Goal: Task Accomplishment & Management: Use online tool/utility

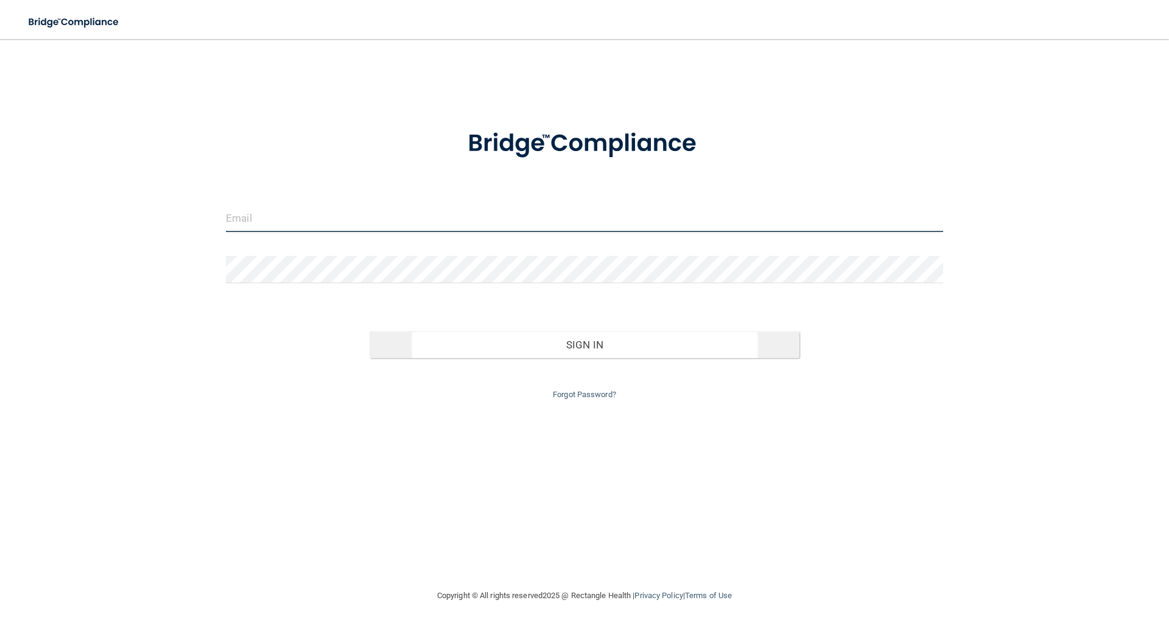
type input "[EMAIL_ADDRESS][DOMAIN_NAME]"
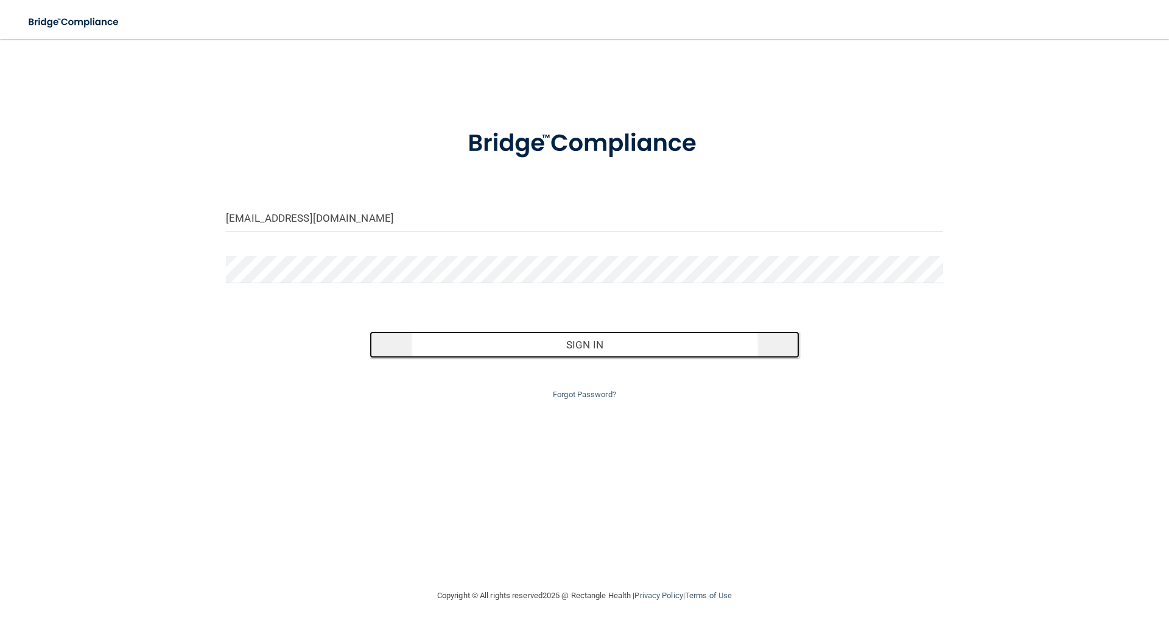
click at [590, 346] on button "Sign In" at bounding box center [584, 344] width 430 height 27
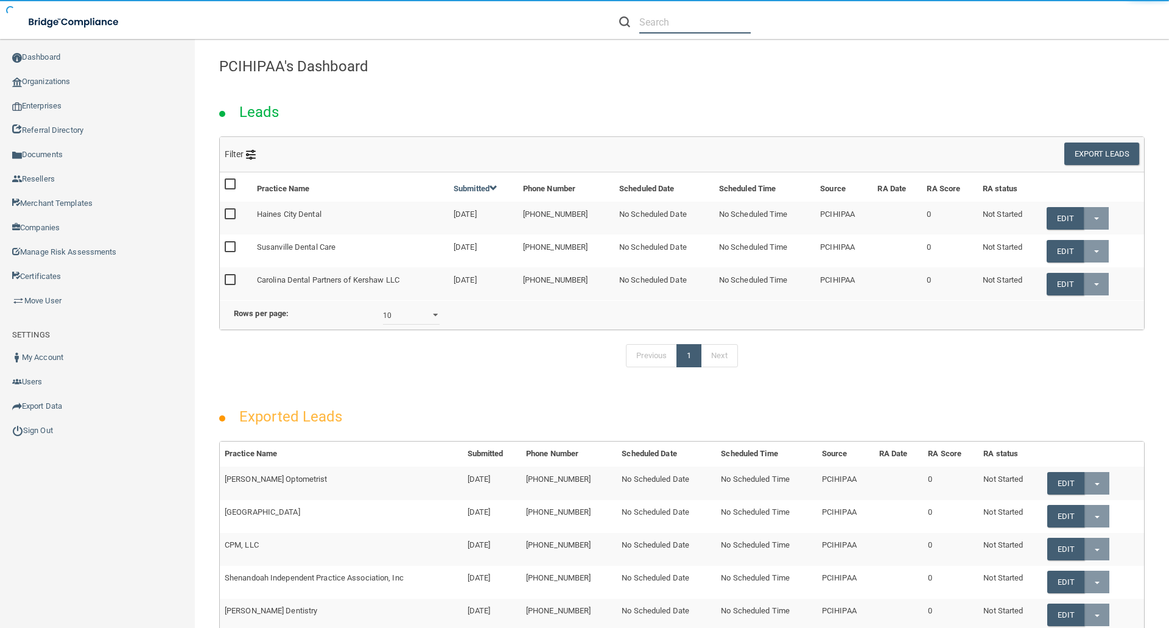
click at [645, 20] on input "text" at bounding box center [694, 22] width 111 height 23
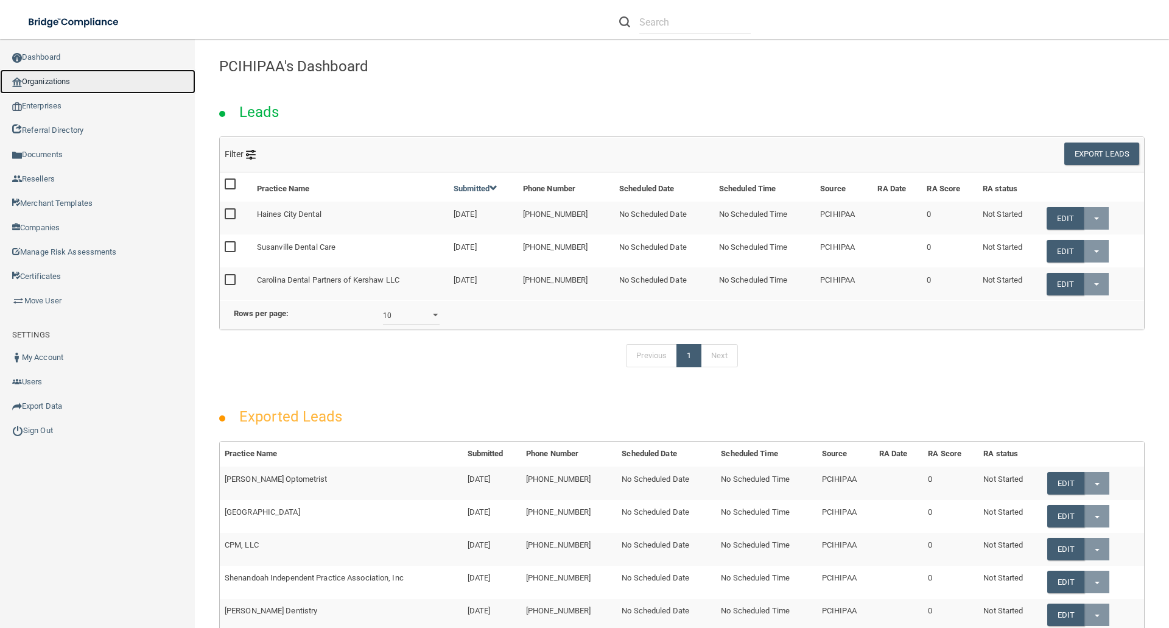
click at [83, 80] on link "Organizations" at bounding box center [97, 81] width 195 height 24
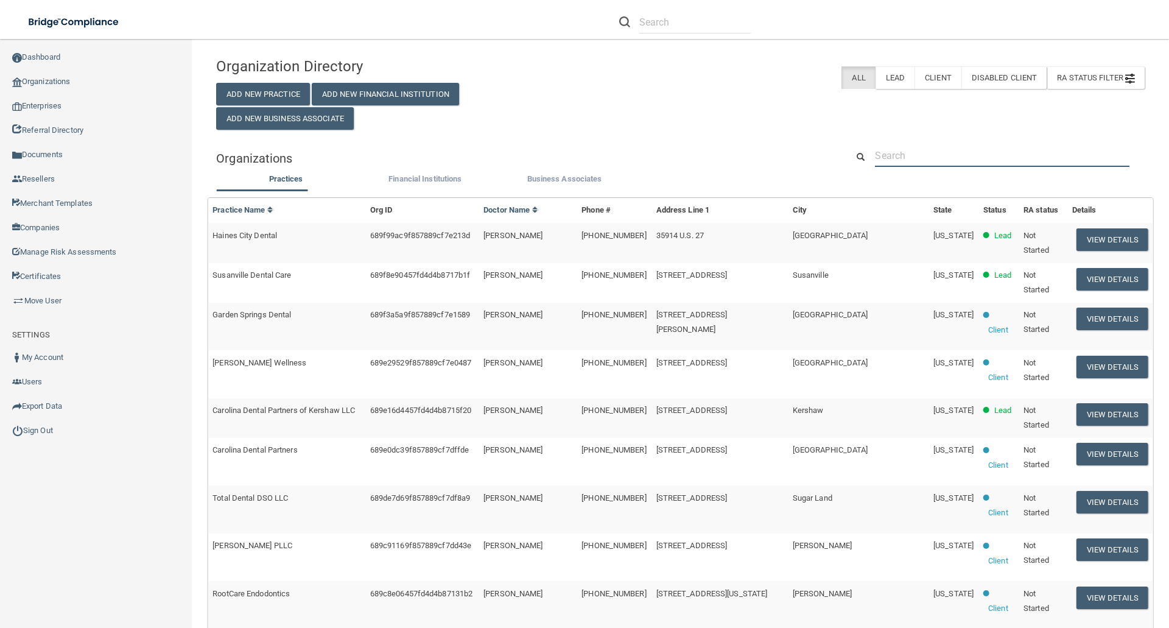
click at [915, 159] on input "text" at bounding box center [1002, 155] width 254 height 23
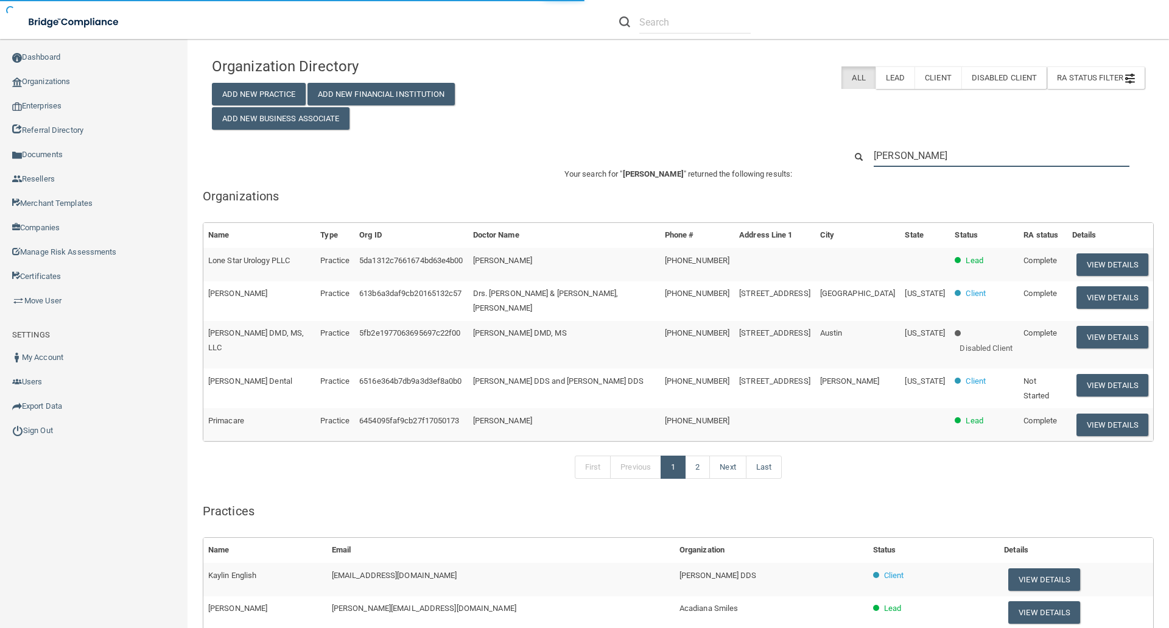
type input "[PERSON_NAME]"
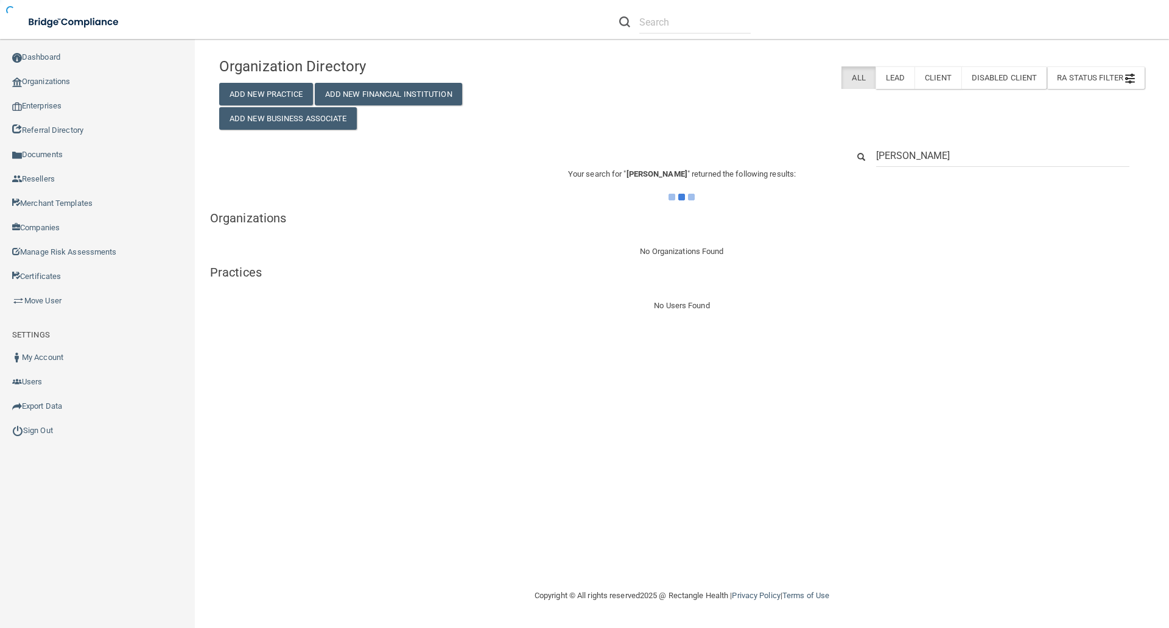
type input "[PERSON_NAME]"
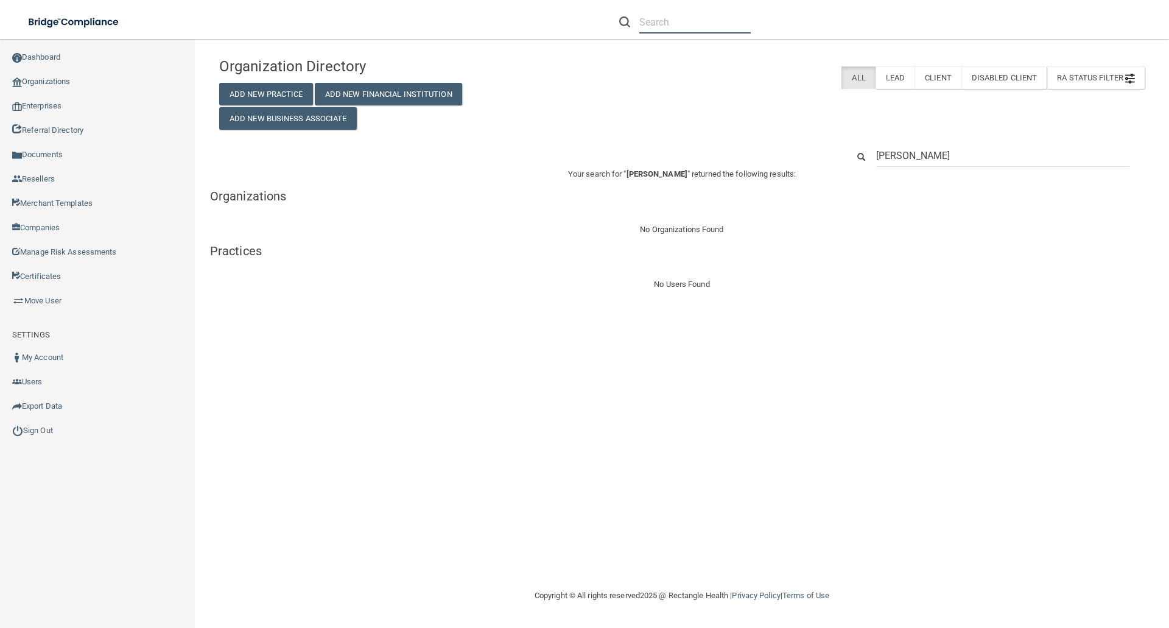
click at [698, 29] on input "text" at bounding box center [694, 22] width 111 height 23
click at [734, 29] on input "kayla.kennedy16@" at bounding box center [694, 22] width 111 height 23
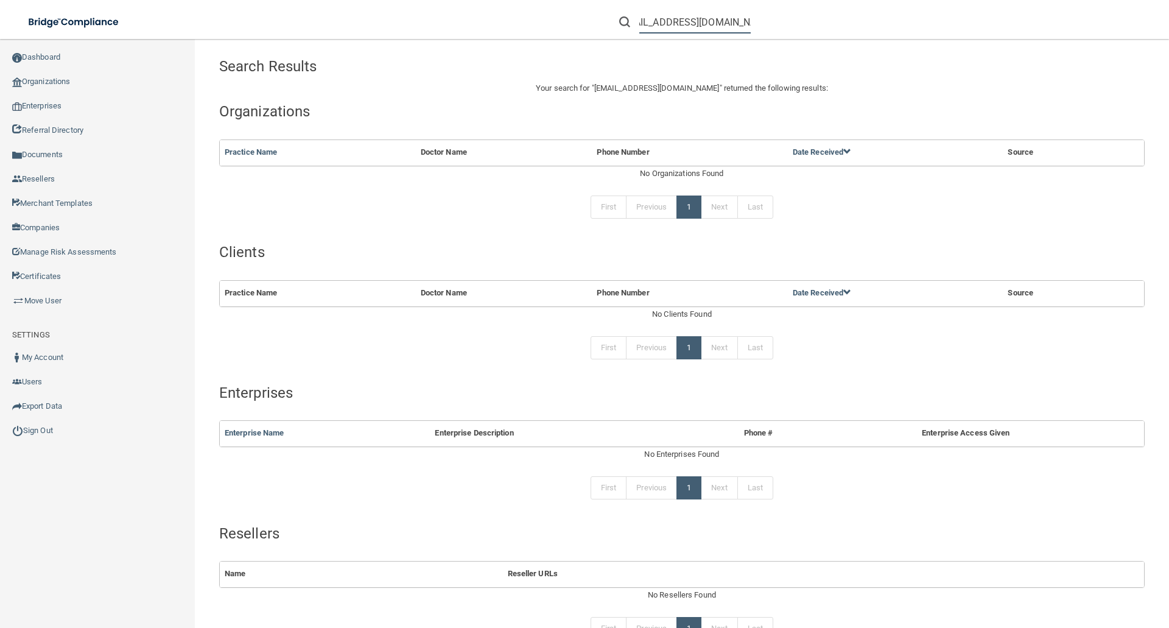
type input "kayla.kennedy16@gmail.com"
drag, startPoint x: 58, startPoint y: 85, endPoint x: 72, endPoint y: 88, distance: 14.3
click at [58, 85] on link "Organizations" at bounding box center [97, 81] width 195 height 24
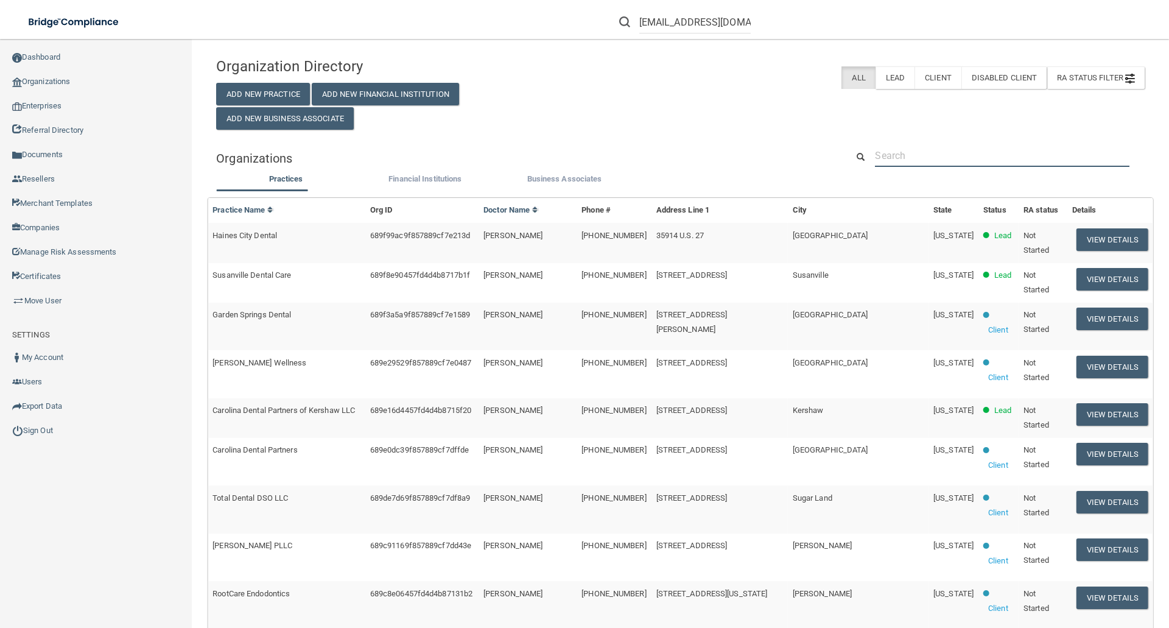
click at [889, 152] on input "text" at bounding box center [1002, 155] width 254 height 23
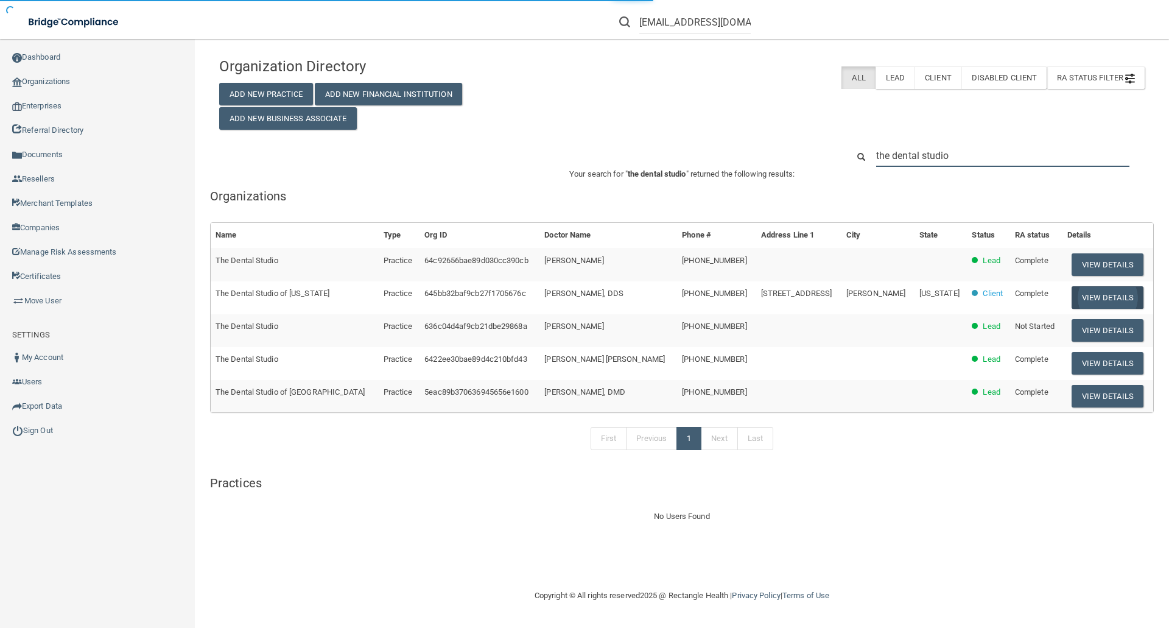
type input "the dental studio"
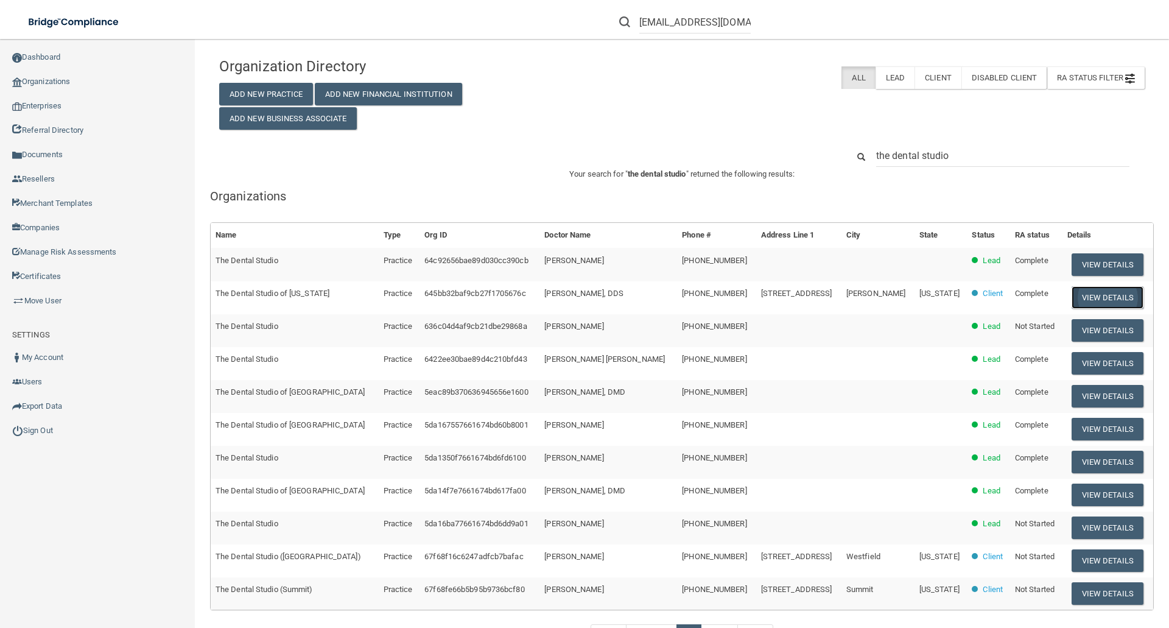
click at [1086, 298] on button "View Details" at bounding box center [1107, 297] width 72 height 23
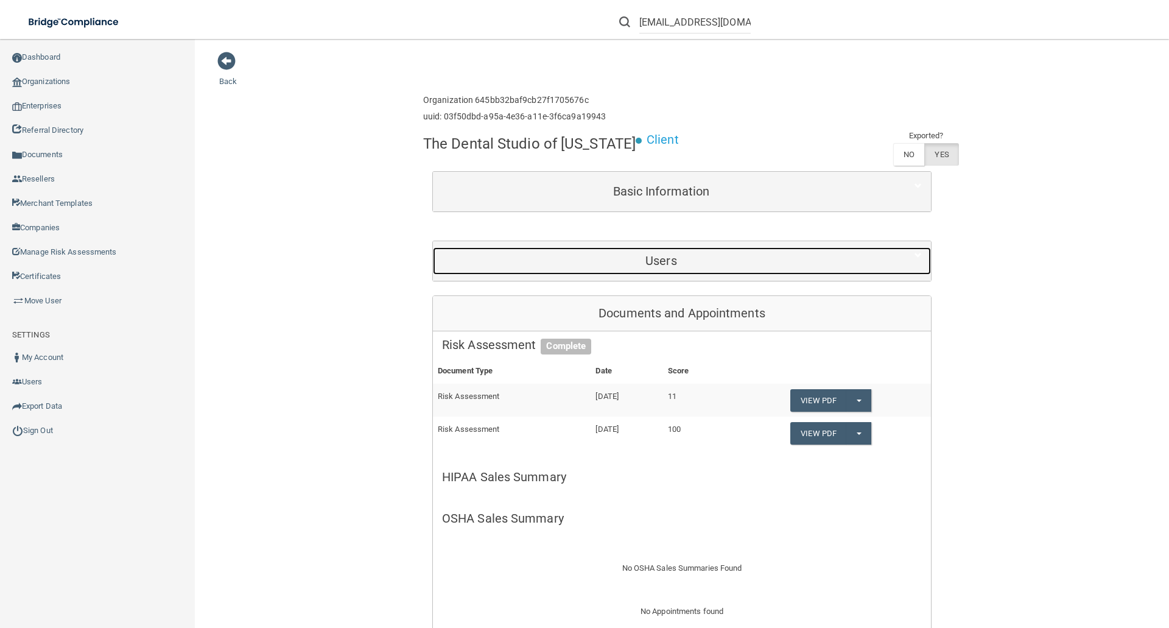
click at [660, 254] on h5 "Users" at bounding box center [661, 260] width 438 height 13
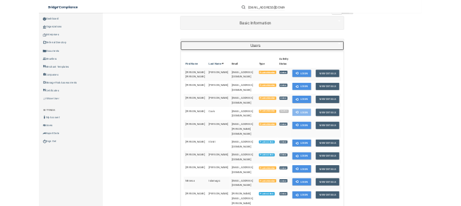
scroll to position [122, 0]
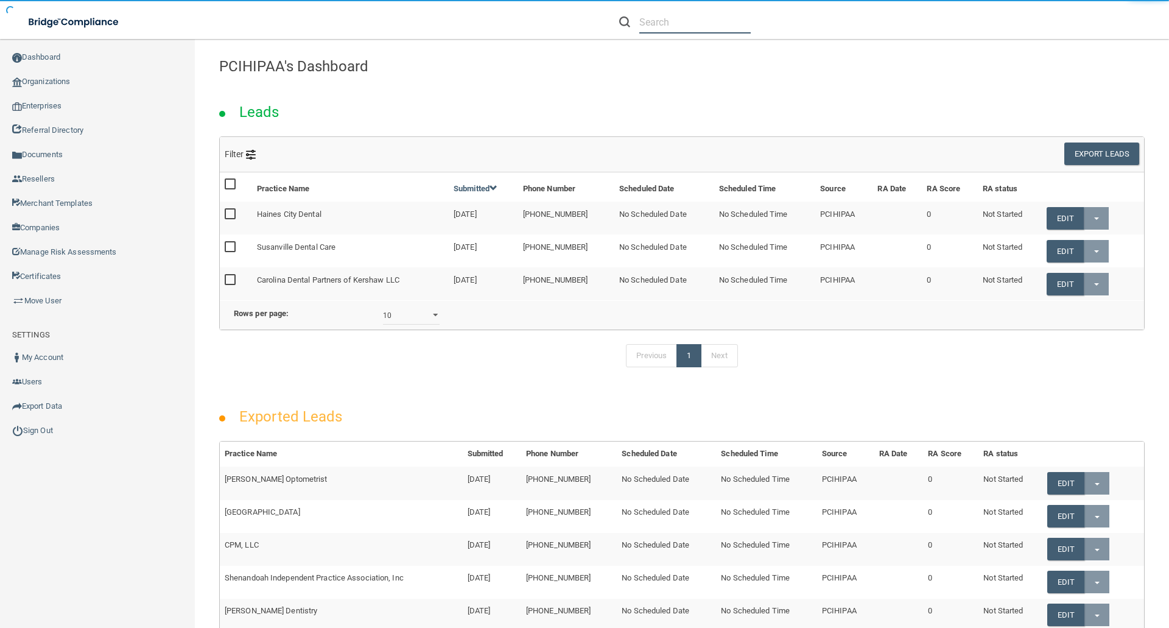
click at [646, 24] on input "text" at bounding box center [694, 22] width 111 height 23
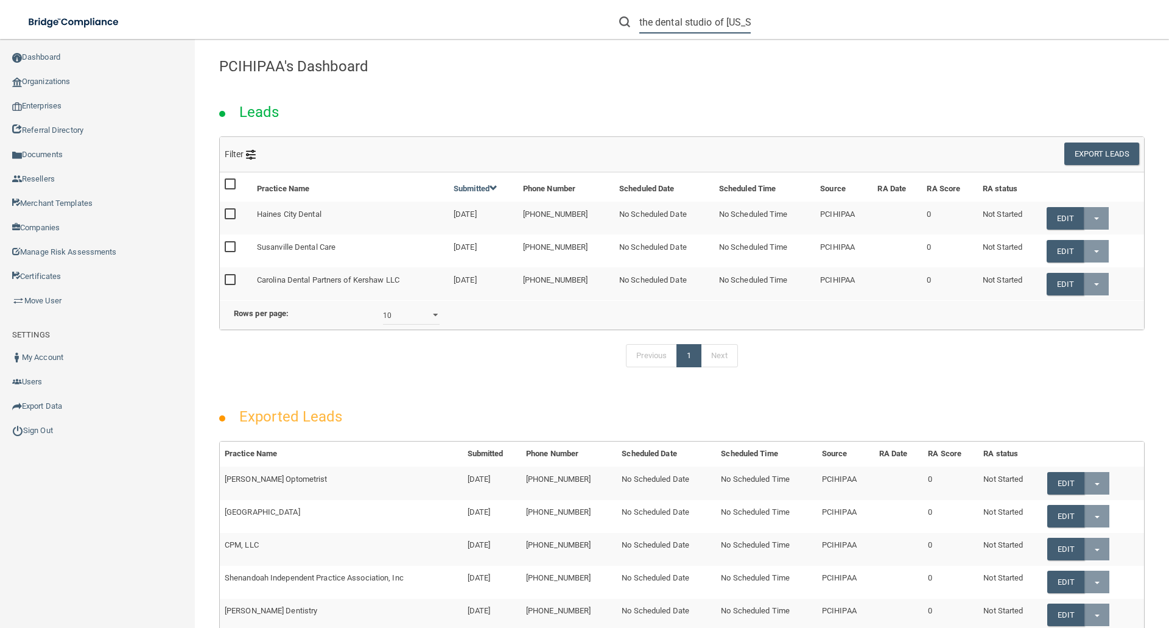
scroll to position [0, 1]
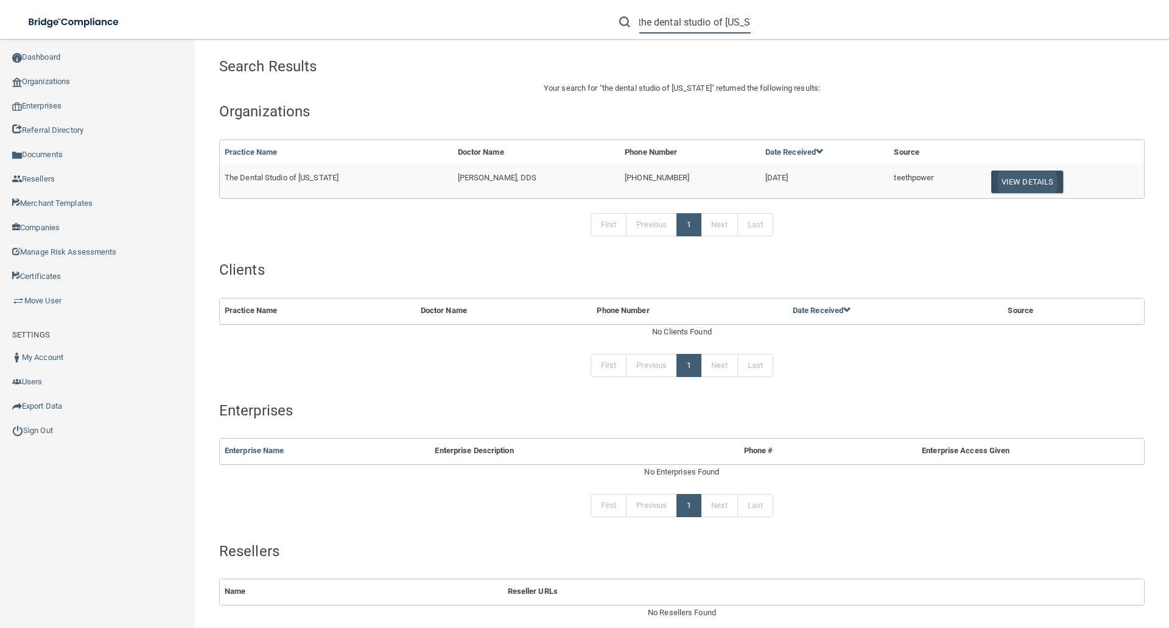
type input "the dental studio of iowa"
click at [1009, 182] on button "View Details" at bounding box center [1027, 181] width 72 height 23
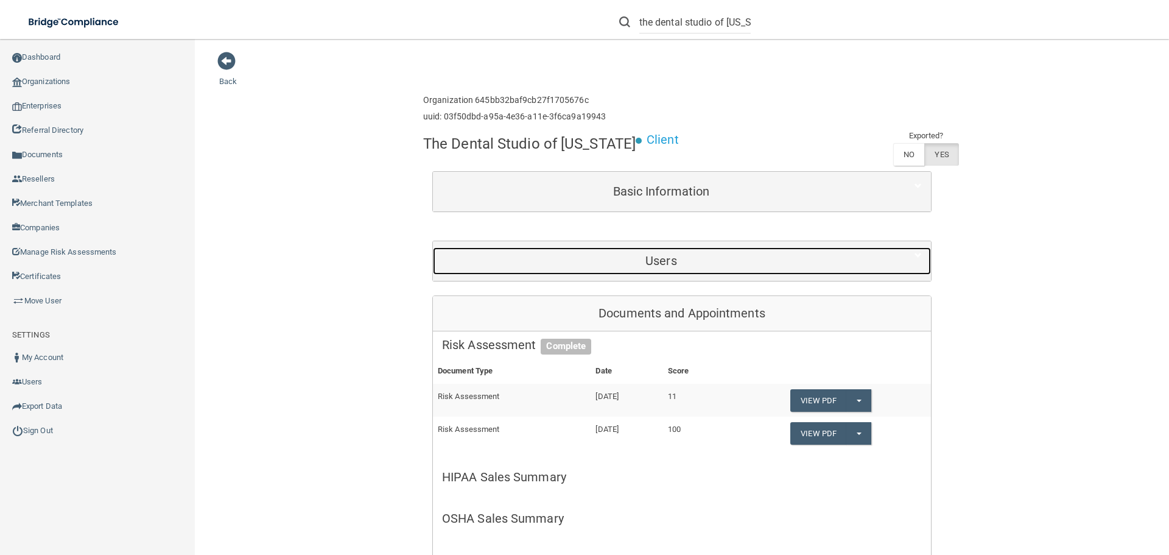
click at [727, 254] on h5 "Users" at bounding box center [661, 260] width 438 height 13
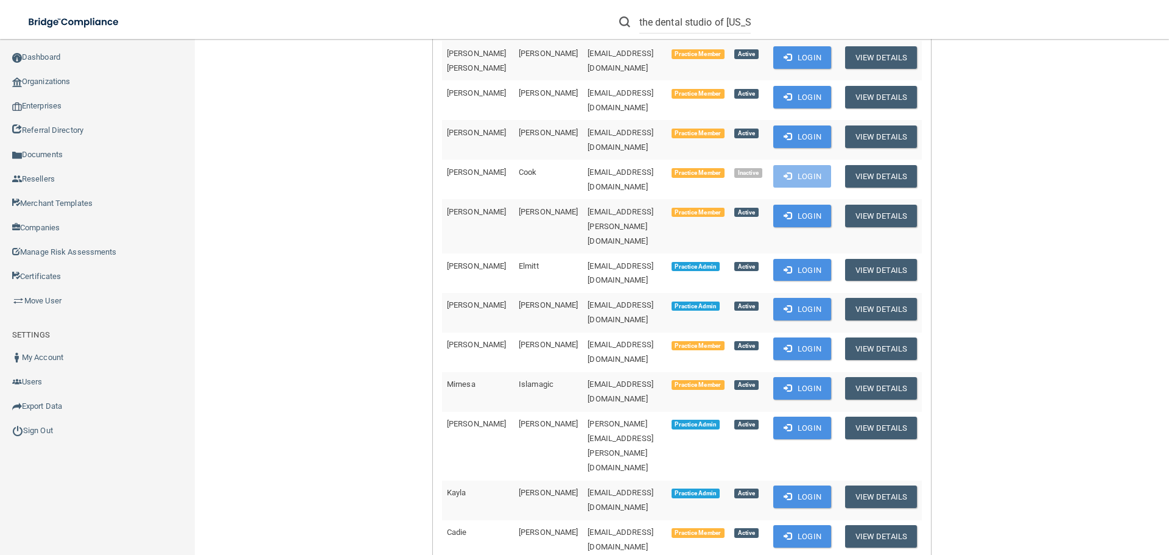
scroll to position [304, 0]
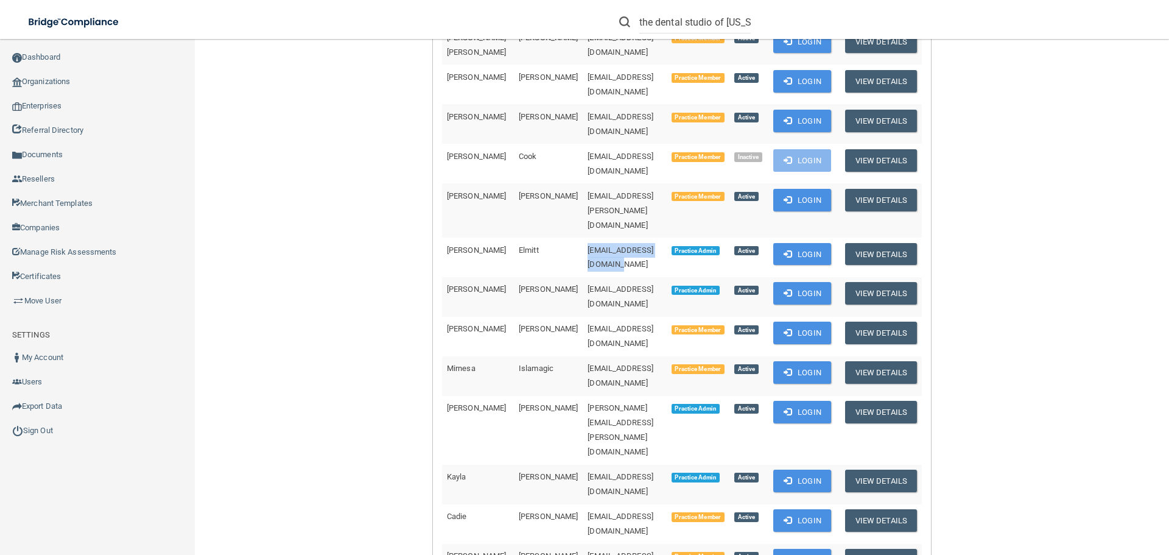
drag, startPoint x: 544, startPoint y: 201, endPoint x: 649, endPoint y: 201, distance: 105.3
click at [649, 237] on td "[EMAIL_ADDRESS][DOMAIN_NAME]" at bounding box center [624, 257] width 83 height 40
copy span "[EMAIL_ADDRESS][DOMAIN_NAME]"
drag, startPoint x: 545, startPoint y: 268, endPoint x: 634, endPoint y: 268, distance: 88.9
click at [634, 324] on span "[EMAIL_ADDRESS][DOMAIN_NAME]" at bounding box center [620, 336] width 66 height 24
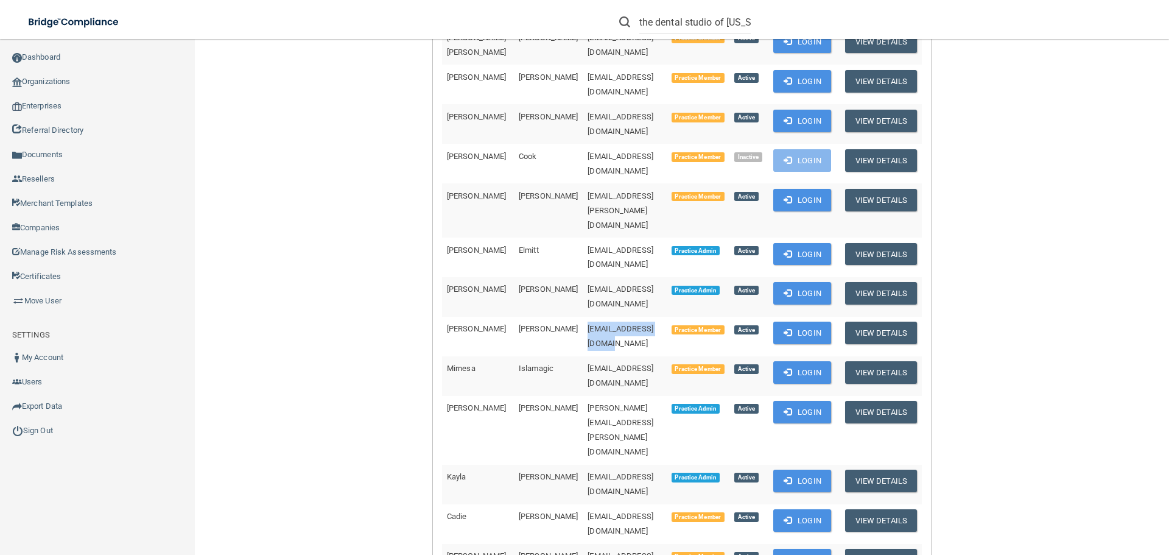
copy span "[EMAIL_ADDRESS][DOMAIN_NAME]"
drag, startPoint x: 543, startPoint y: 301, endPoint x: 651, endPoint y: 301, distance: 107.7
click at [651, 356] on td "[EMAIL_ADDRESS][DOMAIN_NAME]" at bounding box center [624, 376] width 83 height 40
copy span "[EMAIL_ADDRESS][DOMAIN_NAME]"
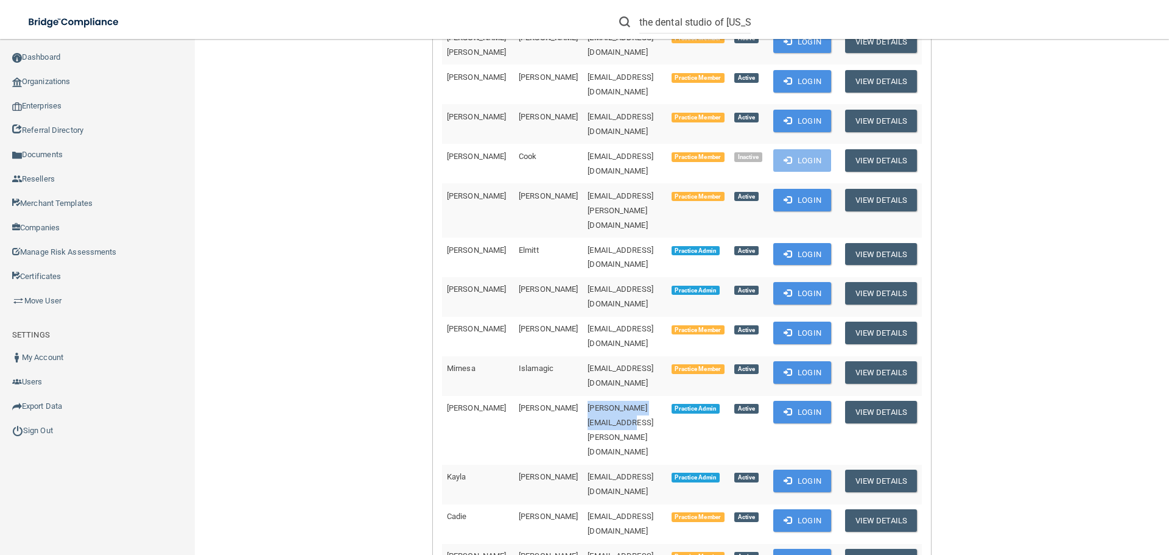
drag, startPoint x: 541, startPoint y: 336, endPoint x: 644, endPoint y: 340, distance: 103.6
click at [644, 396] on td "[PERSON_NAME][EMAIL_ADDRESS][PERSON_NAME][DOMAIN_NAME]" at bounding box center [624, 430] width 83 height 69
copy span "[PERSON_NAME][EMAIL_ADDRESS][PERSON_NAME][DOMAIN_NAME]"
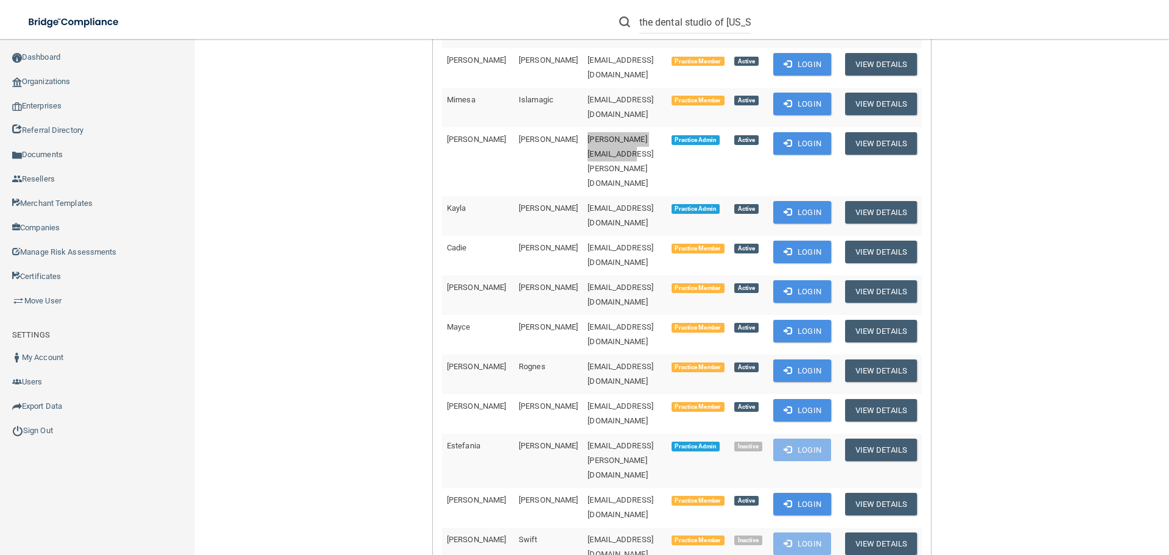
scroll to position [609, 0]
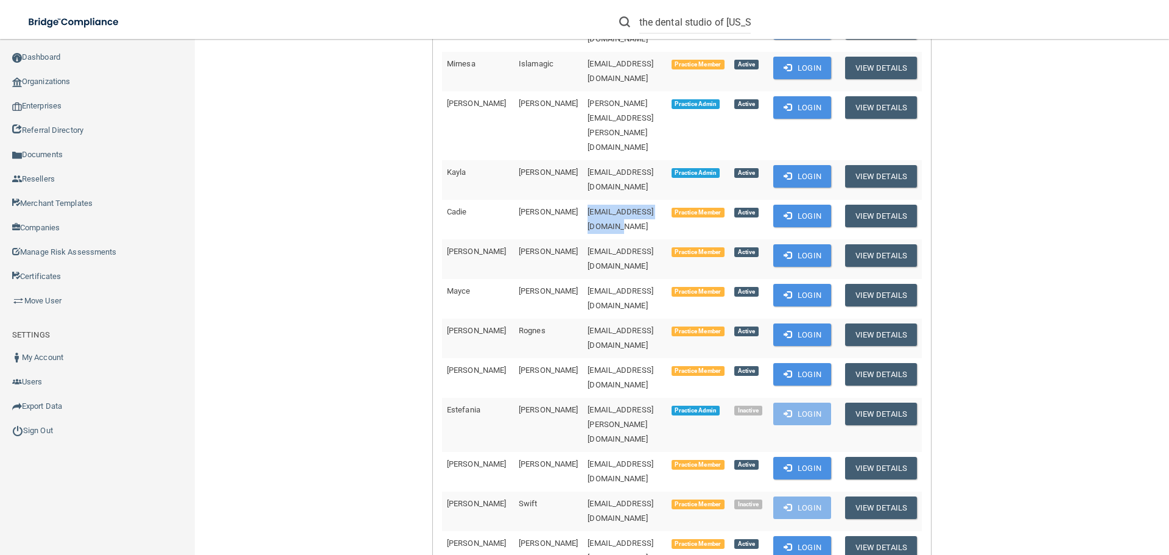
drag, startPoint x: 542, startPoint y: 95, endPoint x: 640, endPoint y: 96, distance: 97.4
click at [640, 200] on td "[EMAIL_ADDRESS][DOMAIN_NAME]" at bounding box center [624, 220] width 83 height 40
copy span "[EMAIL_ADDRESS][DOMAIN_NAME]"
drag, startPoint x: 543, startPoint y: 128, endPoint x: 643, endPoint y: 133, distance: 100.6
click at [643, 239] on td "[EMAIL_ADDRESS][DOMAIN_NAME]" at bounding box center [624, 259] width 83 height 40
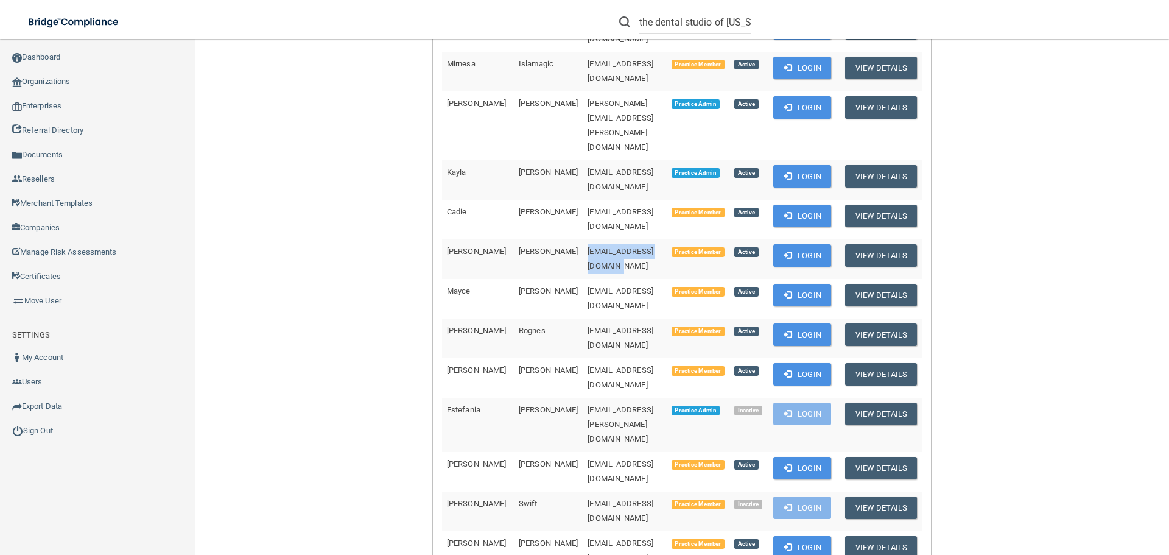
copy span "[EMAIL_ADDRESS][DOMAIN_NAME]"
drag, startPoint x: 545, startPoint y: 163, endPoint x: 649, endPoint y: 163, distance: 104.7
click at [649, 279] on td "[EMAIL_ADDRESS][DOMAIN_NAME]" at bounding box center [624, 299] width 83 height 40
copy span "[EMAIL_ADDRESS][DOMAIN_NAME]"
drag, startPoint x: 543, startPoint y: 195, endPoint x: 625, endPoint y: 195, distance: 82.2
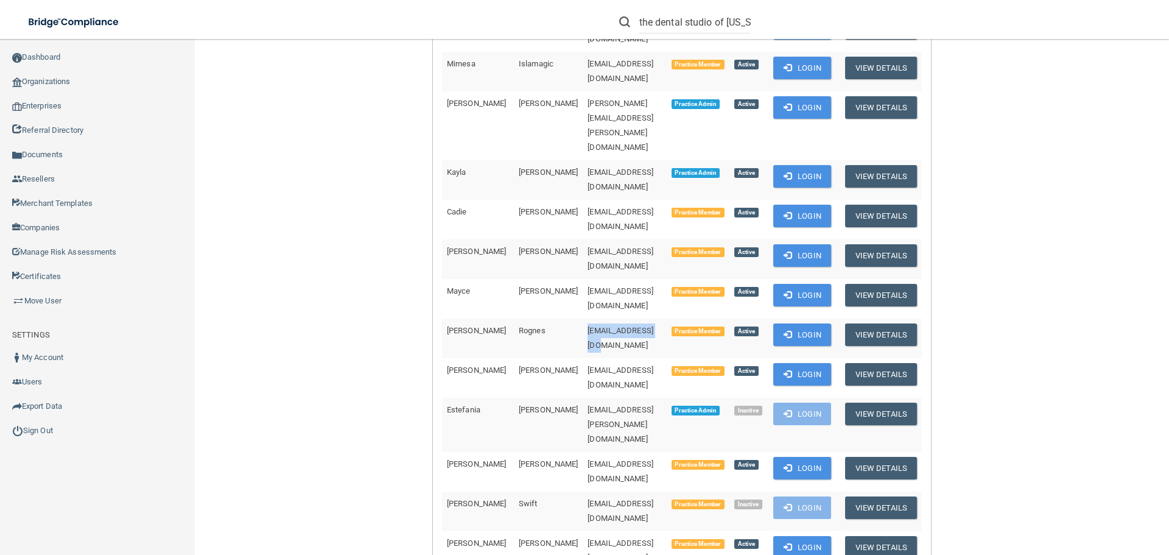
click at [625, 318] on td "[EMAIL_ADDRESS][DOMAIN_NAME]" at bounding box center [624, 338] width 83 height 40
copy span "[EMAIL_ADDRESS][DOMAIN_NAME]"
drag, startPoint x: 545, startPoint y: 225, endPoint x: 641, endPoint y: 226, distance: 96.2
click at [641, 358] on td "[EMAIL_ADDRESS][DOMAIN_NAME]" at bounding box center [624, 378] width 83 height 40
copy span "[EMAIL_ADDRESS][DOMAIN_NAME]"
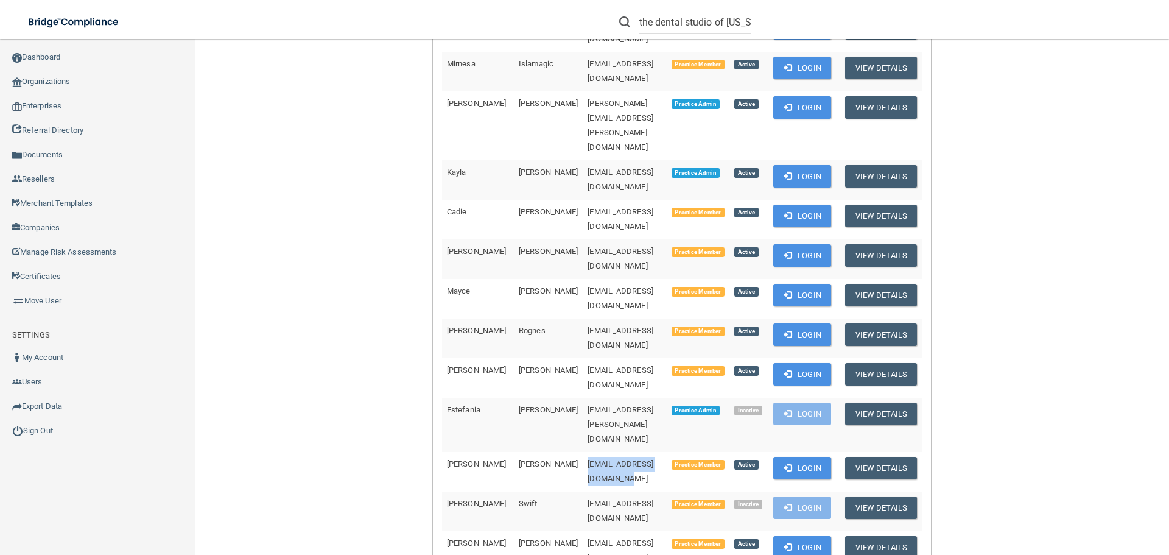
drag, startPoint x: 542, startPoint y: 300, endPoint x: 653, endPoint y: 305, distance: 111.5
click at [653, 452] on td "[EMAIL_ADDRESS][DOMAIN_NAME]" at bounding box center [624, 472] width 83 height 40
drag, startPoint x: 543, startPoint y: 363, endPoint x: 639, endPoint y: 365, distance: 96.2
click at [639, 531] on td "[EMAIL_ADDRESS][DOMAIN_NAME]" at bounding box center [624, 551] width 83 height 40
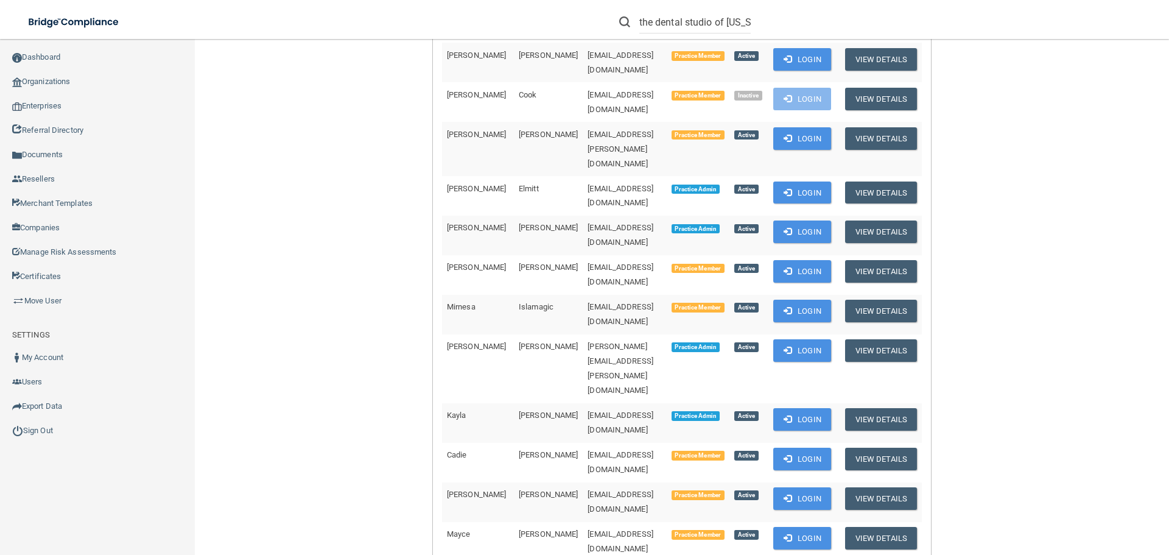
scroll to position [365, 0]
drag, startPoint x: 789, startPoint y: 306, endPoint x: 744, endPoint y: 306, distance: 45.0
click at [789, 408] on button "Login" at bounding box center [802, 419] width 58 height 23
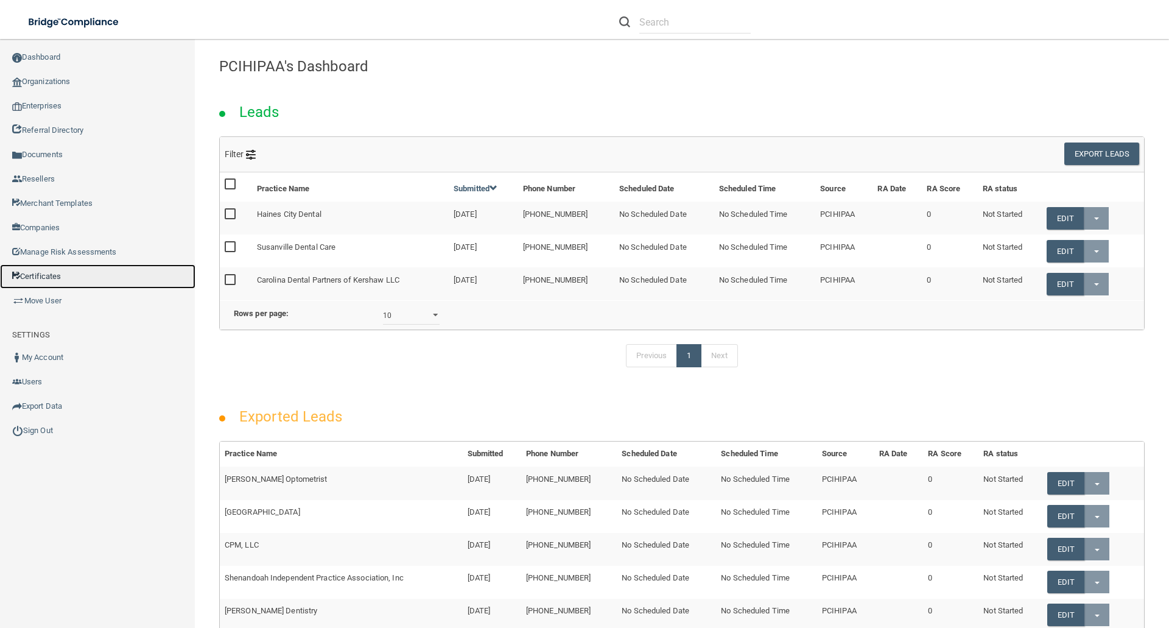
click at [50, 277] on link "Certificates" at bounding box center [97, 276] width 195 height 24
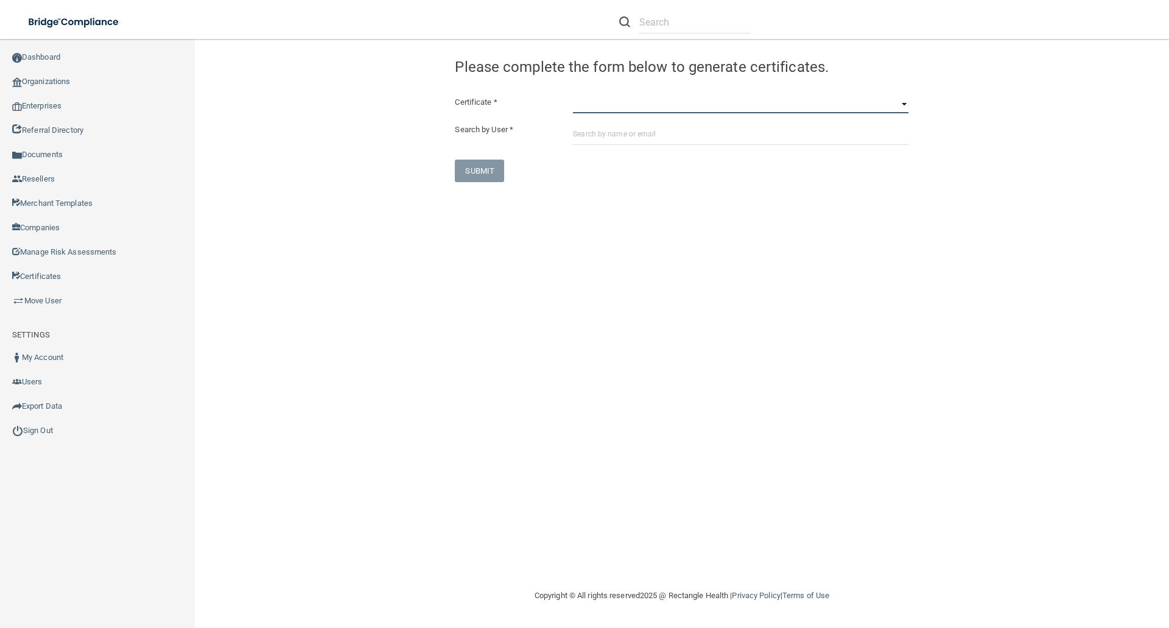
click at [583, 103] on select "HIPAA Officer Certification Training OSHA Bloodborne Pathogens OSHA [MEDICAL_DA…" at bounding box center [740, 104] width 335 height 18
select select "0"
click at [573, 95] on select "HIPAA Officer Certification Training OSHA Bloodborne Pathogens OSHA COVID-19 Pr…" at bounding box center [740, 104] width 335 height 18
click at [585, 133] on input "text" at bounding box center [740, 133] width 335 height 23
paste input "[EMAIL_ADDRESS][DOMAIN_NAME]"
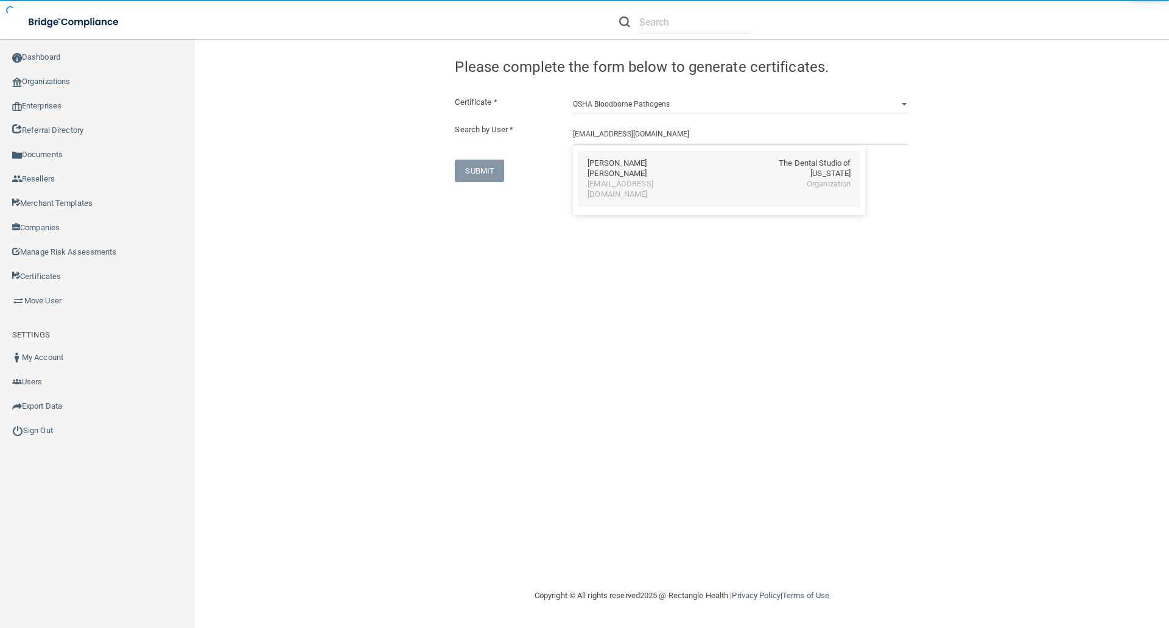
click at [597, 163] on div "Connor Elmitt" at bounding box center [639, 168] width 105 height 21
type input "Connor Elmitt"
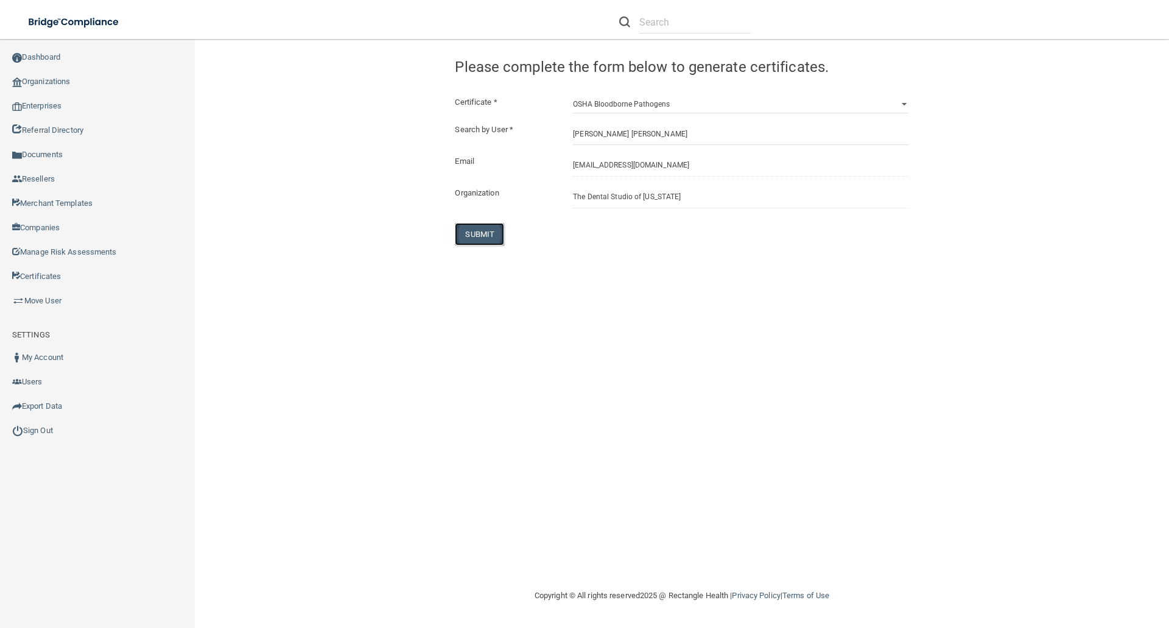
click at [475, 229] on button "SUBMIT" at bounding box center [479, 234] width 49 height 23
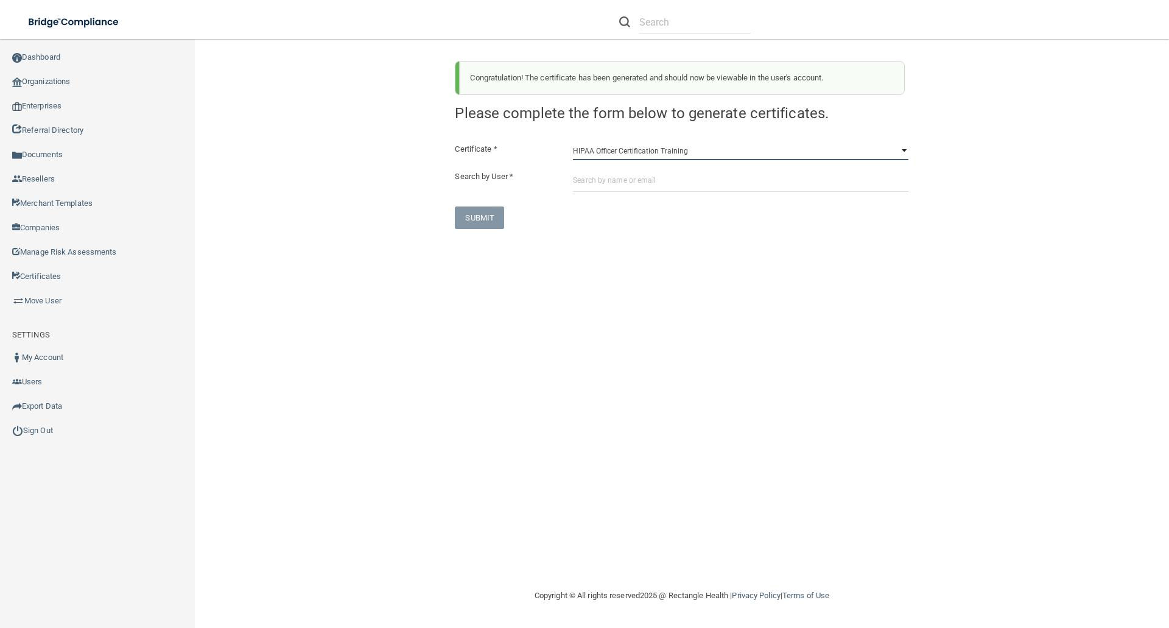
click at [579, 153] on select "HIPAA Officer Certification Training OSHA Bloodborne Pathogens OSHA COVID-19 Pr…" at bounding box center [740, 151] width 335 height 18
select select "1"
click at [573, 142] on select "HIPAA Officer Certification Training OSHA Bloodborne Pathogens OSHA COVID-19 Pr…" at bounding box center [740, 151] width 335 height 18
click at [584, 177] on input "text" at bounding box center [740, 180] width 335 height 23
paste input "[EMAIL_ADDRESS][DOMAIN_NAME]"
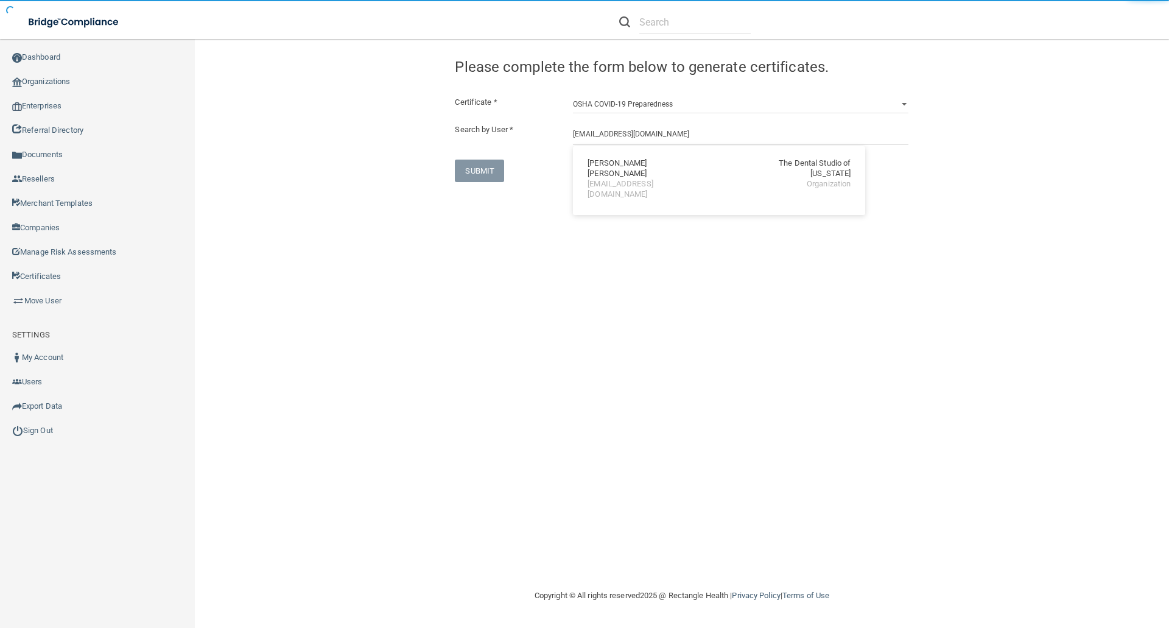
click at [611, 167] on div "Connor Elmitt" at bounding box center [639, 168] width 105 height 21
type input "Connor Elmitt"
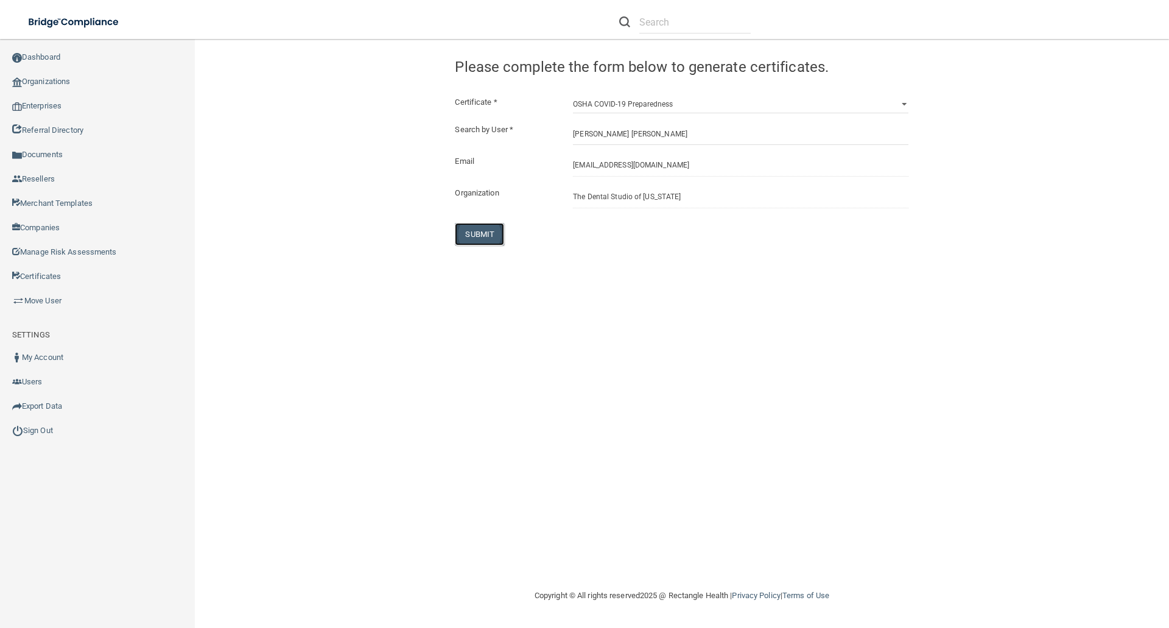
click at [480, 230] on button "SUBMIT" at bounding box center [479, 234] width 49 height 23
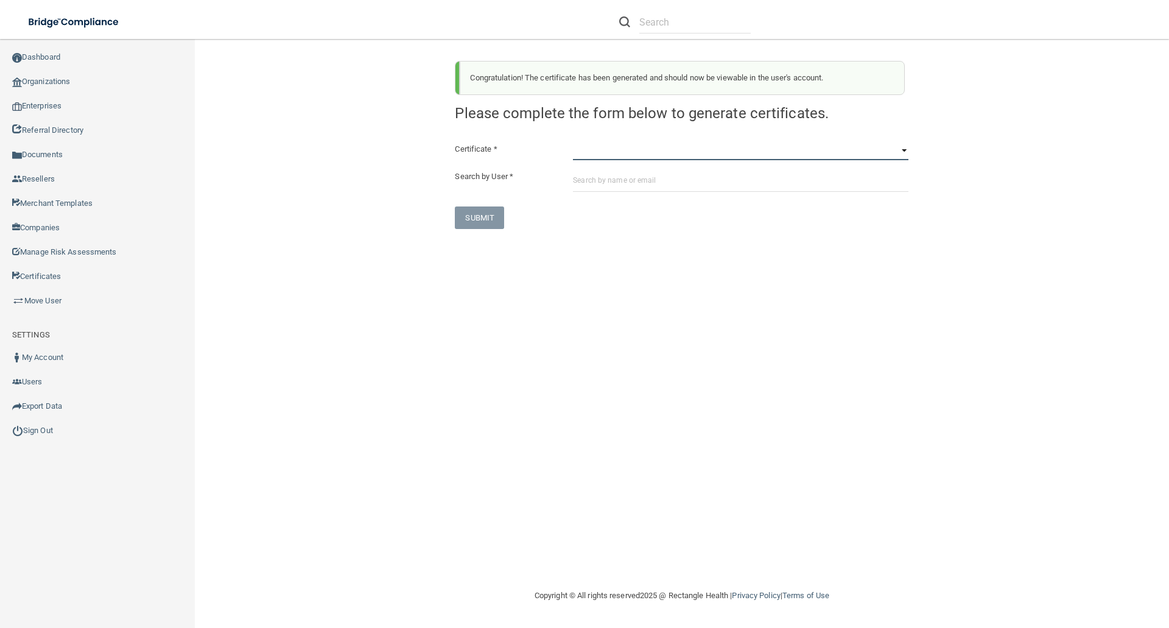
click at [580, 155] on select "HIPAA Officer Certification Training OSHA Bloodborne Pathogens OSHA COVID-19 Pr…" at bounding box center [740, 151] width 335 height 18
select select "3"
click at [573, 142] on select "HIPAA Officer Certification Training OSHA Bloodborne Pathogens OSHA COVID-19 Pr…" at bounding box center [740, 151] width 335 height 18
click at [580, 179] on input "text" at bounding box center [740, 180] width 335 height 23
paste input "[EMAIL_ADDRESS][DOMAIN_NAME]"
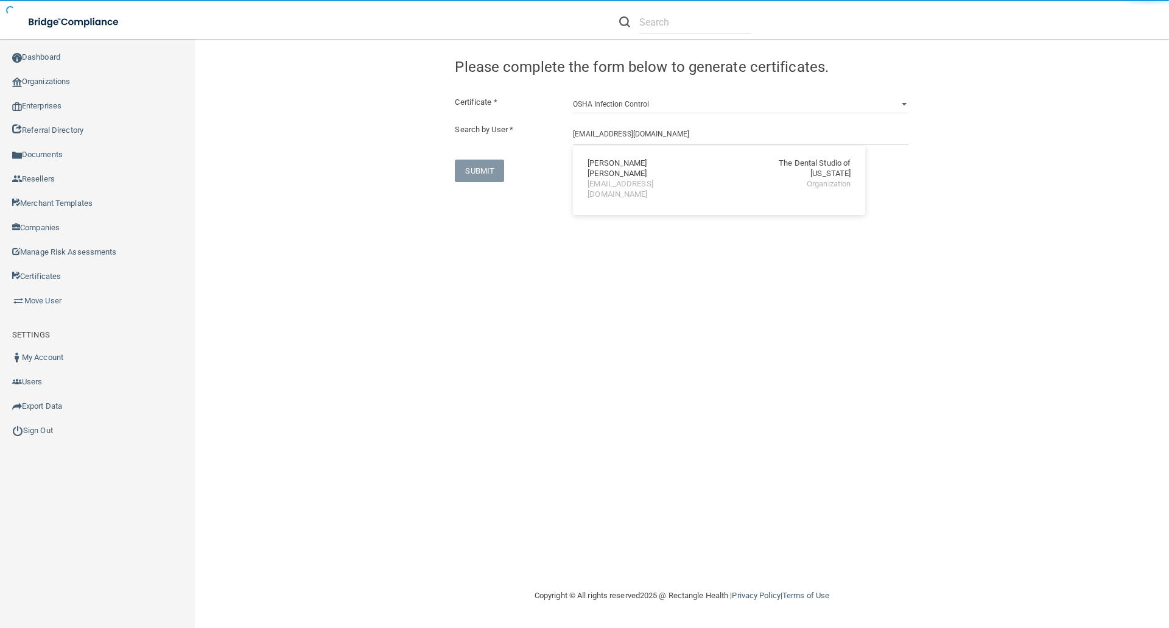
click at [617, 179] on div "[EMAIL_ADDRESS][DOMAIN_NAME]" at bounding box center [639, 189] width 105 height 21
type input "Connor Elmitt"
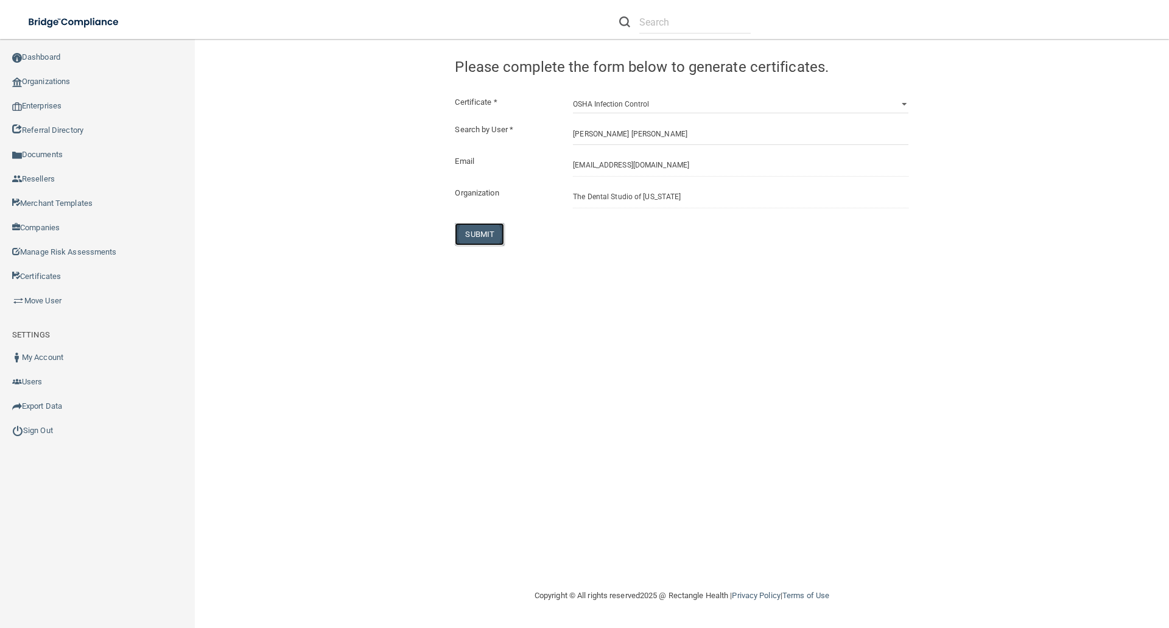
click at [490, 234] on button "SUBMIT" at bounding box center [479, 234] width 49 height 23
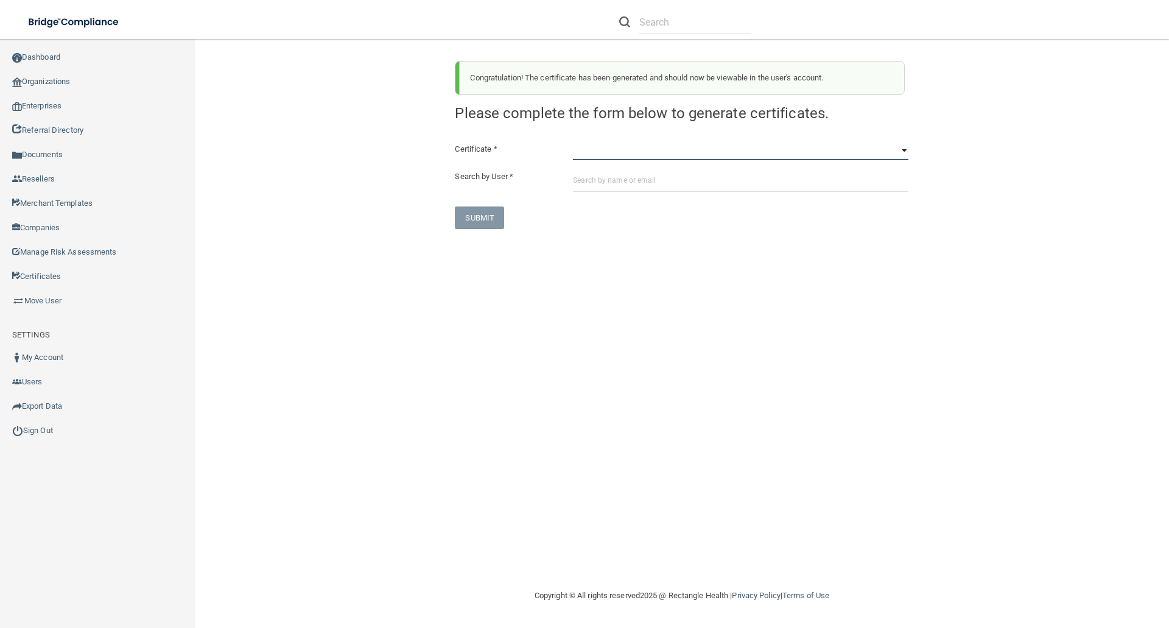
click at [586, 152] on select "HIPAA Officer Certification Training OSHA Bloodborne Pathogens OSHA COVID-19 Pr…" at bounding box center [740, 151] width 335 height 18
select select "4"
click at [573, 142] on select "HIPAA Officer Certification Training OSHA Bloodborne Pathogens OSHA COVID-19 Pr…" at bounding box center [740, 151] width 335 height 18
click at [587, 184] on input "text" at bounding box center [740, 180] width 335 height 23
paste input "[EMAIL_ADDRESS][DOMAIN_NAME]"
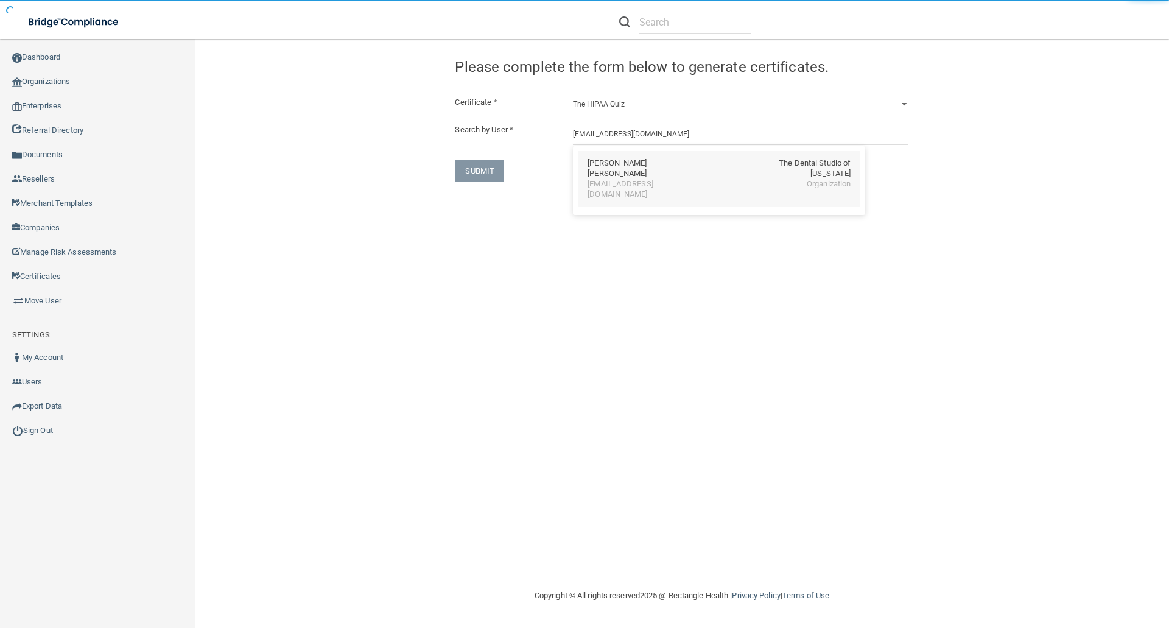
click at [618, 179] on div "[EMAIL_ADDRESS][DOMAIN_NAME]" at bounding box center [639, 189] width 105 height 21
type input "Connor Elmitt"
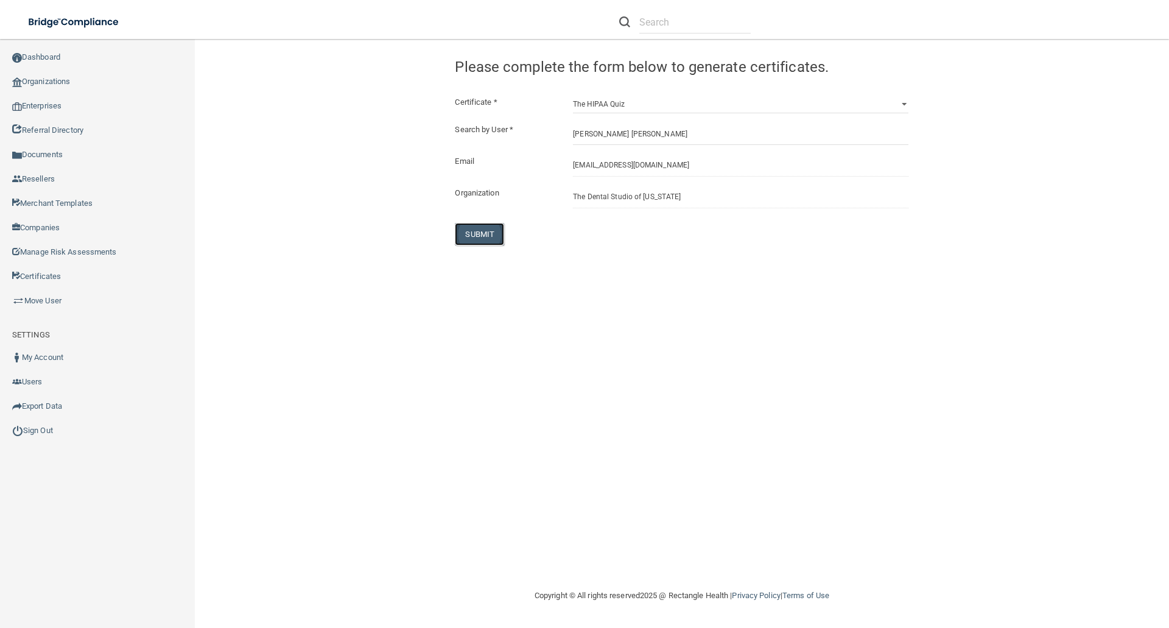
click at [475, 231] on button "SUBMIT" at bounding box center [479, 234] width 49 height 23
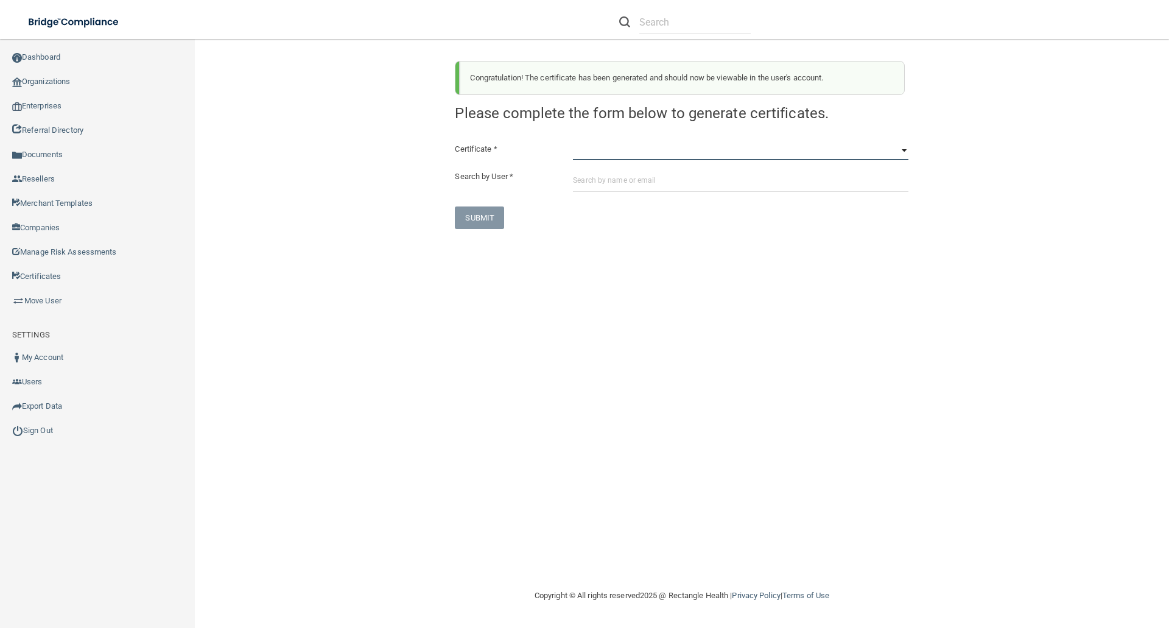
click at [584, 152] on select "HIPAA Officer Certification Training OSHA Bloodborne Pathogens OSHA COVID-19 Pr…" at bounding box center [740, 151] width 335 height 18
select select "5"
click at [573, 142] on select "HIPAA Officer Certification Training OSHA Bloodborne Pathogens OSHA COVID-19 Pr…" at bounding box center [740, 151] width 335 height 18
click at [577, 172] on input "text" at bounding box center [740, 180] width 335 height 23
paste input "[EMAIL_ADDRESS][DOMAIN_NAME]"
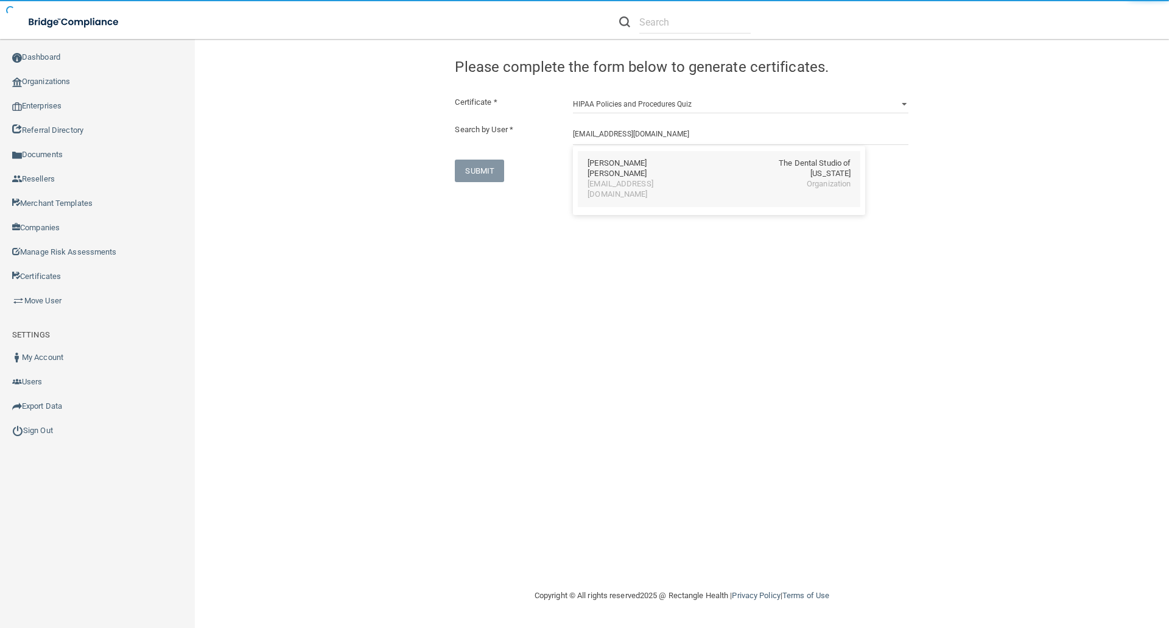
click at [597, 163] on div "Connor Elmitt" at bounding box center [639, 168] width 105 height 21
type input "Connor Elmitt"
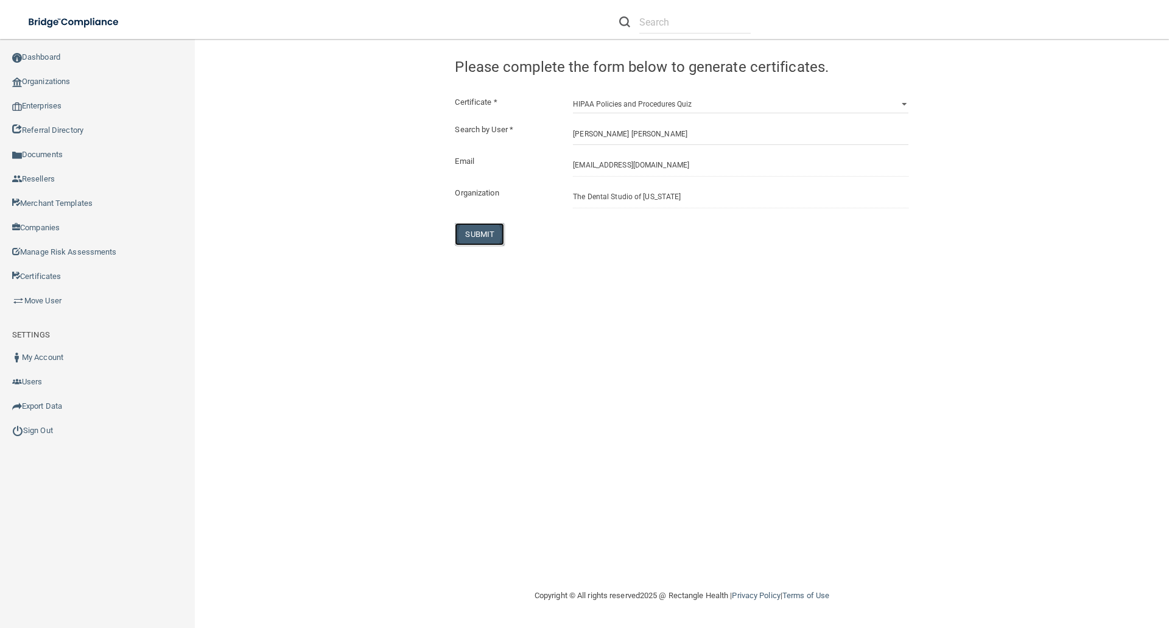
click at [472, 233] on button "SUBMIT" at bounding box center [479, 234] width 49 height 23
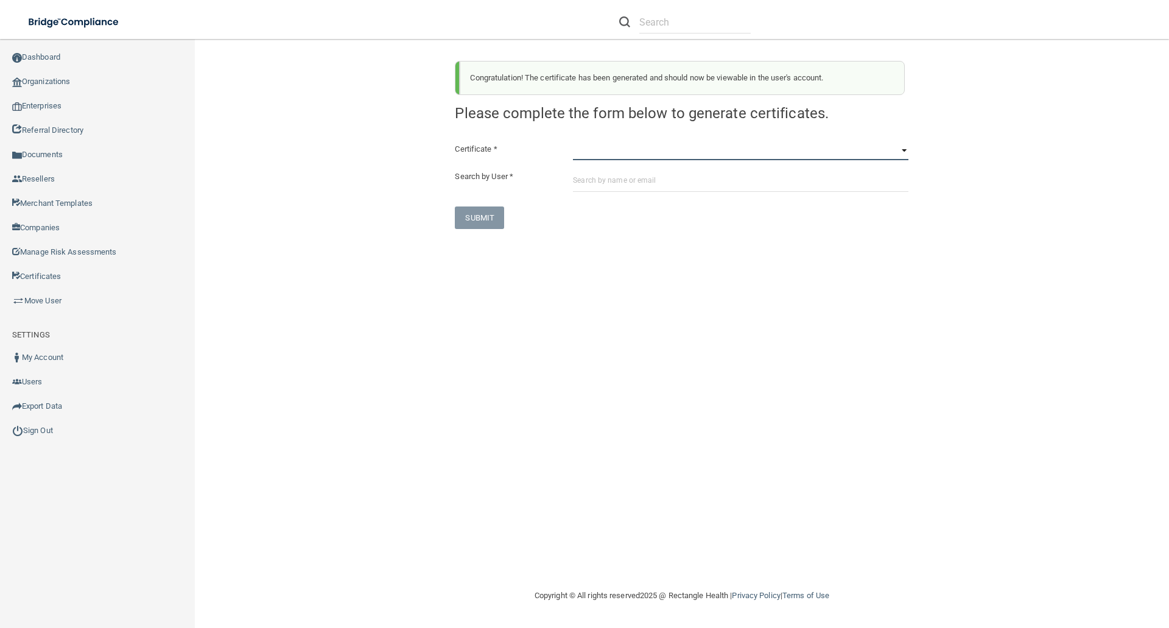
click at [591, 155] on select "HIPAA Officer Certification Training OSHA Bloodborne Pathogens OSHA COVID-19 Pr…" at bounding box center [740, 151] width 335 height 18
select select "6"
click at [573, 142] on select "HIPAA Officer Certification Training OSHA Bloodborne Pathogens OSHA COVID-19 Pr…" at bounding box center [740, 151] width 335 height 18
click at [578, 180] on input "text" at bounding box center [740, 180] width 335 height 23
paste input "[EMAIL_ADDRESS][DOMAIN_NAME]"
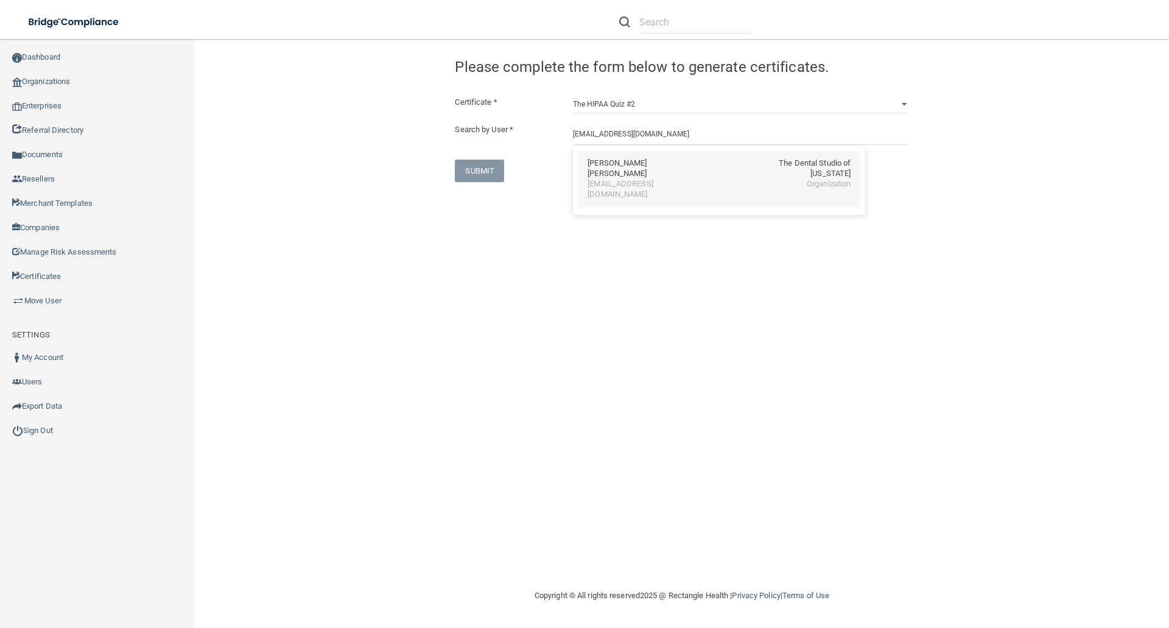
click at [611, 179] on div "[EMAIL_ADDRESS][DOMAIN_NAME]" at bounding box center [639, 189] width 105 height 21
type input "Connor Elmitt"
click at [475, 234] on button "SUBMIT" at bounding box center [479, 234] width 49 height 23
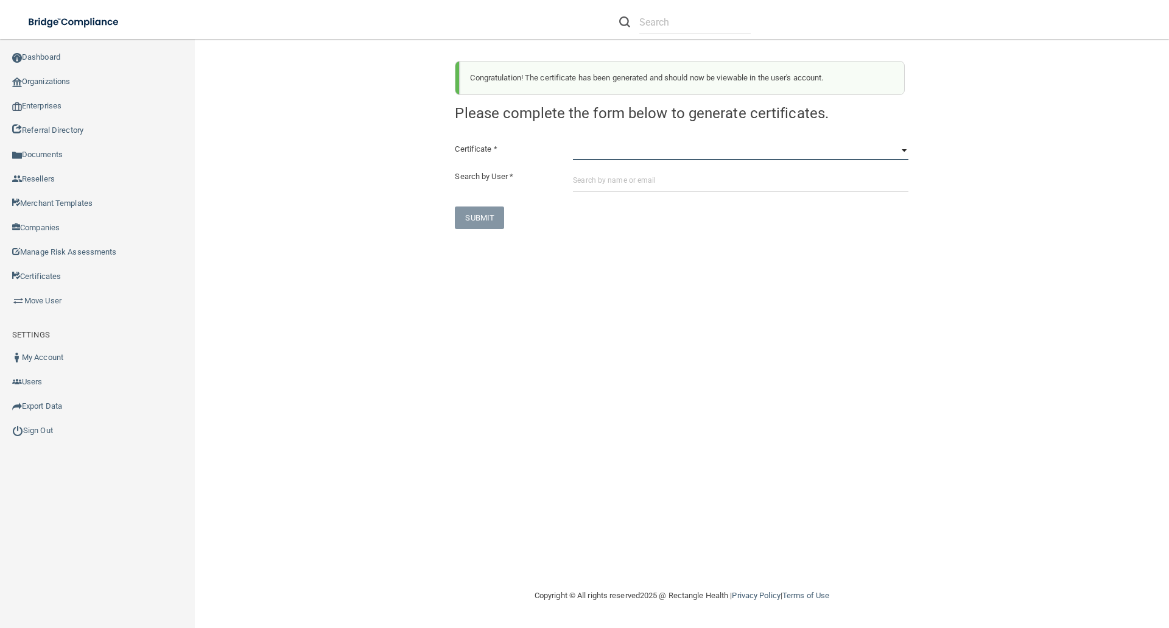
click at [578, 155] on select "HIPAA Officer Certification Training OSHA Bloodborne Pathogens OSHA COVID-19 Pr…" at bounding box center [740, 151] width 335 height 18
select select "7"
click at [573, 142] on select "HIPAA Officer Certification Training OSHA Bloodborne Pathogens OSHA COVID-19 Pr…" at bounding box center [740, 151] width 335 height 18
click at [578, 181] on input "text" at bounding box center [740, 180] width 335 height 23
paste input "[EMAIL_ADDRESS][DOMAIN_NAME]"
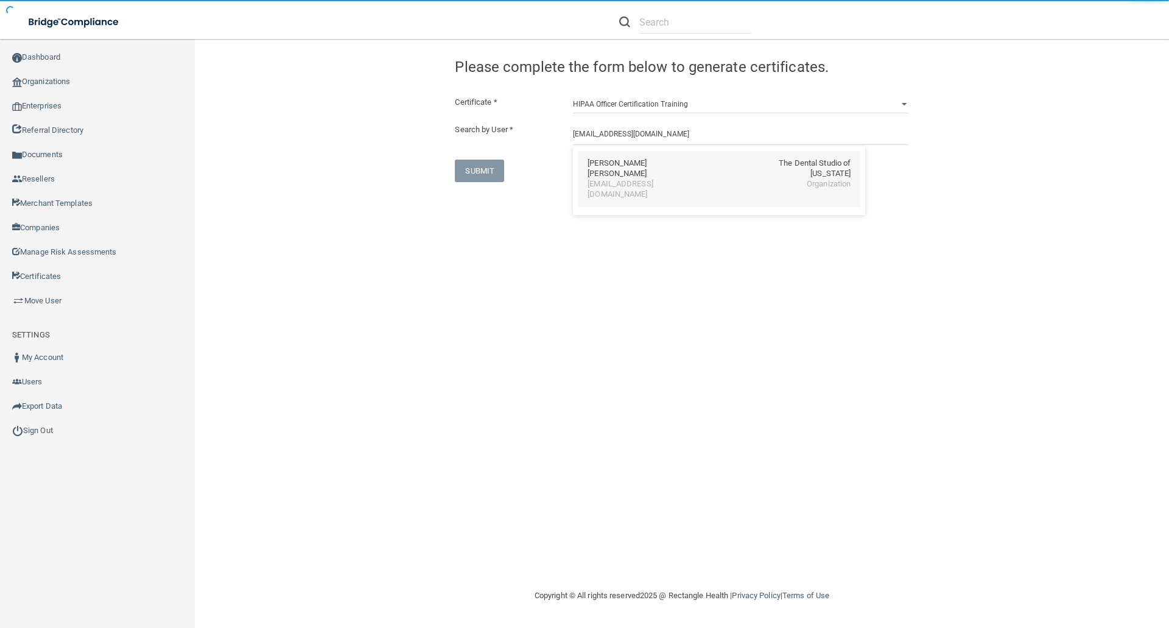
click at [589, 179] on div "[EMAIL_ADDRESS][DOMAIN_NAME]" at bounding box center [639, 189] width 105 height 21
type input "Connor Elmitt"
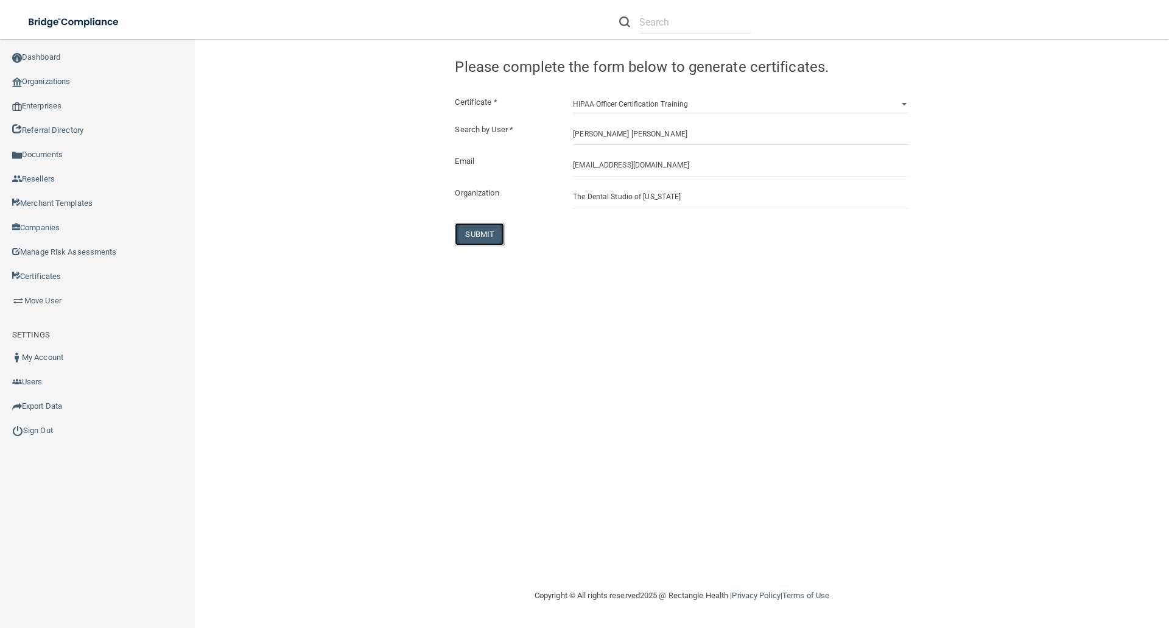
click at [471, 232] on button "SUBMIT" at bounding box center [479, 234] width 49 height 23
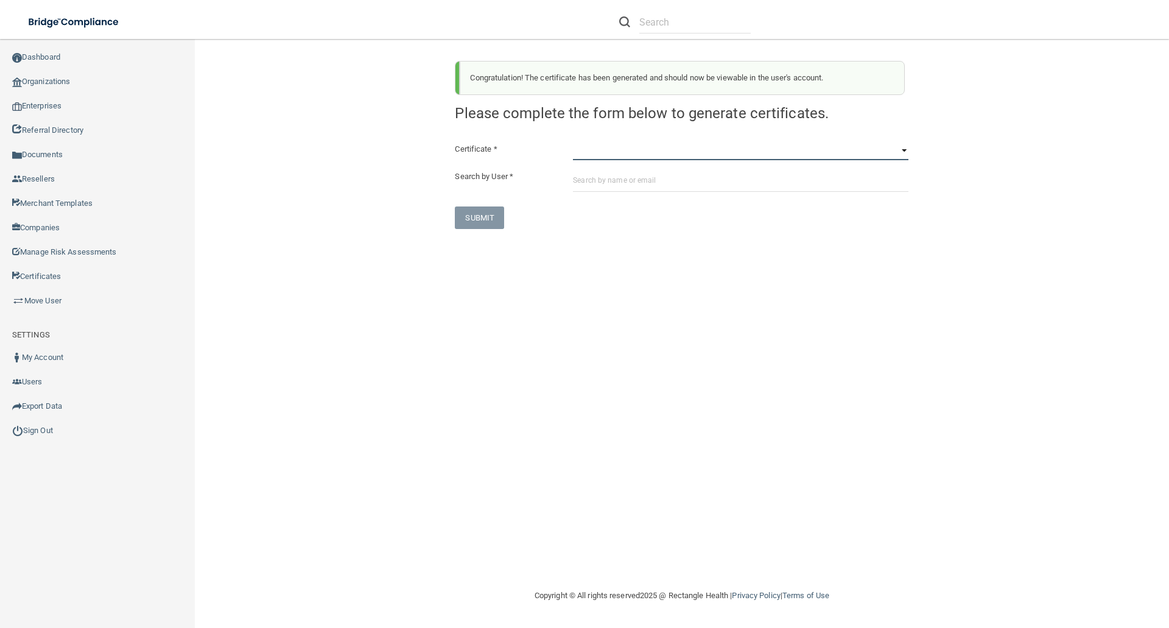
click at [584, 151] on select "HIPAA Officer Certification Training OSHA Bloodborne Pathogens OSHA COVID-19 Pr…" at bounding box center [740, 151] width 335 height 18
select select "1"
click at [573, 142] on select "HIPAA Officer Certification Training OSHA Bloodborne Pathogens OSHA COVID-19 Pr…" at bounding box center [740, 151] width 335 height 18
click at [584, 181] on input "text" at bounding box center [740, 180] width 335 height 23
paste input "[EMAIL_ADDRESS][DOMAIN_NAME]"
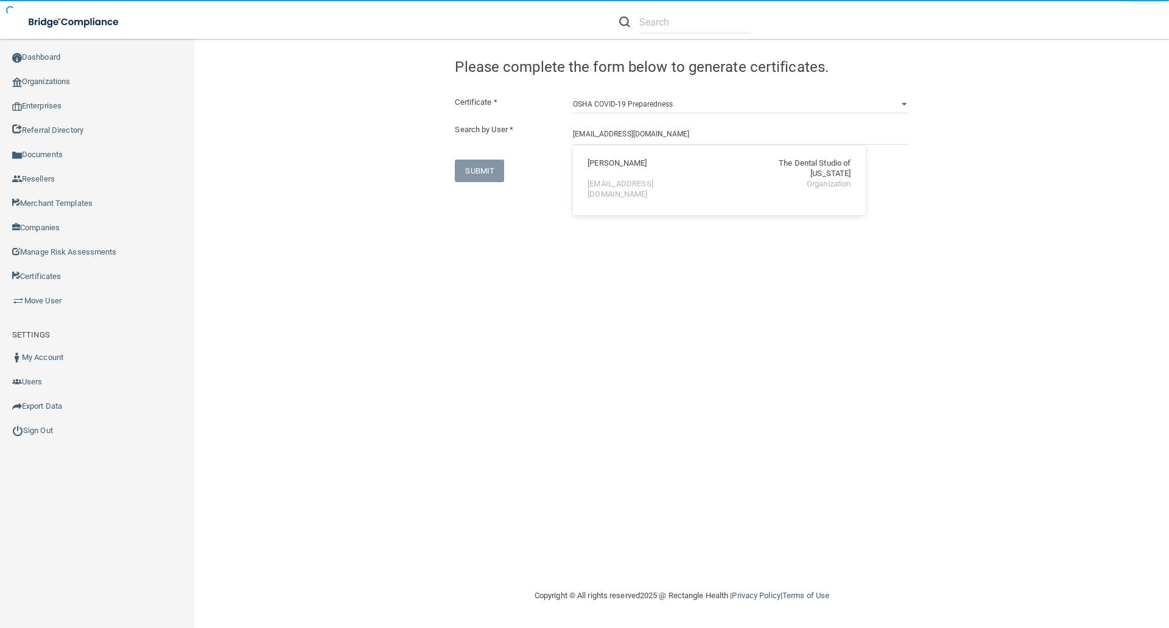
click at [632, 179] on div "[EMAIL_ADDRESS][DOMAIN_NAME]" at bounding box center [639, 189] width 105 height 21
type input "Tiffany Goodridge"
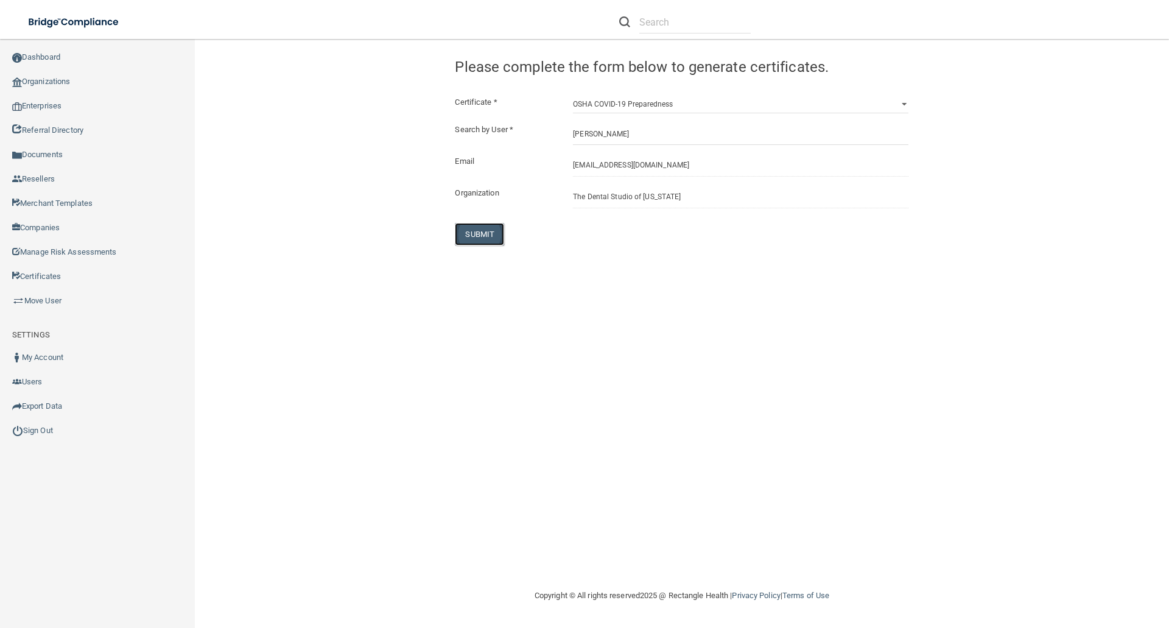
click at [480, 228] on button "SUBMIT" at bounding box center [479, 234] width 49 height 23
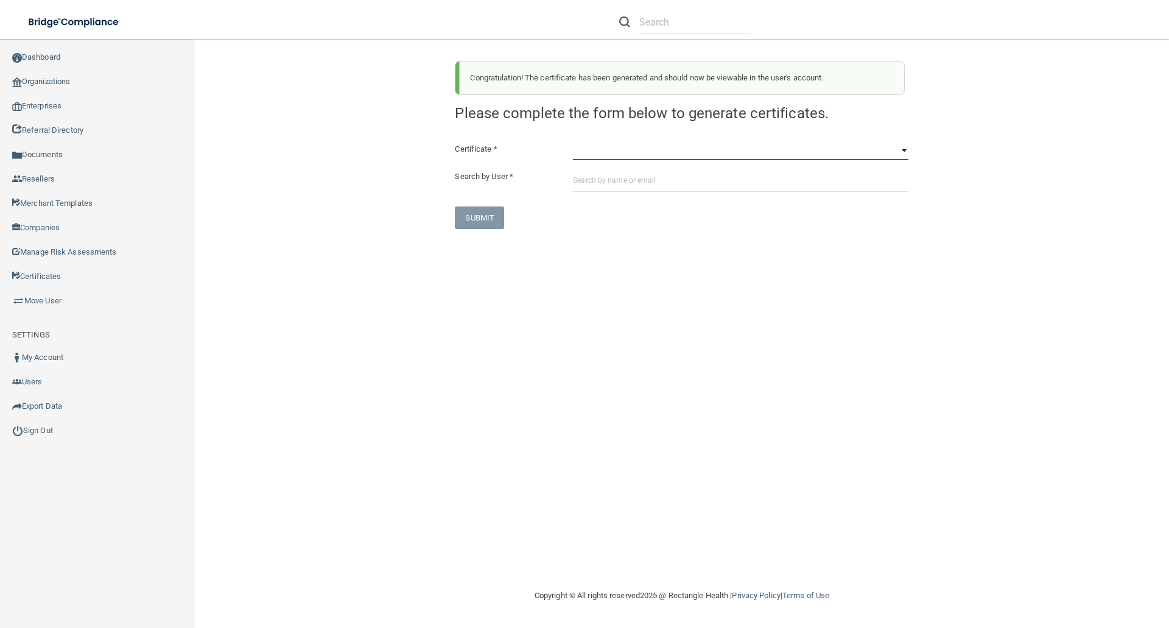
click at [579, 159] on select "HIPAA Officer Certification Training OSHA Bloodborne Pathogens OSHA COVID-19 Pr…" at bounding box center [740, 151] width 335 height 18
select select "3"
click at [573, 142] on select "HIPAA Officer Certification Training OSHA Bloodborne Pathogens OSHA COVID-19 Pr…" at bounding box center [740, 151] width 335 height 18
click at [581, 179] on input "text" at bounding box center [740, 180] width 335 height 23
paste input "[EMAIL_ADDRESS][DOMAIN_NAME]"
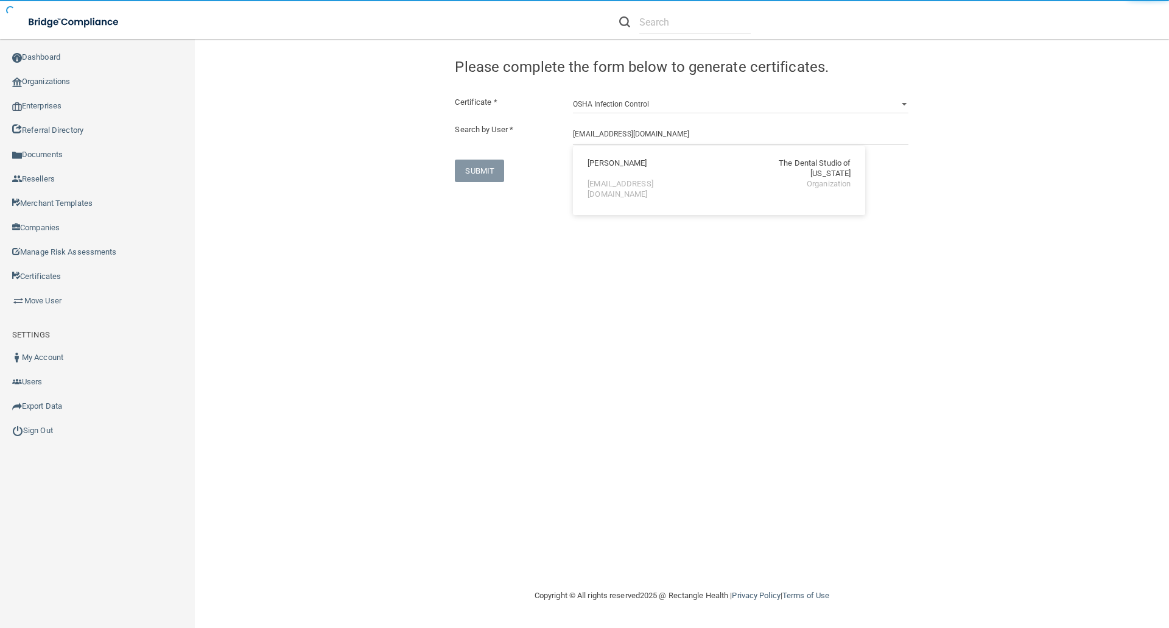
click at [601, 179] on div "[EMAIL_ADDRESS][DOMAIN_NAME]" at bounding box center [639, 189] width 105 height 21
type input "Tiffany Goodridge"
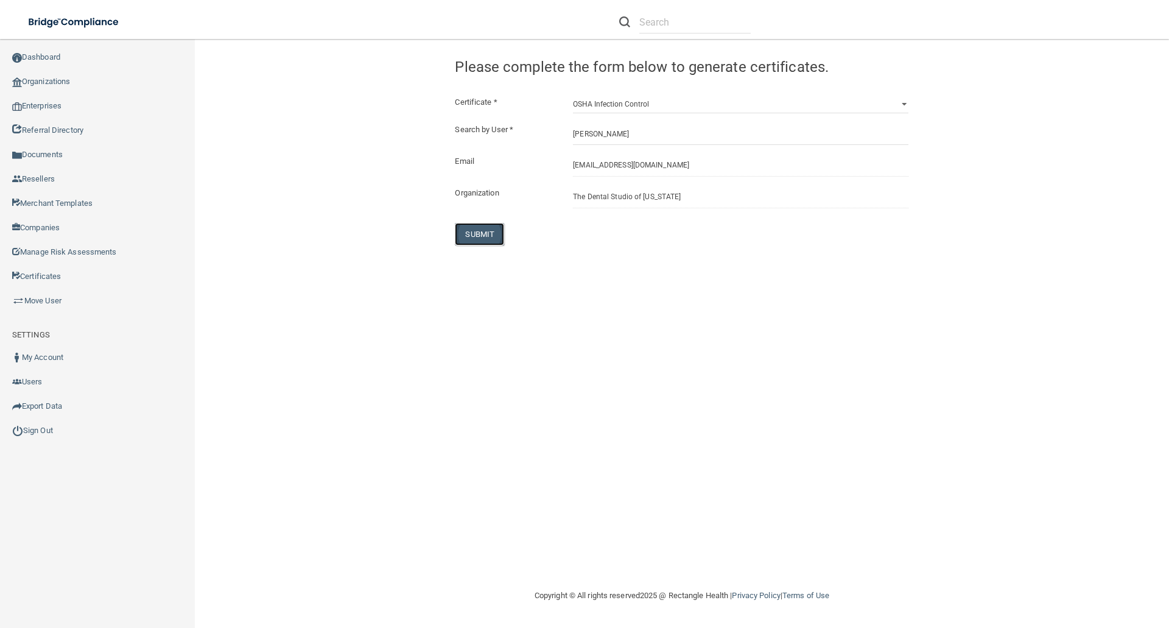
click at [477, 229] on button "SUBMIT" at bounding box center [479, 234] width 49 height 23
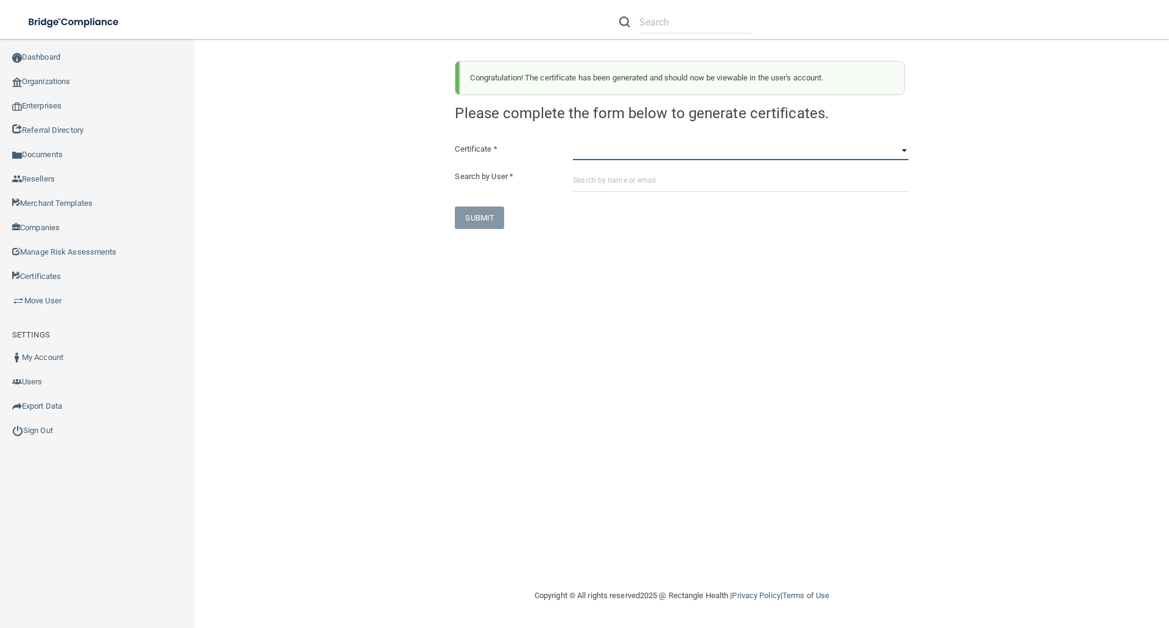
click at [578, 156] on select "HIPAA Officer Certification Training OSHA Bloodborne Pathogens OSHA COVID-19 Pr…" at bounding box center [740, 151] width 335 height 18
select select "4"
click at [573, 142] on select "HIPAA Officer Certification Training OSHA Bloodborne Pathogens OSHA COVID-19 Pr…" at bounding box center [740, 151] width 335 height 18
click at [573, 180] on input "text" at bounding box center [740, 180] width 335 height 23
paste input "[EMAIL_ADDRESS][DOMAIN_NAME]"
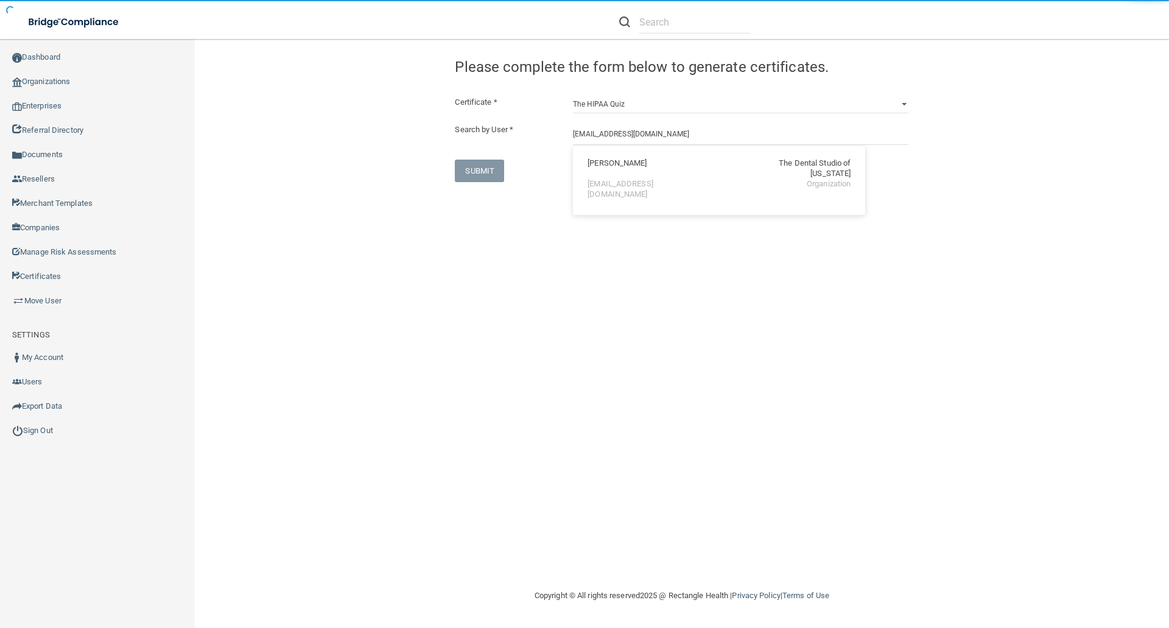
click at [606, 179] on div "[EMAIL_ADDRESS][DOMAIN_NAME]" at bounding box center [639, 189] width 105 height 21
type input "Tiffany Goodridge"
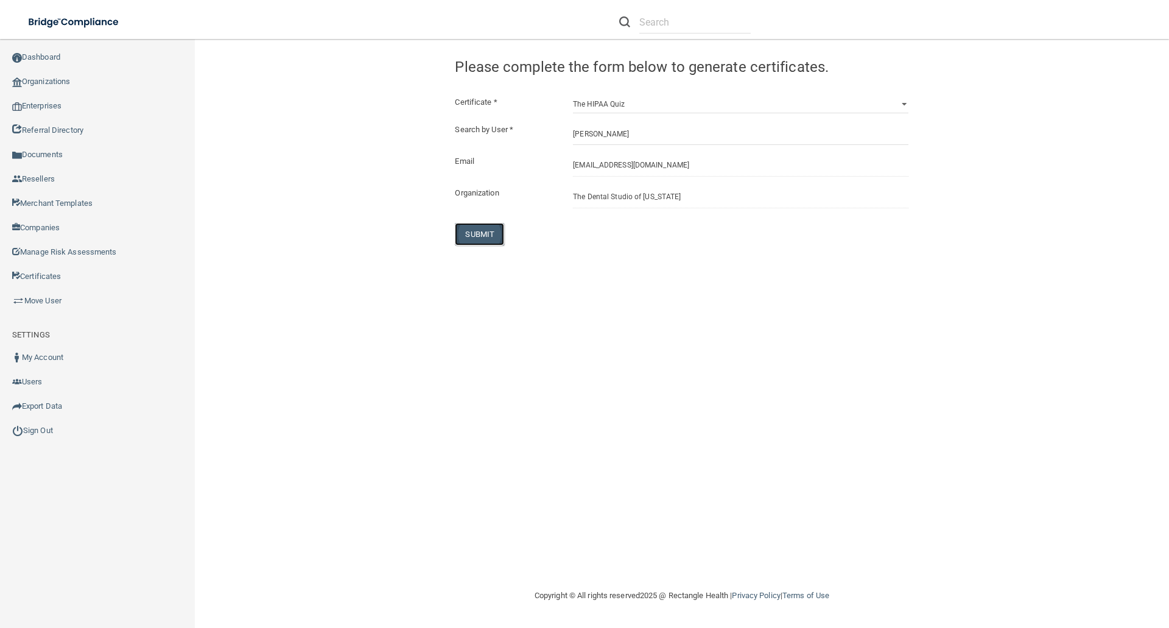
click at [475, 233] on button "SUBMIT" at bounding box center [479, 234] width 49 height 23
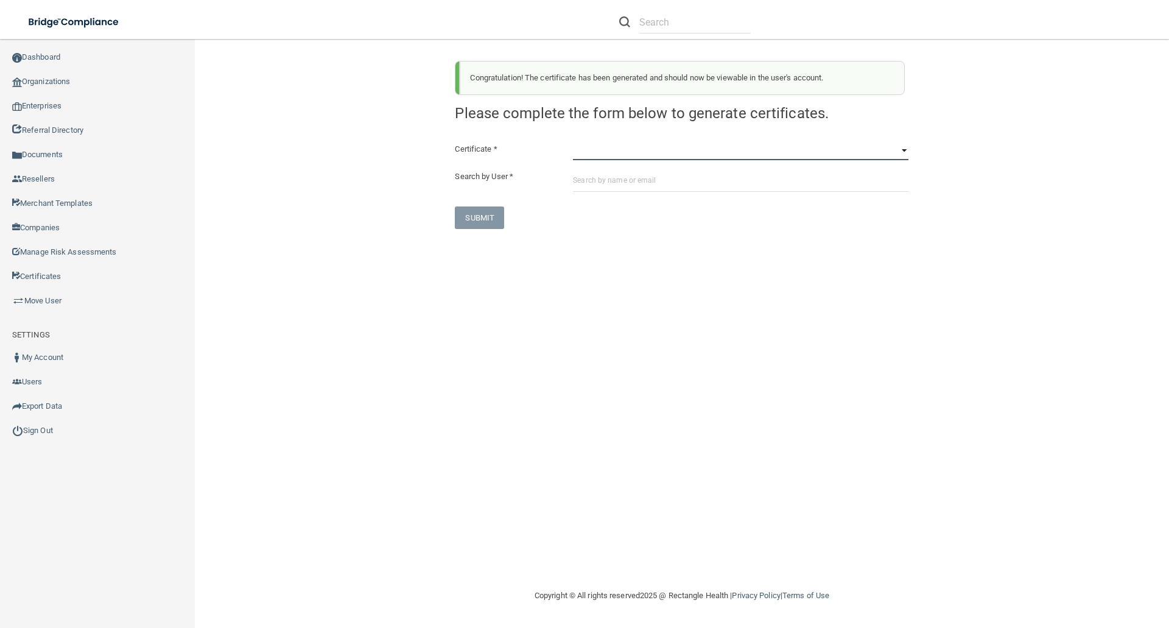
drag, startPoint x: 575, startPoint y: 157, endPoint x: 572, endPoint y: 163, distance: 6.8
click at [575, 157] on select "HIPAA Officer Certification Training OSHA Bloodborne Pathogens OSHA COVID-19 Pr…" at bounding box center [740, 151] width 335 height 18
select select "5"
click at [573, 142] on select "HIPAA Officer Certification Training OSHA Bloodborne Pathogens OSHA COVID-19 Pr…" at bounding box center [740, 151] width 335 height 18
click at [574, 175] on input "text" at bounding box center [740, 180] width 335 height 23
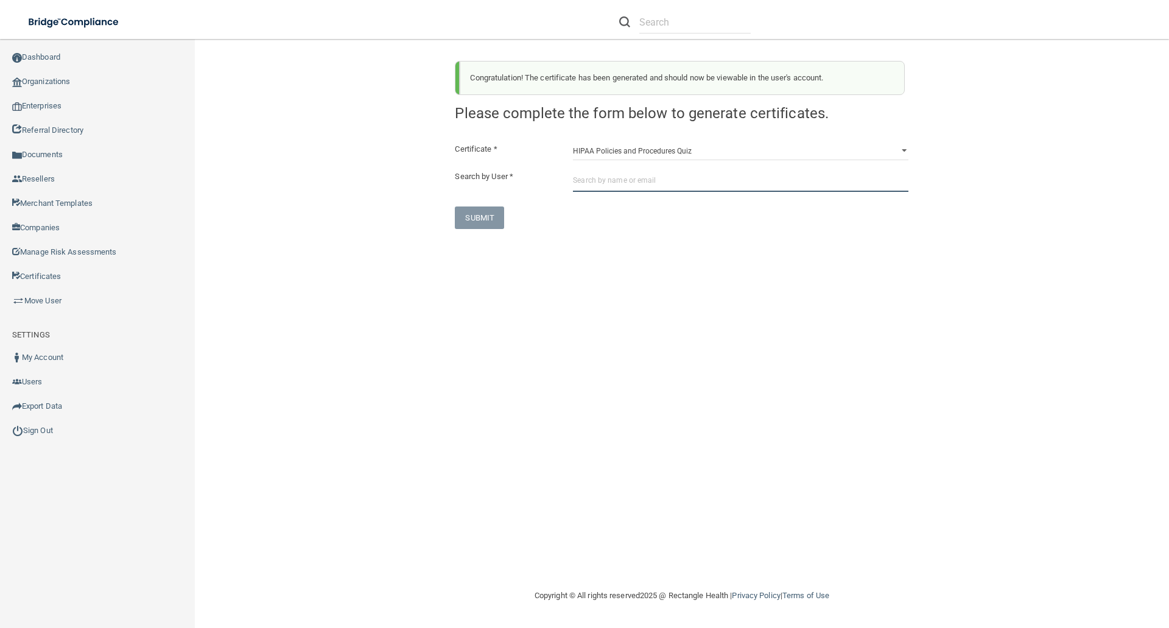
paste input "[EMAIL_ADDRESS][DOMAIN_NAME]"
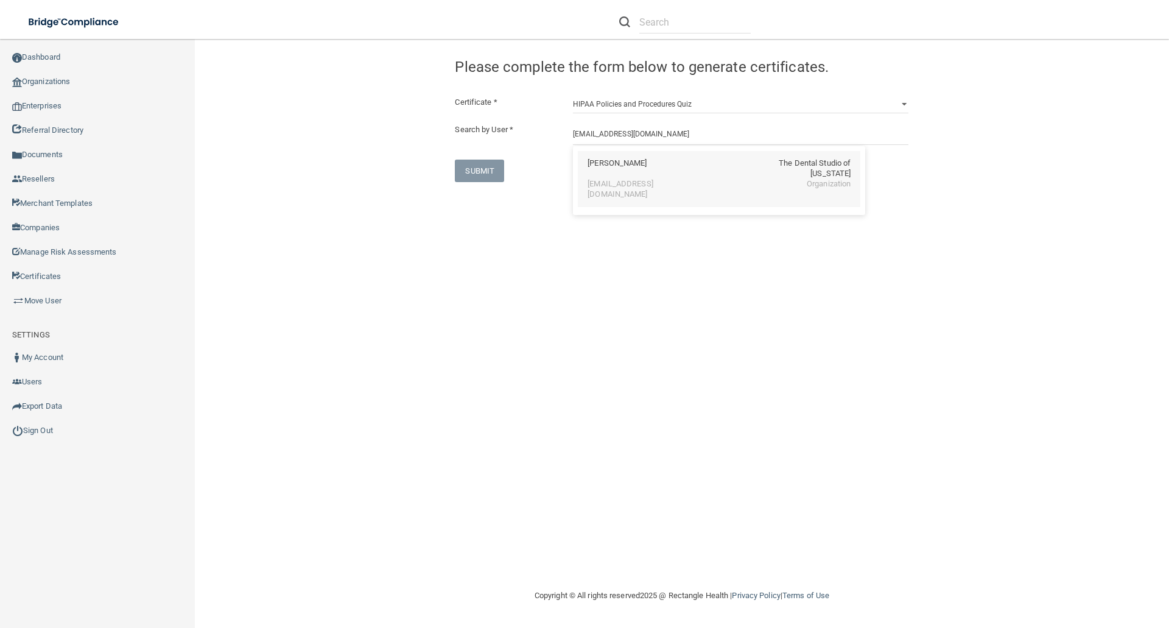
click at [606, 169] on div "Tiffany Goodridge The Dental Studio of Iowa goodridge75@yahoo.com Organization" at bounding box center [719, 179] width 282 height 56
type input "Tiffany Goodridge"
click at [475, 234] on button "SUBMIT" at bounding box center [479, 234] width 49 height 23
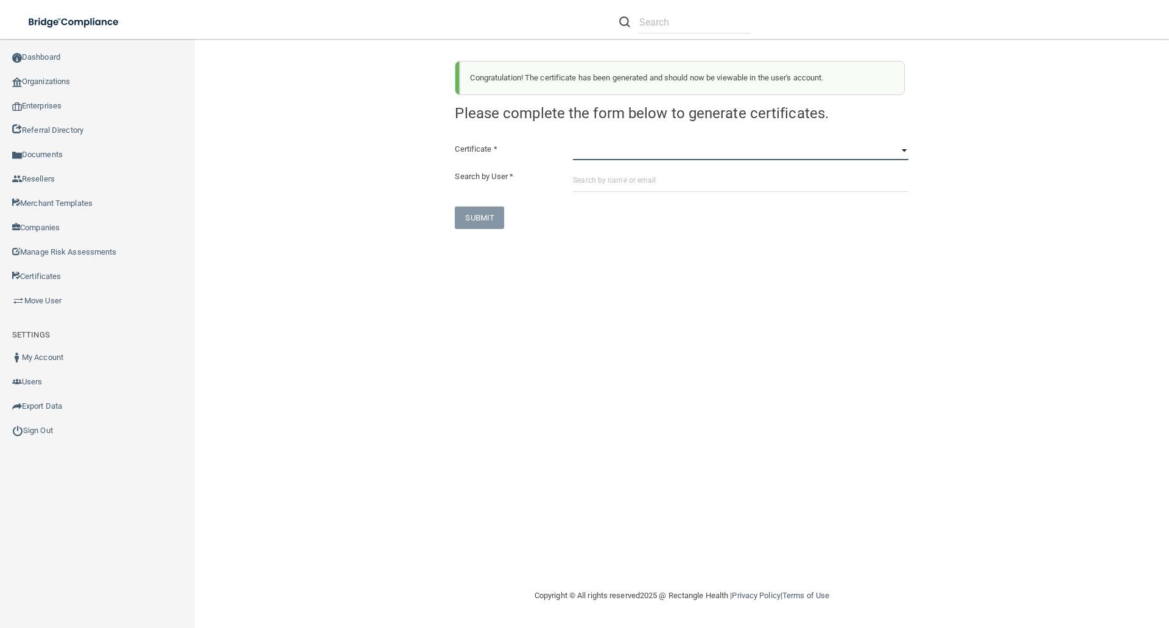
click at [584, 152] on select "HIPAA Officer Certification Training OSHA Bloodborne Pathogens OSHA COVID-19 Pr…" at bounding box center [740, 151] width 335 height 18
select select "6"
click at [573, 142] on select "HIPAA Officer Certification Training OSHA Bloodborne Pathogens OSHA COVID-19 Pr…" at bounding box center [740, 151] width 335 height 18
click at [583, 182] on input "text" at bounding box center [740, 180] width 335 height 23
paste input "[EMAIL_ADDRESS][DOMAIN_NAME]"
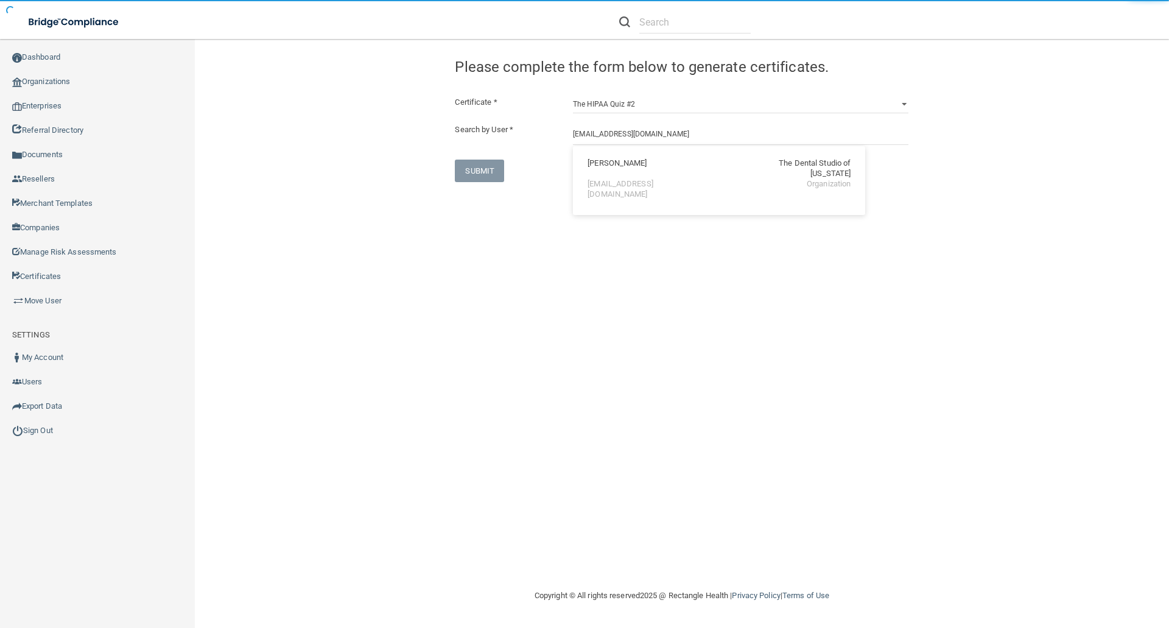
click at [659, 162] on div "Tiffany Goodridge The Dental Studio of Iowa" at bounding box center [718, 168] width 263 height 21
type input "Tiffany Goodridge"
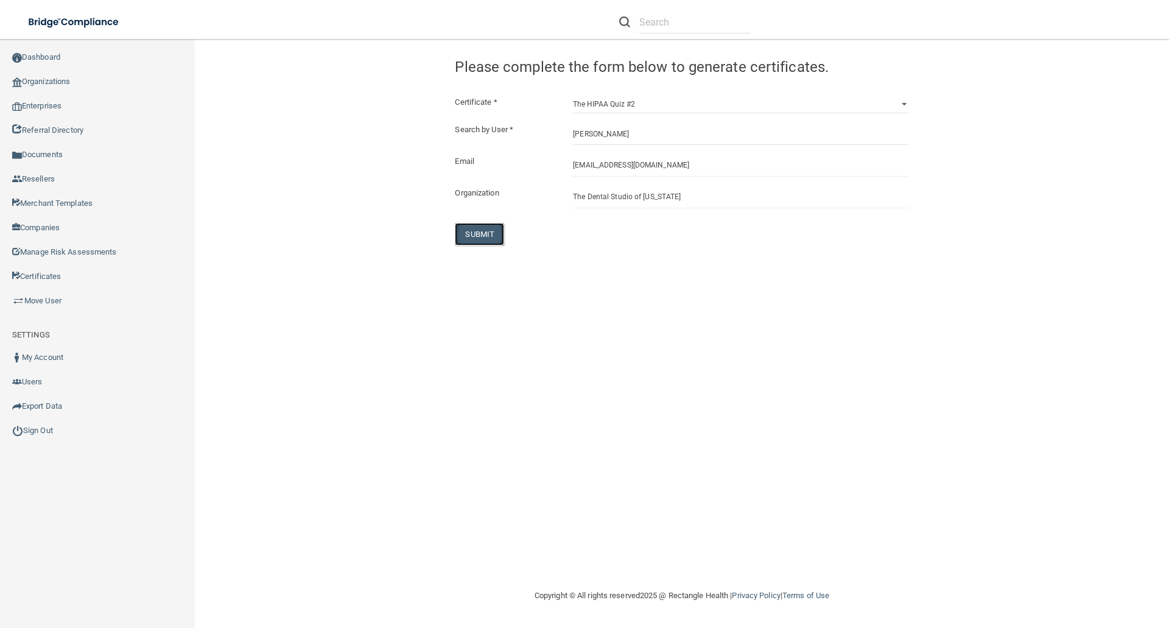
click at [485, 236] on button "SUBMIT" at bounding box center [479, 234] width 49 height 23
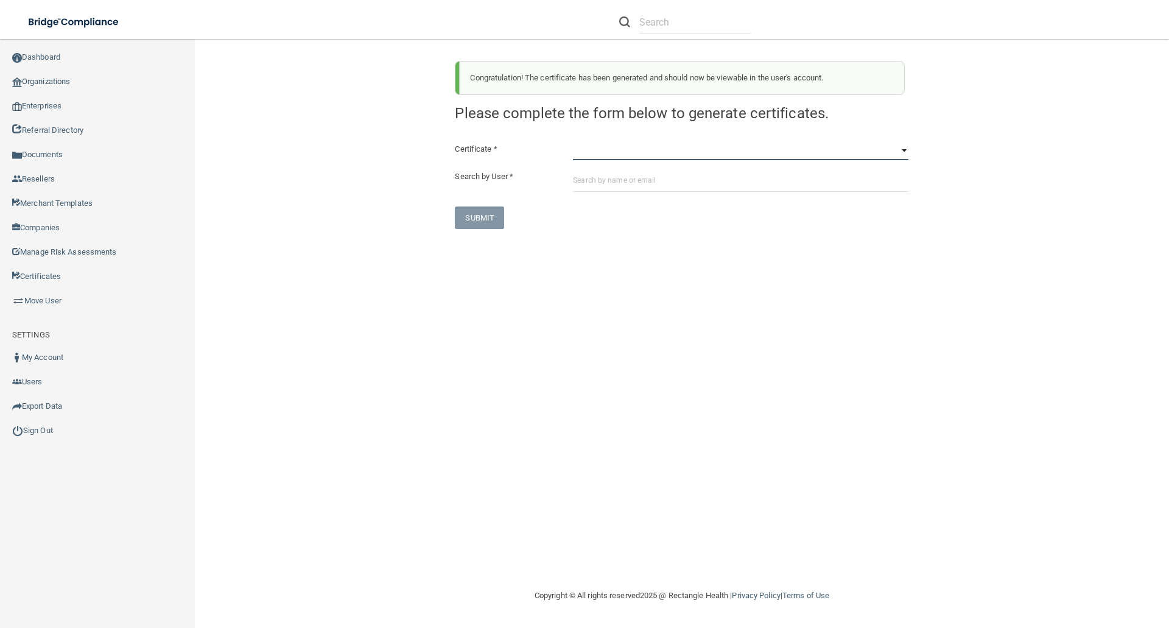
click at [588, 154] on select "HIPAA Officer Certification Training OSHA Bloodborne Pathogens OSHA COVID-19 Pr…" at bounding box center [740, 151] width 335 height 18
select select "7"
click at [573, 142] on select "HIPAA Officer Certification Training OSHA Bloodborne Pathogens OSHA COVID-19 Pr…" at bounding box center [740, 151] width 335 height 18
click at [578, 178] on input "text" at bounding box center [740, 180] width 335 height 23
paste input "goodridge75@yahoo.com"
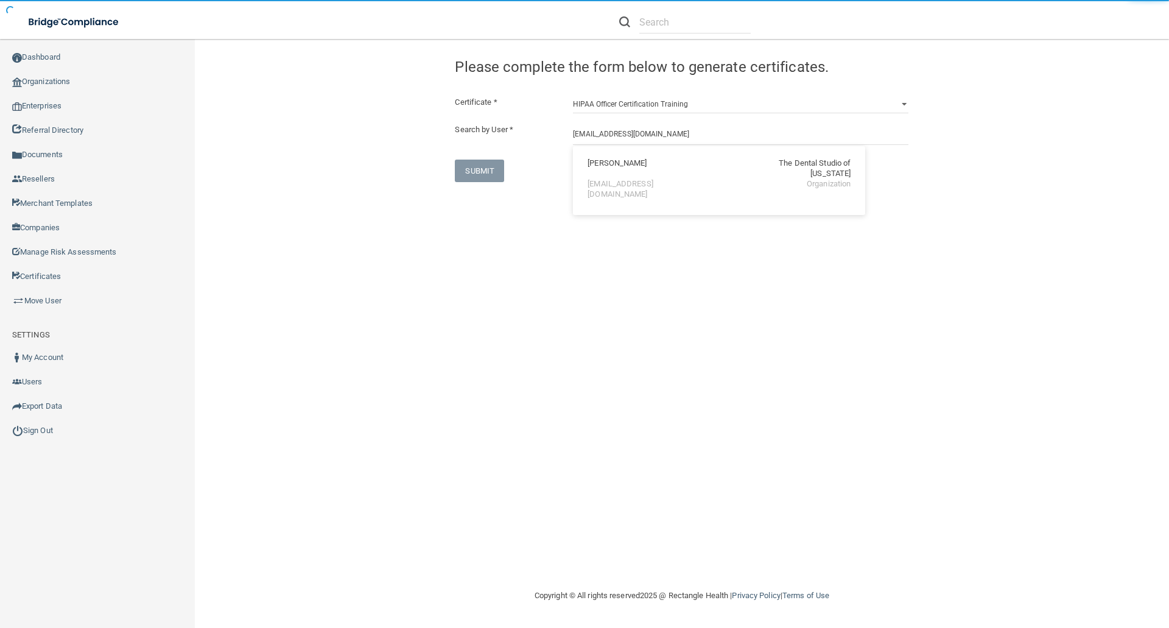
click at [593, 179] on div "goodridge75@yahoo.com" at bounding box center [639, 189] width 105 height 21
type input "Tiffany Goodridge"
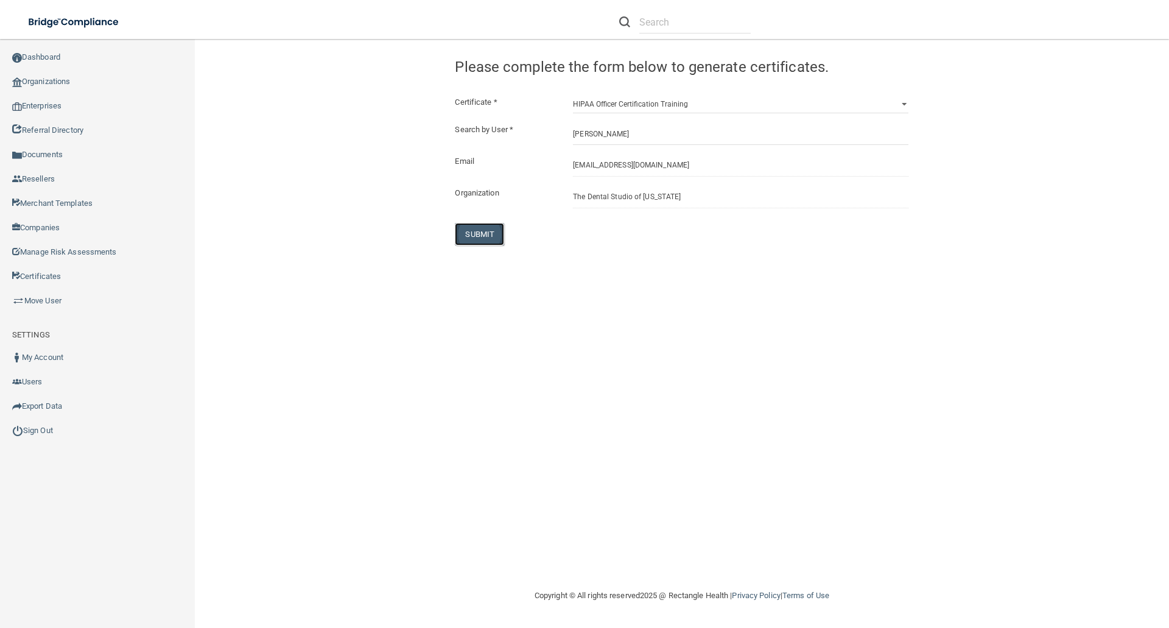
click at [474, 233] on button "SUBMIT" at bounding box center [479, 234] width 49 height 23
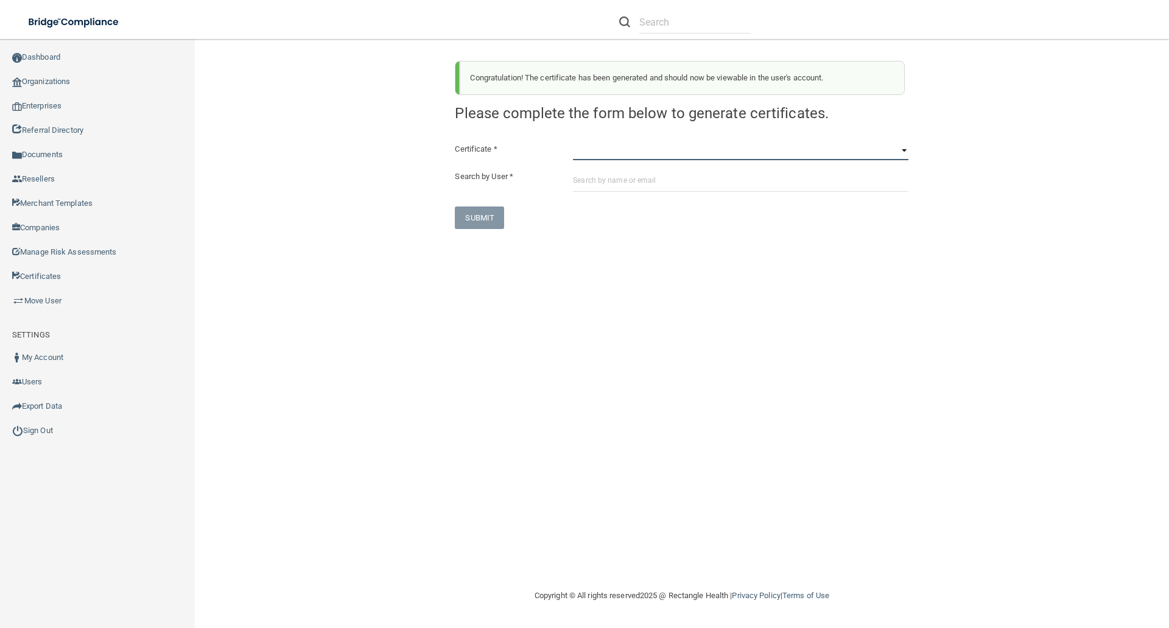
drag, startPoint x: 582, startPoint y: 153, endPoint x: 587, endPoint y: 147, distance: 8.2
click at [582, 153] on select "HIPAA Officer Certification Training OSHA Bloodborne Pathogens OSHA COVID-19 Pr…" at bounding box center [740, 151] width 335 height 18
select select "1"
click at [573, 142] on select "HIPAA Officer Certification Training OSHA Bloodborne Pathogens OSHA COVID-19 Pr…" at bounding box center [740, 151] width 335 height 18
click at [579, 173] on input "text" at bounding box center [740, 180] width 335 height 23
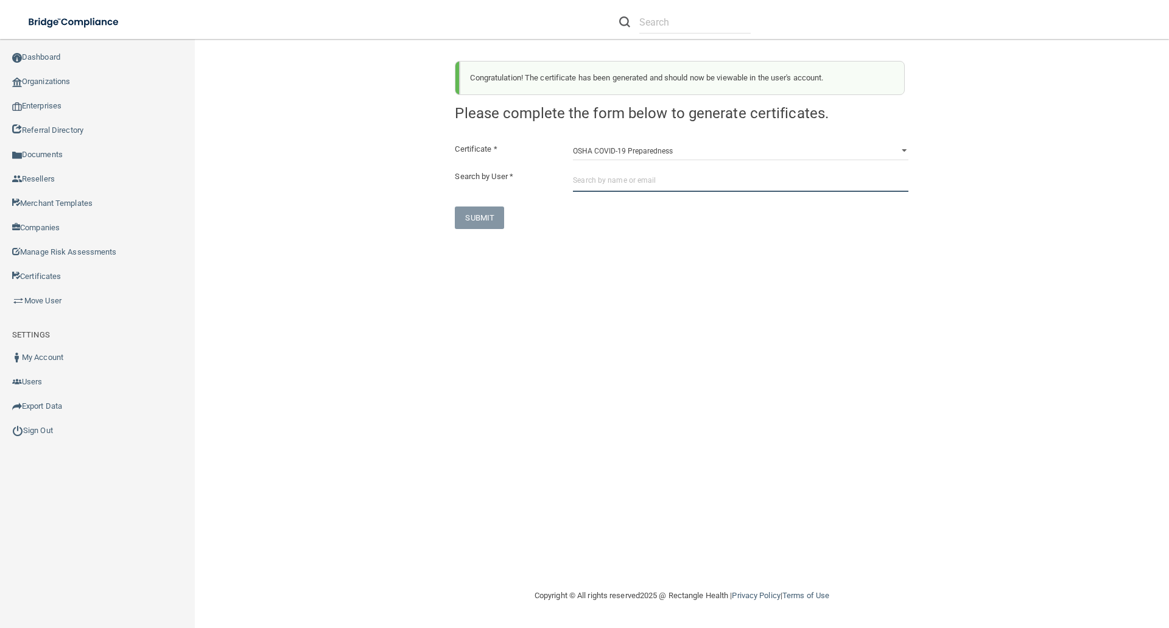
paste input "mirnesaislamagic@gmail.com"
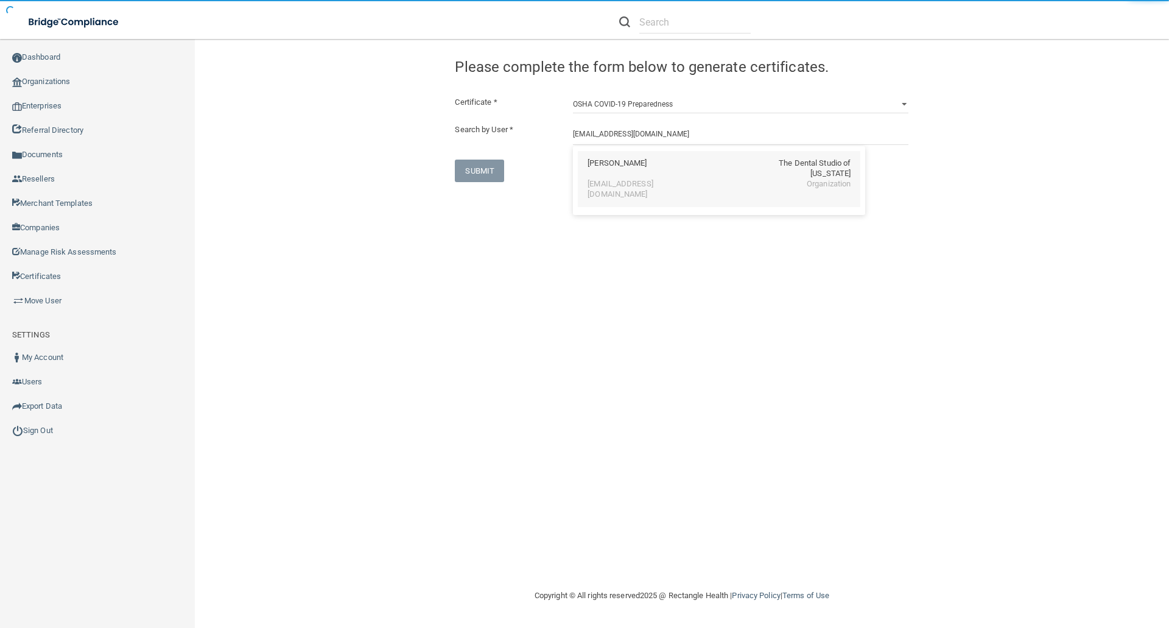
click at [607, 166] on div "Mirnesa Islamagic" at bounding box center [616, 168] width 59 height 21
type input "Mirnesa Islamagic"
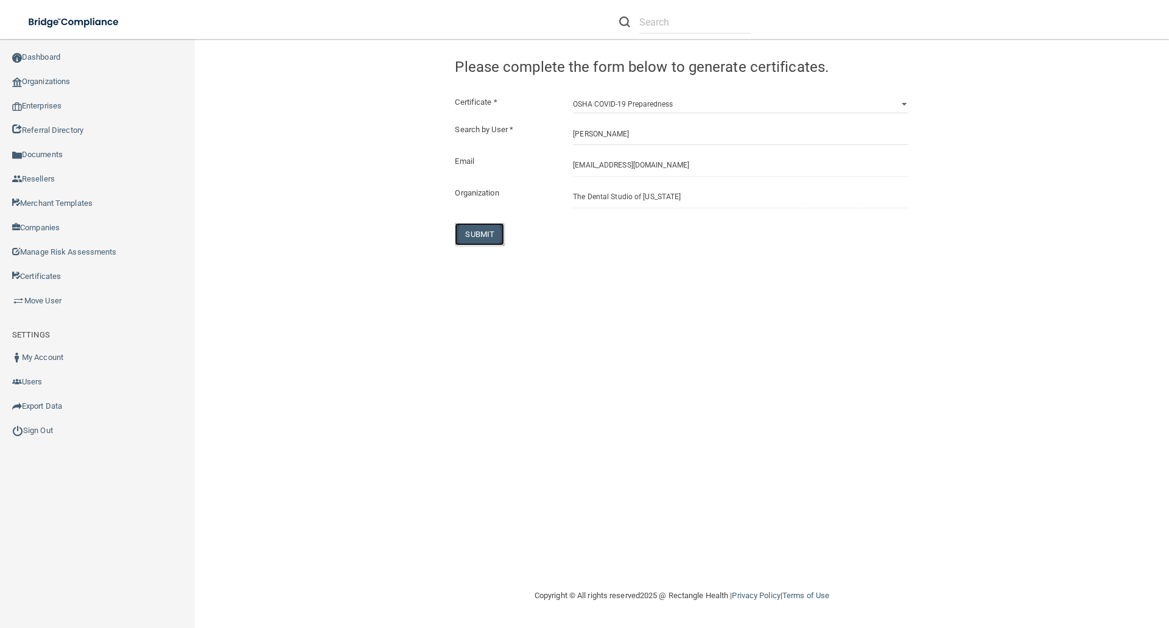
click at [480, 229] on button "SUBMIT" at bounding box center [479, 234] width 49 height 23
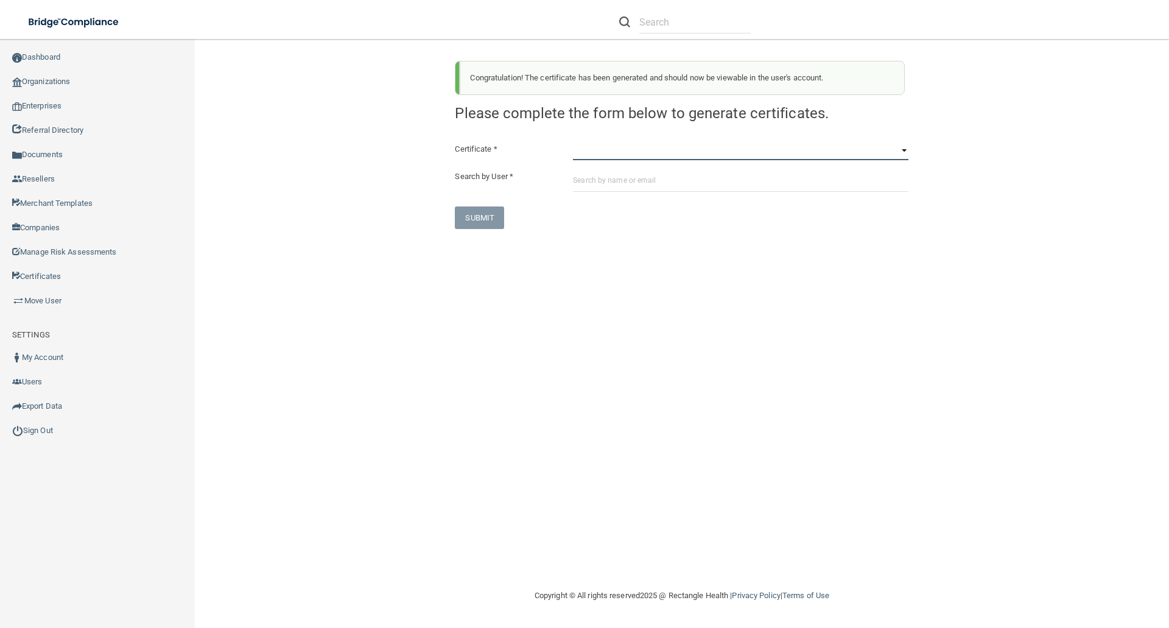
click at [581, 155] on select "HIPAA Officer Certification Training OSHA Bloodborne Pathogens OSHA COVID-19 Pr…" at bounding box center [740, 151] width 335 height 18
select select "3"
click at [573, 142] on select "HIPAA Officer Certification Training OSHA Bloodborne Pathogens OSHA COVID-19 Pr…" at bounding box center [740, 151] width 335 height 18
click at [584, 173] on input "text" at bounding box center [740, 180] width 335 height 23
paste input "mirnesaislamagic@gmail.com"
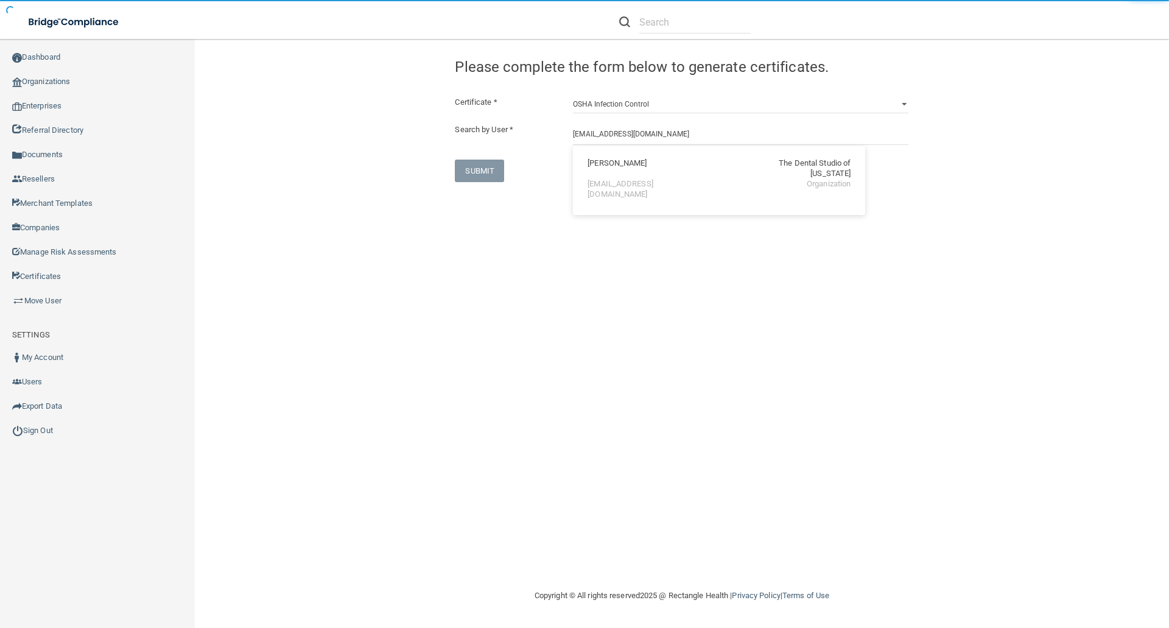
click at [608, 179] on div "mirnesaislamagic@gmail.com" at bounding box center [639, 189] width 105 height 21
type input "Mirnesa Islamagic"
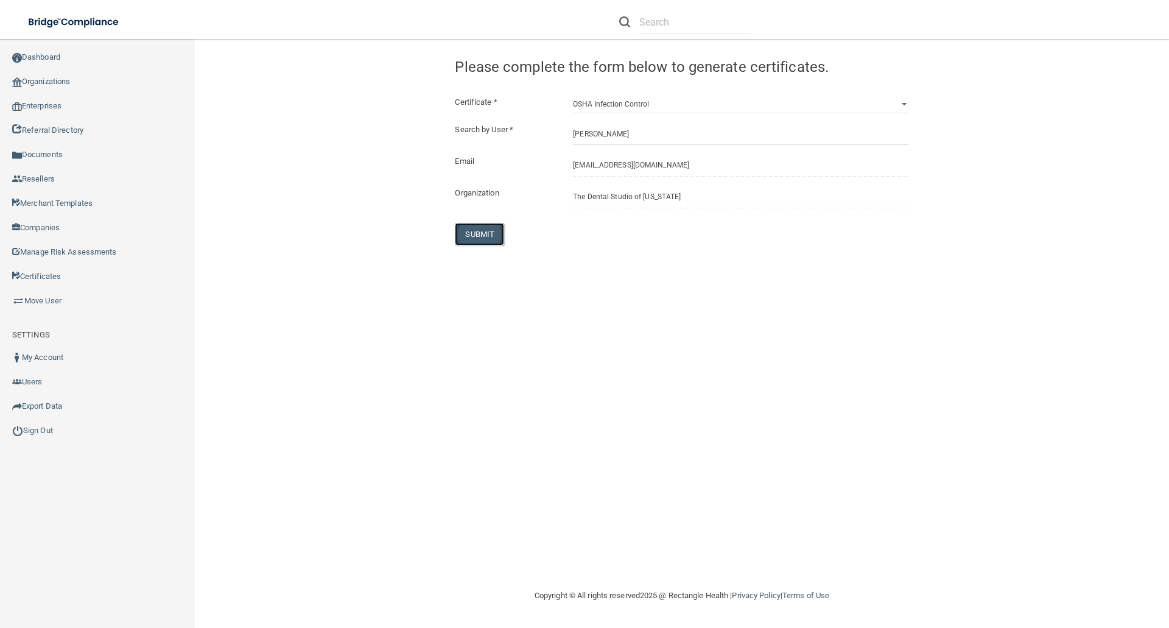
click at [482, 232] on button "SUBMIT" at bounding box center [479, 234] width 49 height 23
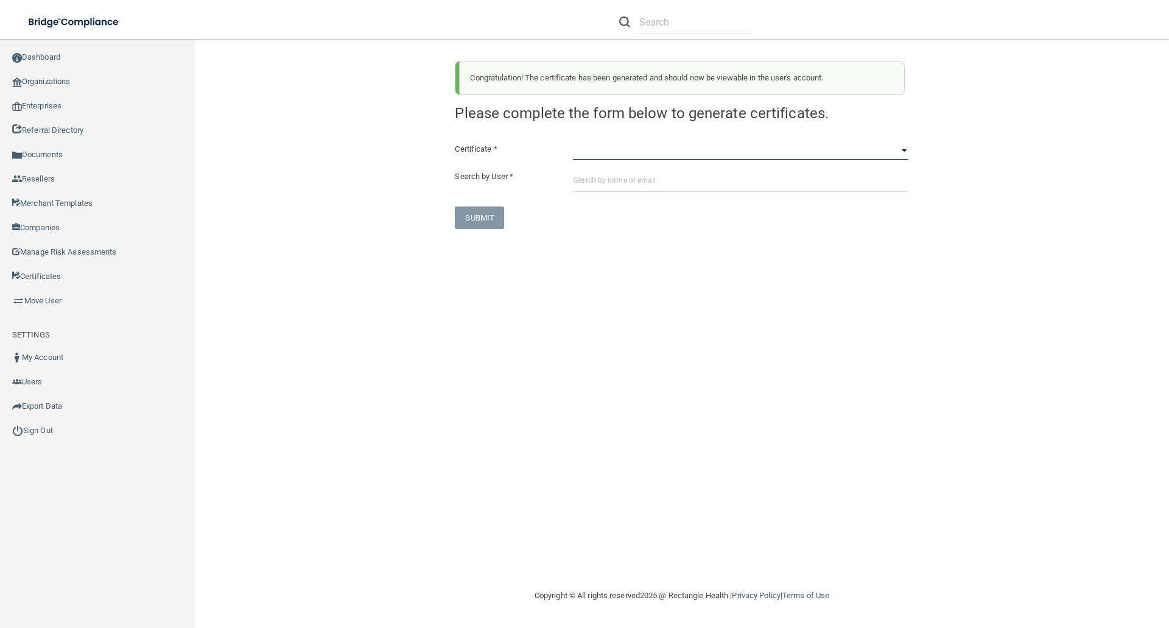
click at [574, 152] on select "HIPAA Officer Certification Training OSHA Bloodborne Pathogens OSHA COVID-19 Pr…" at bounding box center [740, 151] width 335 height 18
select select "4"
click at [573, 142] on select "HIPAA Officer Certification Training OSHA Bloodborne Pathogens OSHA COVID-19 Pr…" at bounding box center [740, 151] width 335 height 18
click at [580, 174] on input "text" at bounding box center [740, 180] width 335 height 23
paste input "mirnesaislamagic@gmail.com"
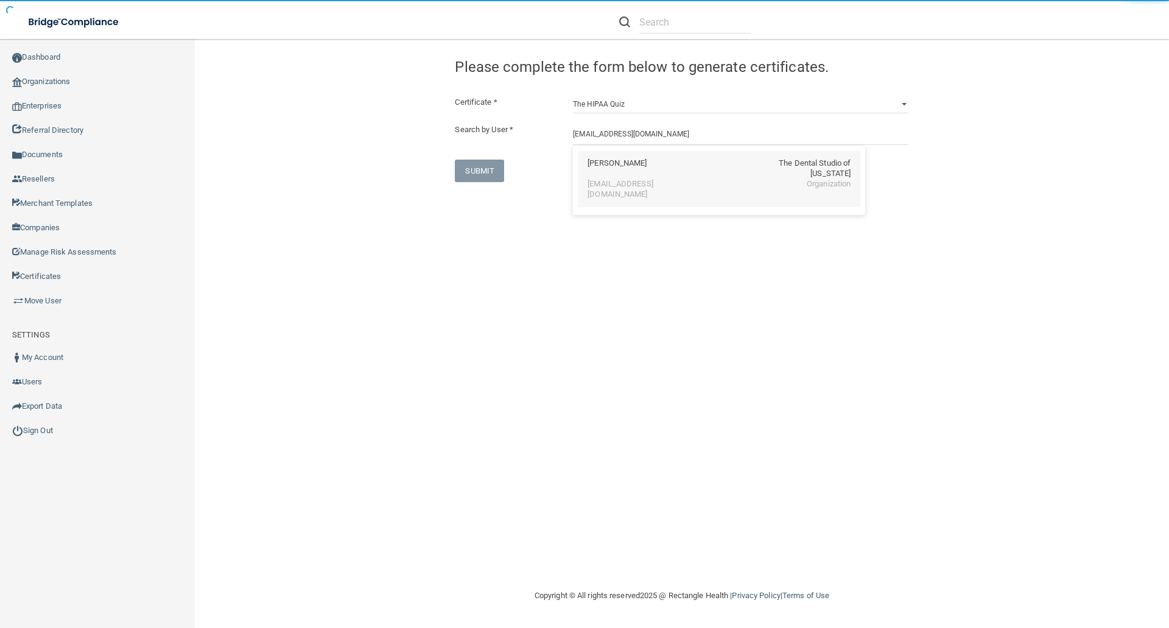
click at [600, 164] on div "Mirnesa Islamagic" at bounding box center [616, 168] width 59 height 21
type input "Mirnesa Islamagic"
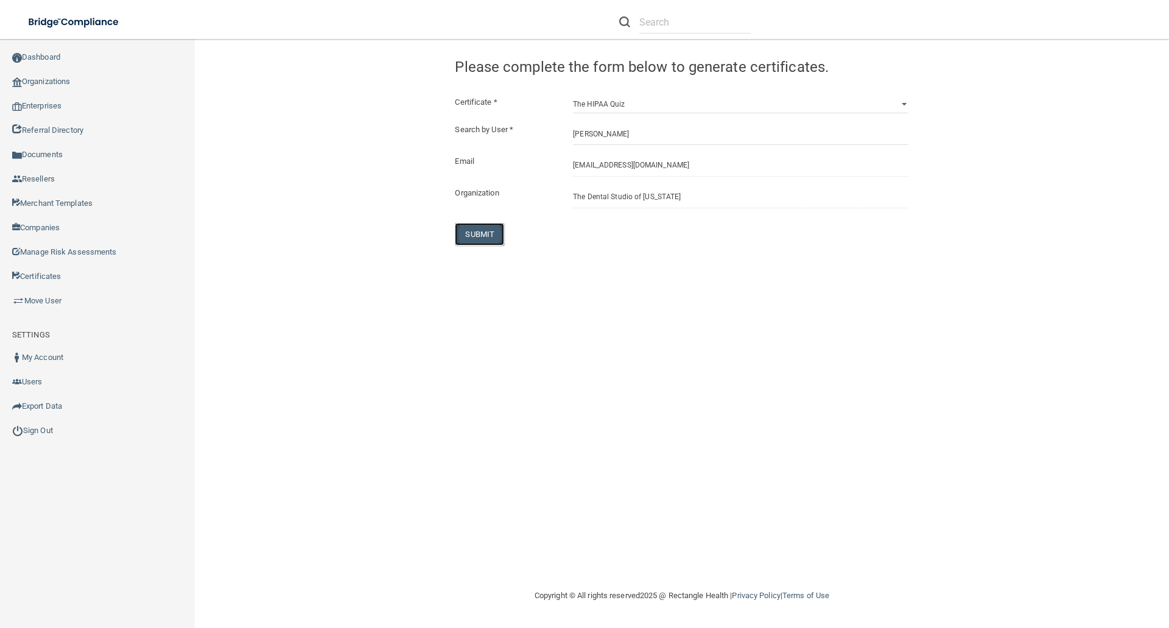
click at [490, 232] on button "SUBMIT" at bounding box center [479, 234] width 49 height 23
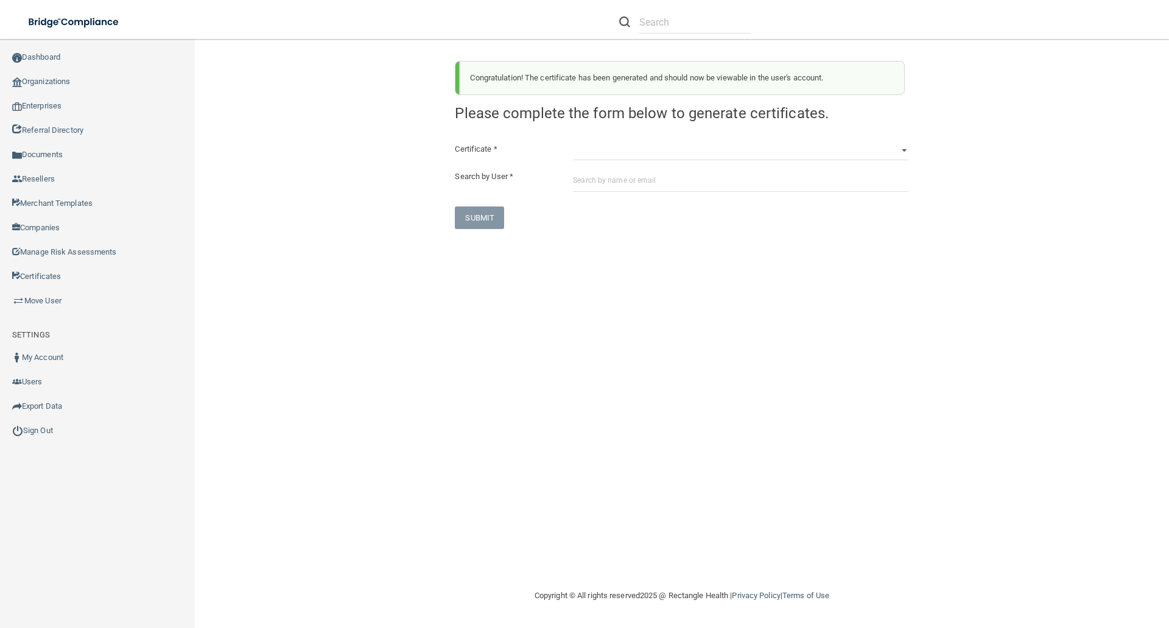
click at [578, 161] on div "Certificate * HIPAA Officer Certification Training OSHA Bloodborne Pathogens OS…" at bounding box center [681, 185] width 453 height 87
click at [577, 153] on select "HIPAA Officer Certification Training OSHA Bloodborne Pathogens OSHA COVID-19 Pr…" at bounding box center [740, 151] width 335 height 18
select select "5"
click at [573, 142] on select "HIPAA Officer Certification Training OSHA Bloodborne Pathogens OSHA COVID-19 Pr…" at bounding box center [740, 151] width 335 height 18
click at [581, 176] on input "text" at bounding box center [740, 180] width 335 height 23
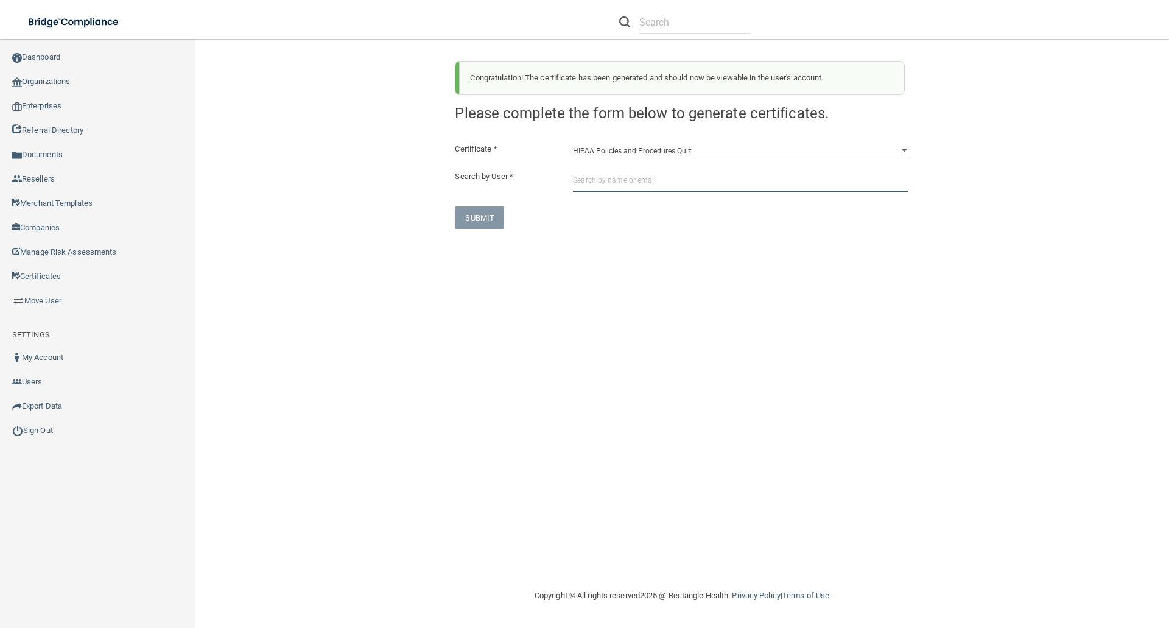
paste input "mirnesaislamagic@gmail.com"
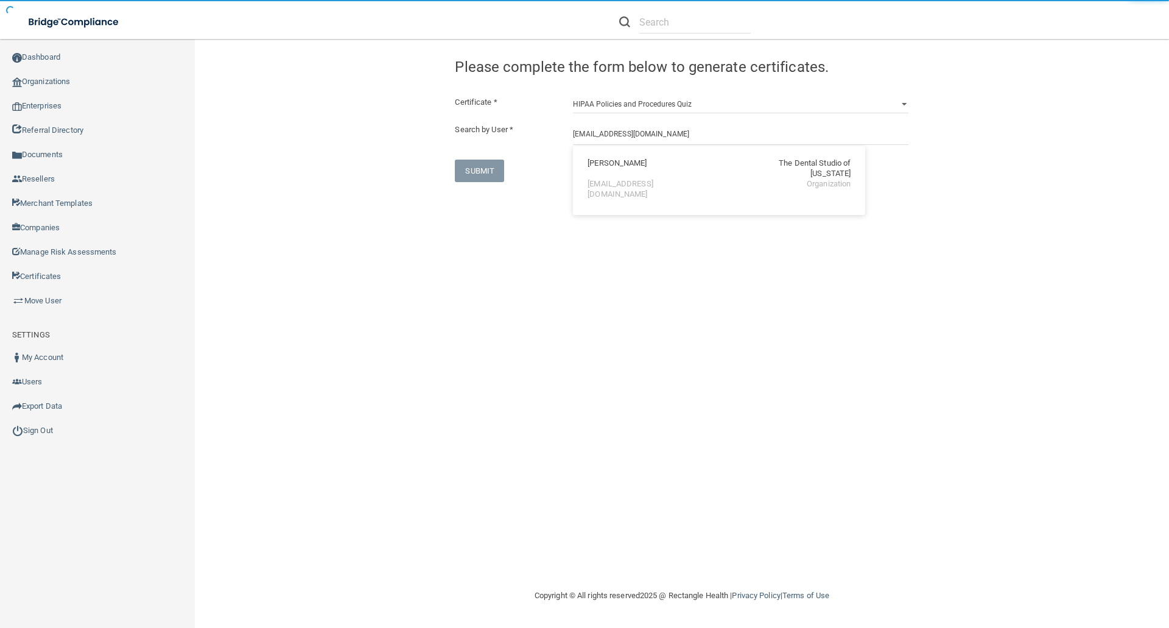
click at [592, 166] on div "Mirnesa Islamagic" at bounding box center [616, 168] width 59 height 21
type input "Mirnesa Islamagic"
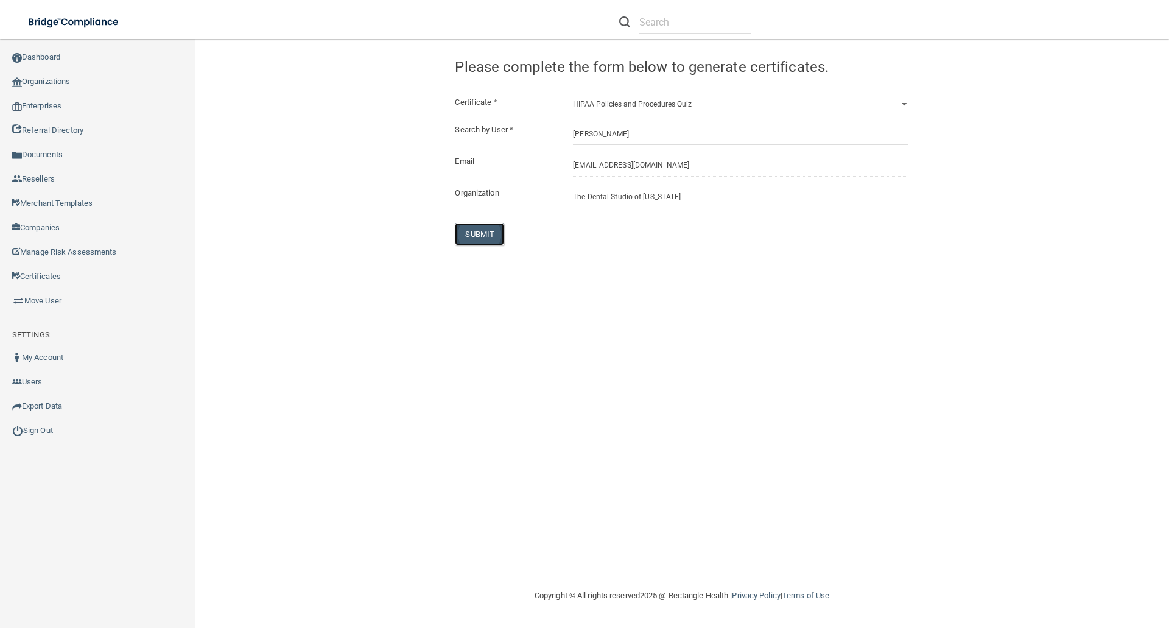
click at [475, 245] on button "SUBMIT" at bounding box center [479, 234] width 49 height 23
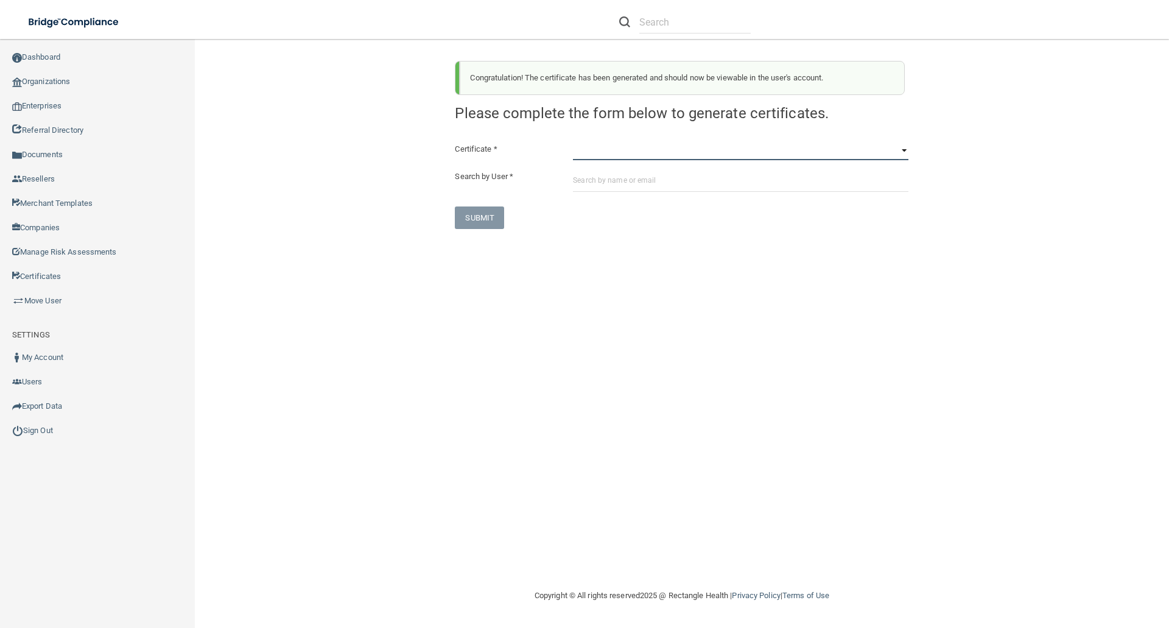
click at [579, 158] on select "HIPAA Officer Certification Training OSHA Bloodborne Pathogens OSHA COVID-19 Pr…" at bounding box center [740, 151] width 335 height 18
select select "6"
click at [573, 142] on select "HIPAA Officer Certification Training OSHA Bloodborne Pathogens OSHA COVID-19 Pr…" at bounding box center [740, 151] width 335 height 18
click at [577, 175] on input "text" at bounding box center [740, 180] width 335 height 23
paste input "mirnesaislamagic@gmail.com"
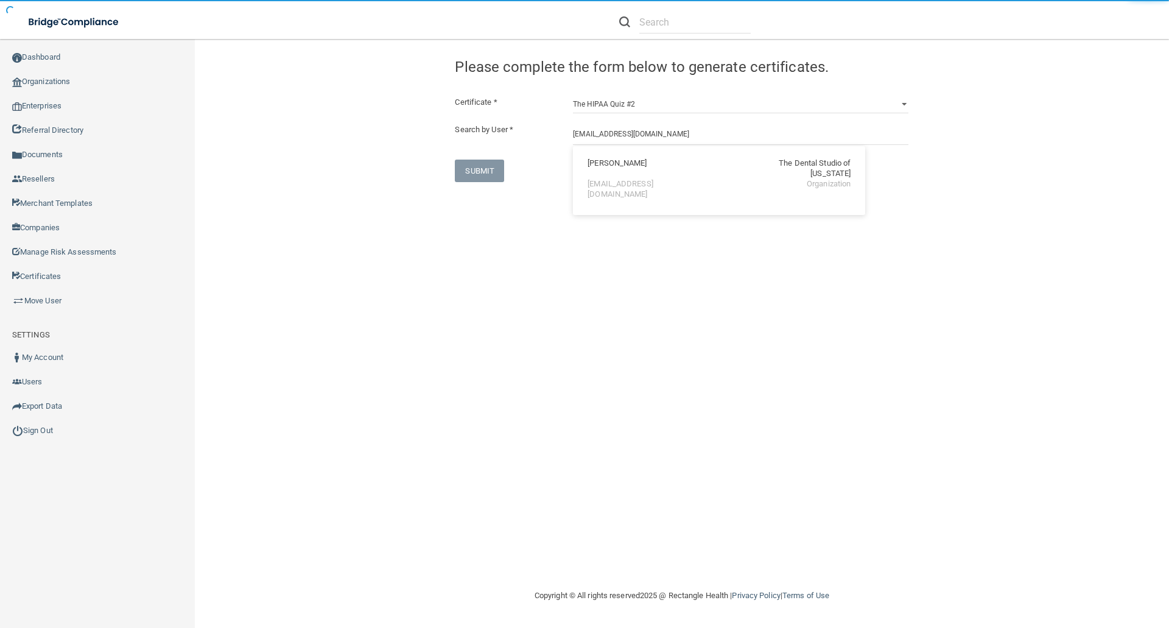
click at [605, 166] on div "Mirnesa Islamagic" at bounding box center [616, 168] width 59 height 21
type input "Mirnesa Islamagic"
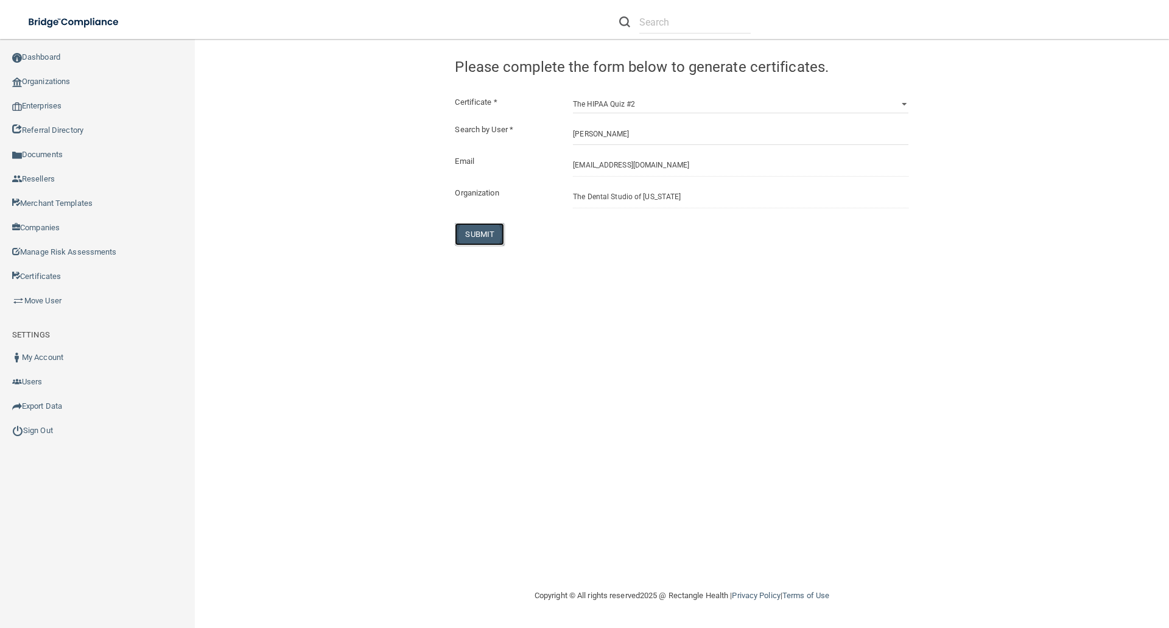
click at [488, 226] on button "SUBMIT" at bounding box center [479, 234] width 49 height 23
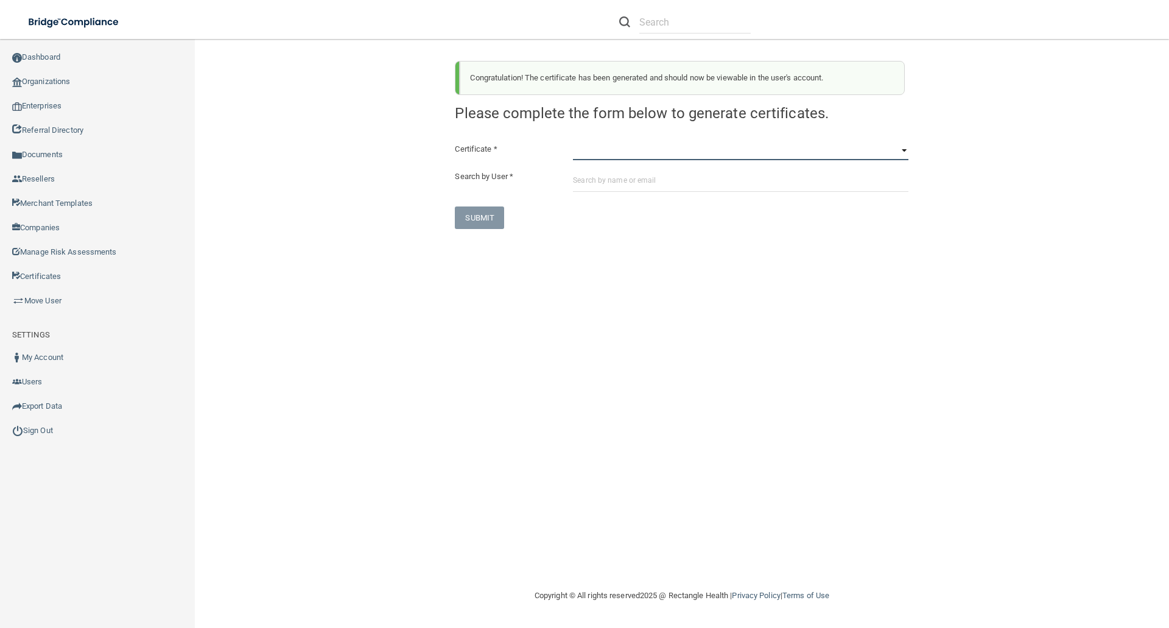
click at [583, 159] on select "HIPAA Officer Certification Training OSHA Bloodborne Pathogens OSHA COVID-19 Pr…" at bounding box center [740, 151] width 335 height 18
select select "7"
click at [573, 142] on select "HIPAA Officer Certification Training OSHA Bloodborne Pathogens OSHA COVID-19 Pr…" at bounding box center [740, 151] width 335 height 18
click at [575, 191] on input "text" at bounding box center [740, 180] width 335 height 23
paste input "mirnesaislamagic@gmail.com"
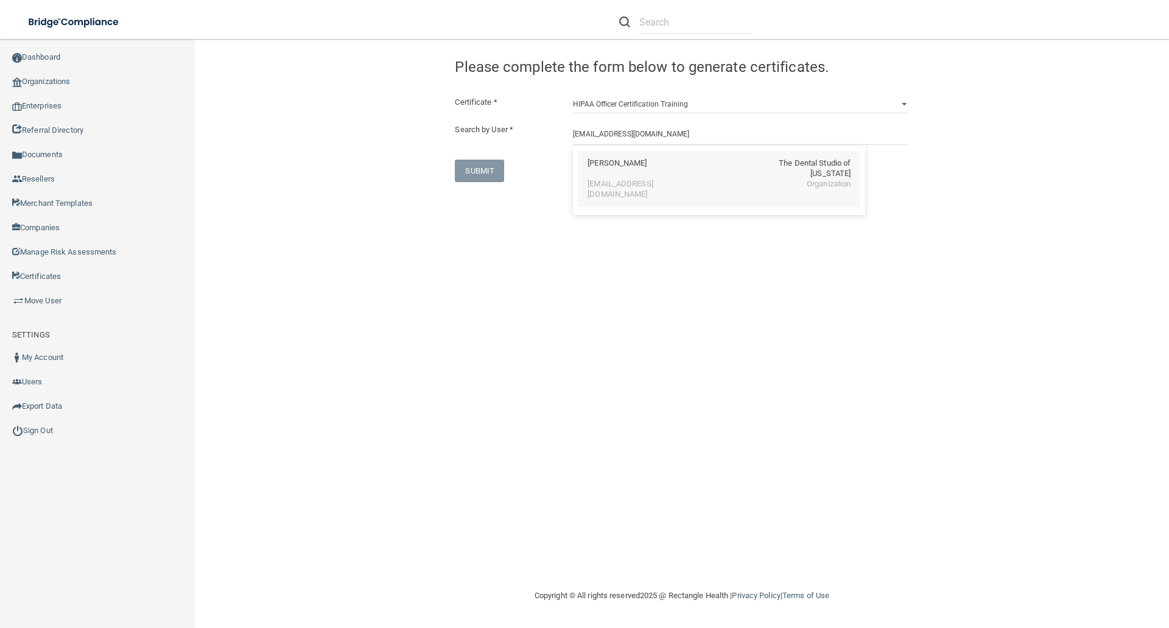
click at [608, 163] on div "Mirnesa Islamagic" at bounding box center [616, 168] width 59 height 21
type input "Mirnesa Islamagic"
click at [469, 231] on button "SUBMIT" at bounding box center [479, 234] width 49 height 23
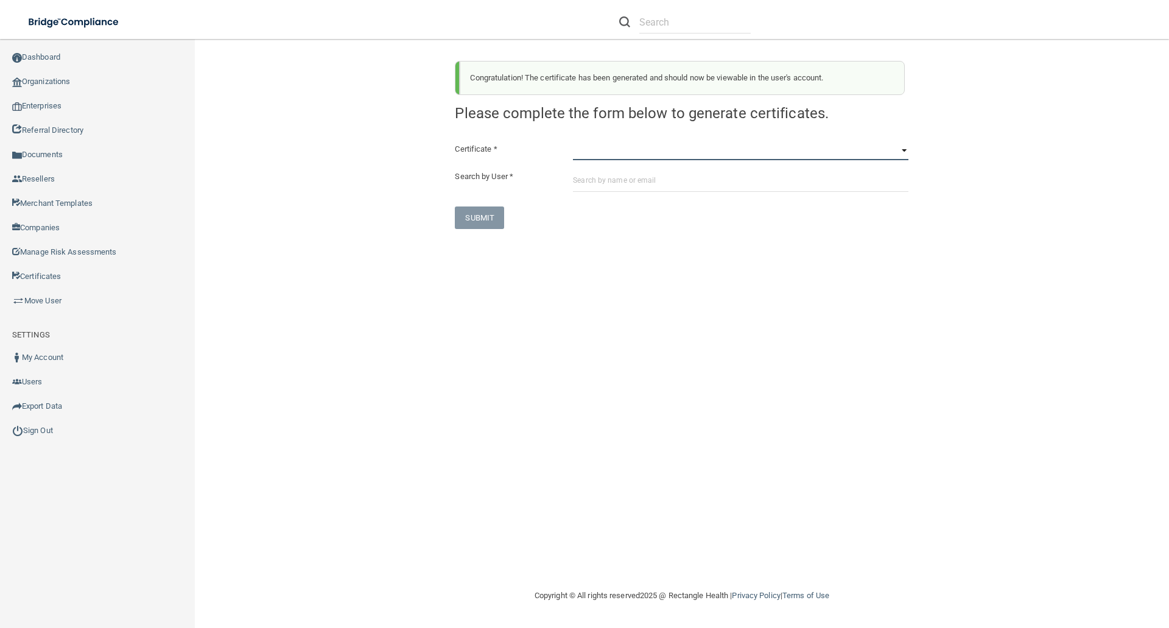
click at [583, 148] on select "HIPAA Officer Certification Training OSHA Bloodborne Pathogens OSHA COVID-19 Pr…" at bounding box center [740, 151] width 335 height 18
select select "0"
click at [573, 142] on select "HIPAA Officer Certification Training OSHA Bloodborne Pathogens OSHA COVID-19 Pr…" at bounding box center [740, 151] width 335 height 18
click at [591, 181] on input "text" at bounding box center [740, 180] width 335 height 23
paste input "jonathan.karch@gmail.com"
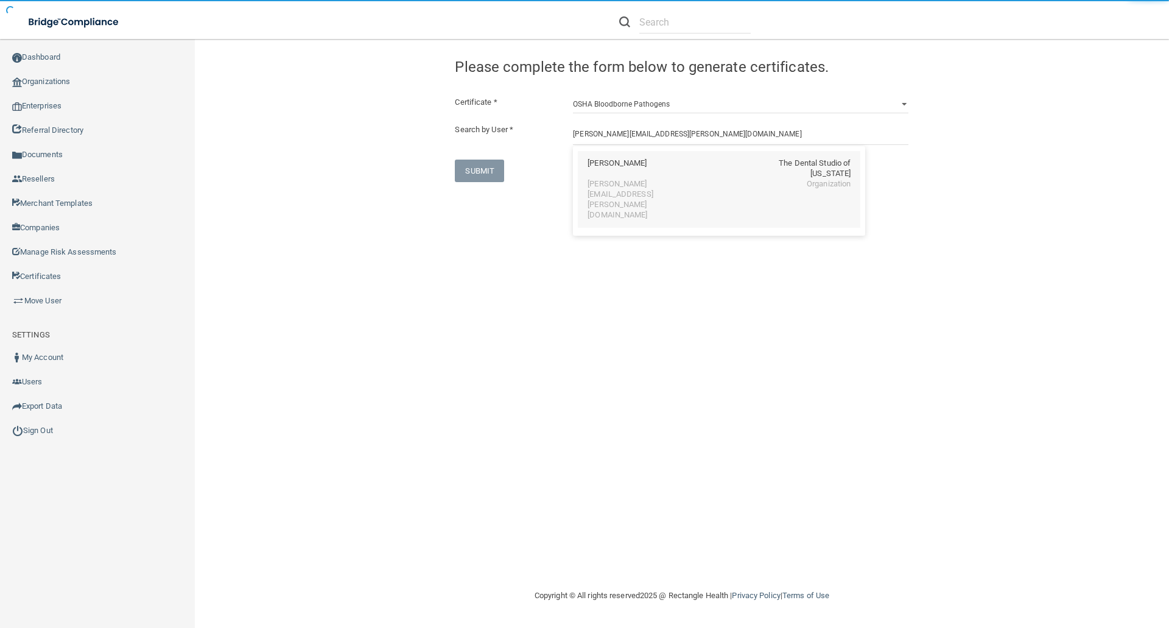
click at [599, 159] on div "Jonathan Karch" at bounding box center [616, 168] width 59 height 21
type input "Jonathan Karch"
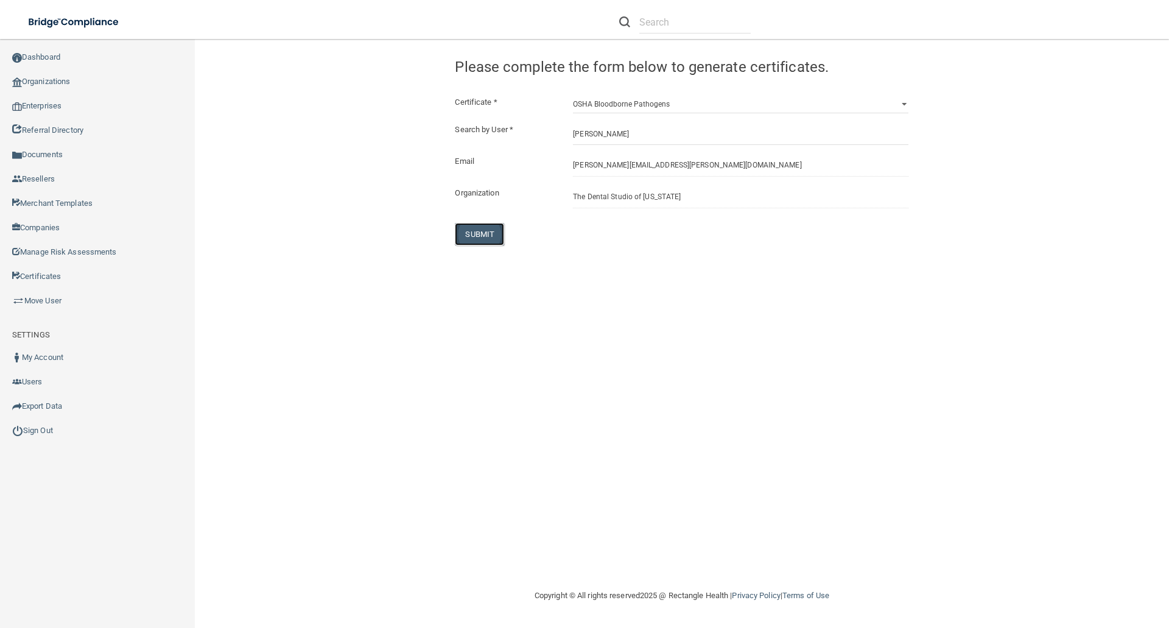
click at [476, 234] on button "SUBMIT" at bounding box center [479, 234] width 49 height 23
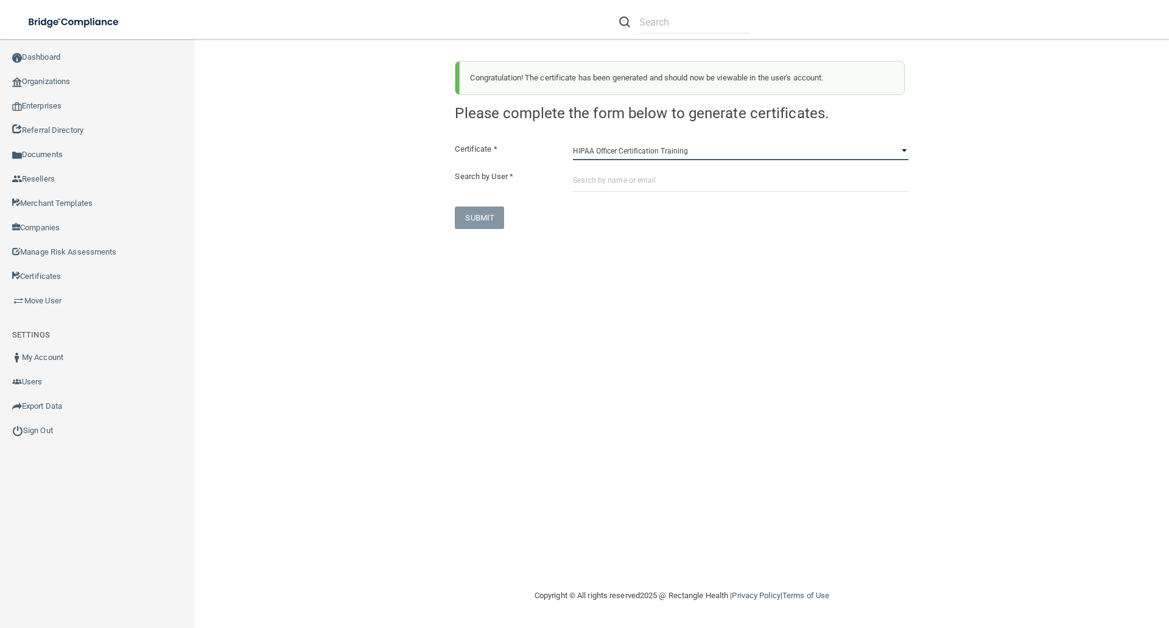
click at [583, 157] on select "HIPAA Officer Certification Training OSHA Bloodborne Pathogens OSHA COVID-19 Pr…" at bounding box center [740, 151] width 335 height 18
select select "1"
click at [573, 142] on select "HIPAA Officer Certification Training OSHA Bloodborne Pathogens OSHA COVID-19 Pr…" at bounding box center [740, 151] width 335 height 18
click at [581, 184] on input "text" at bounding box center [740, 180] width 335 height 23
paste input "jonathan.karch@gmail.com"
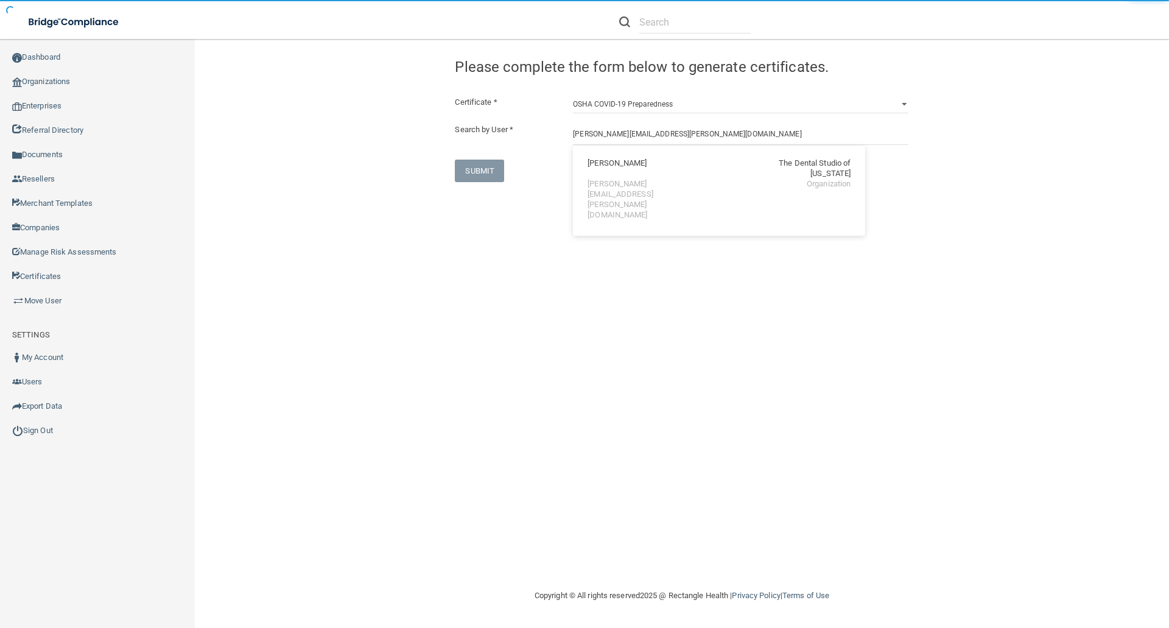
click at [646, 157] on div "Jonathan Karch The Dental Studio of Iowa jonathan.karch@gmail.com Organization" at bounding box center [719, 189] width 282 height 76
type input "Jonathan Karch"
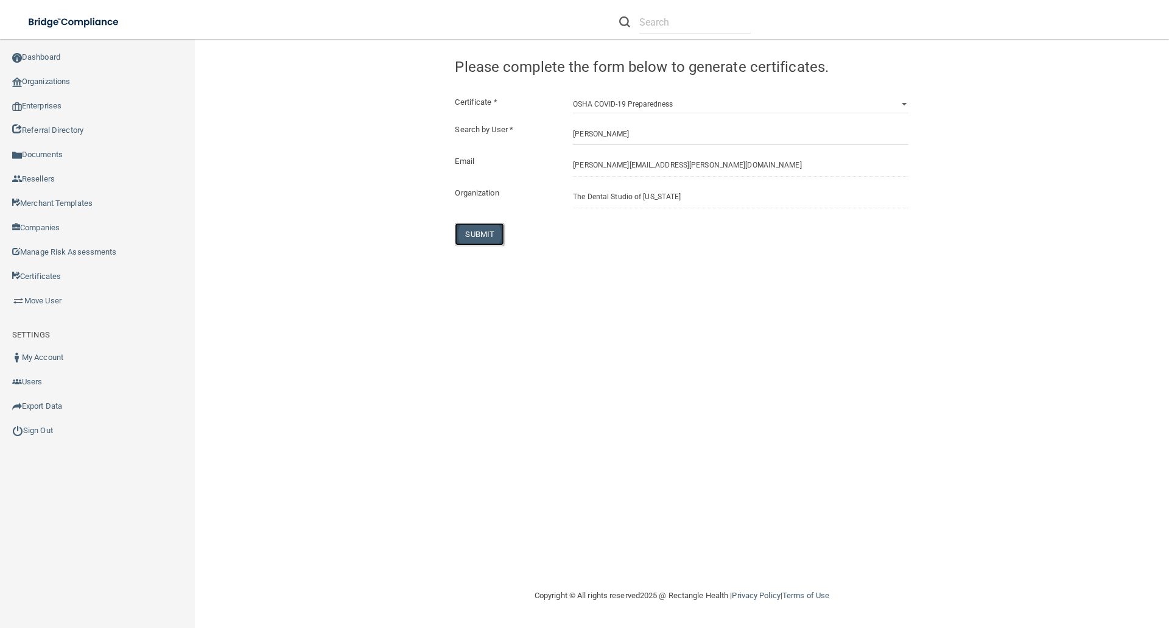
click at [467, 231] on button "SUBMIT" at bounding box center [479, 234] width 49 height 23
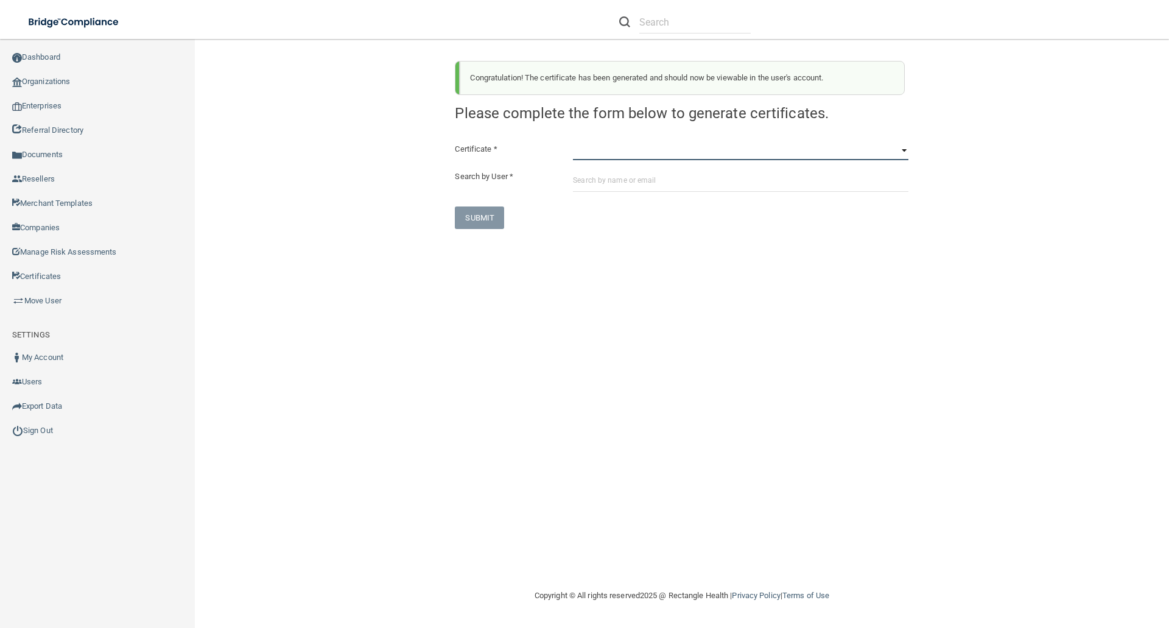
click at [589, 157] on select "HIPAA Officer Certification Training OSHA Bloodborne Pathogens OSHA COVID-19 Pr…" at bounding box center [740, 151] width 335 height 18
select select "3"
click at [573, 142] on select "HIPAA Officer Certification Training OSHA Bloodborne Pathogens OSHA COVID-19 Pr…" at bounding box center [740, 151] width 335 height 18
click at [582, 178] on input "text" at bounding box center [740, 180] width 335 height 23
paste input "jonathan.karch@gmail.com"
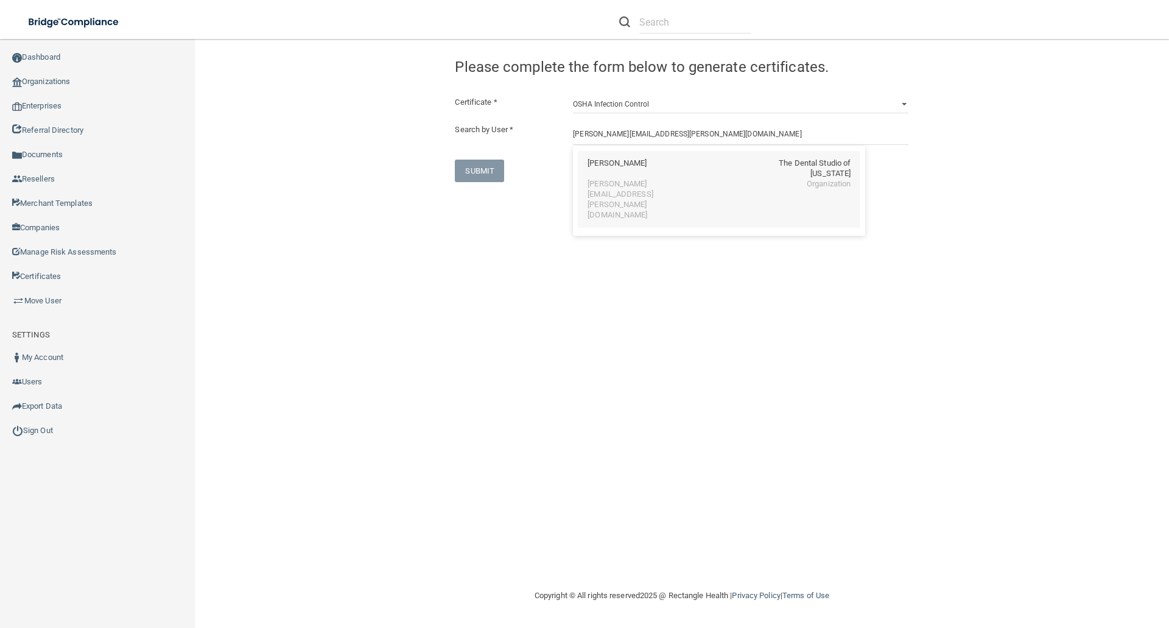
click at [615, 168] on div "Jonathan Karch" at bounding box center [616, 168] width 59 height 21
type input "Jonathan Karch"
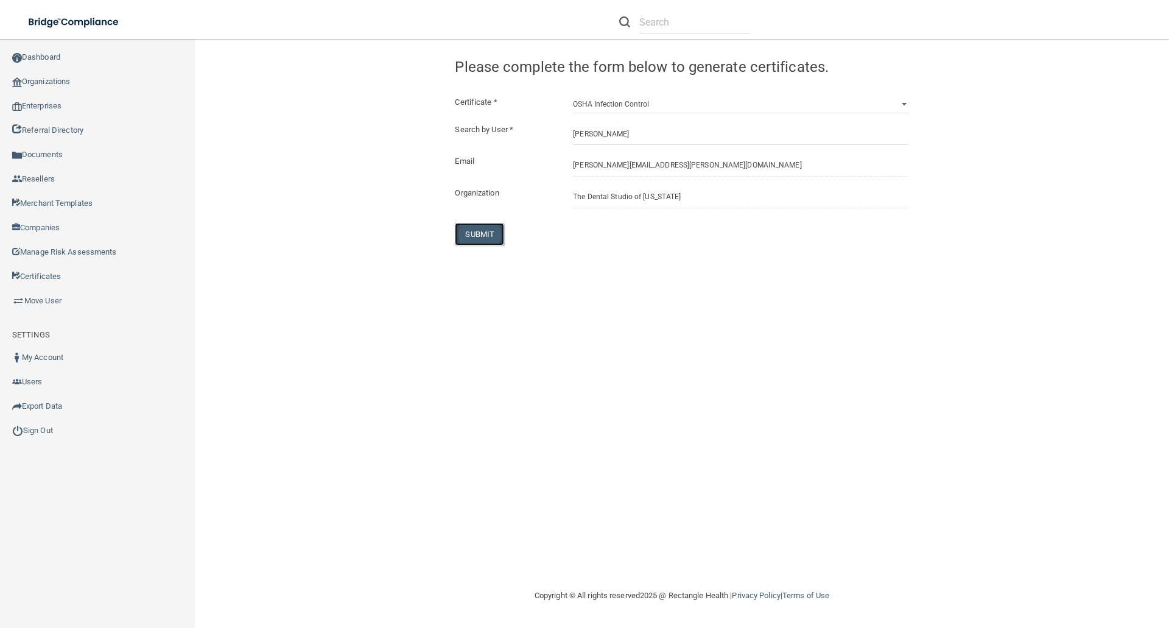
click at [473, 230] on button "SUBMIT" at bounding box center [479, 234] width 49 height 23
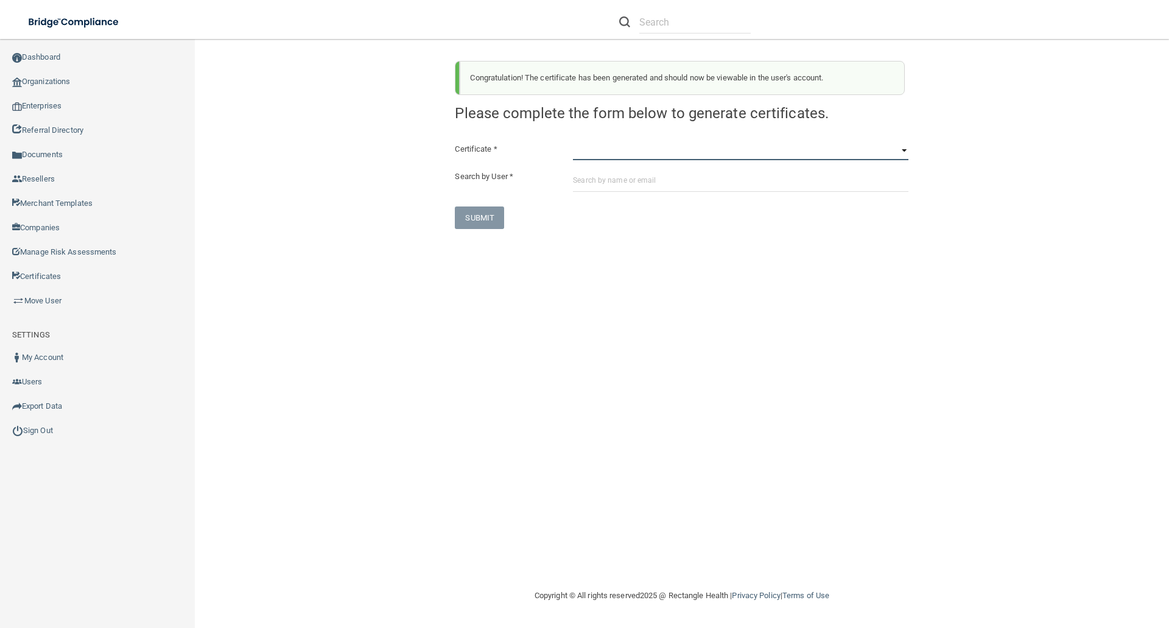
click at [575, 150] on select "HIPAA Officer Certification Training OSHA Bloodborne Pathogens OSHA COVID-19 Pr…" at bounding box center [740, 151] width 335 height 18
select select "4"
click at [573, 142] on select "HIPAA Officer Certification Training OSHA Bloodborne Pathogens OSHA COVID-19 Pr…" at bounding box center [740, 151] width 335 height 18
click at [579, 181] on input "text" at bounding box center [740, 180] width 335 height 23
paste input "jonathan.karch@gmail.com"
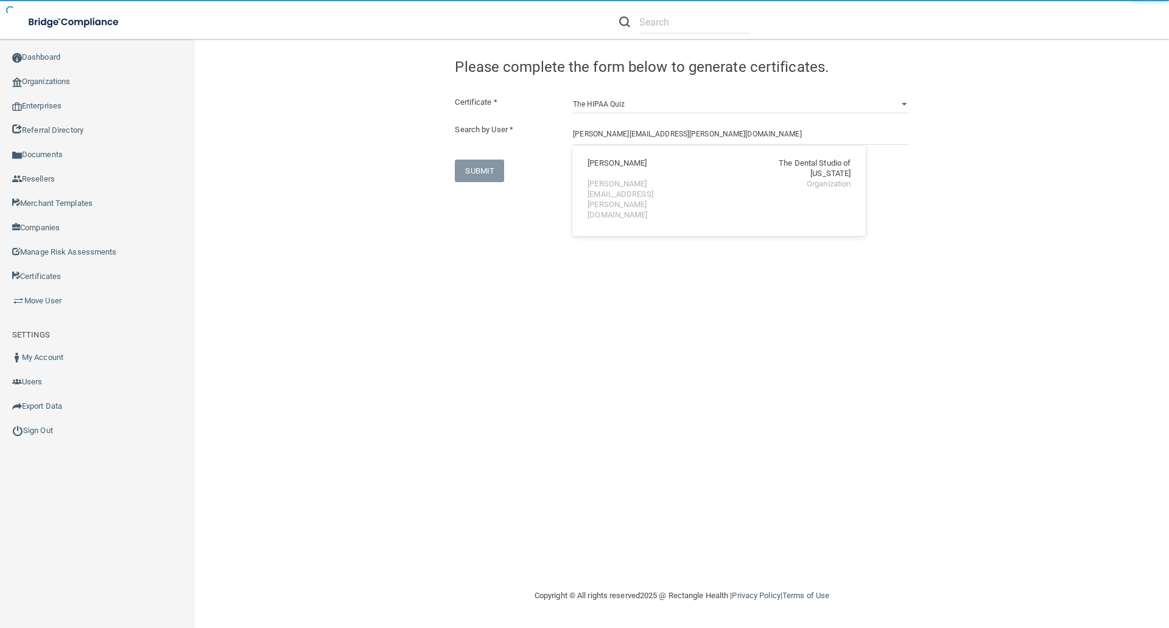
click at [601, 164] on div "Jonathan Karch" at bounding box center [616, 168] width 59 height 21
type input "Jonathan Karch"
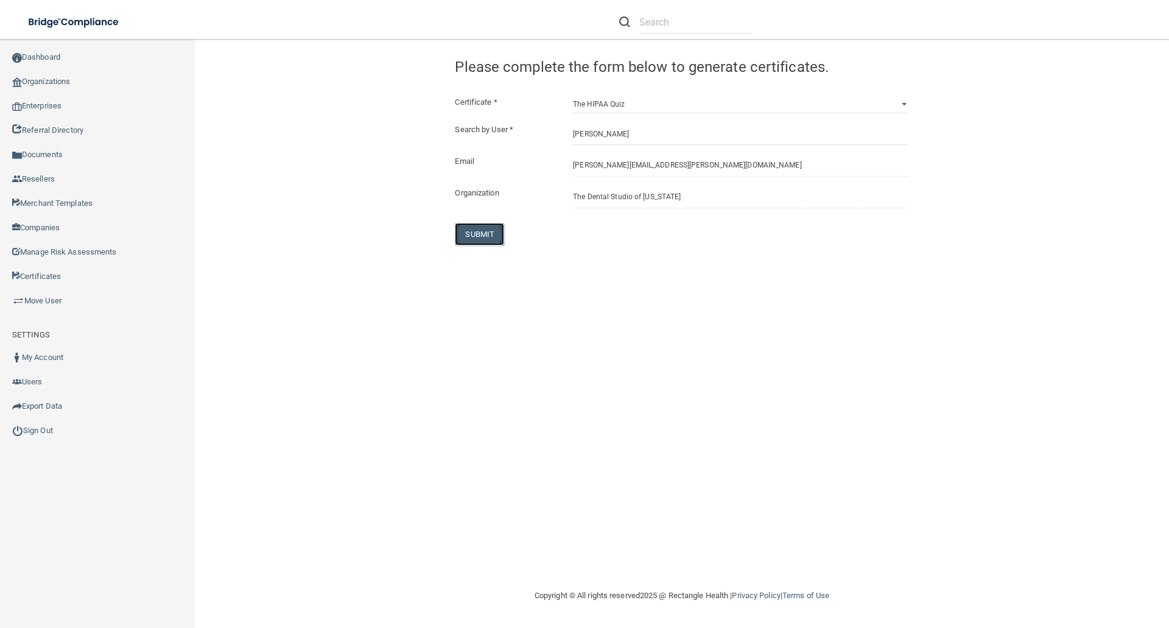
click at [478, 229] on button "SUBMIT" at bounding box center [479, 234] width 49 height 23
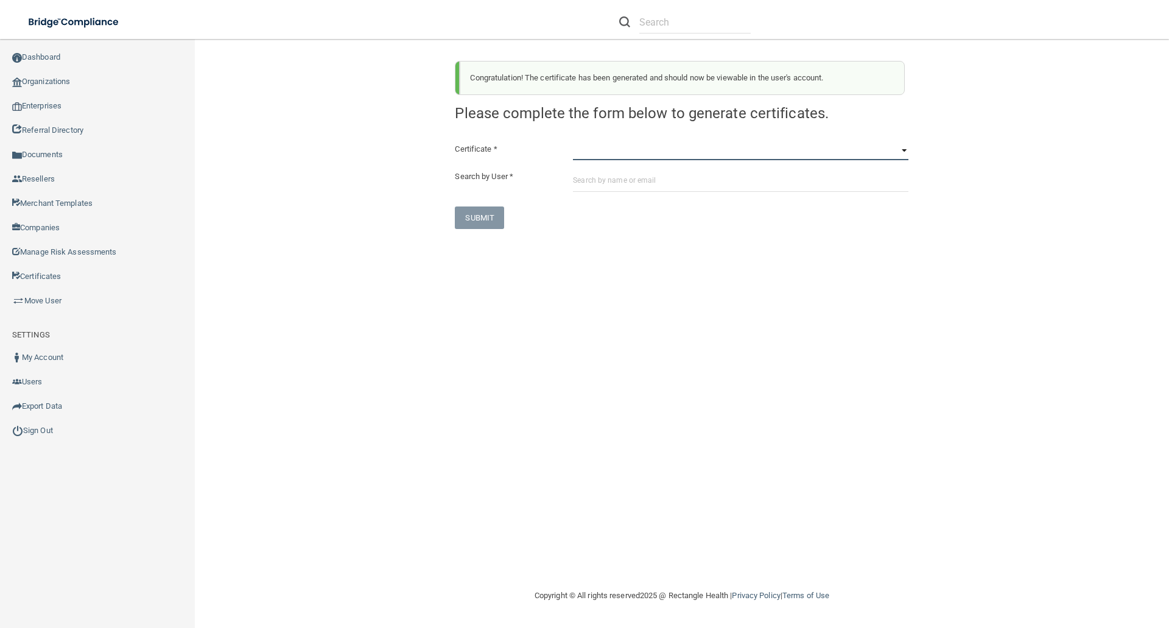
click at [581, 154] on select "HIPAA Officer Certification Training OSHA Bloodborne Pathogens OSHA COVID-19 Pr…" at bounding box center [740, 151] width 335 height 18
select select "5"
click at [573, 142] on select "HIPAA Officer Certification Training OSHA Bloodborne Pathogens OSHA COVID-19 Pr…" at bounding box center [740, 151] width 335 height 18
click at [574, 179] on input "text" at bounding box center [740, 180] width 335 height 23
paste input "jonathan.karch@gmail.com"
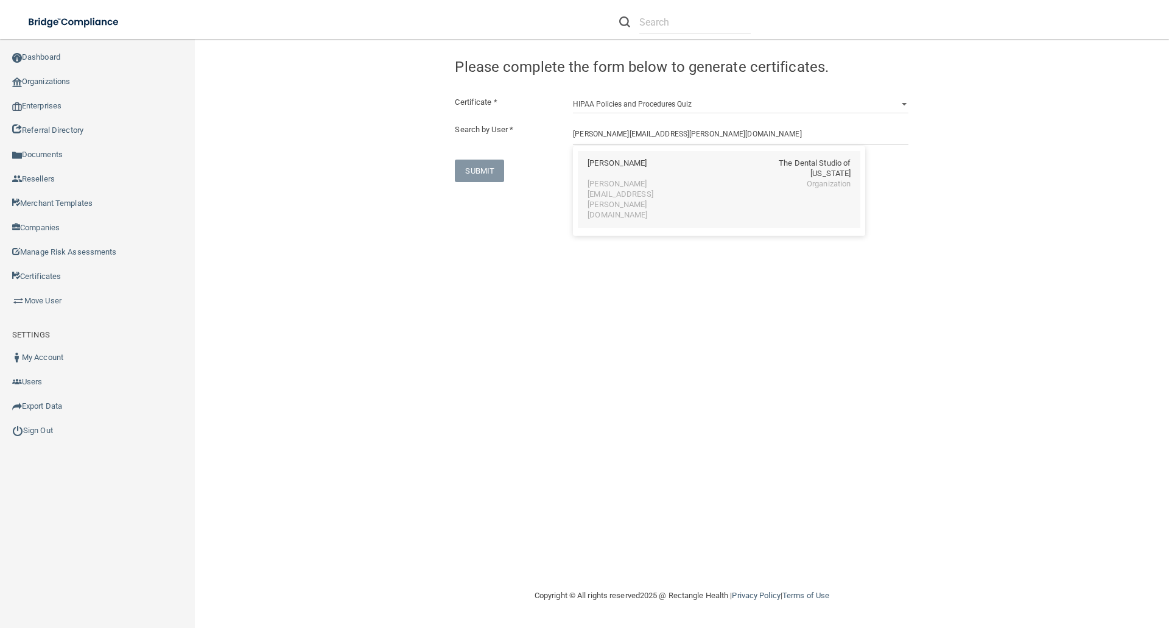
click at [614, 166] on div "Jonathan Karch" at bounding box center [616, 168] width 59 height 21
type input "Jonathan Karch"
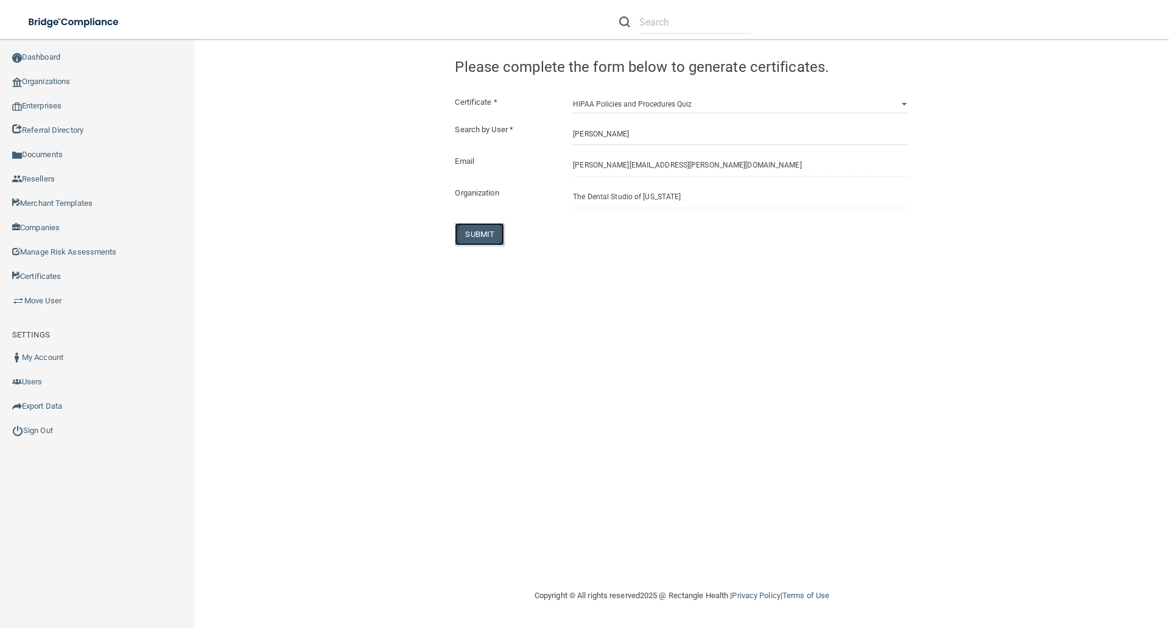
click at [477, 235] on button "SUBMIT" at bounding box center [479, 234] width 49 height 23
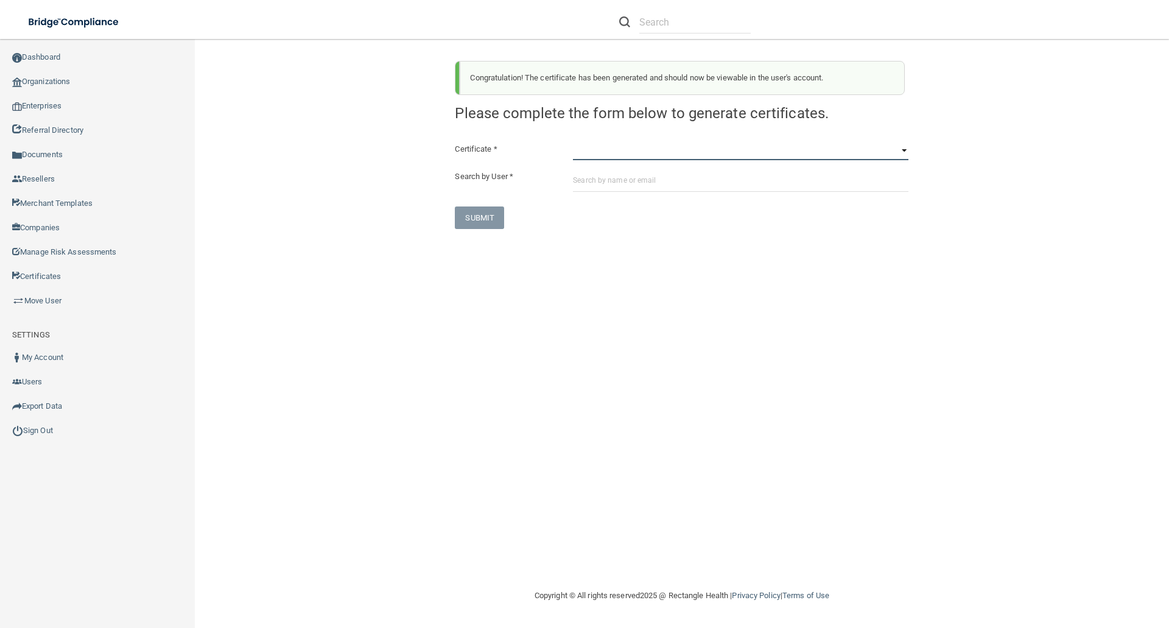
click at [587, 155] on select "HIPAA Officer Certification Training OSHA Bloodborne Pathogens OSHA COVID-19 Pr…" at bounding box center [740, 151] width 335 height 18
select select "6"
click at [573, 142] on select "HIPAA Officer Certification Training OSHA Bloodborne Pathogens OSHA COVID-19 Pr…" at bounding box center [740, 151] width 335 height 18
click at [584, 177] on input "text" at bounding box center [740, 180] width 335 height 23
paste input "jonathan.karch@gmail.com"
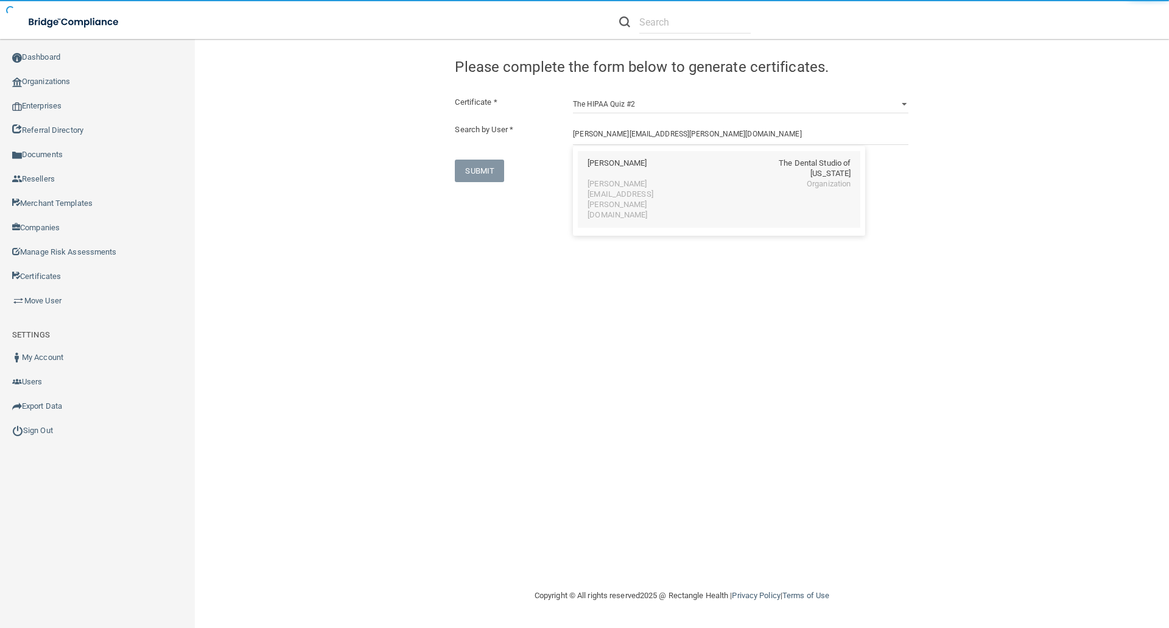
click at [616, 158] on div "Jonathan Karch The Dental Studio of Iowa jonathan.karch@gmail.com Organization" at bounding box center [719, 189] width 282 height 76
type input "Jonathan Karch"
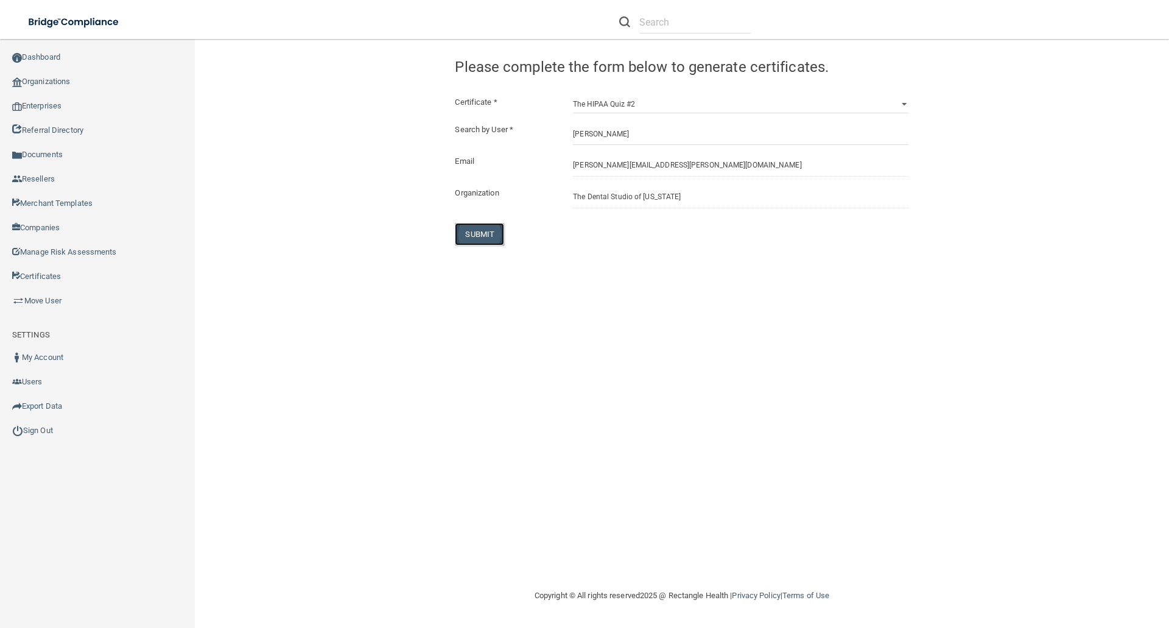
click at [475, 233] on button "SUBMIT" at bounding box center [479, 234] width 49 height 23
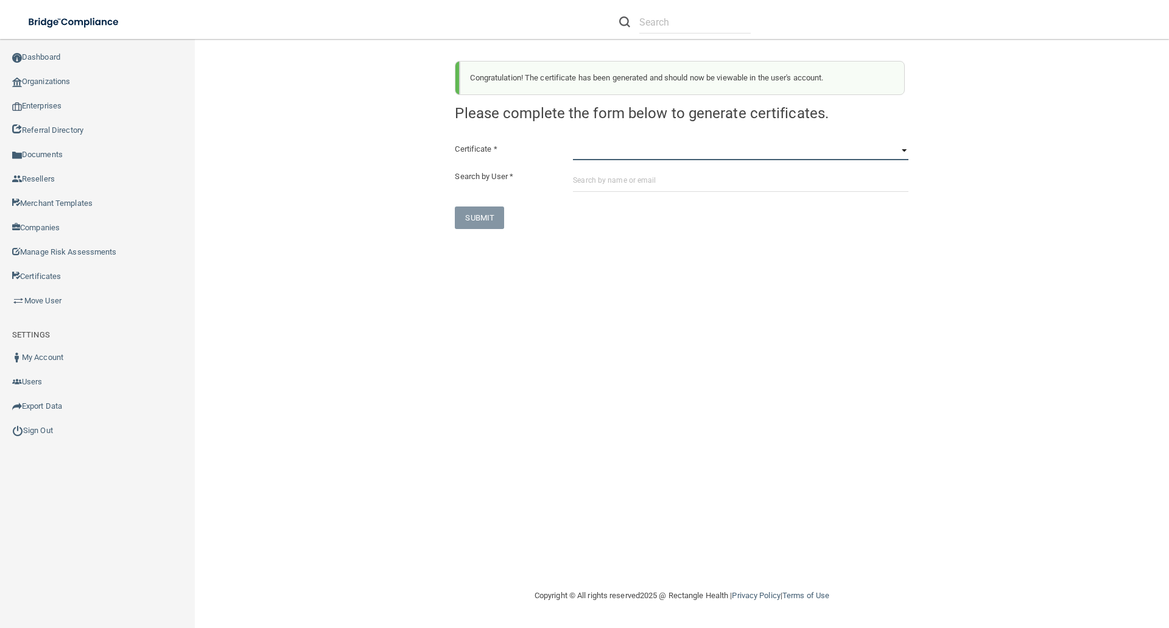
click at [581, 150] on select "HIPAA Officer Certification Training OSHA Bloodborne Pathogens OSHA COVID-19 Pr…" at bounding box center [740, 151] width 335 height 18
select select "7"
click at [573, 142] on select "HIPAA Officer Certification Training OSHA Bloodborne Pathogens OSHA COVID-19 Pr…" at bounding box center [740, 151] width 335 height 18
click at [580, 183] on input "text" at bounding box center [740, 180] width 335 height 23
paste input "jonathan.karch@gmail.com"
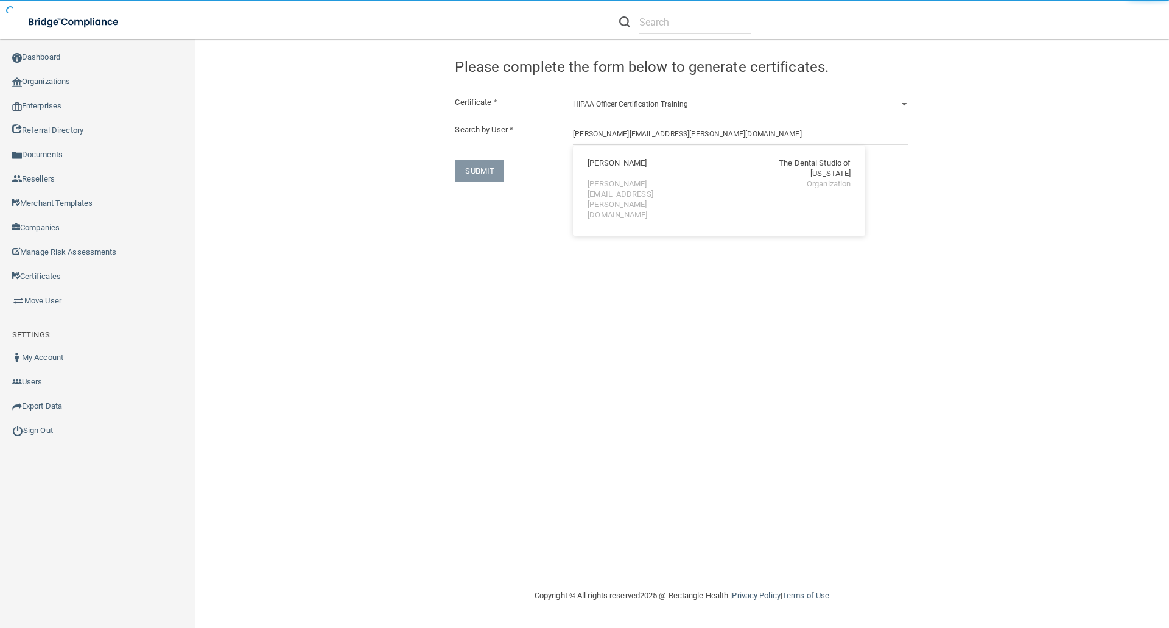
click at [642, 179] on div "jonathan.karch@gmail.com" at bounding box center [639, 199] width 105 height 41
type input "Jonathan Karch"
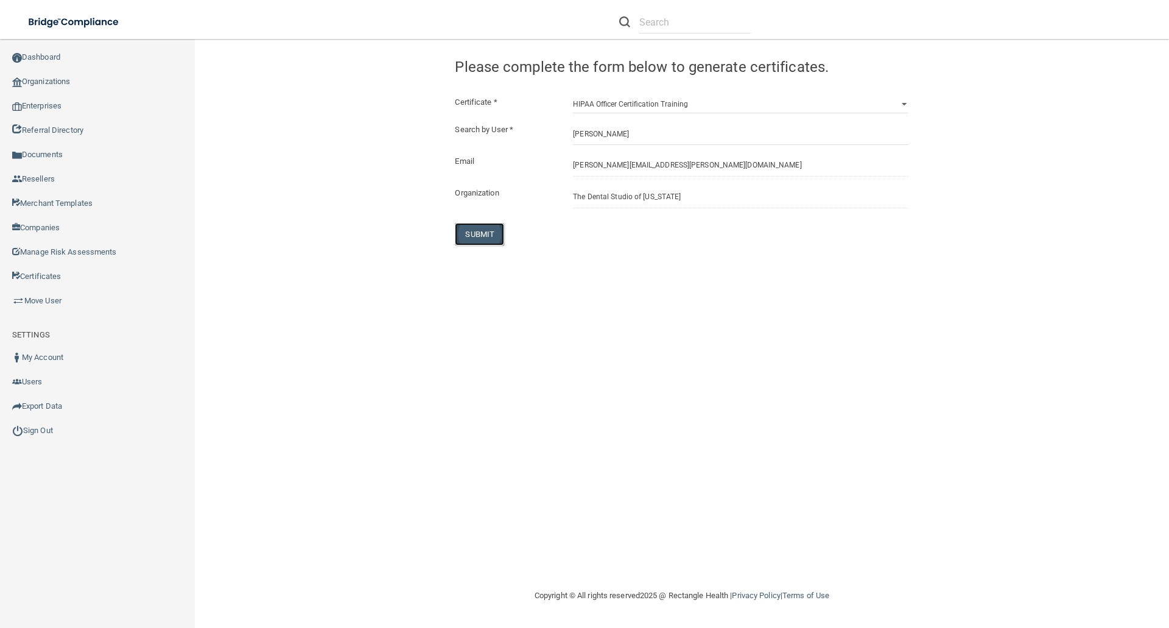
click at [474, 231] on button "SUBMIT" at bounding box center [479, 234] width 49 height 23
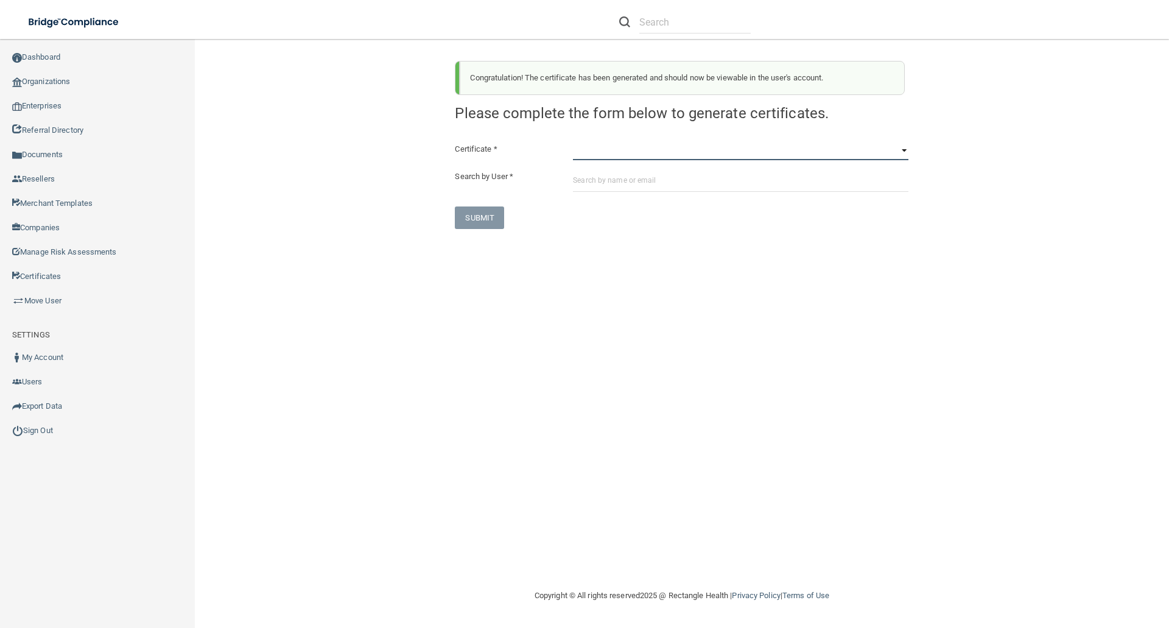
click at [580, 158] on select "HIPAA Officer Certification Training OSHA Bloodborne Pathogens OSHA COVID-19 Pr…" at bounding box center [740, 151] width 335 height 18
select select "1"
click at [573, 142] on select "HIPAA Officer Certification Training OSHA Bloodborne Pathogens OSHA COVID-19 Pr…" at bounding box center [740, 151] width 335 height 18
click at [575, 179] on input "text" at bounding box center [740, 180] width 335 height 23
paste input "cadiemiller05@gmail.com"
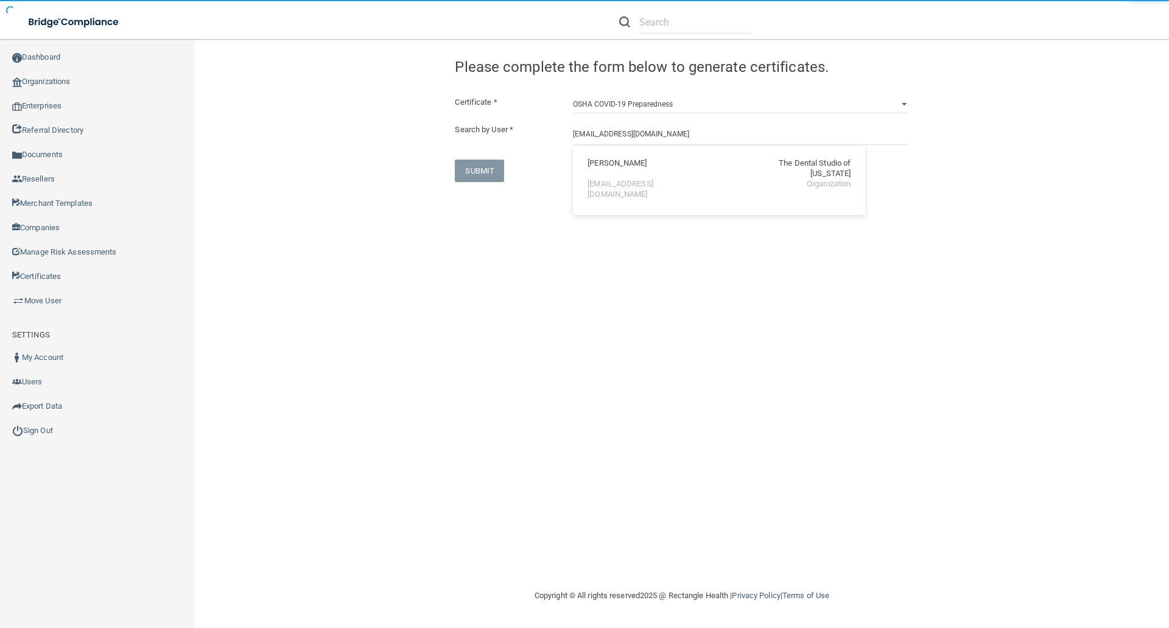
click at [597, 161] on div "Cadie Miller" at bounding box center [616, 168] width 59 height 21
type input "Cadie Miller"
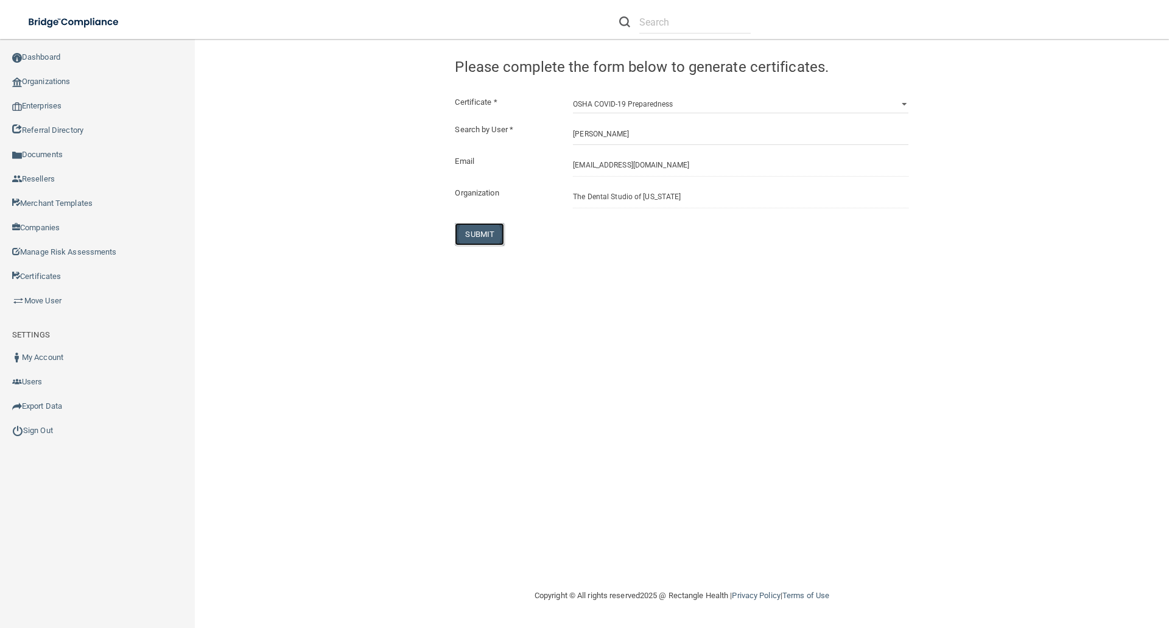
click at [479, 234] on button "SUBMIT" at bounding box center [479, 234] width 49 height 23
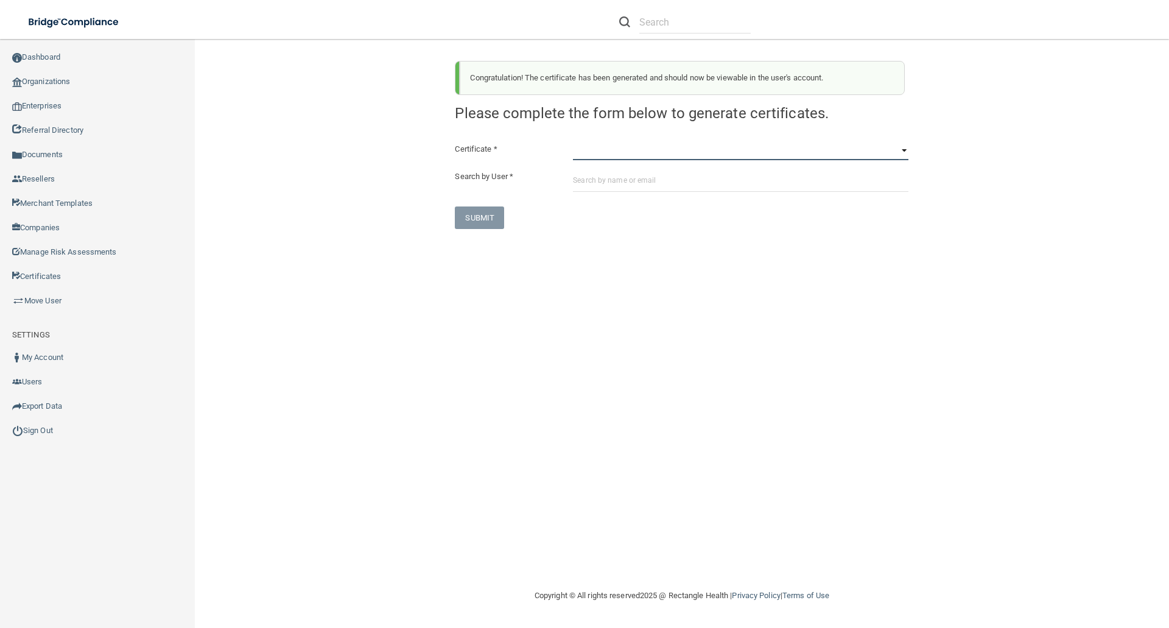
click at [581, 155] on select "HIPAA Officer Certification Training OSHA Bloodborne Pathogens OSHA COVID-19 Pr…" at bounding box center [740, 151] width 335 height 18
select select "3"
click at [573, 142] on select "HIPAA Officer Certification Training OSHA Bloodborne Pathogens OSHA COVID-19 Pr…" at bounding box center [740, 151] width 335 height 18
click at [580, 177] on input "text" at bounding box center [740, 180] width 335 height 23
paste input "cadiemiller05@gmail.com"
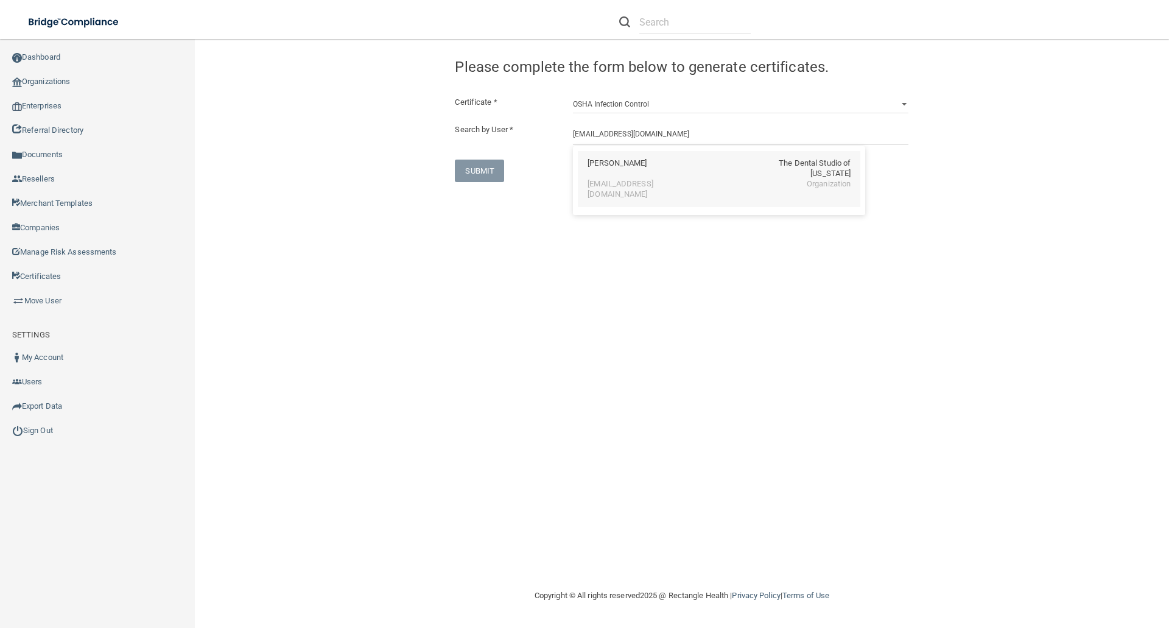
click at [615, 167] on div "Cadie Miller" at bounding box center [616, 168] width 59 height 21
type input "Cadie Miller"
click at [480, 233] on button "SUBMIT" at bounding box center [479, 234] width 49 height 23
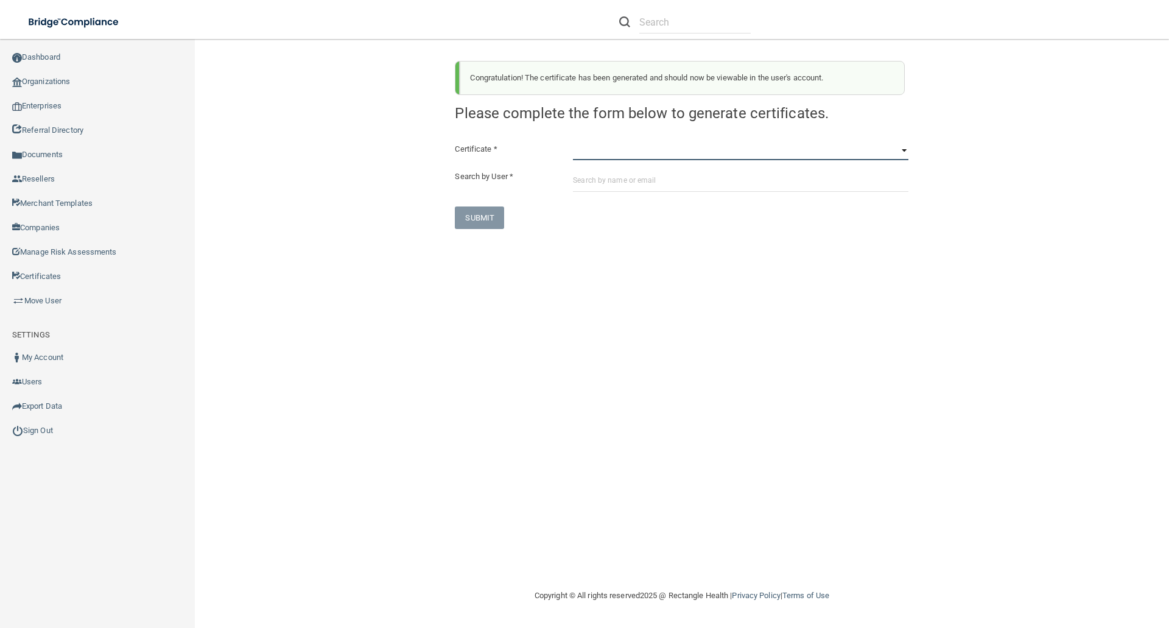
click at [583, 155] on select "HIPAA Officer Certification Training OSHA Bloodborne Pathogens OSHA COVID-19 Pr…" at bounding box center [740, 151] width 335 height 18
select select "4"
click at [573, 142] on select "HIPAA Officer Certification Training OSHA Bloodborne Pathogens OSHA COVID-19 Pr…" at bounding box center [740, 151] width 335 height 18
click at [576, 179] on input "text" at bounding box center [740, 180] width 335 height 23
paste input "cadiemiller05@gmail.com"
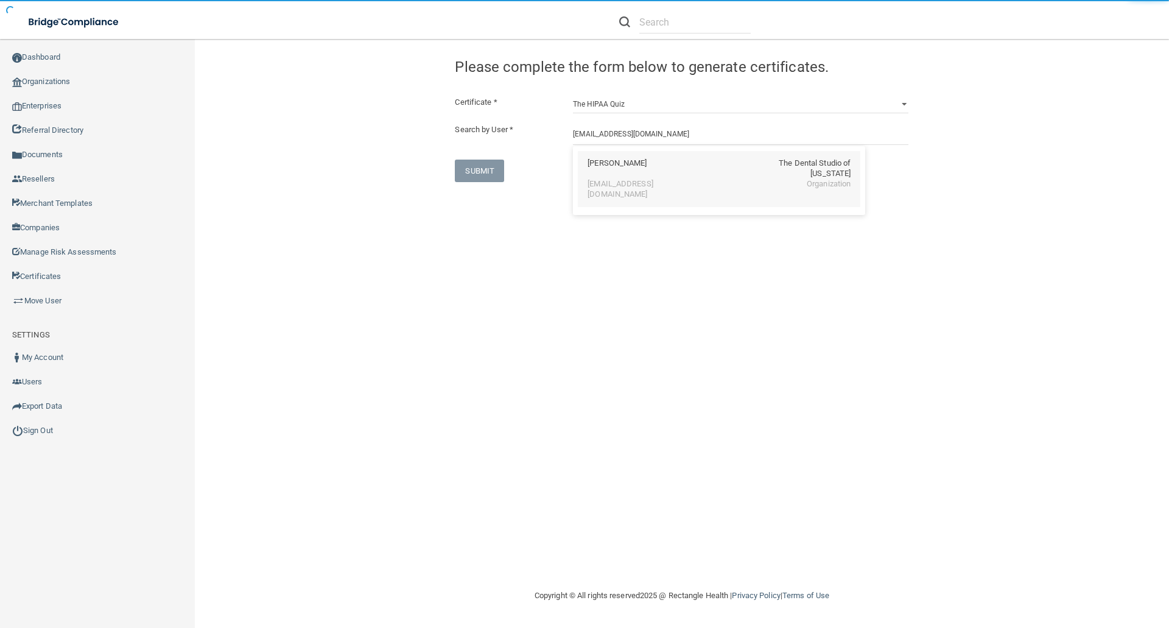
click at [598, 156] on div "Cadie Miller The Dental Studio of Iowa cadiemiller05@gmail.com Organization" at bounding box center [719, 179] width 282 height 56
type input "Cadie Miller"
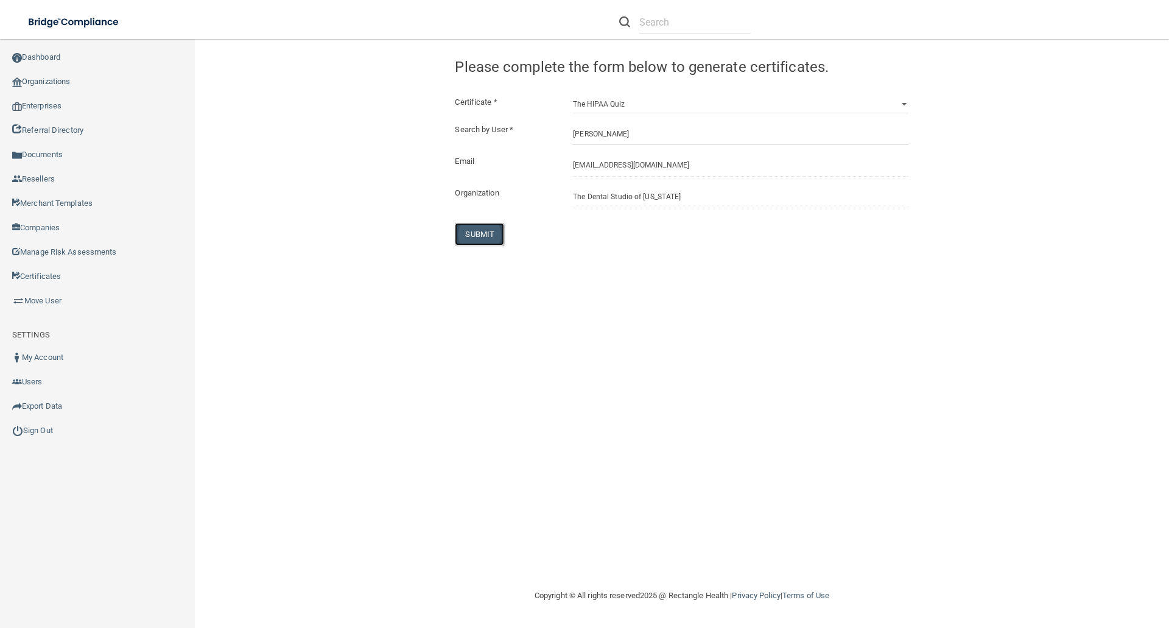
click at [471, 235] on button "SUBMIT" at bounding box center [479, 234] width 49 height 23
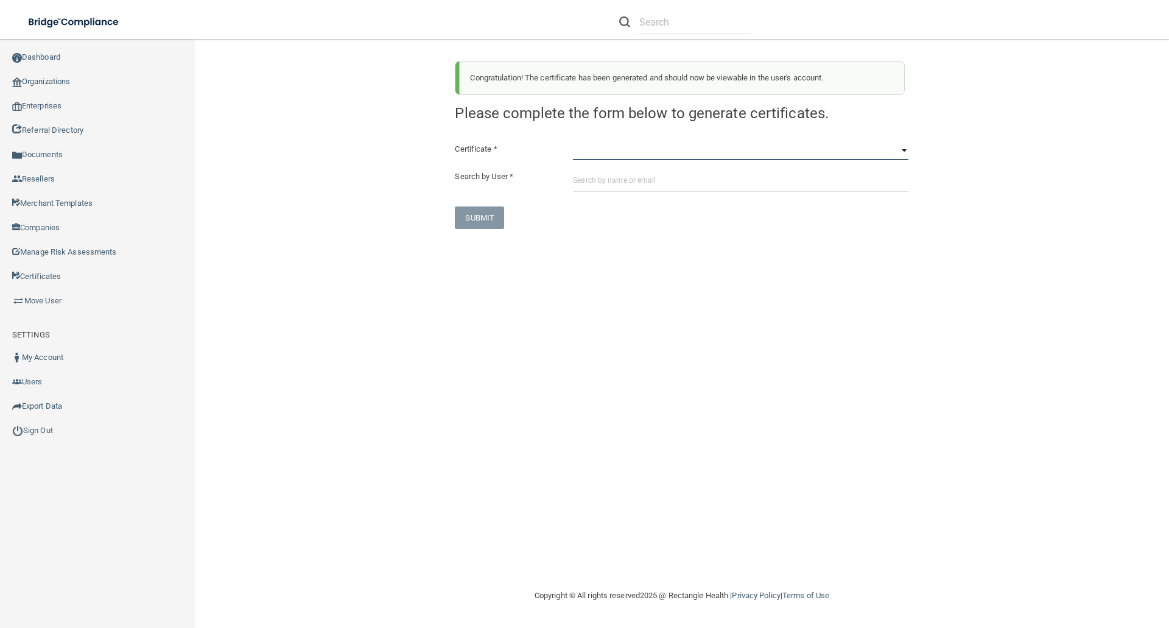
click at [579, 149] on select "HIPAA Officer Certification Training OSHA Bloodborne Pathogens OSHA COVID-19 Pr…" at bounding box center [740, 151] width 335 height 18
select select "5"
click at [573, 142] on select "HIPAA Officer Certification Training OSHA Bloodborne Pathogens OSHA COVID-19 Pr…" at bounding box center [740, 151] width 335 height 18
click at [580, 184] on input "text" at bounding box center [740, 180] width 335 height 23
paste input "cadiemiller05@gmail.com"
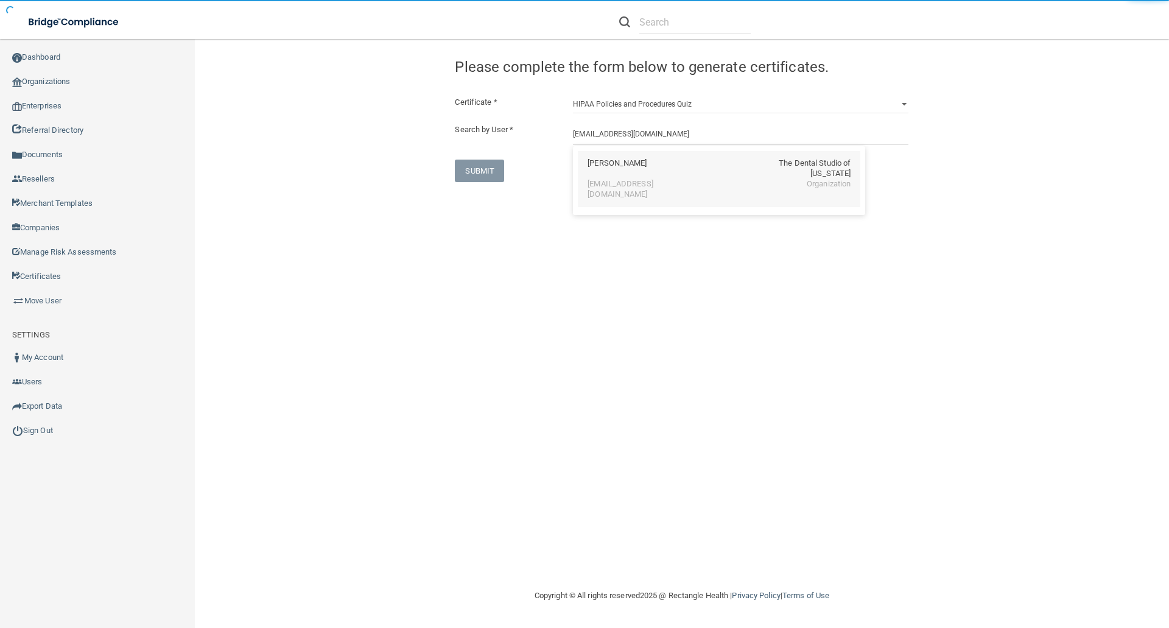
click at [617, 166] on div "Cadie Miller" at bounding box center [616, 168] width 59 height 21
type input "Cadie Miller"
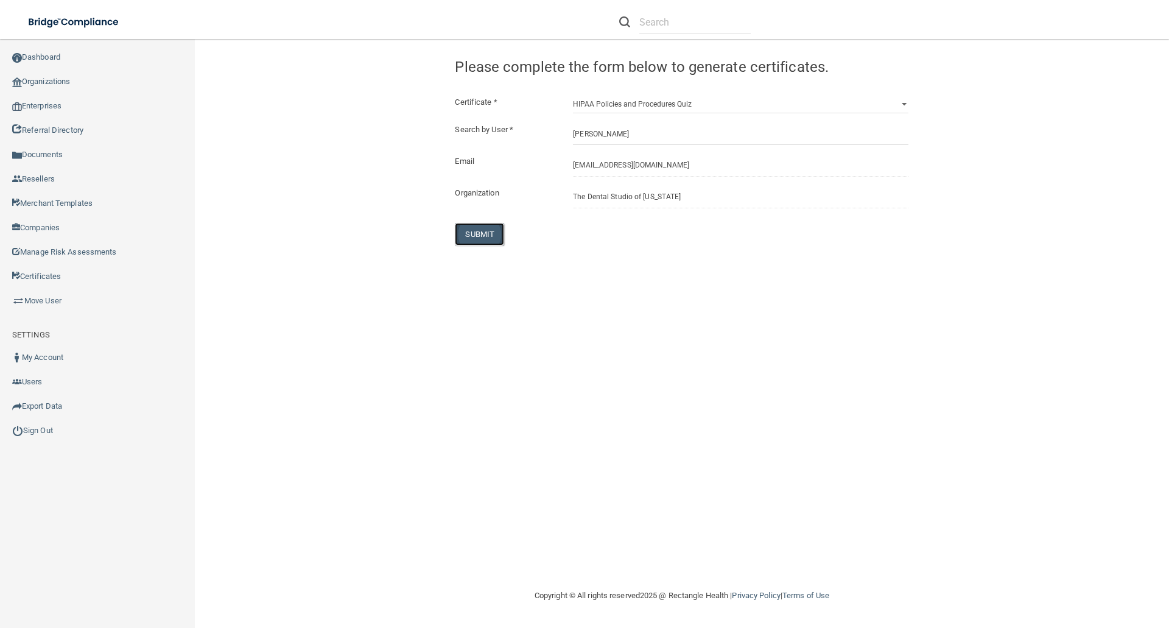
click at [477, 231] on button "SUBMIT" at bounding box center [479, 234] width 49 height 23
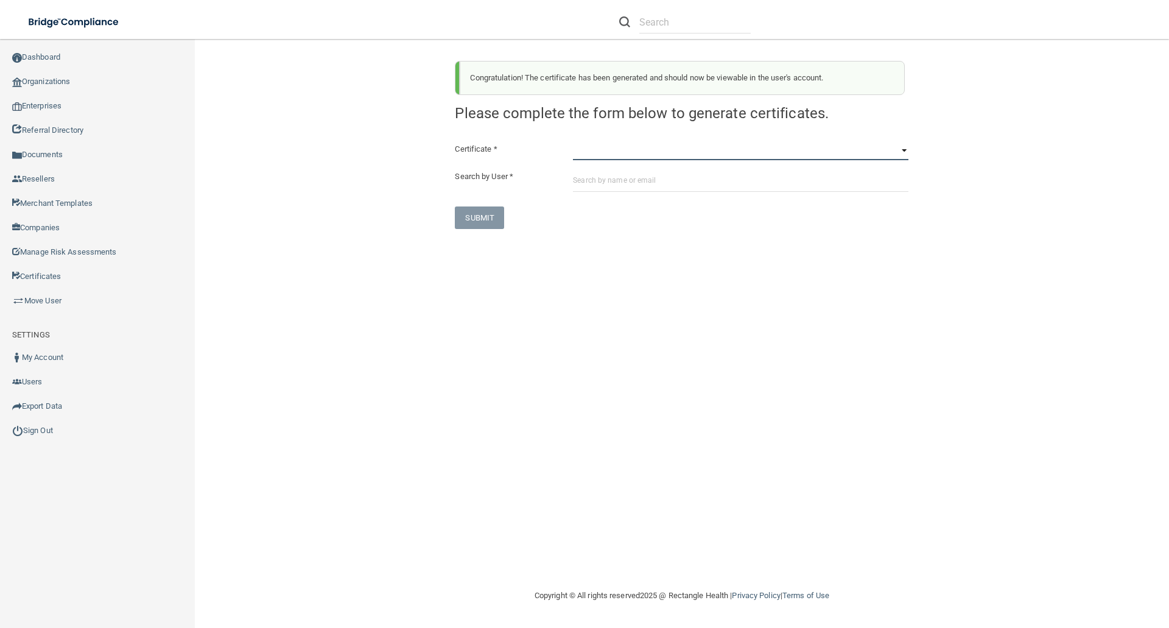
click at [580, 155] on select "HIPAA Officer Certification Training OSHA Bloodborne Pathogens OSHA COVID-19 Pr…" at bounding box center [740, 151] width 335 height 18
select select "6"
click at [573, 142] on select "HIPAA Officer Certification Training OSHA Bloodborne Pathogens OSHA COVID-19 Pr…" at bounding box center [740, 151] width 335 height 18
click at [583, 179] on input "text" at bounding box center [740, 180] width 335 height 23
paste input "cadiemiller05@gmail.com"
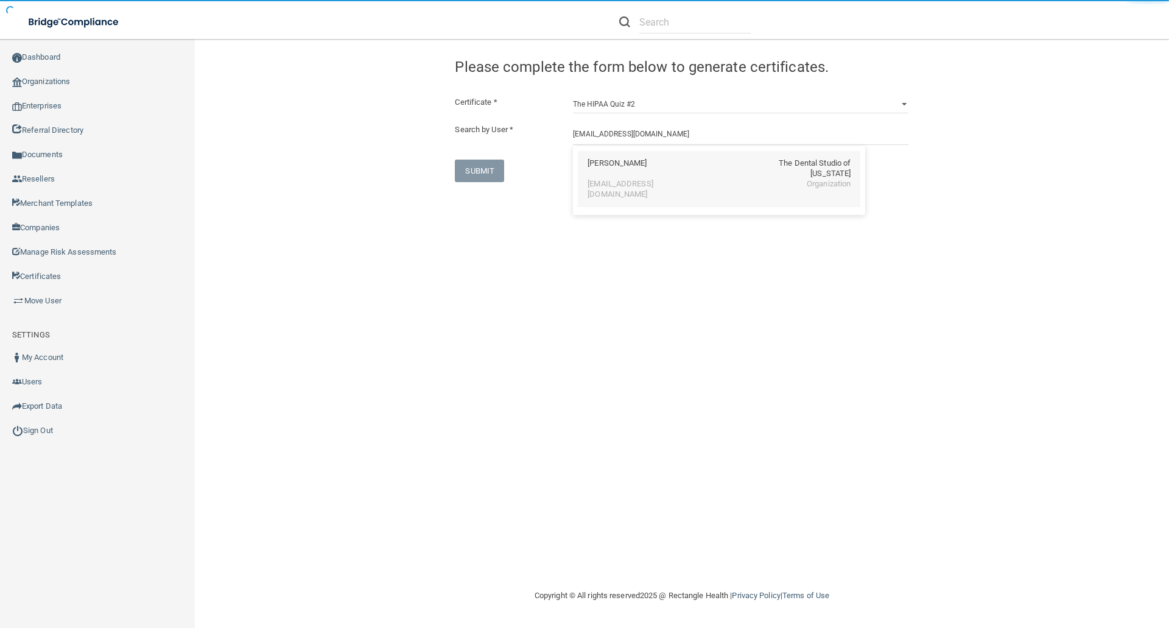
click at [599, 164] on div "Cadie Miller" at bounding box center [616, 168] width 59 height 21
type input "Cadie Miller"
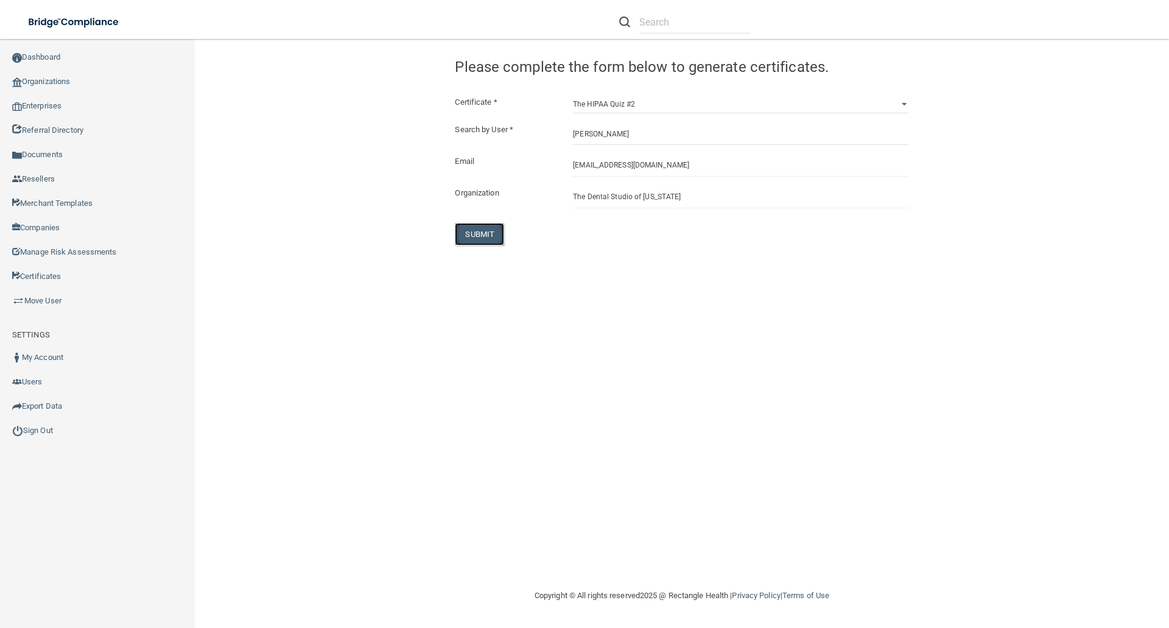
click at [475, 231] on button "SUBMIT" at bounding box center [479, 234] width 49 height 23
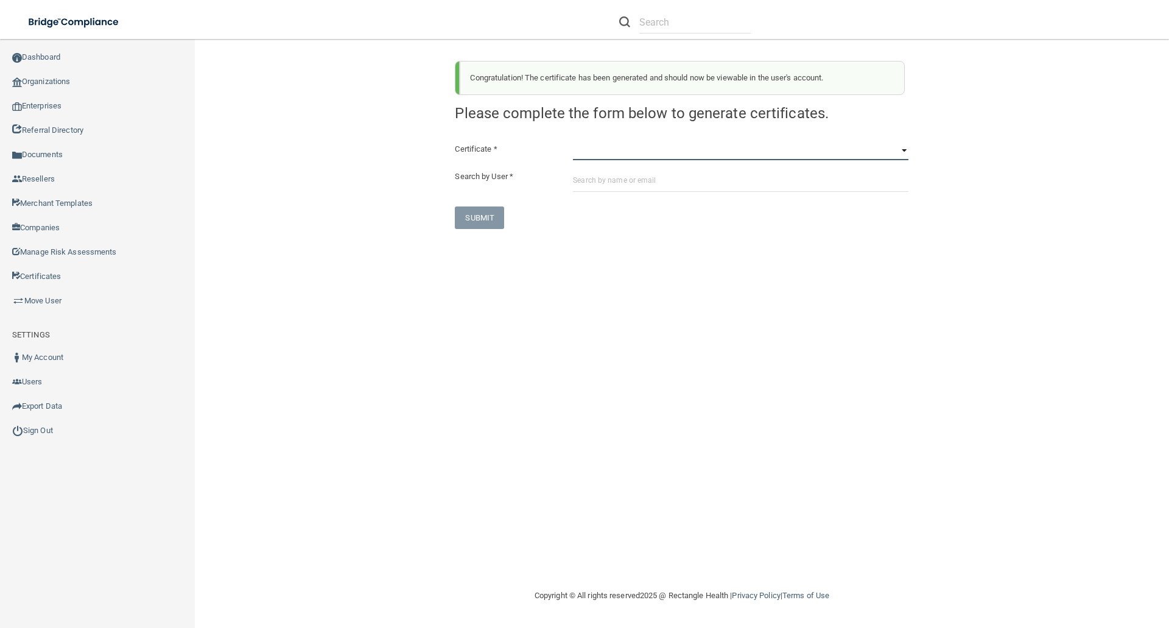
click at [579, 156] on select "HIPAA Officer Certification Training OSHA Bloodborne Pathogens OSHA COVID-19 Pr…" at bounding box center [740, 151] width 335 height 18
select select "7"
click at [573, 142] on select "HIPAA Officer Certification Training OSHA Bloodborne Pathogens OSHA COVID-19 Pr…" at bounding box center [740, 151] width 335 height 18
click at [571, 179] on div at bounding box center [741, 180] width 354 height 23
click at [573, 180] on input "text" at bounding box center [740, 180] width 335 height 23
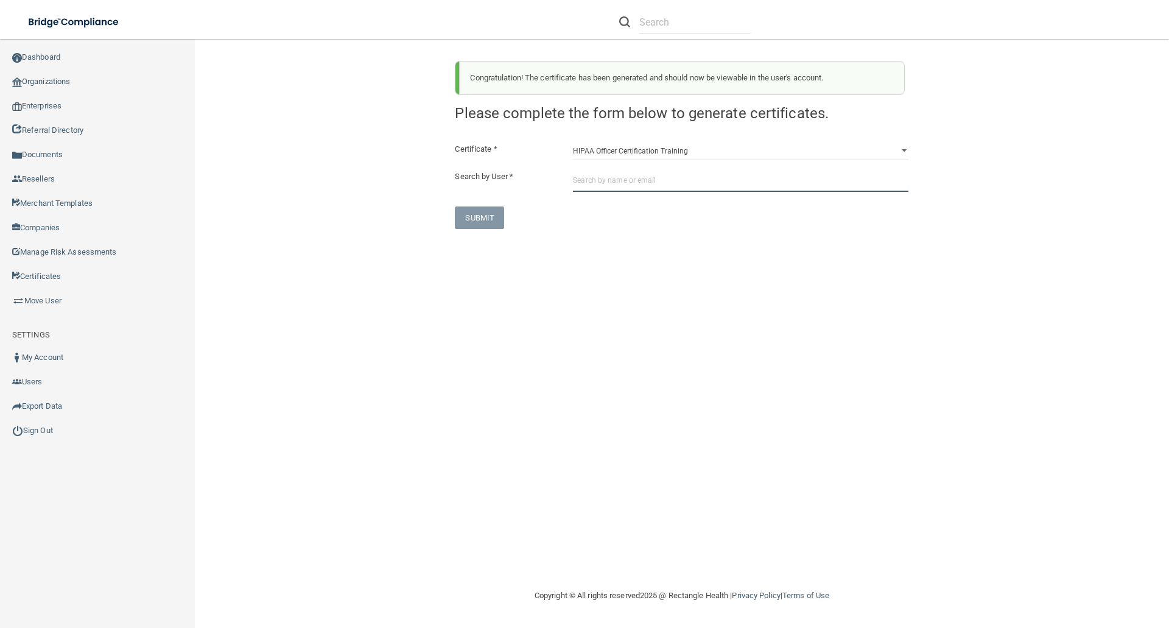
paste input "cadiemiller05@gmail.com"
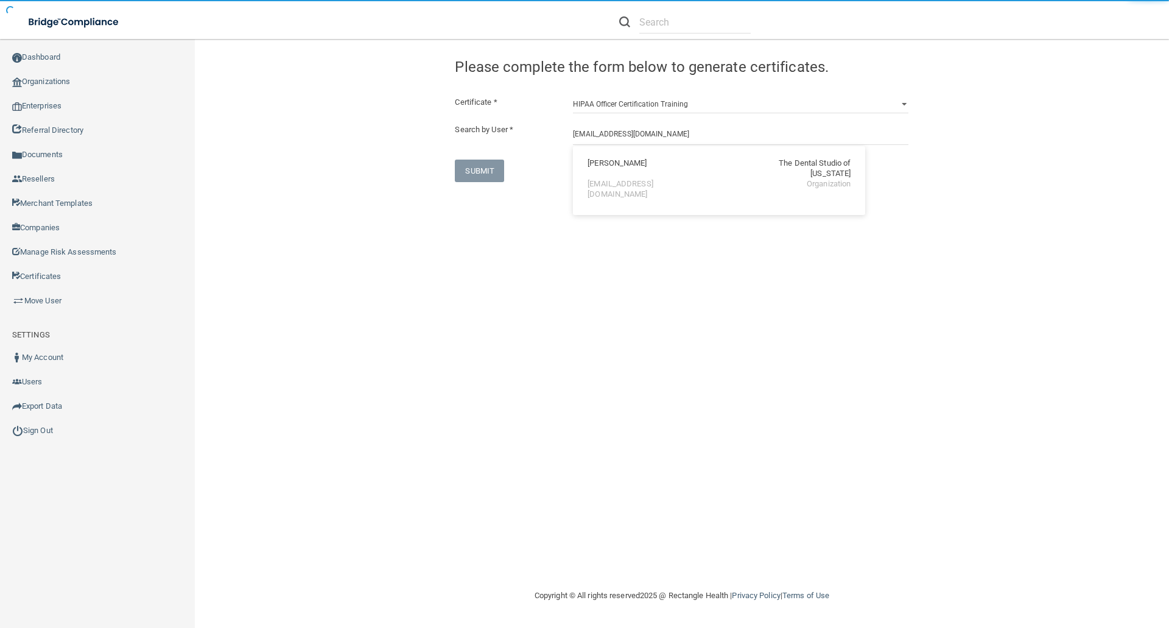
click at [620, 164] on div "Cadie Miller" at bounding box center [616, 168] width 59 height 21
type input "Cadie Miller"
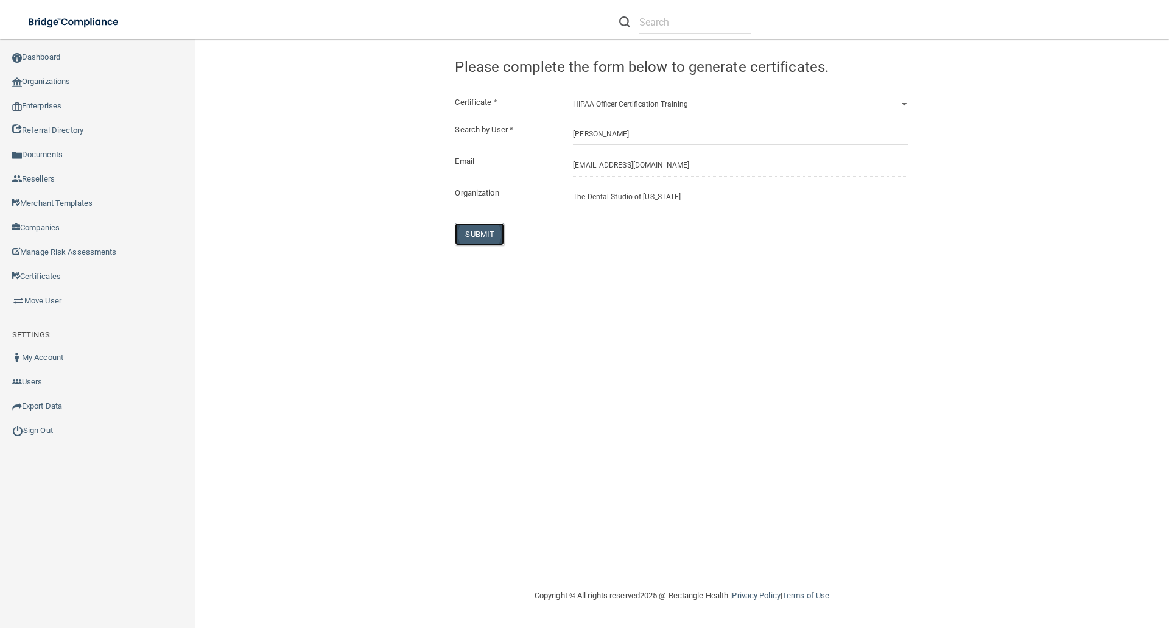
click at [478, 231] on button "SUBMIT" at bounding box center [479, 234] width 49 height 23
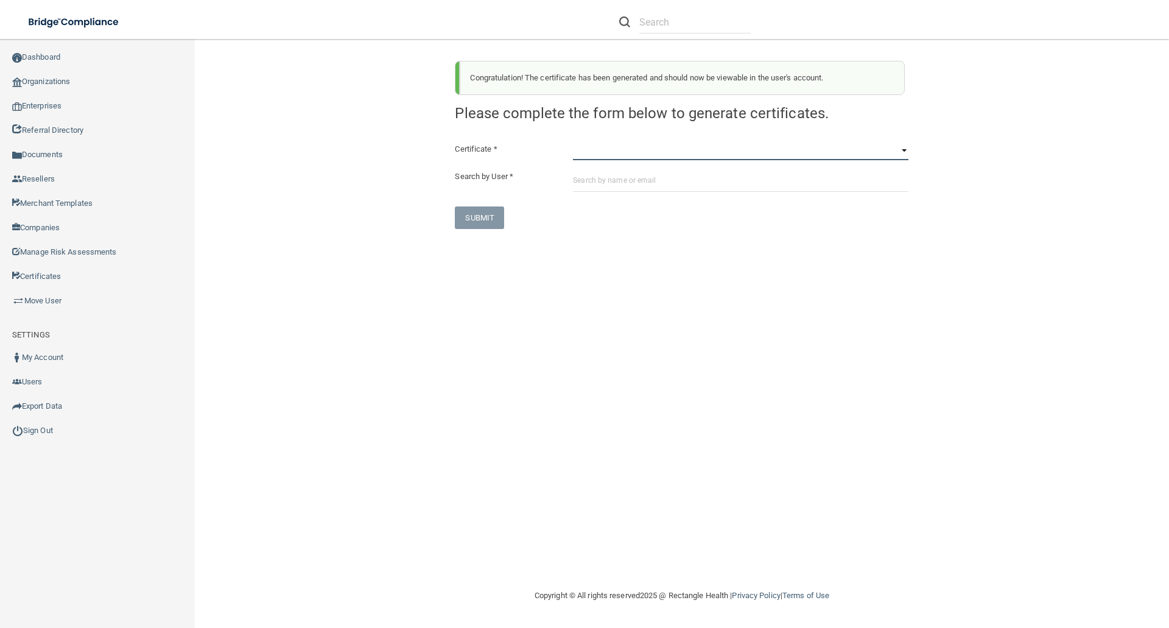
drag, startPoint x: 584, startPoint y: 147, endPoint x: 578, endPoint y: 147, distance: 6.1
click at [583, 147] on select "HIPAA Officer Certification Training OSHA Bloodborne Pathogens OSHA COVID-19 Pr…" at bounding box center [740, 151] width 335 height 18
select select "1"
click at [573, 142] on select "HIPAA Officer Certification Training OSHA Bloodborne Pathogens OSHA COVID-19 Pr…" at bounding box center [740, 151] width 335 height 18
click at [583, 180] on input "text" at bounding box center [740, 180] width 335 height 23
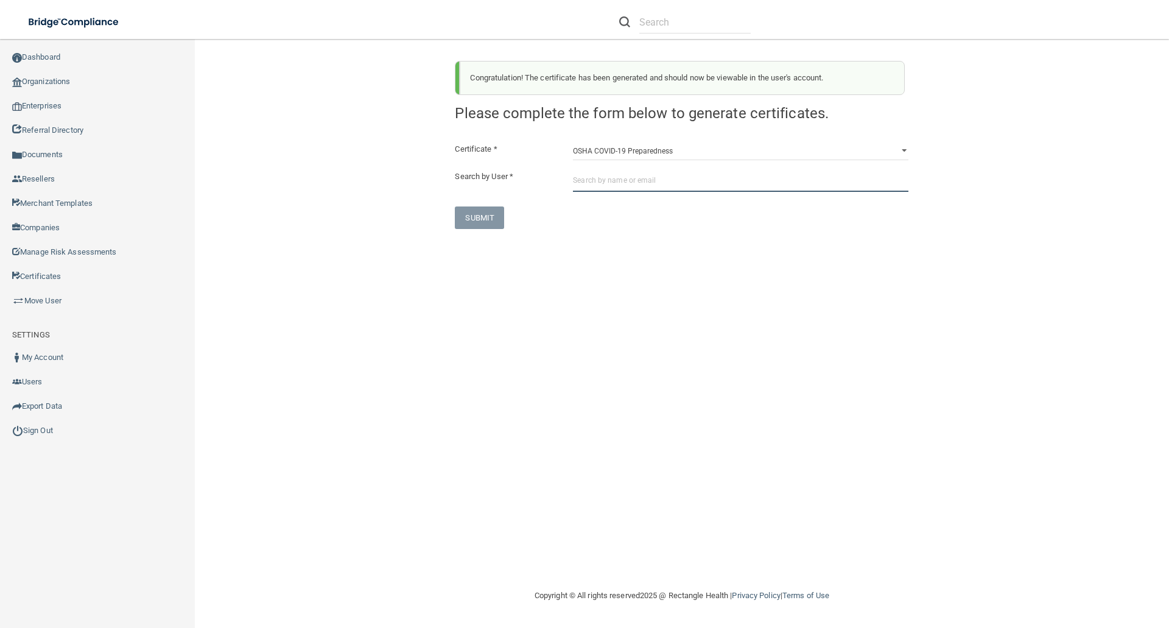
paste input "taylormmills0@gmail.com"
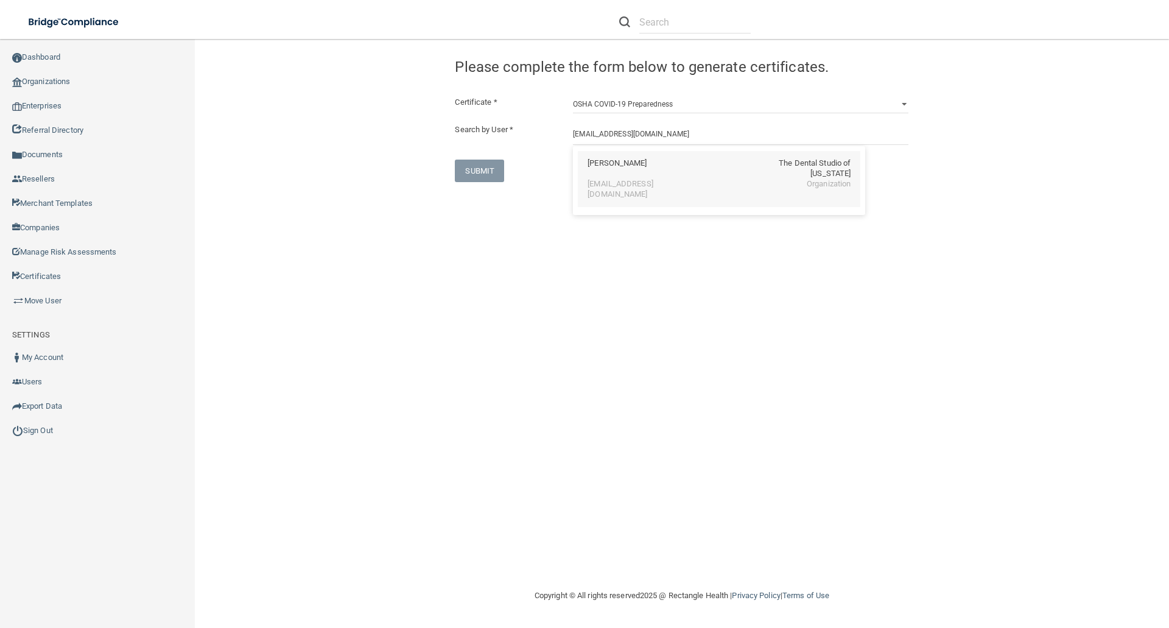
click at [620, 165] on div "Taylor Mills" at bounding box center [616, 168] width 59 height 21
type input "Taylor Mills"
click at [481, 231] on button "SUBMIT" at bounding box center [479, 234] width 49 height 23
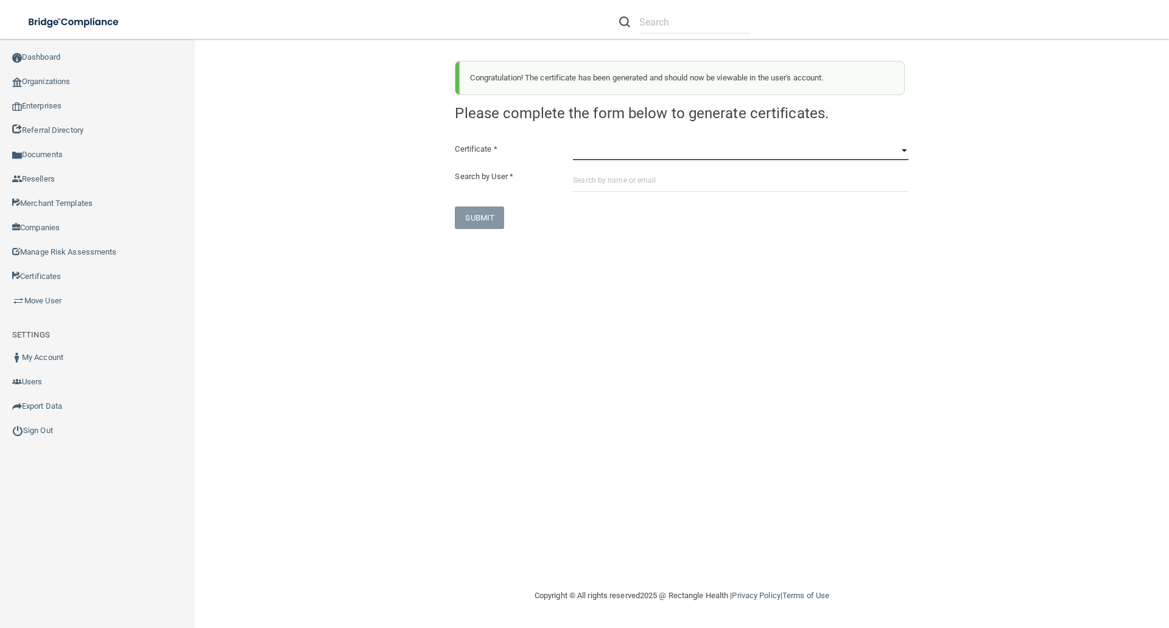
drag, startPoint x: 587, startPoint y: 153, endPoint x: 573, endPoint y: 158, distance: 14.1
click at [587, 153] on select "HIPAA Officer Certification Training OSHA Bloodborne Pathogens OSHA COVID-19 Pr…" at bounding box center [740, 151] width 335 height 18
select select "3"
click at [573, 142] on select "HIPAA Officer Certification Training OSHA Bloodborne Pathogens OSHA COVID-19 Pr…" at bounding box center [740, 151] width 335 height 18
click at [578, 177] on input "text" at bounding box center [740, 180] width 335 height 23
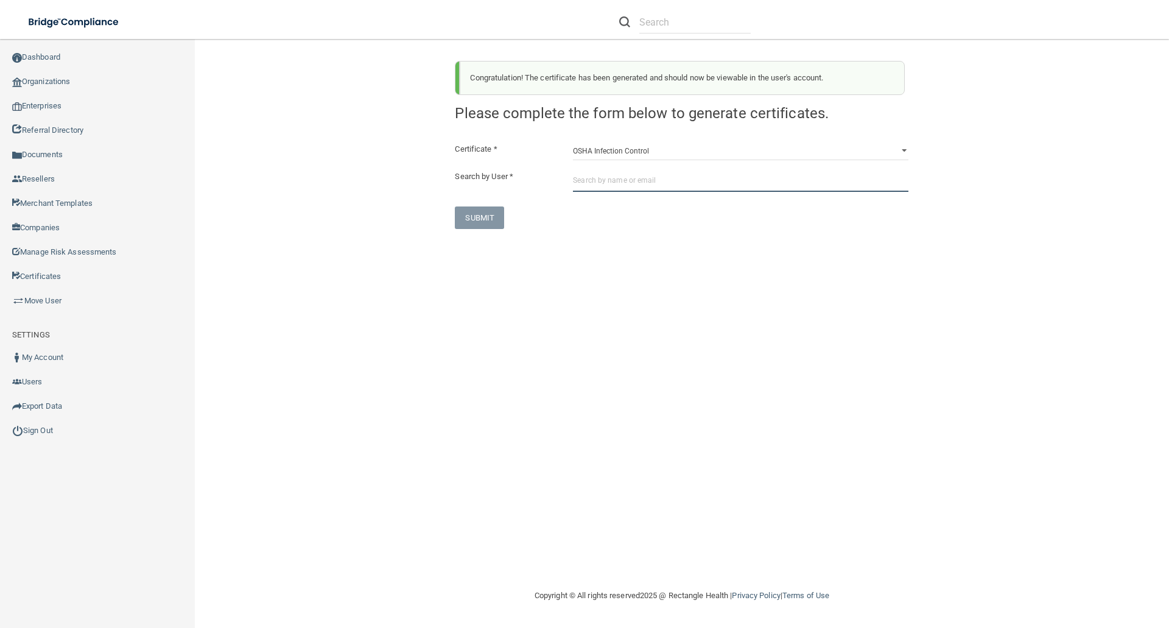
paste input "taylormmills0@gmail.com"
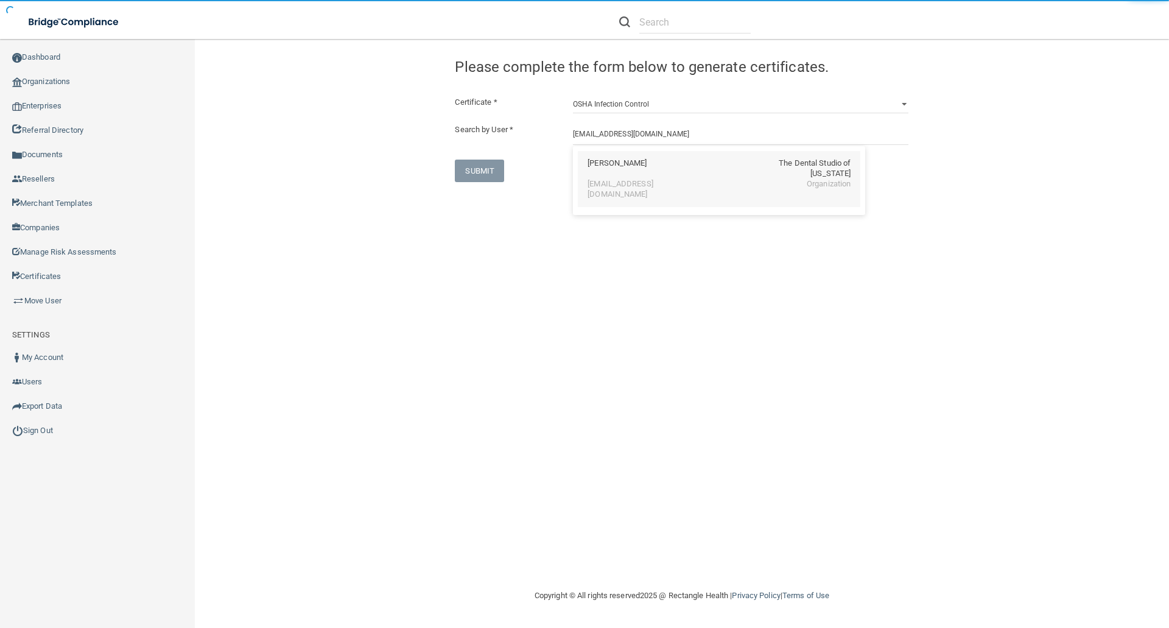
click at [604, 168] on div "Taylor Mills" at bounding box center [616, 168] width 59 height 21
type input "Taylor Mills"
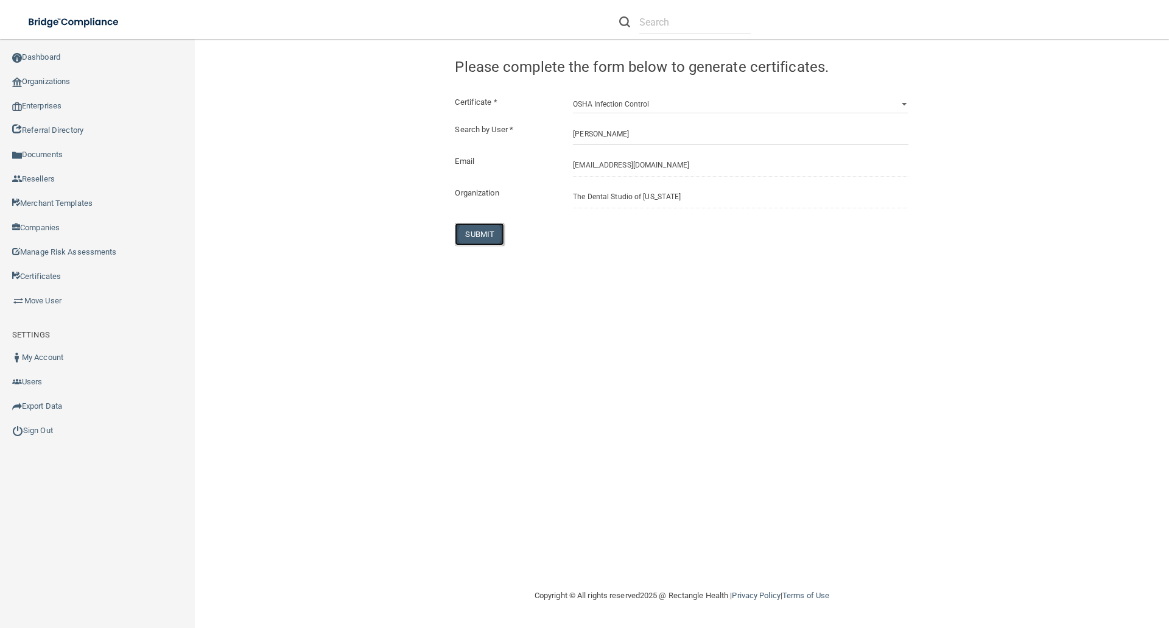
click at [479, 234] on button "SUBMIT" at bounding box center [479, 234] width 49 height 23
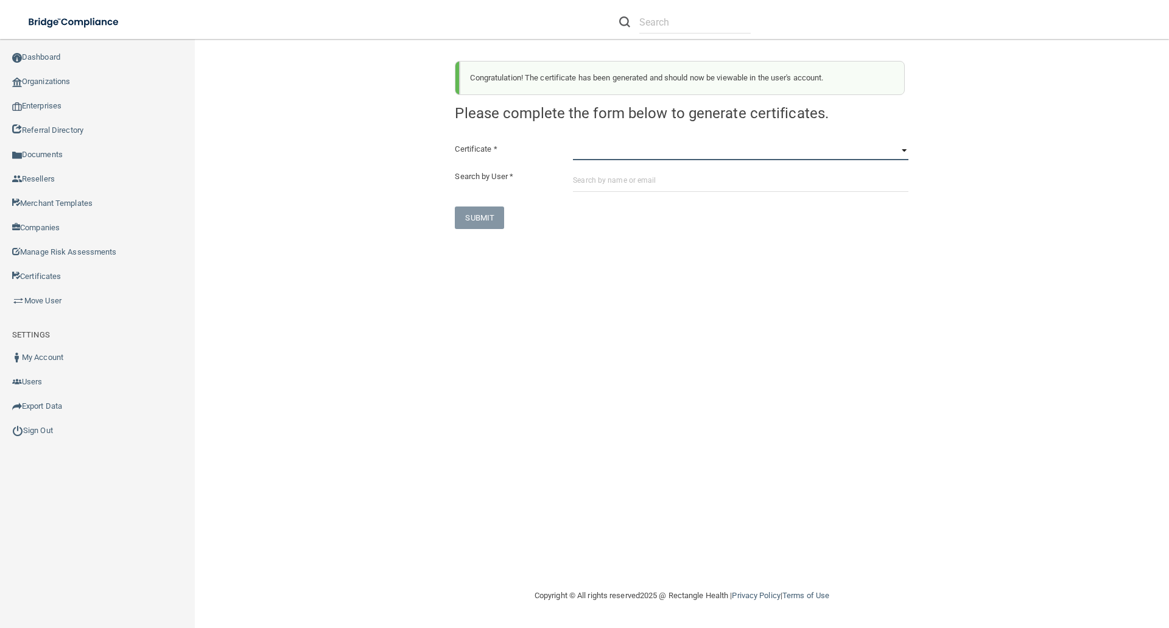
click at [589, 157] on select "HIPAA Officer Certification Training OSHA Bloodborne Pathogens OSHA COVID-19 Pr…" at bounding box center [740, 151] width 335 height 18
select select "4"
click at [573, 142] on select "HIPAA Officer Certification Training OSHA Bloodborne Pathogens OSHA COVID-19 Pr…" at bounding box center [740, 151] width 335 height 18
click at [581, 183] on input "text" at bounding box center [740, 180] width 335 height 23
paste input "taylormmills0@gmail.com"
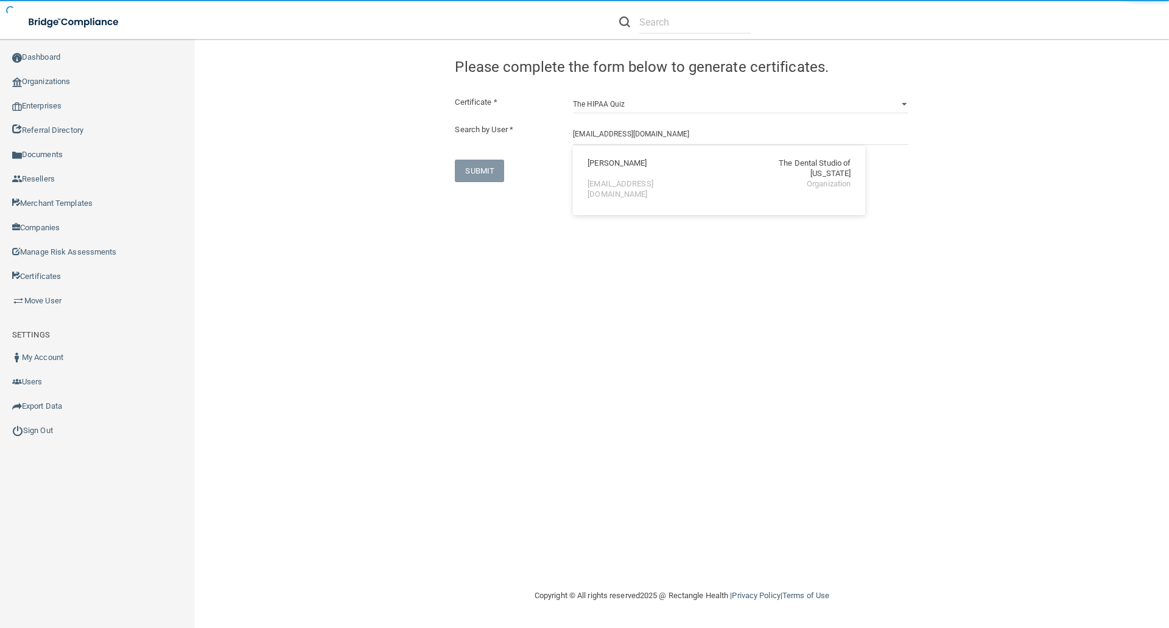
click at [615, 179] on div "taylormmills0@gmail.com" at bounding box center [639, 189] width 105 height 21
type input "Taylor Mills"
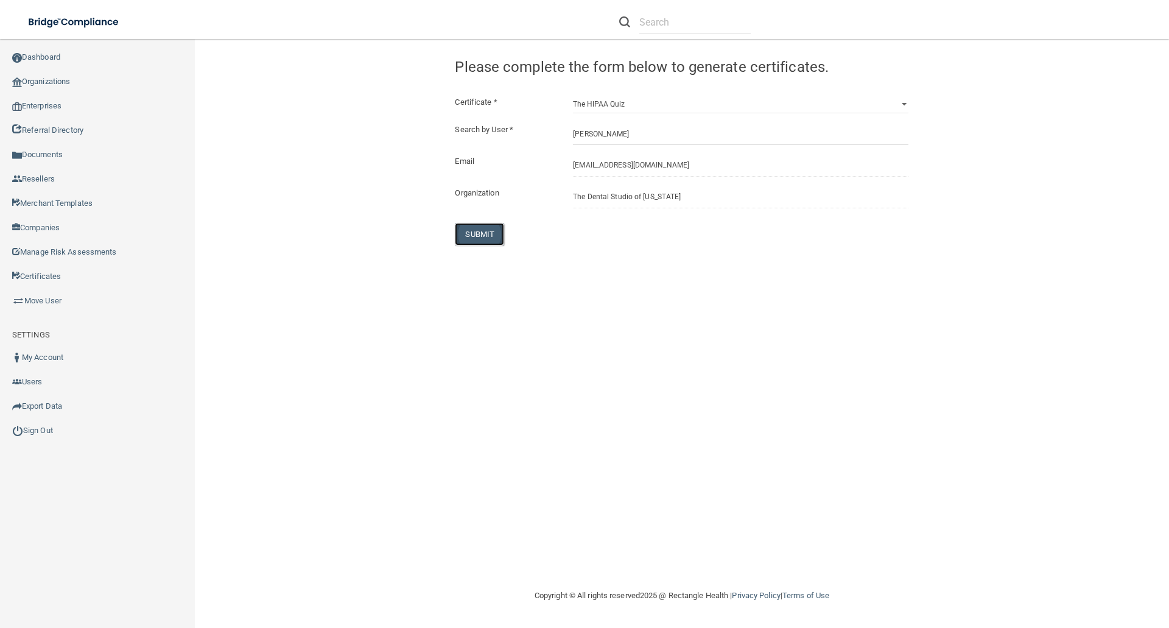
click at [477, 236] on button "SUBMIT" at bounding box center [479, 234] width 49 height 23
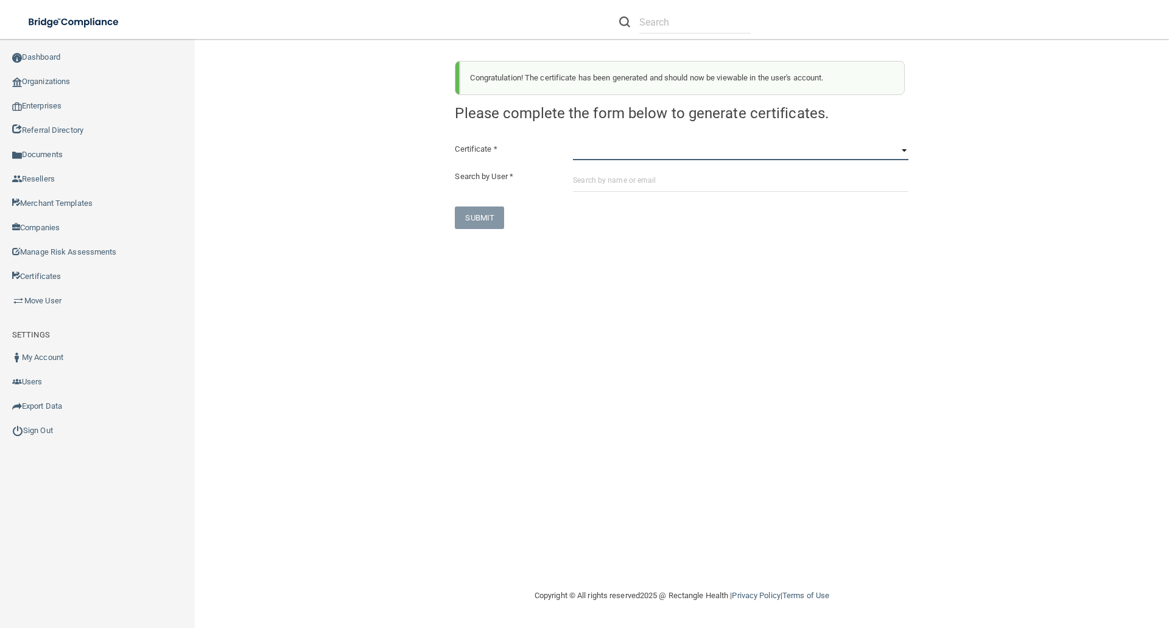
click at [578, 153] on select "HIPAA Officer Certification Training OSHA Bloodborne Pathogens OSHA COVID-19 Pr…" at bounding box center [740, 151] width 335 height 18
select select "5"
click at [573, 142] on select "HIPAA Officer Certification Training OSHA Bloodborne Pathogens OSHA COVID-19 Pr…" at bounding box center [740, 151] width 335 height 18
click at [582, 178] on input "text" at bounding box center [740, 180] width 335 height 23
paste input "taylormmills0@gmail.com"
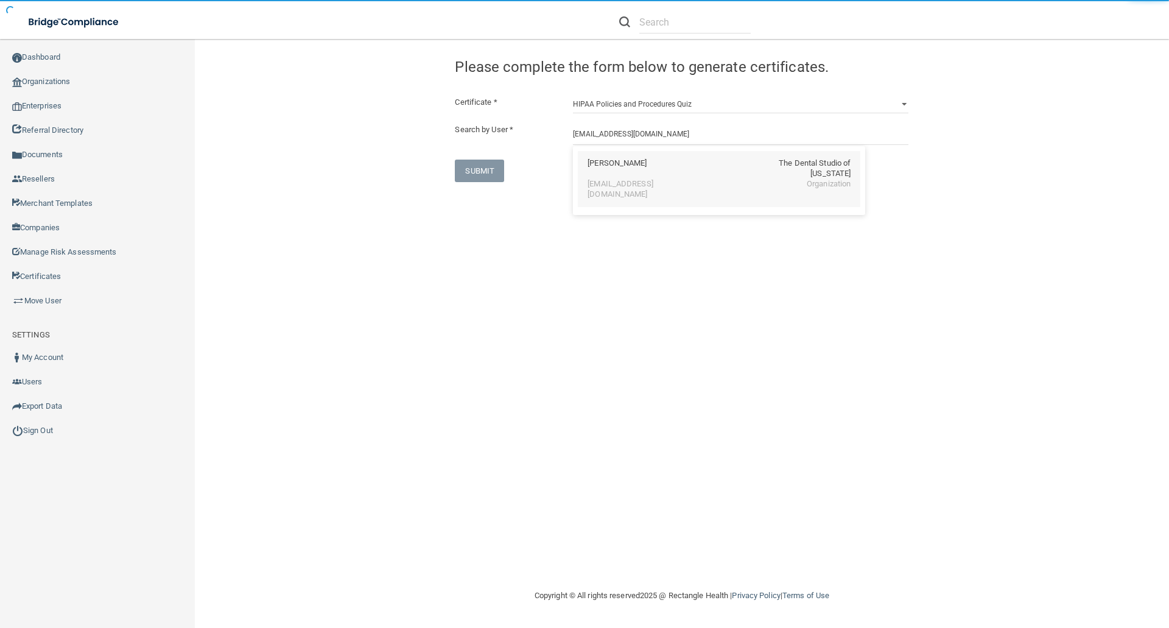
click at [620, 167] on div "Taylor Mills" at bounding box center [616, 168] width 59 height 21
type input "Taylor Mills"
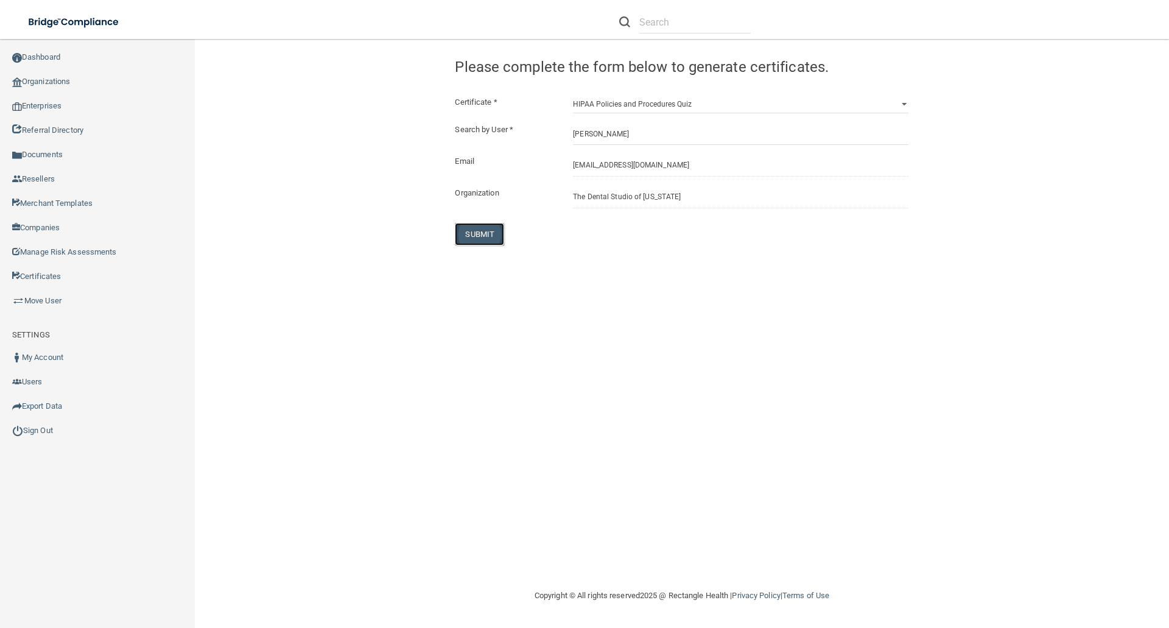
click at [485, 231] on button "SUBMIT" at bounding box center [479, 234] width 49 height 23
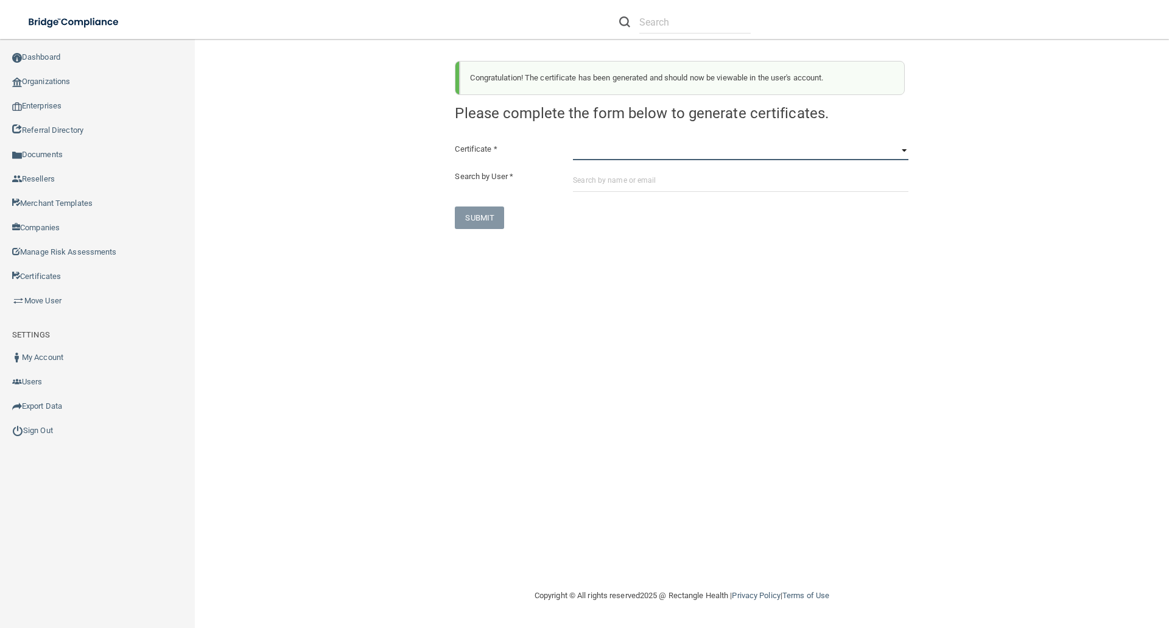
click at [575, 154] on select "HIPAA Officer Certification Training OSHA Bloodborne Pathogens OSHA COVID-19 Pr…" at bounding box center [740, 151] width 335 height 18
select select "6"
click at [573, 142] on select "HIPAA Officer Certification Training OSHA Bloodborne Pathogens OSHA COVID-19 Pr…" at bounding box center [740, 151] width 335 height 18
click at [582, 177] on input "text" at bounding box center [740, 180] width 335 height 23
paste input "taylormmills0@gmail.com"
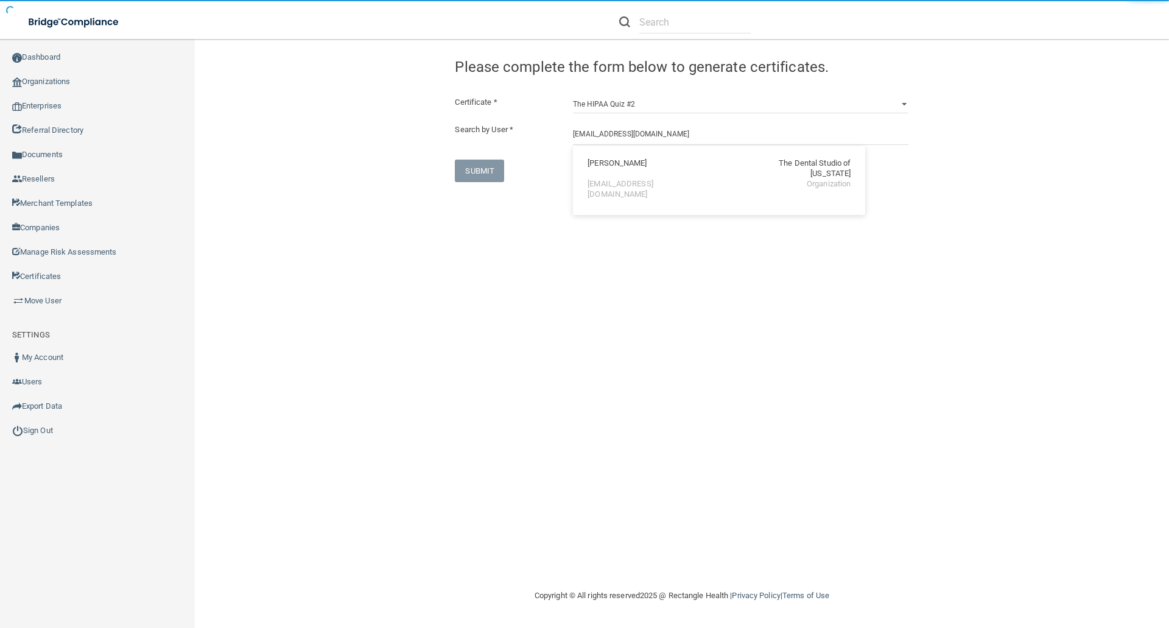
click at [632, 158] on div "Taylor Mills The Dental Studio of Iowa taylormmills0@gmail.com Organization" at bounding box center [719, 179] width 282 height 56
type input "Taylor Mills"
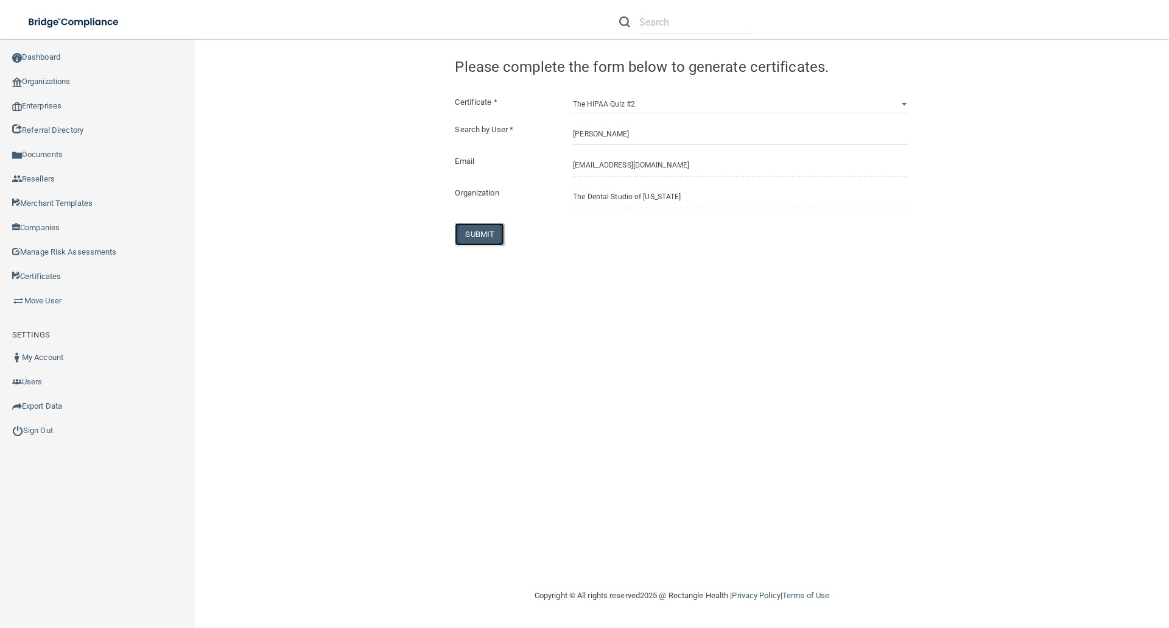
click at [474, 228] on button "SUBMIT" at bounding box center [479, 234] width 49 height 23
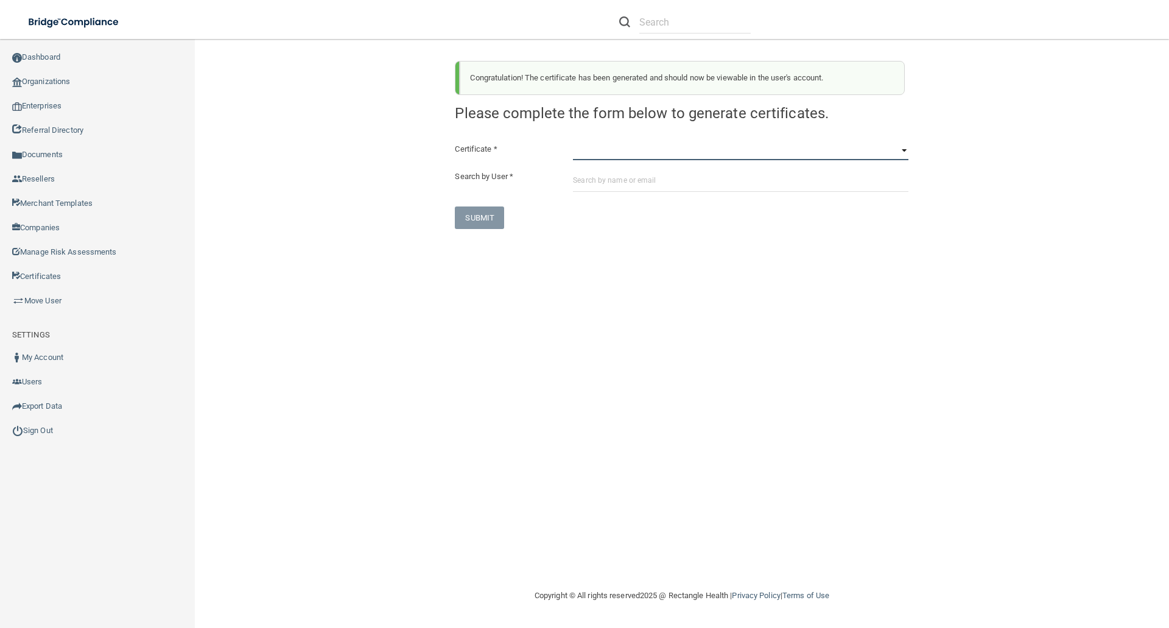
click at [581, 152] on select "HIPAA Officer Certification Training OSHA Bloodborne Pathogens OSHA COVID-19 Pr…" at bounding box center [740, 151] width 335 height 18
select select "7"
click at [573, 142] on select "HIPAA Officer Certification Training OSHA Bloodborne Pathogens OSHA COVID-19 Pr…" at bounding box center [740, 151] width 335 height 18
click at [578, 178] on input "text" at bounding box center [740, 180] width 335 height 23
paste input "taylormmills0@gmail.com"
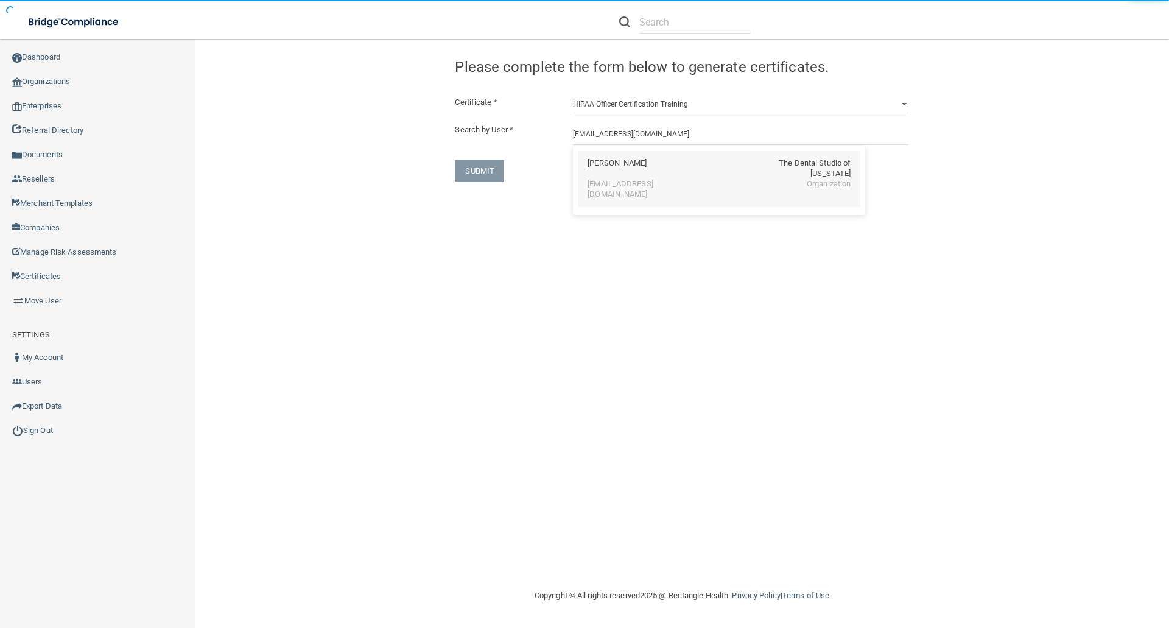
click at [631, 164] on div "Taylor Mills The Dental Studio of Iowa" at bounding box center [718, 168] width 263 height 21
type input "Taylor Mills"
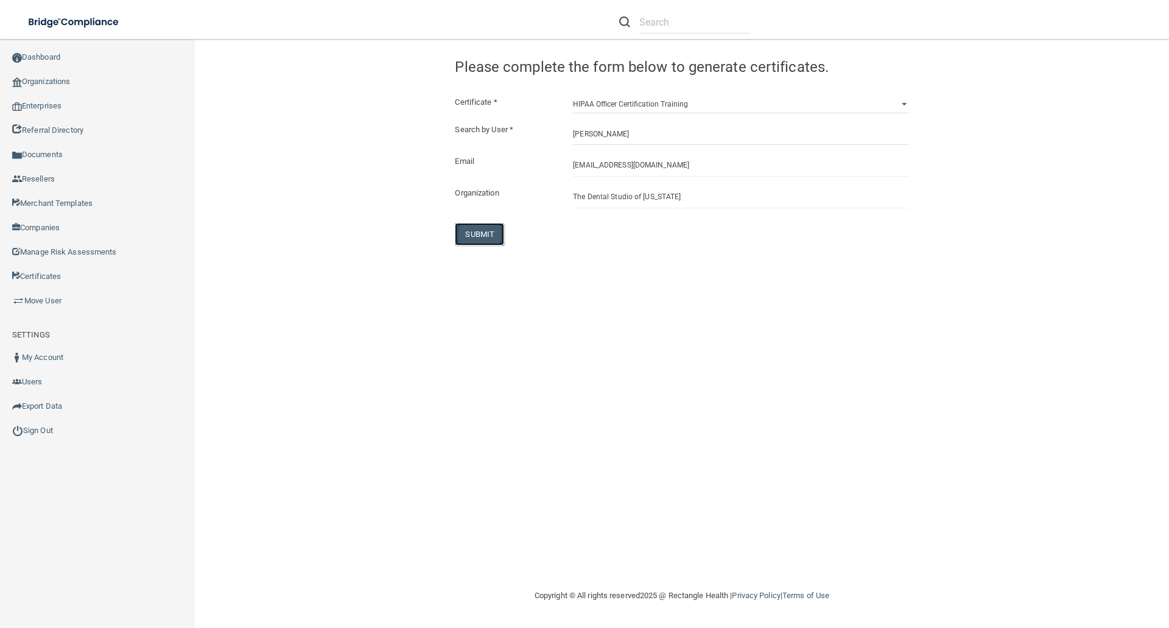
click at [481, 228] on button "SUBMIT" at bounding box center [479, 234] width 49 height 23
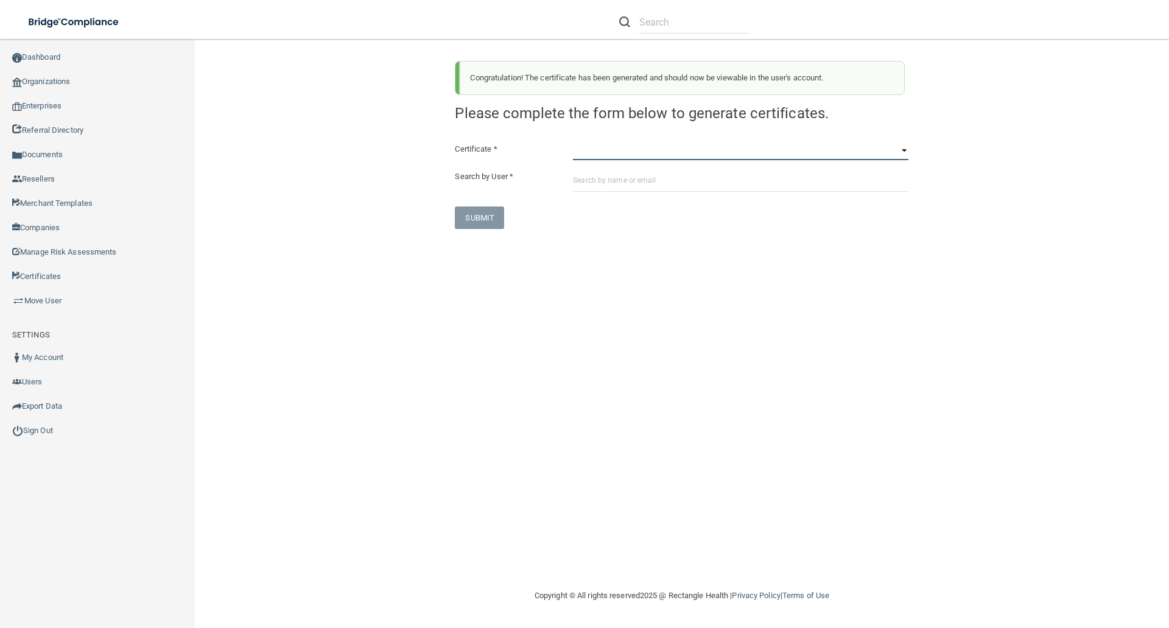
click at [575, 152] on select "HIPAA Officer Certification Training OSHA Bloodborne Pathogens OSHA COVID-19 Pr…" at bounding box center [740, 151] width 335 height 18
select select "1"
click at [573, 142] on select "HIPAA Officer Certification Training OSHA Bloodborne Pathogens OSHA COVID-19 Pr…" at bounding box center [740, 151] width 335 height 18
click at [578, 180] on input "text" at bounding box center [740, 180] width 335 height 23
paste input "maycepatterson@gmail.com"
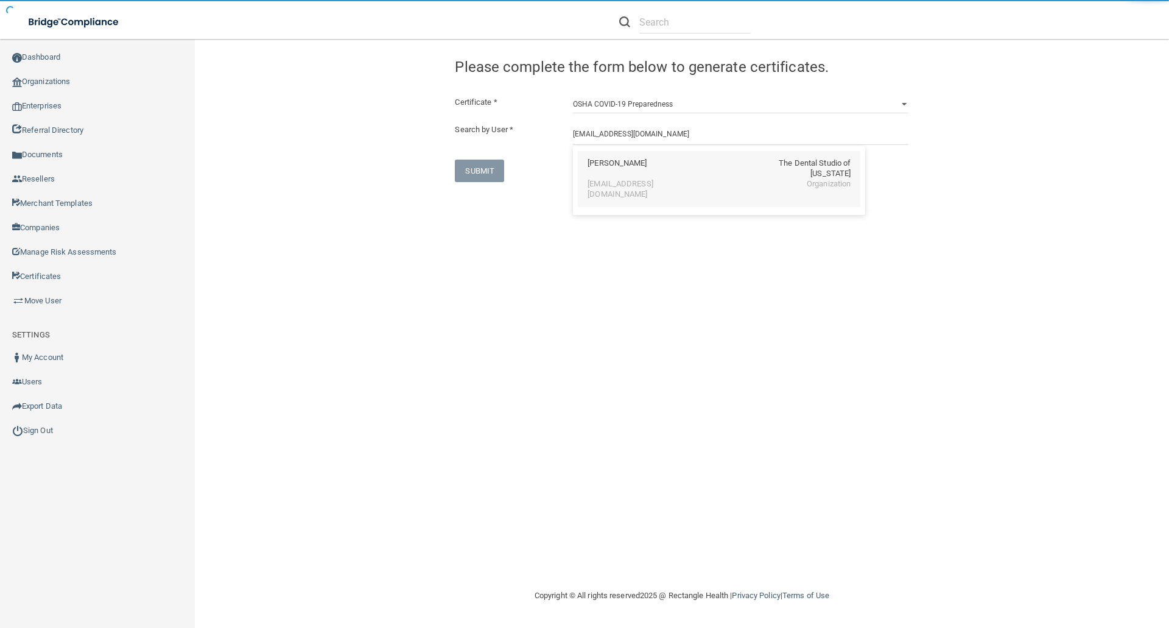
click at [613, 179] on div "maycepatterson@gmail.com" at bounding box center [639, 189] width 105 height 21
type input "Mayce Patterson"
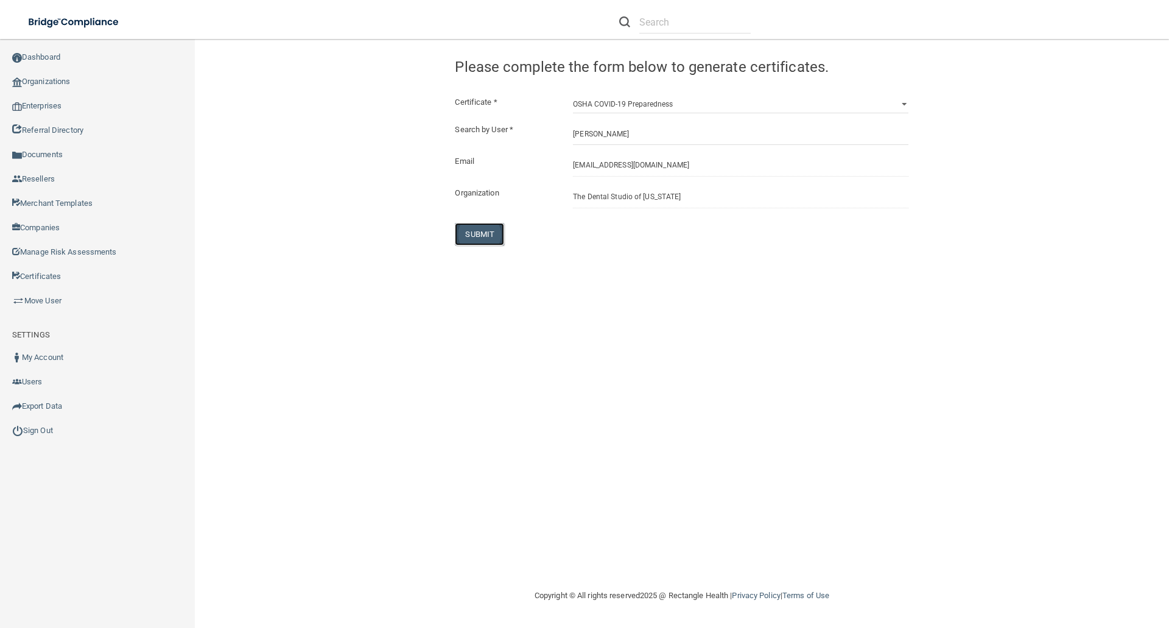
click at [483, 236] on button "SUBMIT" at bounding box center [479, 234] width 49 height 23
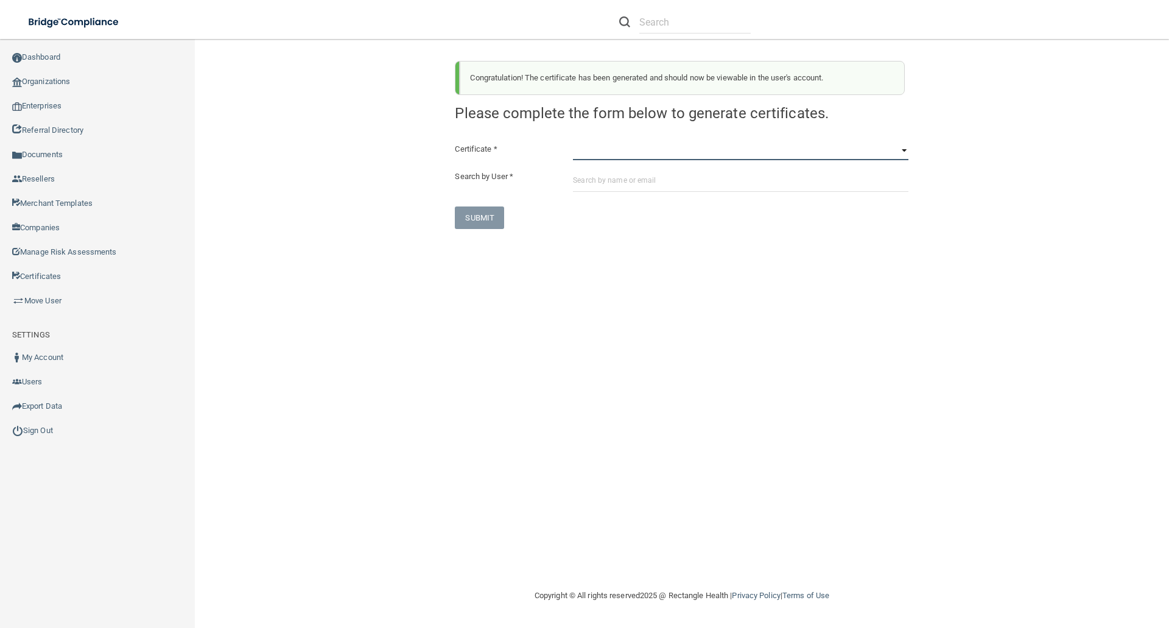
click at [582, 152] on select "HIPAA Officer Certification Training OSHA Bloodborne Pathogens OSHA COVID-19 Pr…" at bounding box center [740, 151] width 335 height 18
select select "3"
click at [573, 142] on select "HIPAA Officer Certification Training OSHA Bloodborne Pathogens OSHA COVID-19 Pr…" at bounding box center [740, 151] width 335 height 18
click at [578, 179] on input "text" at bounding box center [740, 180] width 335 height 23
paste input "maycepatterson@gmail.com"
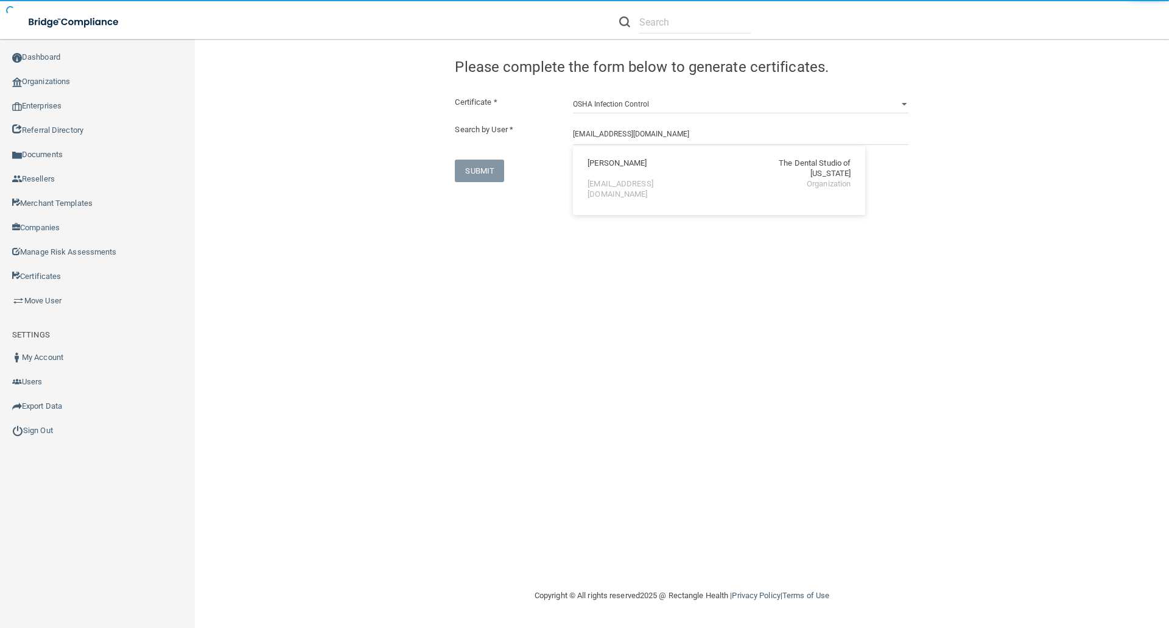
click at [593, 179] on div "maycepatterson@gmail.com" at bounding box center [639, 189] width 105 height 21
type input "Mayce Patterson"
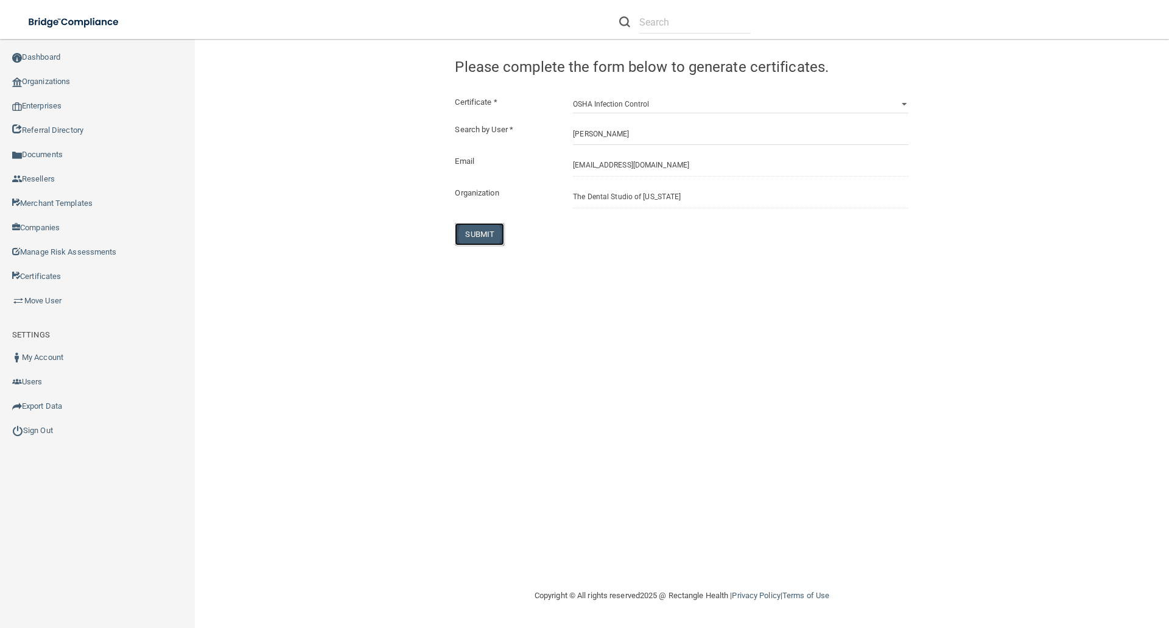
click at [472, 239] on button "SUBMIT" at bounding box center [479, 234] width 49 height 23
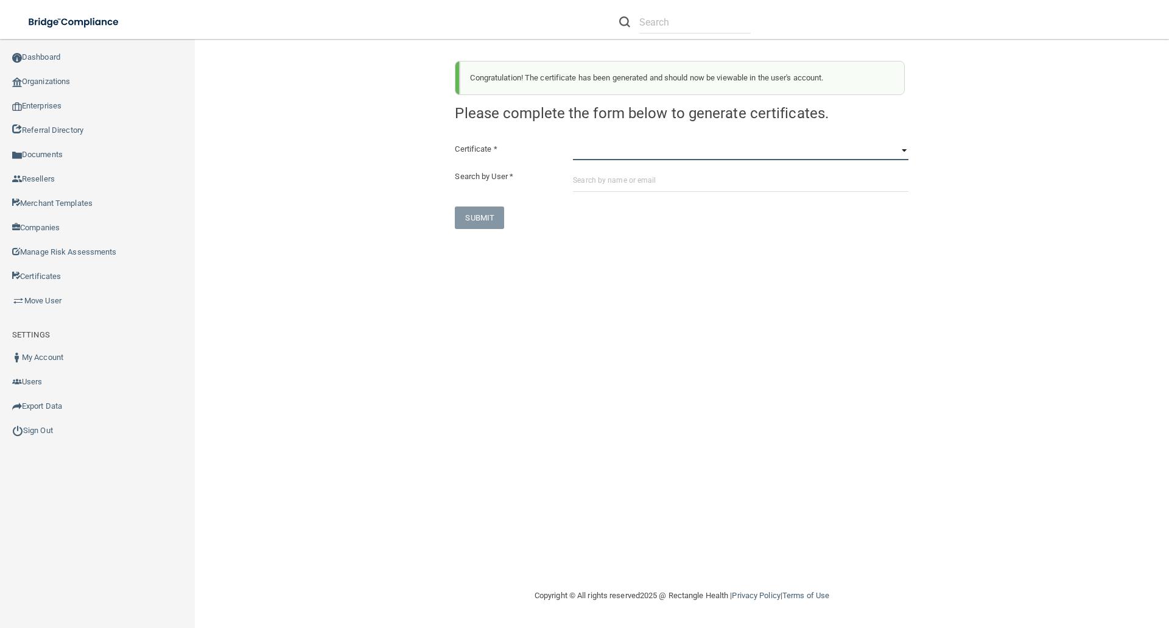
drag, startPoint x: 577, startPoint y: 145, endPoint x: 579, endPoint y: 152, distance: 6.4
click at [577, 145] on select "HIPAA Officer Certification Training OSHA Bloodborne Pathogens OSHA COVID-19 Pr…" at bounding box center [740, 151] width 335 height 18
select select "4"
click at [573, 142] on select "HIPAA Officer Certification Training OSHA Bloodborne Pathogens OSHA COVID-19 Pr…" at bounding box center [740, 151] width 335 height 18
click at [576, 179] on input "text" at bounding box center [740, 180] width 335 height 23
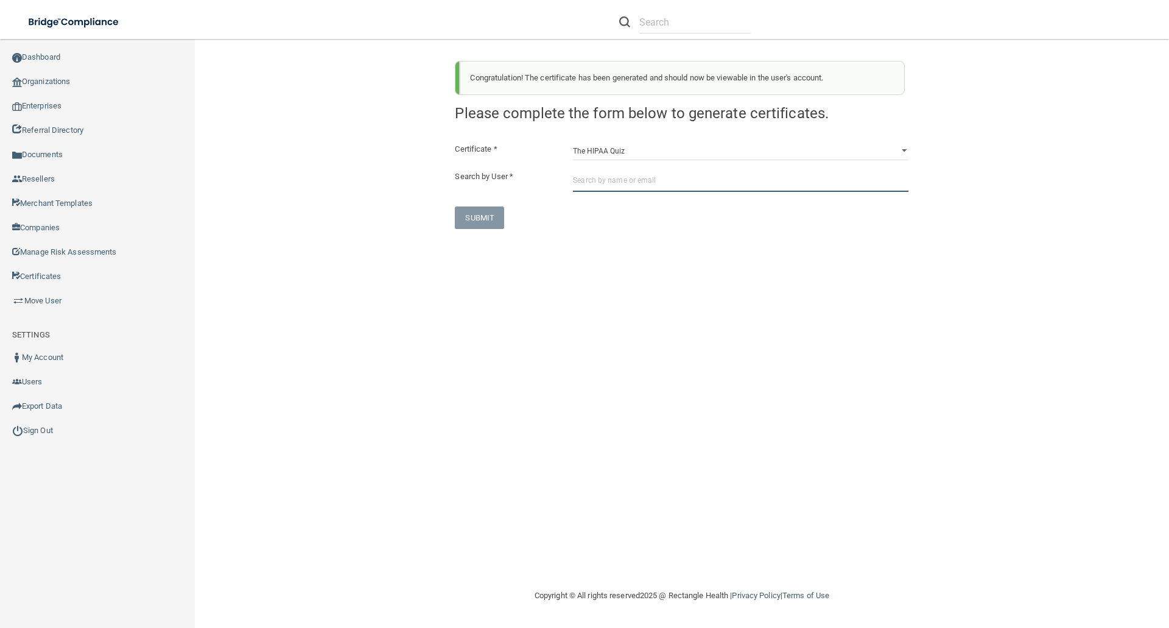
paste input "maycepatterson@gmail.com"
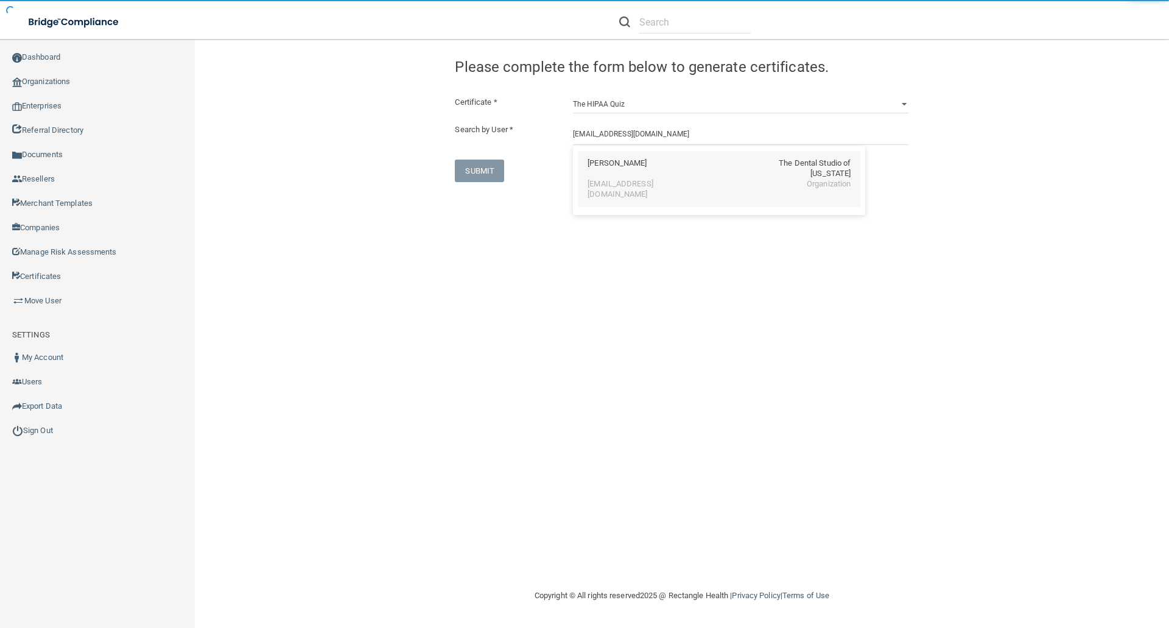
click at [603, 179] on div "maycepatterson@gmail.com" at bounding box center [639, 189] width 105 height 21
type input "Mayce Patterson"
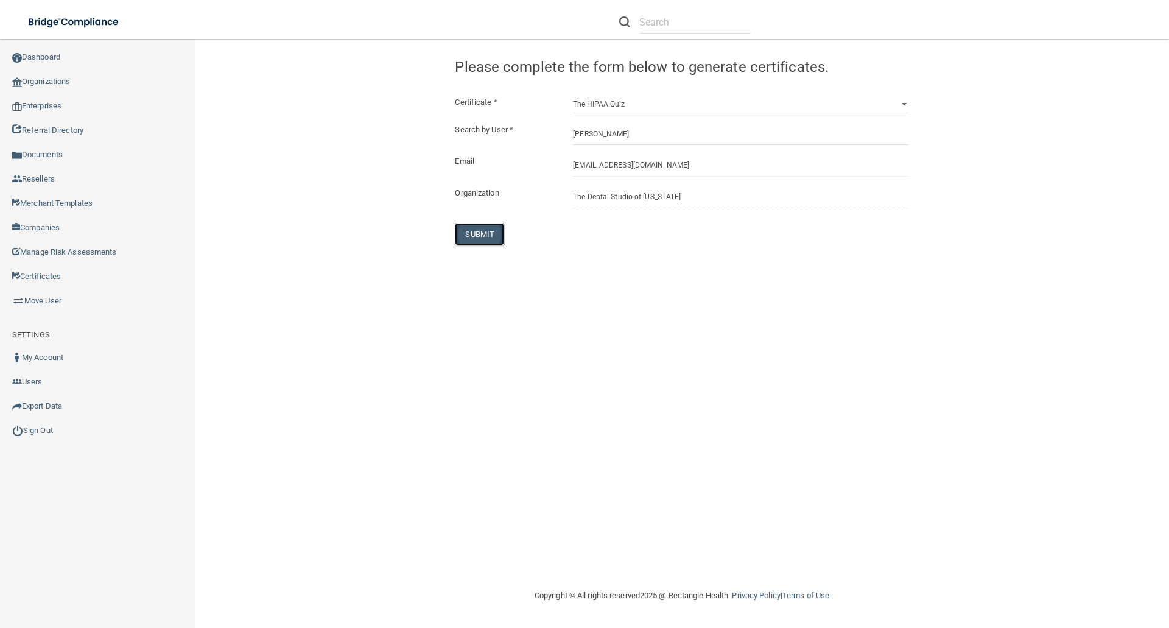
click at [478, 240] on button "SUBMIT" at bounding box center [479, 234] width 49 height 23
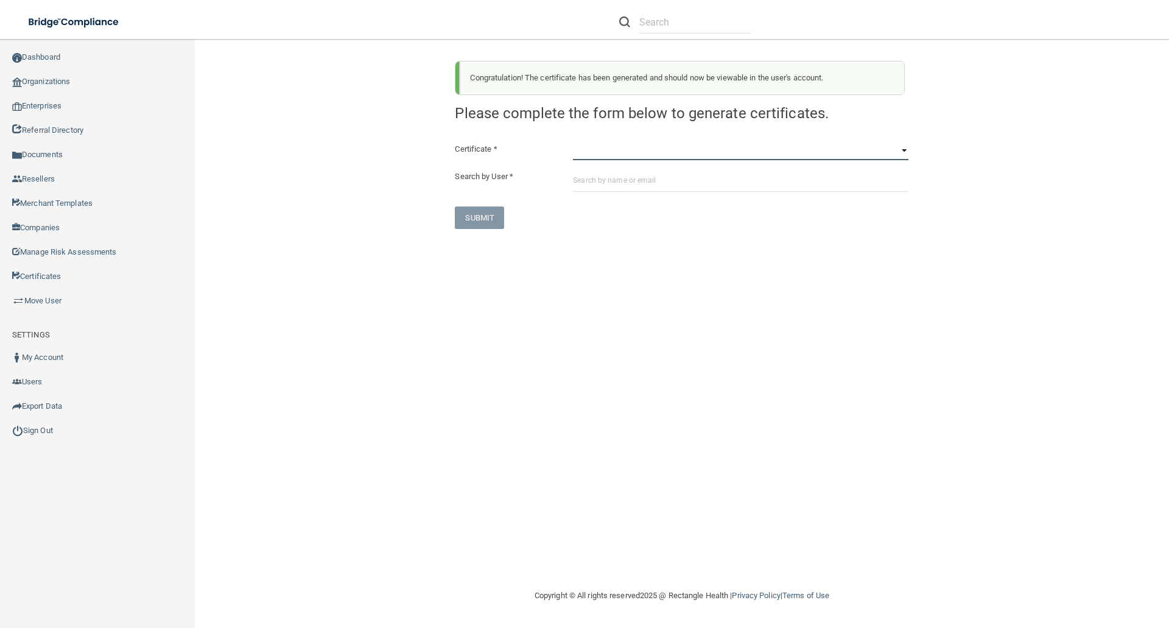
drag, startPoint x: 575, startPoint y: 141, endPoint x: 572, endPoint y: 147, distance: 6.3
click at [575, 142] on select "HIPAA Officer Certification Training OSHA Bloodborne Pathogens OSHA COVID-19 Pr…" at bounding box center [740, 151] width 335 height 18
select select "5"
click at [573, 142] on select "HIPAA Officer Certification Training OSHA Bloodborne Pathogens OSHA COVID-19 Pr…" at bounding box center [740, 151] width 335 height 18
click at [580, 182] on input "text" at bounding box center [740, 180] width 335 height 23
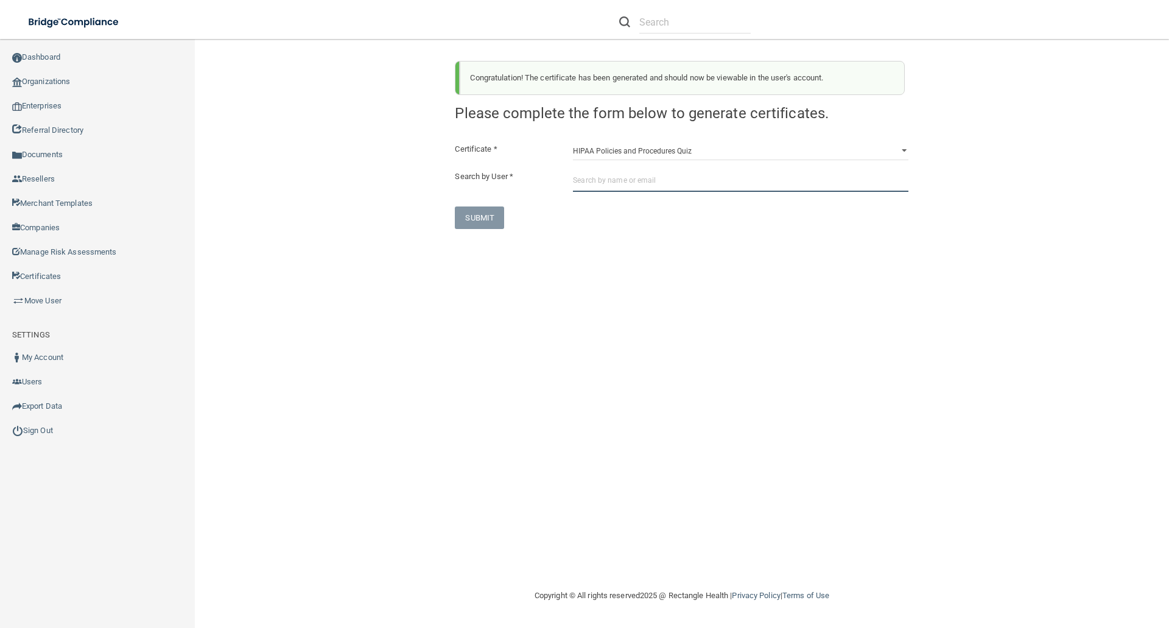
paste input "maycepatterson@gmail.com"
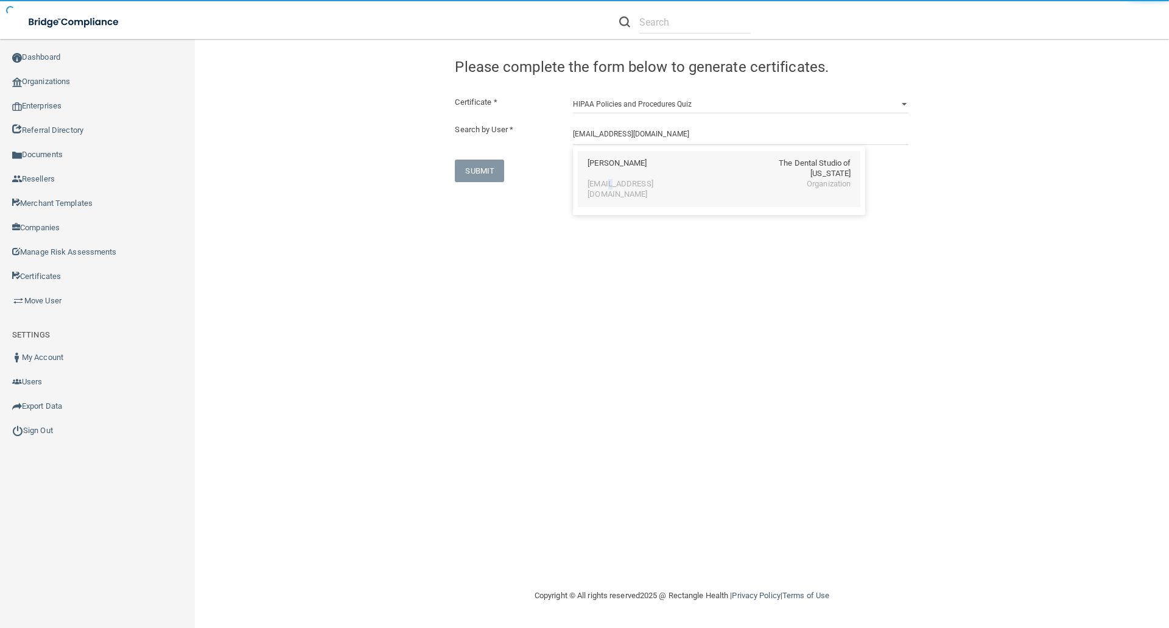
click at [614, 179] on div "maycepatterson@gmail.com" at bounding box center [639, 189] width 105 height 21
type input "Mayce Patterson"
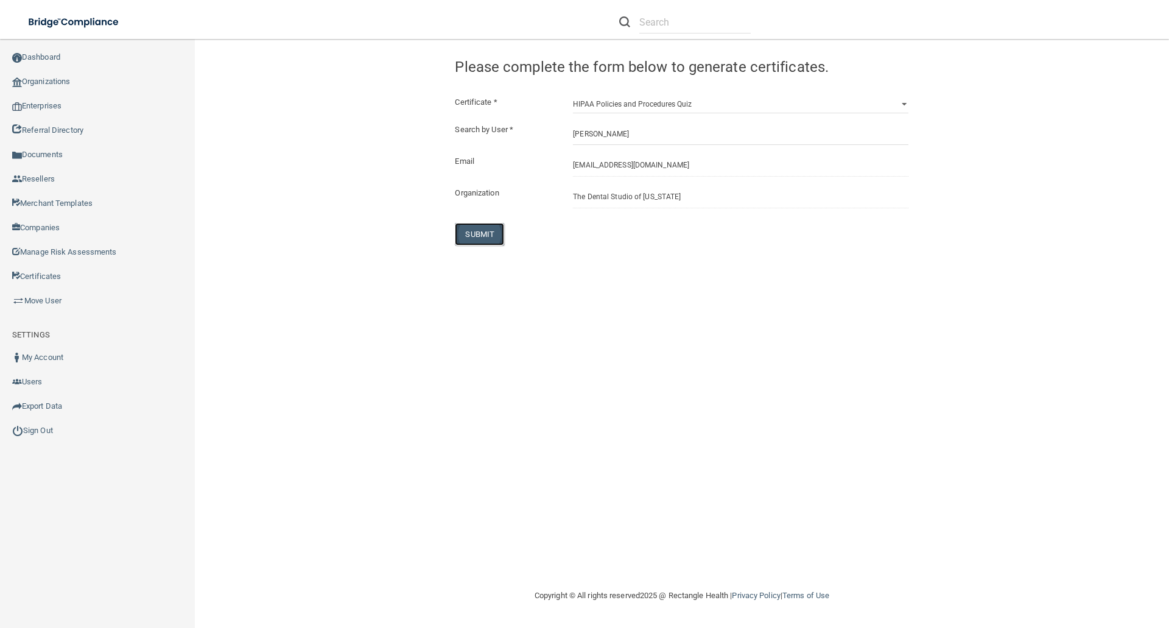
click at [493, 231] on button "SUBMIT" at bounding box center [479, 234] width 49 height 23
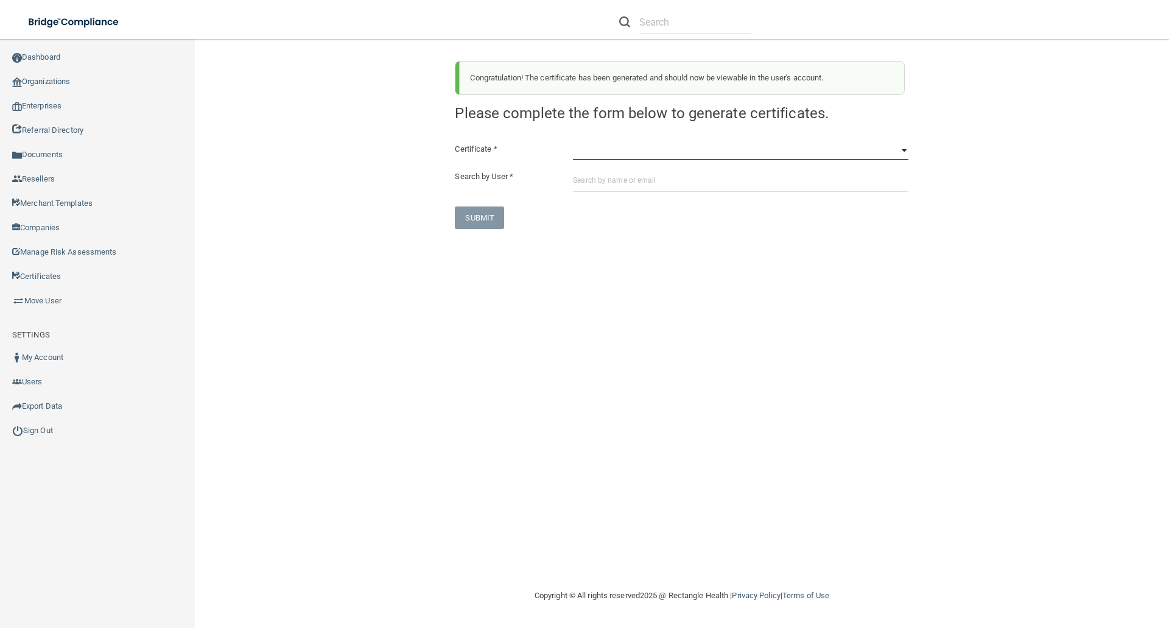
click at [575, 156] on select "HIPAA Officer Certification Training OSHA Bloodborne Pathogens OSHA COVID-19 Pr…" at bounding box center [740, 151] width 335 height 18
select select "6"
click at [573, 142] on select "HIPAA Officer Certification Training OSHA Bloodborne Pathogens OSHA COVID-19 Pr…" at bounding box center [740, 151] width 335 height 18
click at [586, 180] on input "text" at bounding box center [740, 180] width 335 height 23
paste input "maycepatterson@gmail.com"
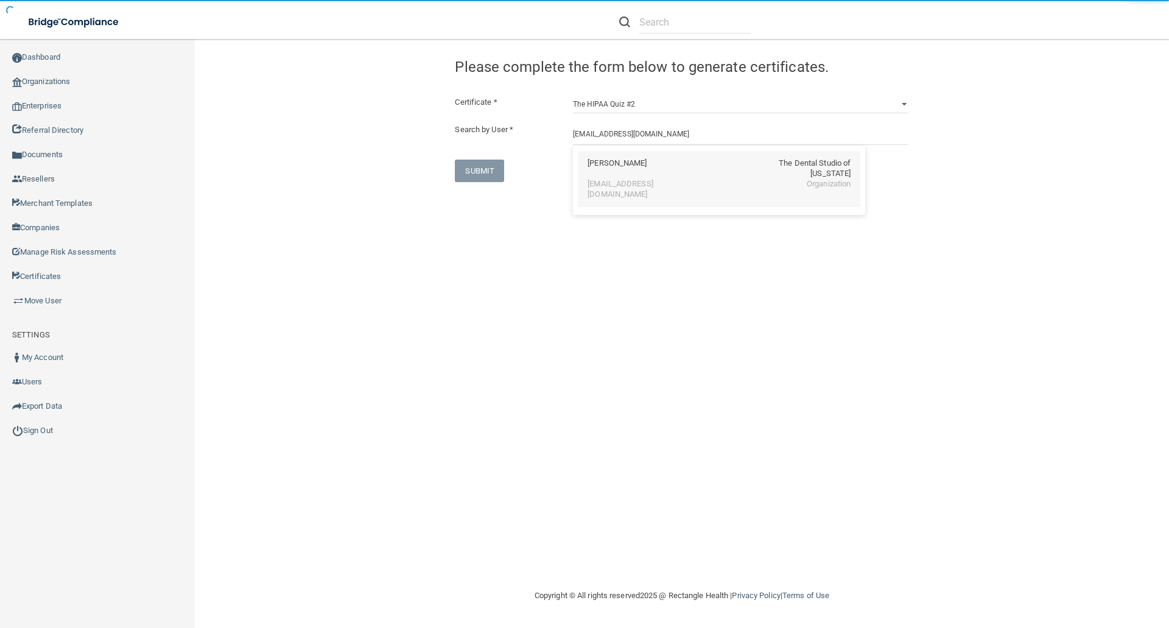
click at [597, 179] on div "maycepatterson@gmail.com" at bounding box center [639, 189] width 105 height 21
type input "Mayce Patterson"
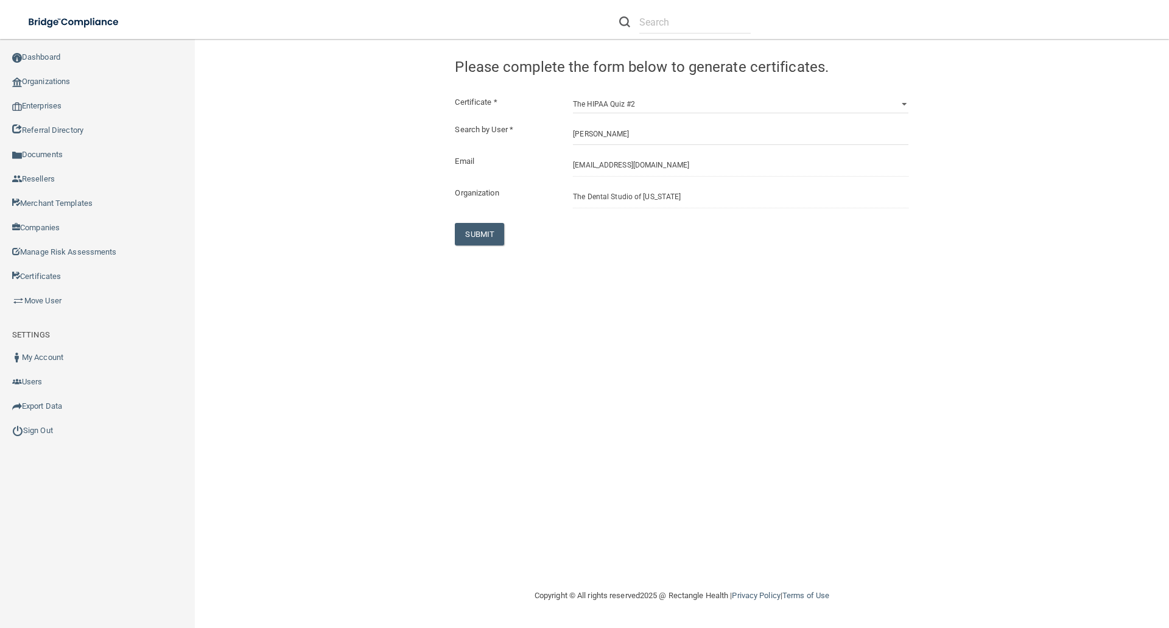
click at [453, 229] on div "SUBMIT" at bounding box center [524, 234] width 157 height 23
click at [483, 229] on button "SUBMIT" at bounding box center [479, 234] width 49 height 23
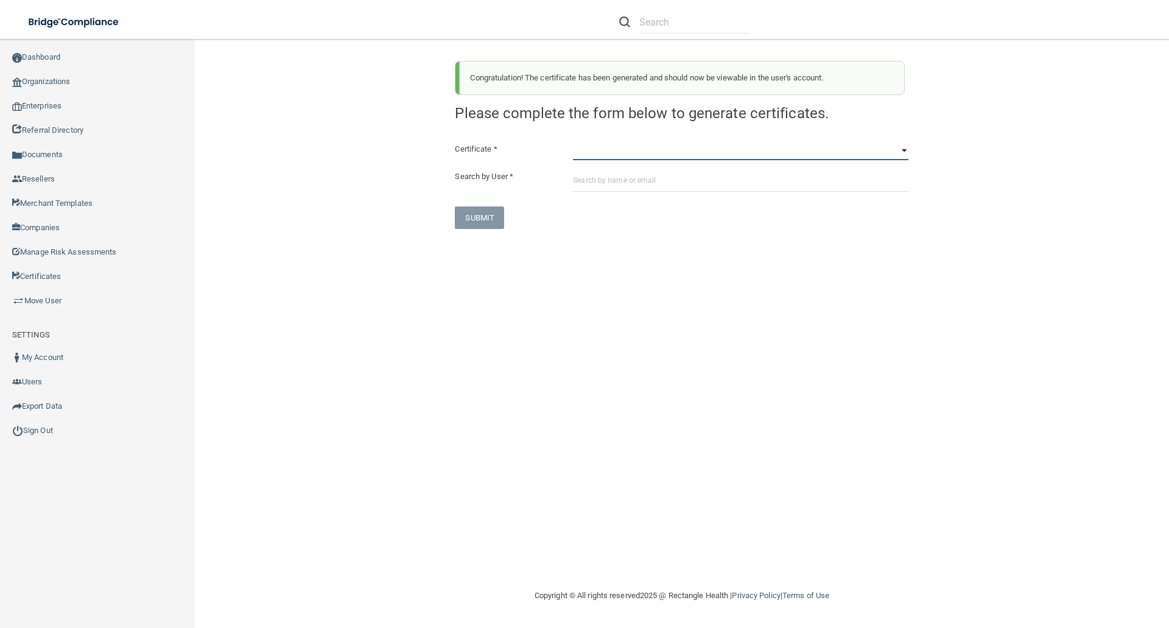
drag, startPoint x: 588, startPoint y: 152, endPoint x: 584, endPoint y: 158, distance: 7.4
click at [588, 152] on select "HIPAA Officer Certification Training OSHA Bloodborne Pathogens OSHA COVID-19 Pr…" at bounding box center [740, 151] width 335 height 18
select select "7"
click at [573, 142] on select "HIPAA Officer Certification Training OSHA Bloodborne Pathogens OSHA COVID-19 Pr…" at bounding box center [740, 151] width 335 height 18
click at [583, 180] on input "text" at bounding box center [740, 180] width 335 height 23
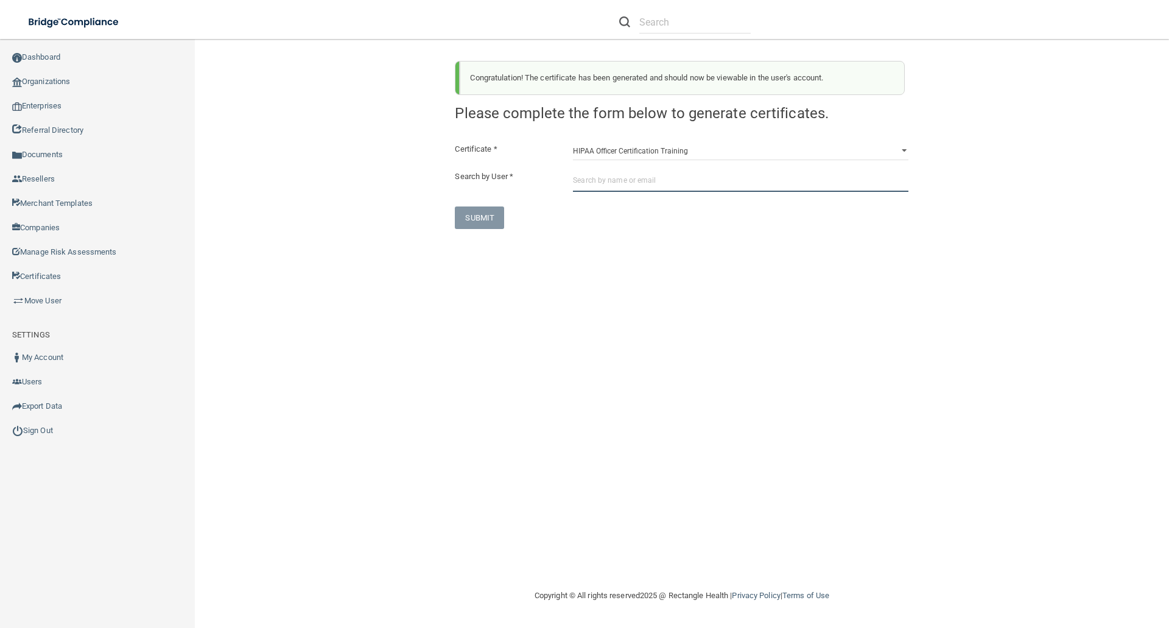
paste input "maycepatterson@gmail.com"
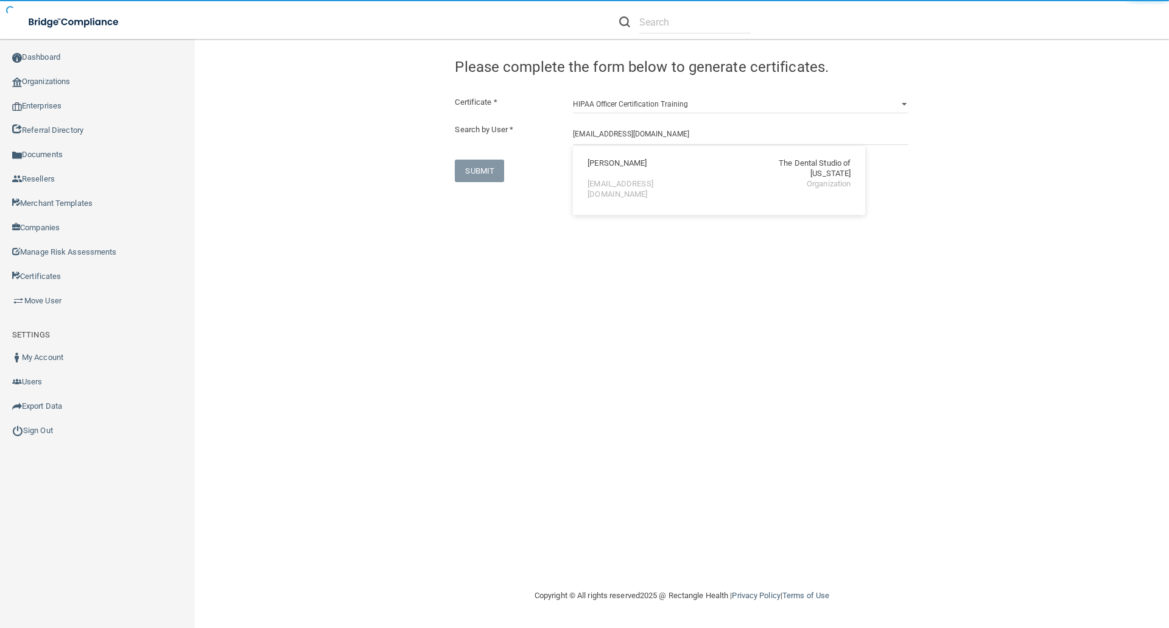
click at [594, 162] on div "Mayce Patterson" at bounding box center [616, 168] width 59 height 21
type input "Mayce Patterson"
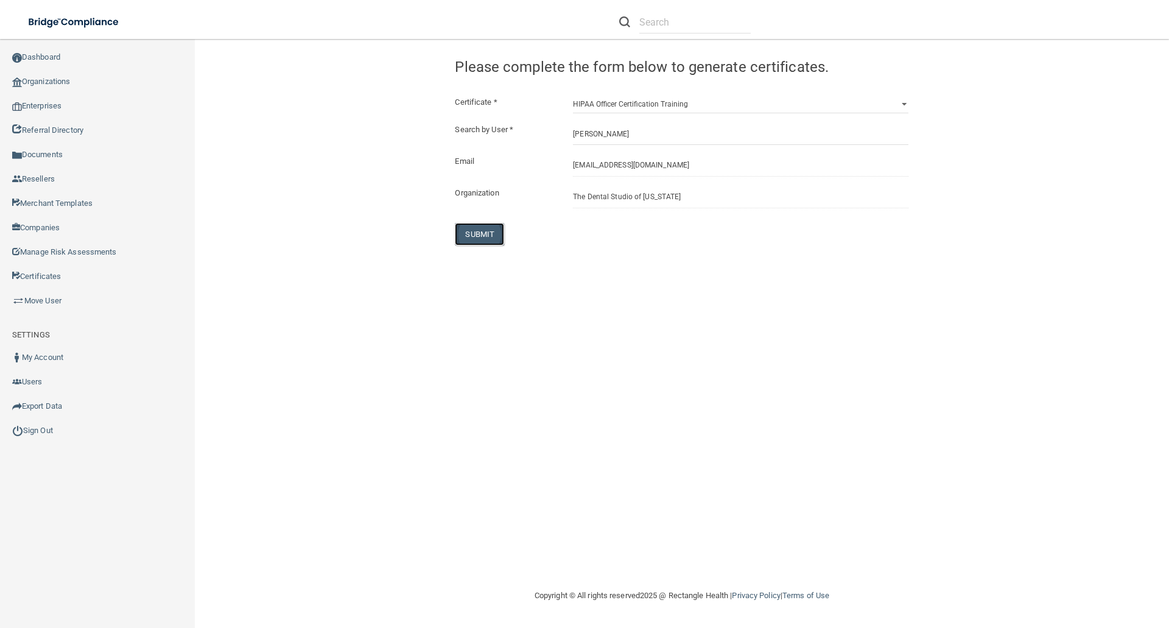
click at [484, 236] on button "SUBMIT" at bounding box center [479, 234] width 49 height 23
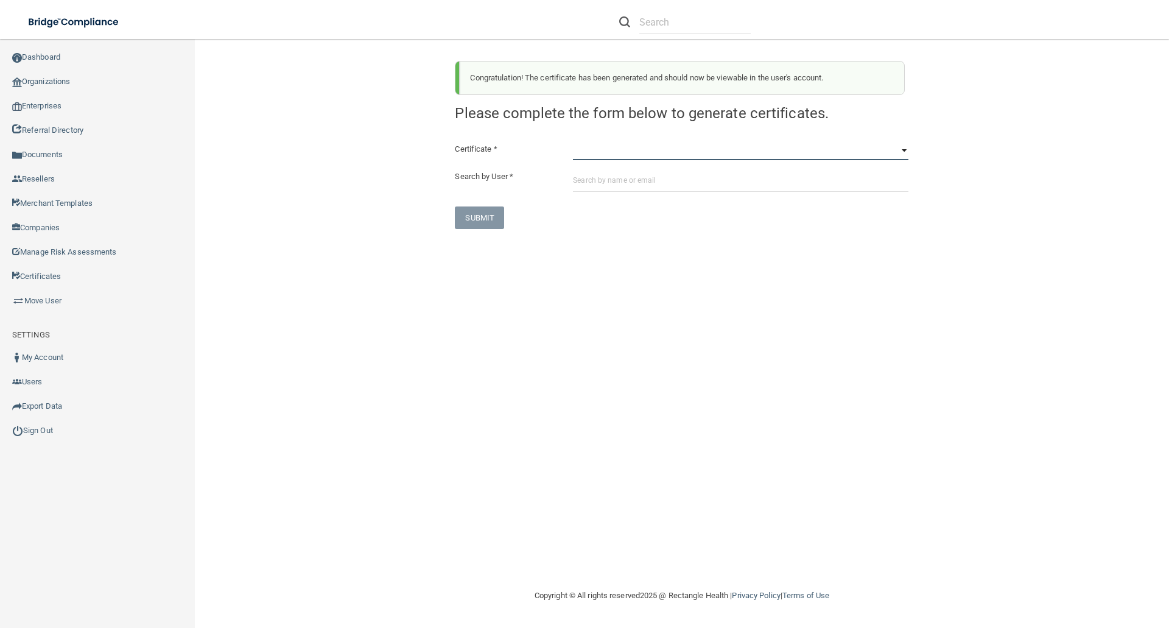
click at [573, 148] on select "HIPAA Officer Certification Training OSHA Bloodborne Pathogens OSHA COVID-19 Pr…" at bounding box center [740, 151] width 335 height 18
select select "1"
click at [573, 142] on select "HIPAA Officer Certification Training OSHA Bloodborne Pathogens OSHA COVID-19 Pr…" at bounding box center [740, 151] width 335 height 18
click at [584, 182] on input "text" at bounding box center [740, 180] width 335 height 23
paste input "tmrognes@gmail.com"
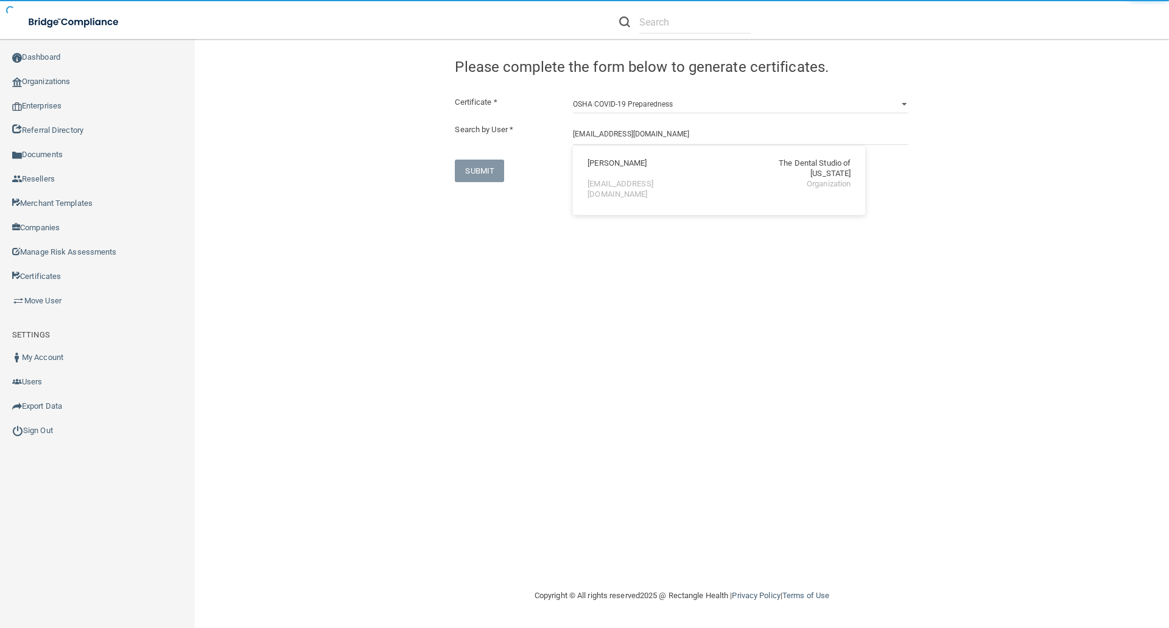
click at [609, 179] on div "tmrognes@gmail.com" at bounding box center [639, 189] width 105 height 21
type input "Tiffany Rognes"
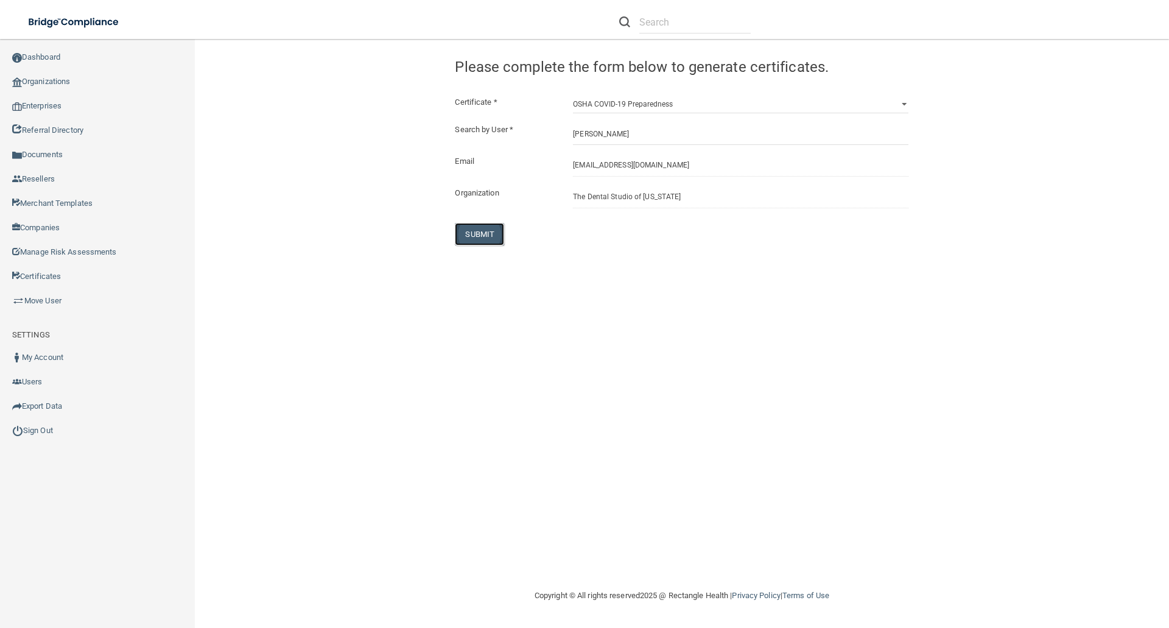
click at [480, 232] on button "SUBMIT" at bounding box center [479, 234] width 49 height 23
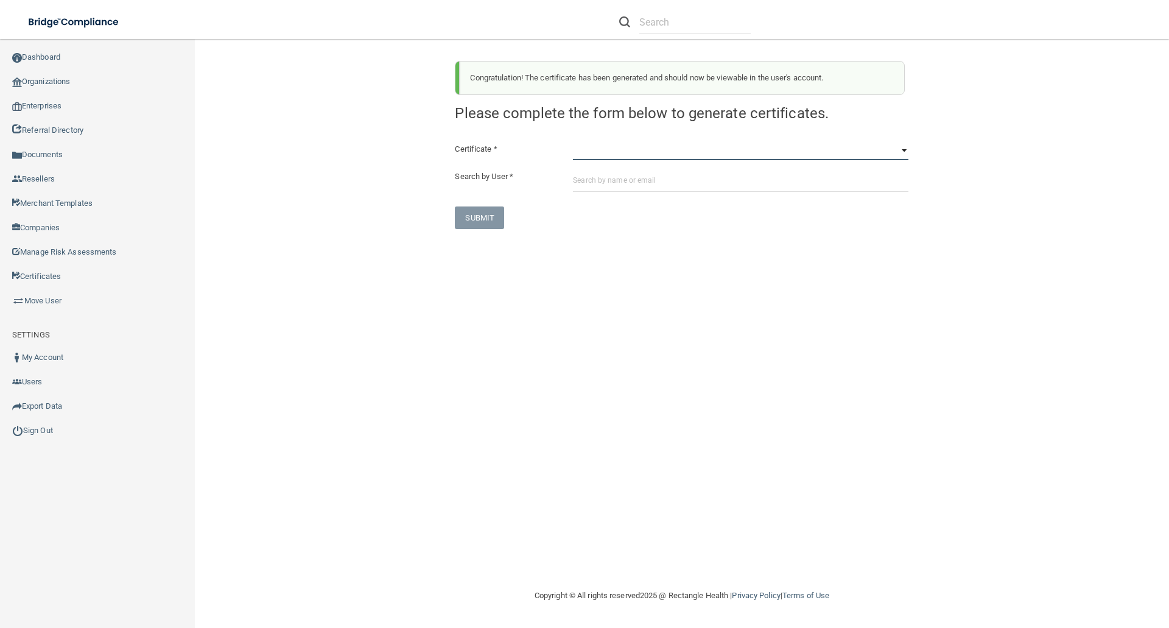
click at [586, 154] on select "HIPAA Officer Certification Training OSHA Bloodborne Pathogens OSHA COVID-19 Pr…" at bounding box center [740, 151] width 335 height 18
select select "3"
click at [573, 142] on select "HIPAA Officer Certification Training OSHA Bloodborne Pathogens OSHA COVID-19 Pr…" at bounding box center [740, 151] width 335 height 18
click at [576, 182] on input "text" at bounding box center [740, 180] width 335 height 23
paste input "tmrognes@gmail.com"
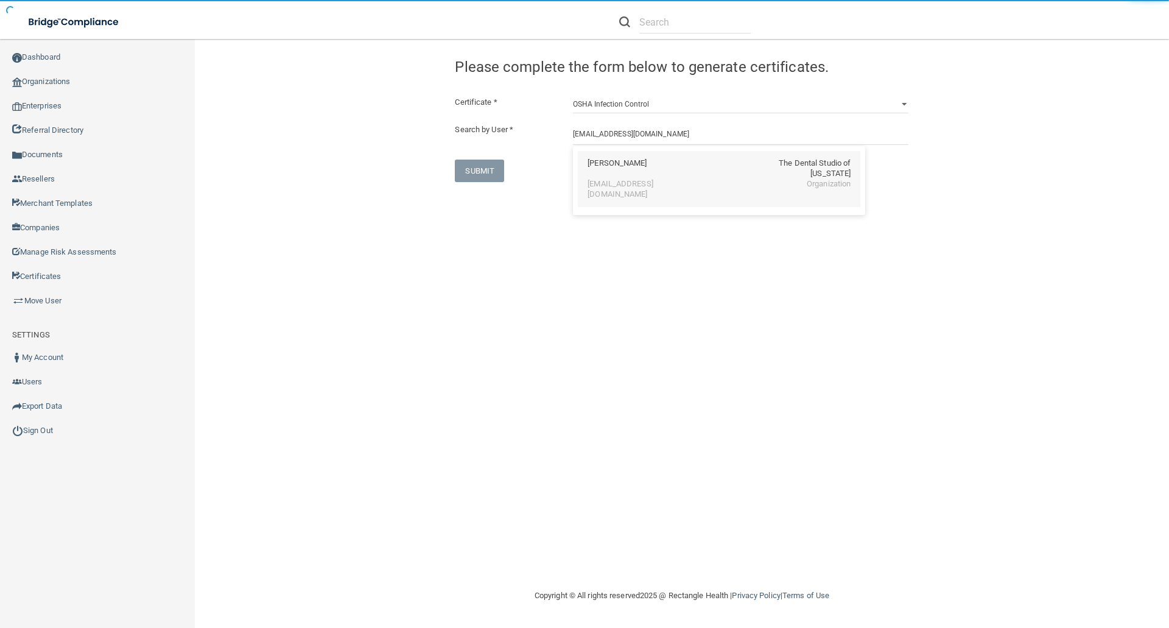
click at [597, 161] on div "Tiffany Rognes" at bounding box center [616, 168] width 59 height 21
type input "Tiffany Rognes"
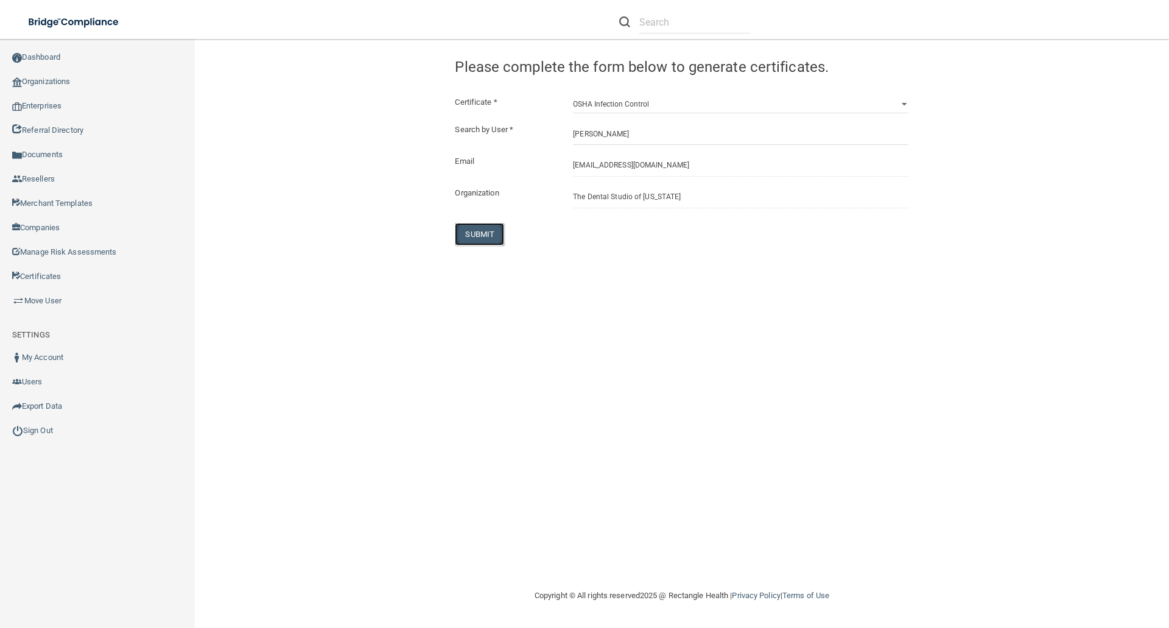
click at [478, 232] on button "SUBMIT" at bounding box center [479, 234] width 49 height 23
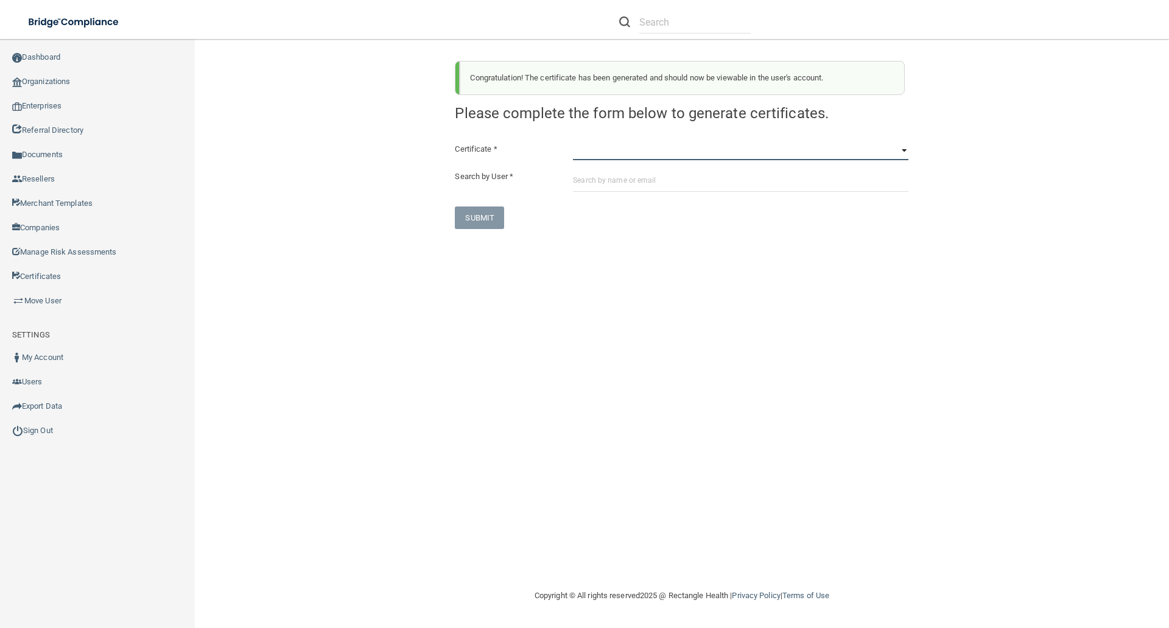
click at [587, 152] on select "HIPAA Officer Certification Training OSHA Bloodborne Pathogens OSHA COVID-19 Pr…" at bounding box center [740, 151] width 335 height 18
select select "4"
click at [573, 142] on select "HIPAA Officer Certification Training OSHA Bloodborne Pathogens OSHA COVID-19 Pr…" at bounding box center [740, 151] width 335 height 18
click at [578, 180] on input "text" at bounding box center [740, 180] width 335 height 23
paste input "tmrognes@gmail.com"
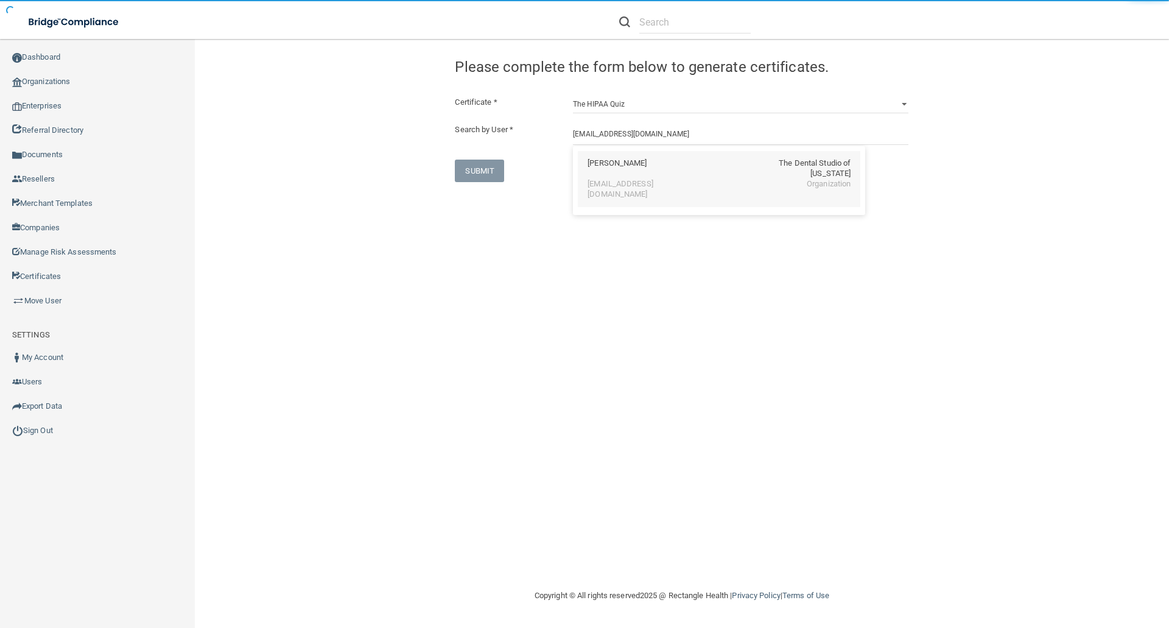
click at [597, 158] on div "Tiffany Rognes The Dental Studio of Iowa tmrognes@gmail.com Organization" at bounding box center [719, 179] width 282 height 56
type input "Tiffany Rognes"
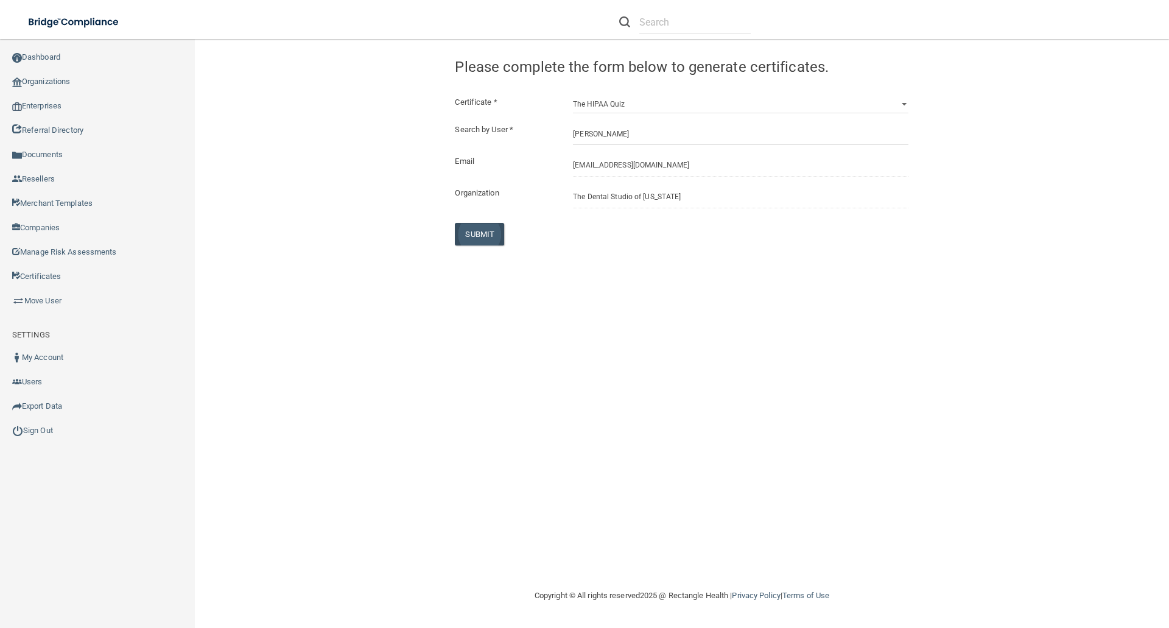
click at [488, 221] on div "Certificate * HIPAA Officer Certification Training OSHA Bloodborne Pathogens OS…" at bounding box center [681, 170] width 453 height 150
click at [486, 230] on button "SUBMIT" at bounding box center [479, 234] width 49 height 23
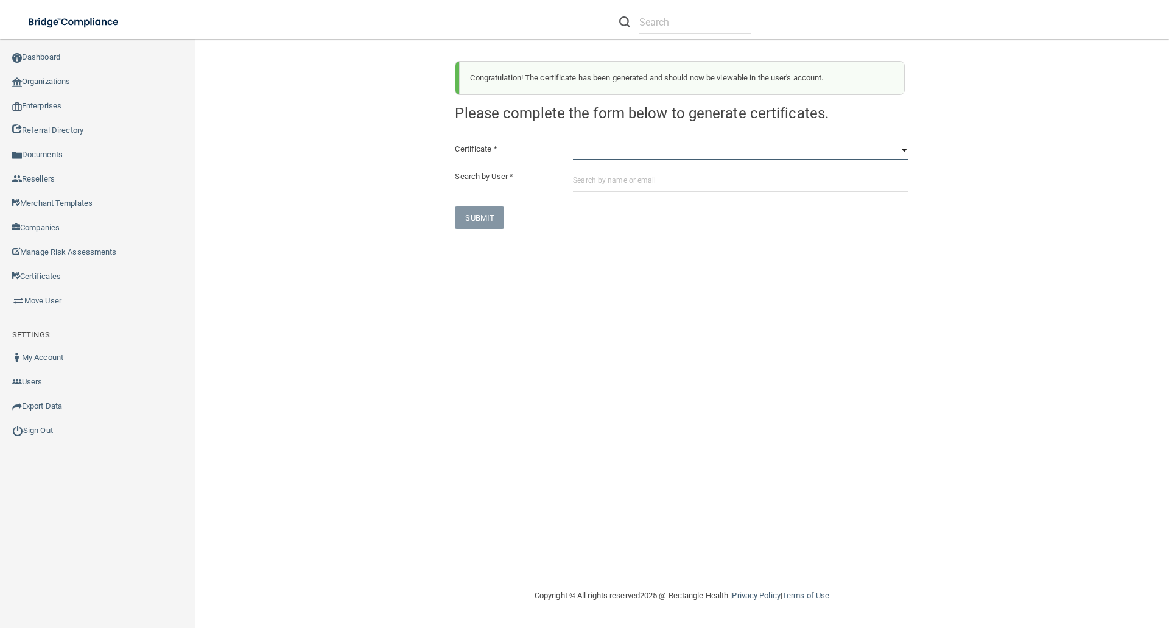
click at [581, 152] on select "HIPAA Officer Certification Training OSHA Bloodborne Pathogens OSHA COVID-19 Pr…" at bounding box center [740, 151] width 335 height 18
select select "5"
click at [573, 142] on select "HIPAA Officer Certification Training OSHA Bloodborne Pathogens OSHA COVID-19 Pr…" at bounding box center [740, 151] width 335 height 18
click at [584, 182] on input "text" at bounding box center [740, 180] width 335 height 23
paste input "tmrognes@gmail.com"
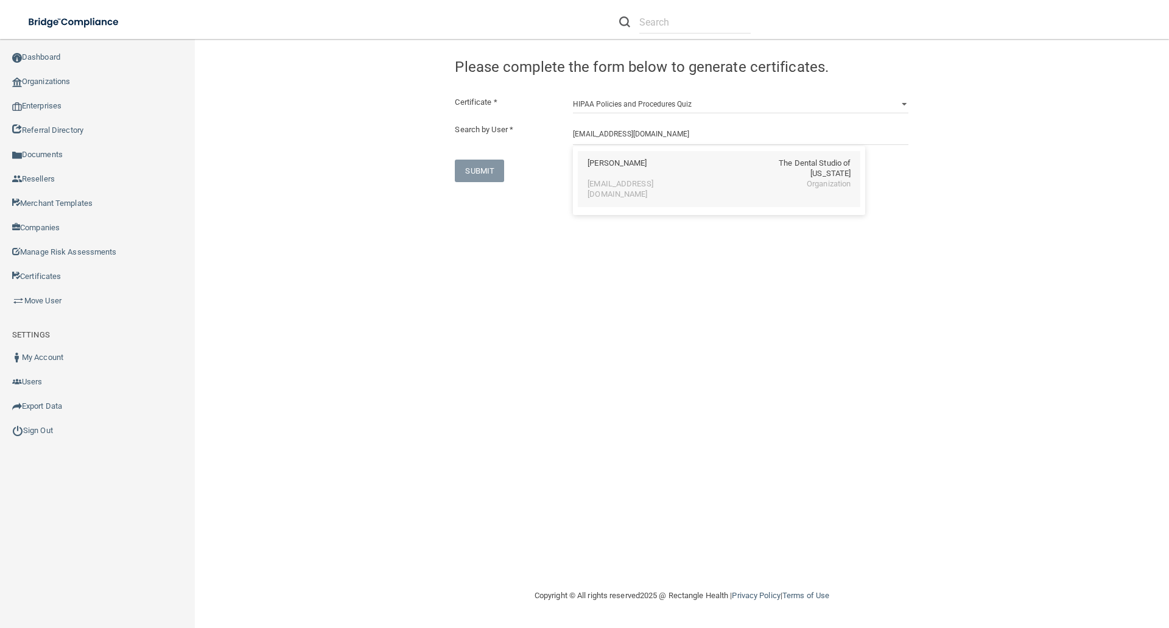
click at [615, 166] on div "Tiffany Rognes" at bounding box center [616, 168] width 59 height 21
type input "Tiffany Rognes"
click at [480, 233] on button "SUBMIT" at bounding box center [479, 234] width 49 height 23
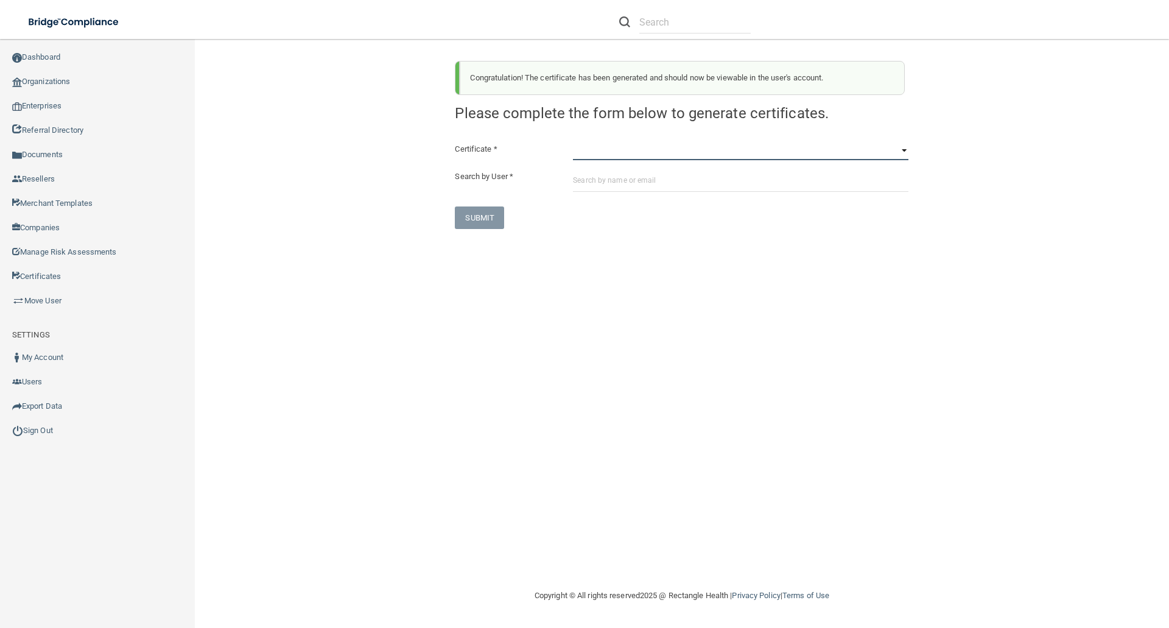
click at [585, 155] on select "HIPAA Officer Certification Training OSHA Bloodborne Pathogens OSHA COVID-19 Pr…" at bounding box center [740, 151] width 335 height 18
select select "6"
click at [573, 142] on select "HIPAA Officer Certification Training OSHA Bloodborne Pathogens OSHA COVID-19 Pr…" at bounding box center [740, 151] width 335 height 18
click at [577, 178] on input "text" at bounding box center [740, 180] width 335 height 23
paste input "tmrognes@gmail.com"
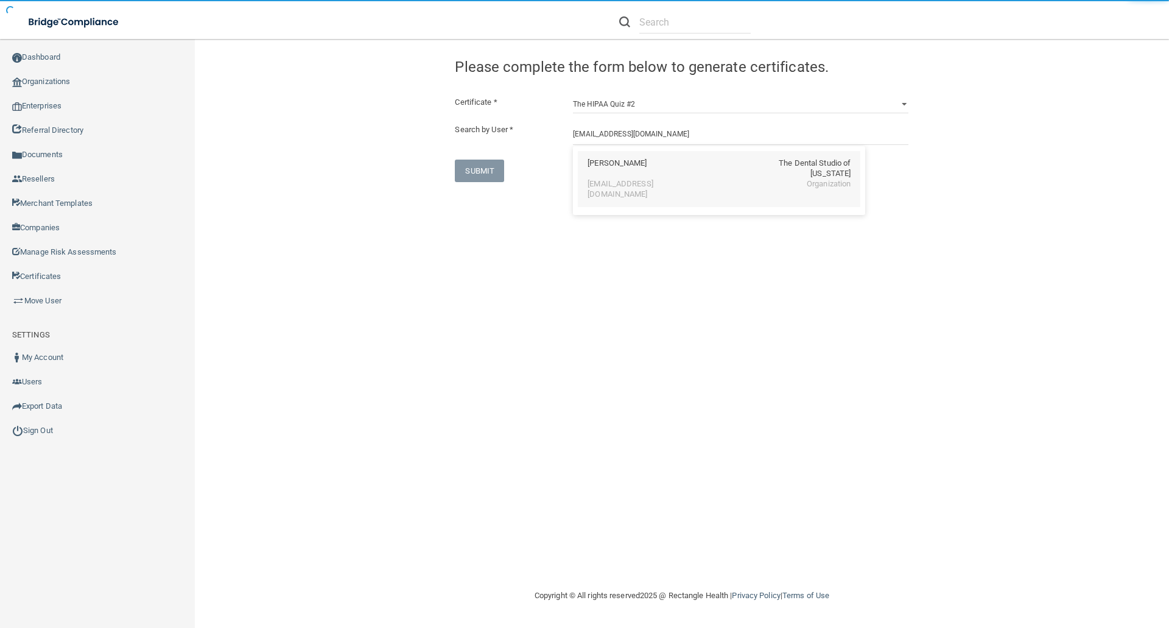
click at [603, 166] on div "Tiffany Rognes" at bounding box center [616, 168] width 59 height 21
type input "Tiffany Rognes"
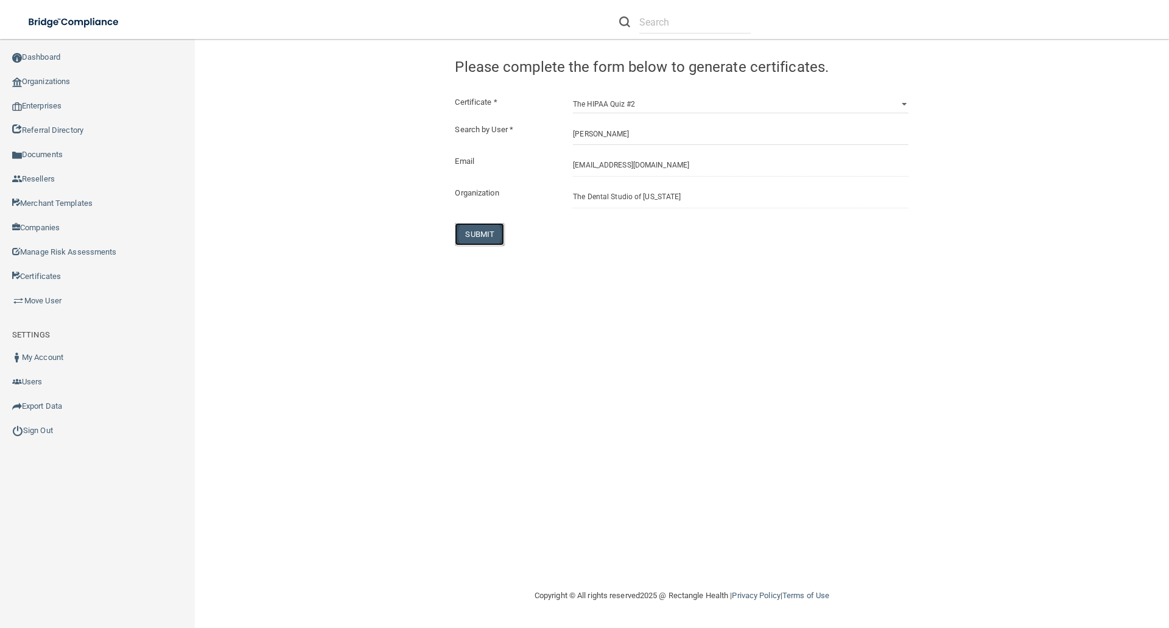
click at [474, 233] on button "SUBMIT" at bounding box center [479, 234] width 49 height 23
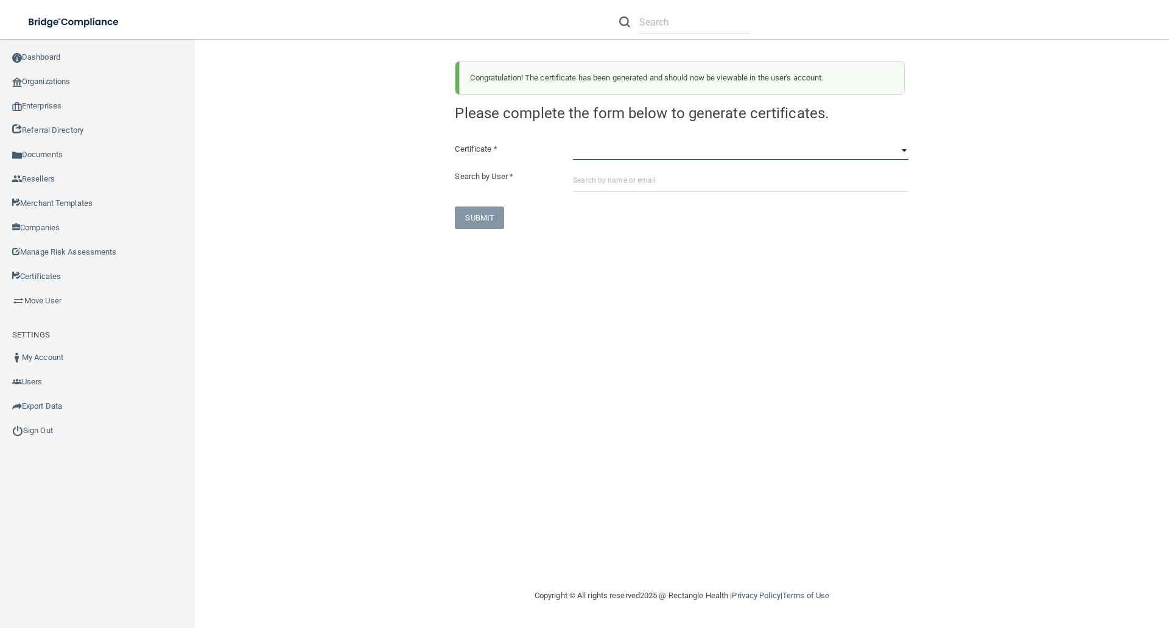
click at [581, 159] on select "HIPAA Officer Certification Training OSHA Bloodborne Pathogens OSHA COVID-19 Pr…" at bounding box center [740, 151] width 335 height 18
select select "7"
click at [573, 142] on select "HIPAA Officer Certification Training OSHA Bloodborne Pathogens OSHA COVID-19 Pr…" at bounding box center [740, 151] width 335 height 18
click at [579, 177] on input "text" at bounding box center [740, 180] width 335 height 23
paste input "tmrognes@gmail.com"
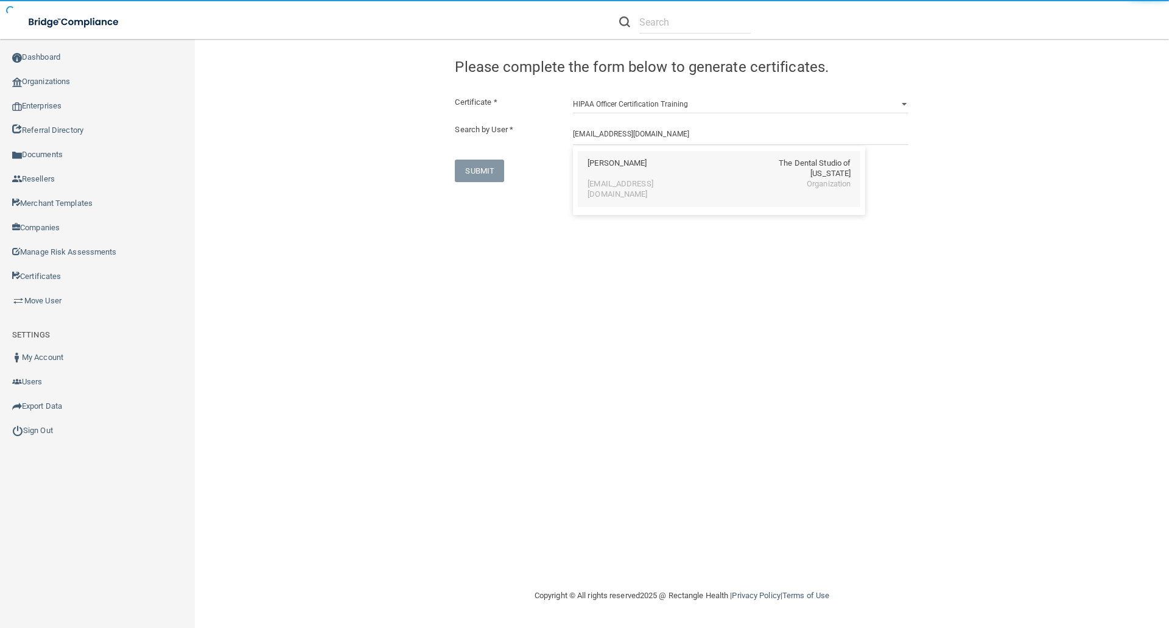
click at [617, 179] on div "tmrognes@gmail.com" at bounding box center [639, 189] width 105 height 21
type input "Tiffany Rognes"
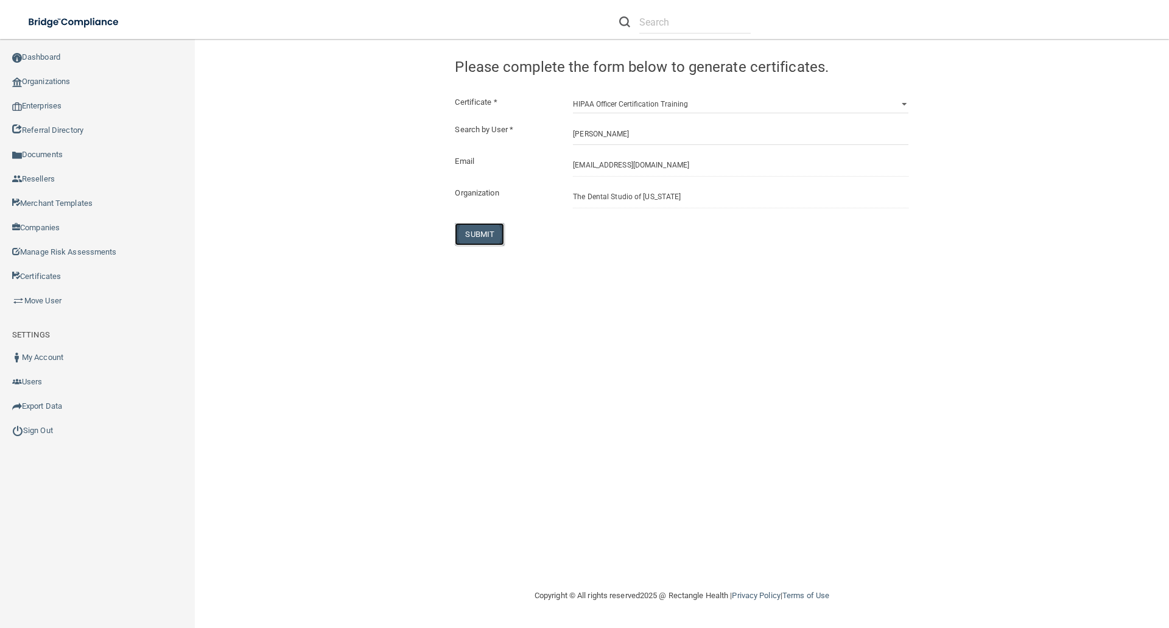
click at [471, 242] on button "SUBMIT" at bounding box center [479, 234] width 49 height 23
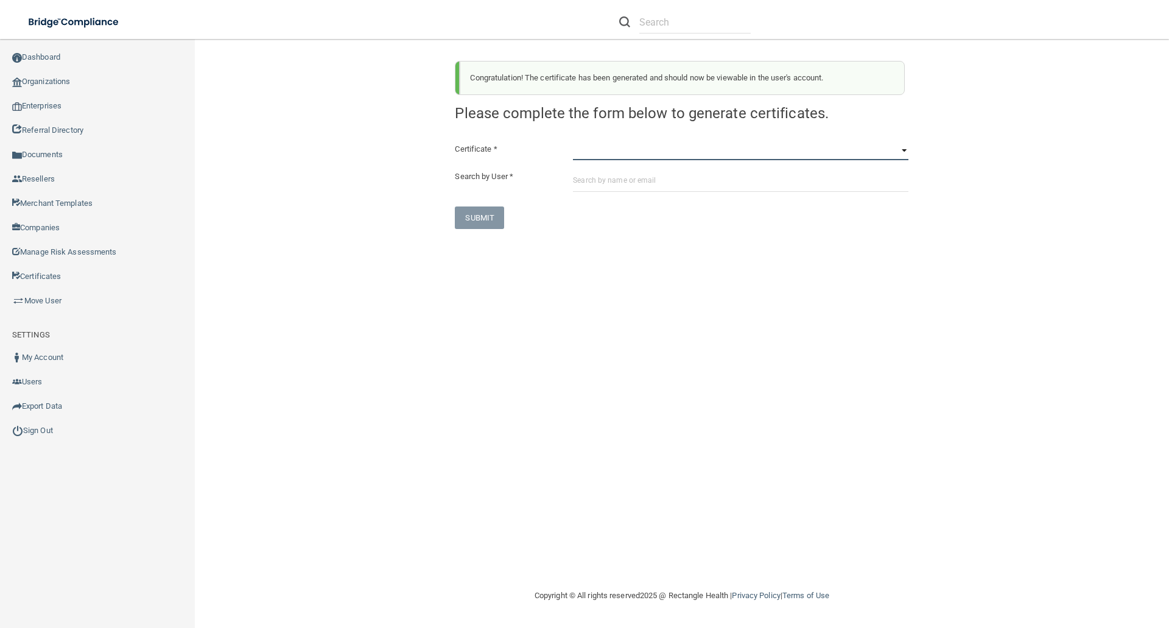
click at [584, 152] on select "HIPAA Officer Certification Training OSHA Bloodborne Pathogens OSHA COVID-19 Pr…" at bounding box center [740, 151] width 335 height 18
select select "1"
click at [573, 142] on select "HIPAA Officer Certification Training OSHA Bloodborne Pathogens OSHA COVID-19 Pr…" at bounding box center [740, 151] width 335 height 18
click at [579, 178] on input "text" at bounding box center [740, 180] width 335 height 23
paste input "alex.hudson30@gmail.com"
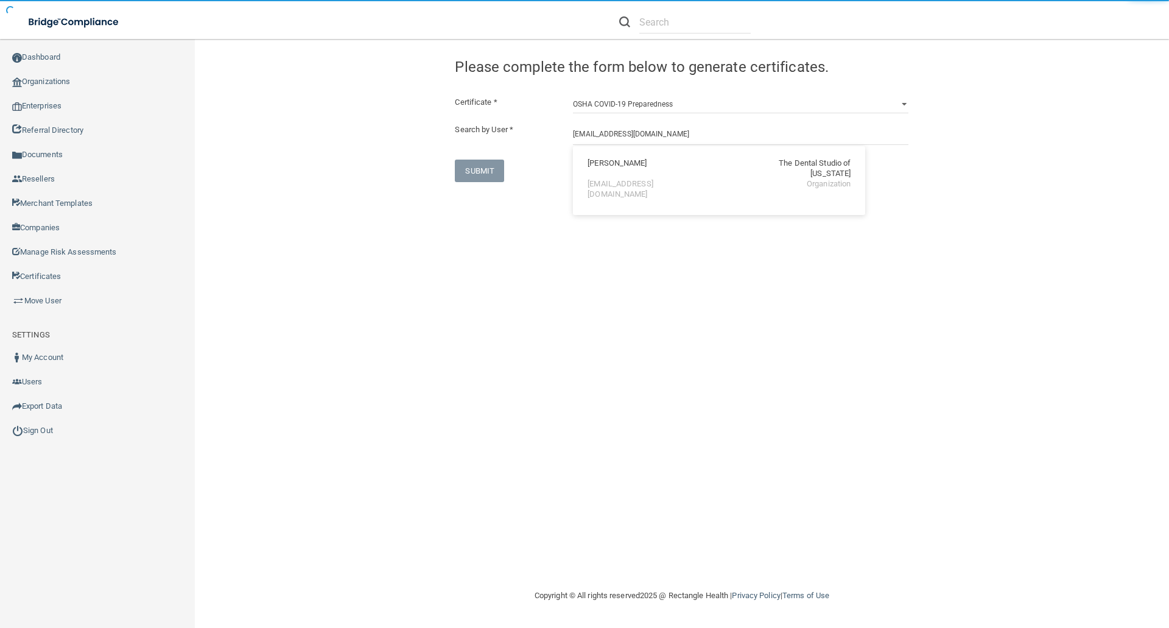
click at [615, 159] on div "Alex Shoening-Hudson" at bounding box center [616, 168] width 59 height 21
type input "Alex Shoening-Hudson"
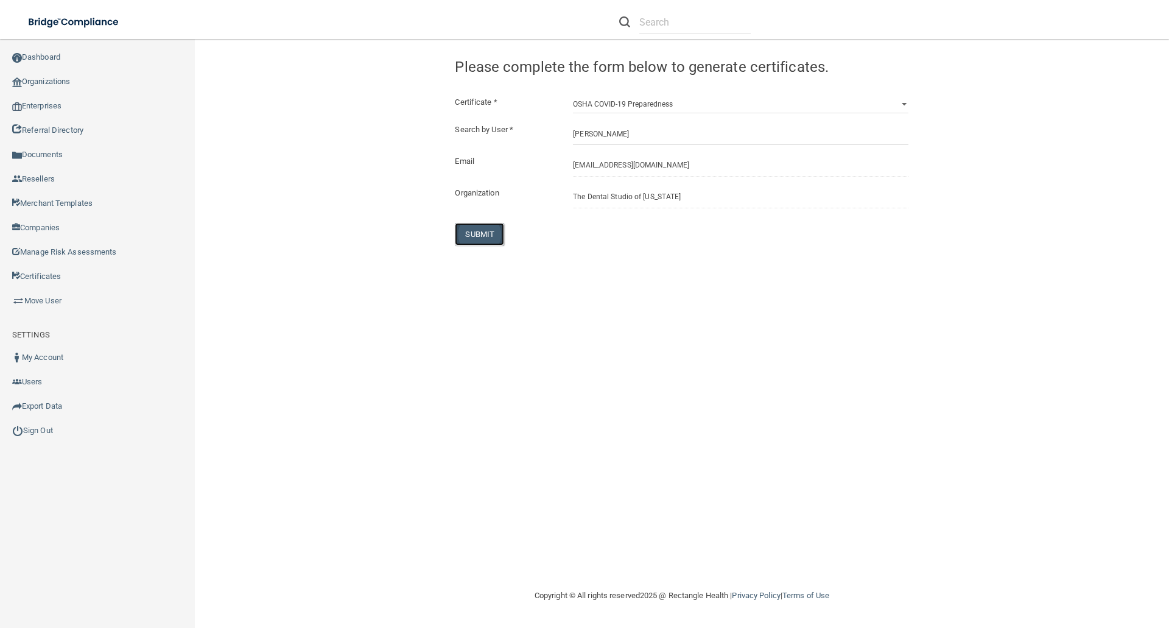
click at [488, 231] on button "SUBMIT" at bounding box center [479, 234] width 49 height 23
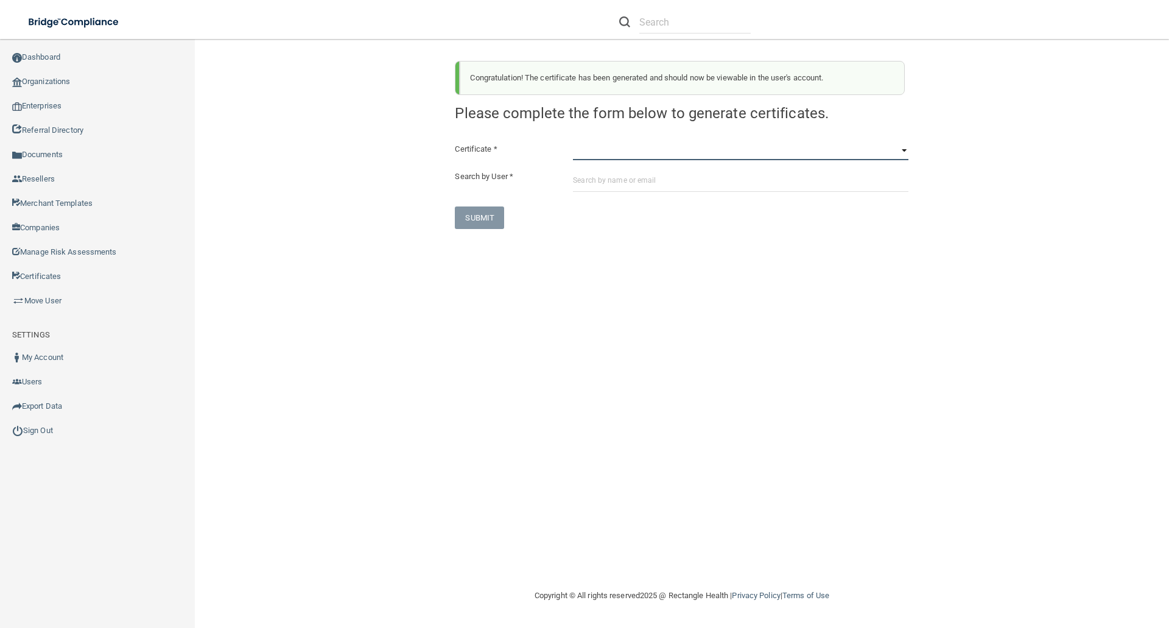
click at [577, 155] on select "HIPAA Officer Certification Training OSHA Bloodborne Pathogens OSHA COVID-19 Pr…" at bounding box center [740, 151] width 335 height 18
select select "3"
click at [573, 142] on select "HIPAA Officer Certification Training OSHA Bloodborne Pathogens OSHA COVID-19 Pr…" at bounding box center [740, 151] width 335 height 18
click at [586, 178] on input "text" at bounding box center [740, 180] width 335 height 23
paste input "alex.hudson30@gmail.com"
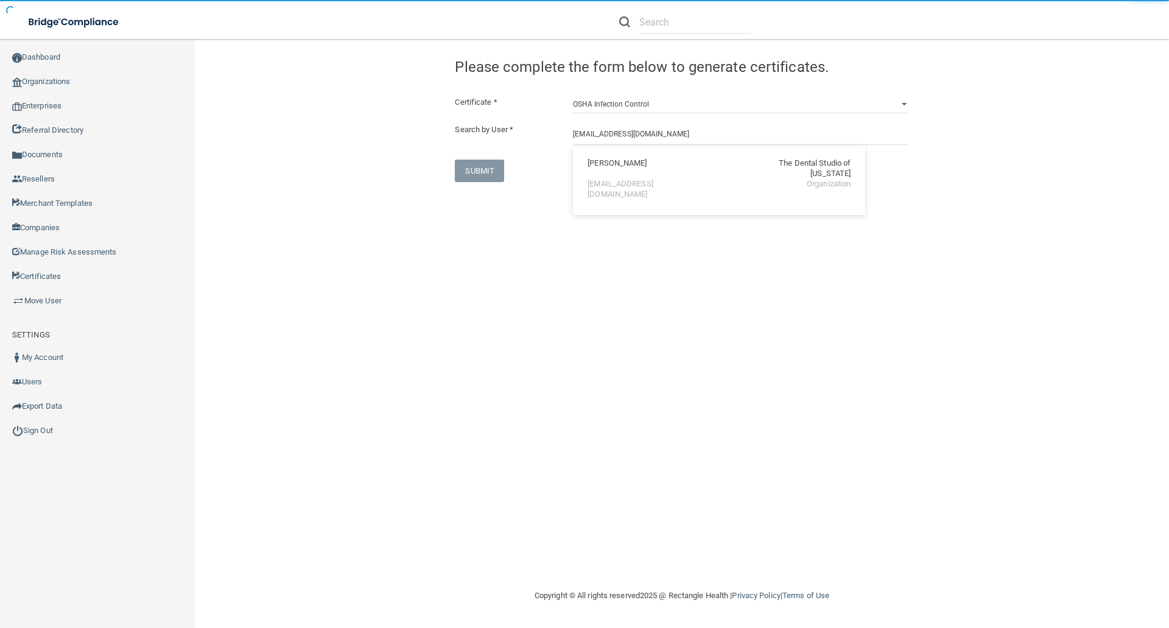
click at [596, 179] on div "alex.hudson30@gmail.com" at bounding box center [639, 189] width 105 height 21
type input "Alex Shoening-Hudson"
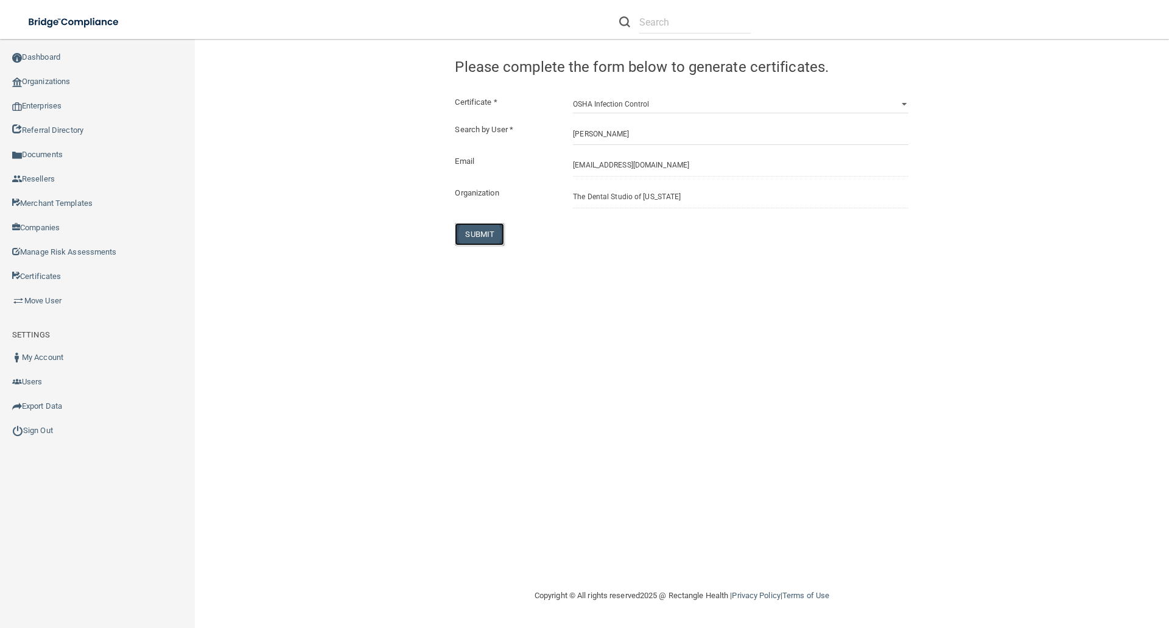
click at [480, 229] on button "SUBMIT" at bounding box center [479, 234] width 49 height 23
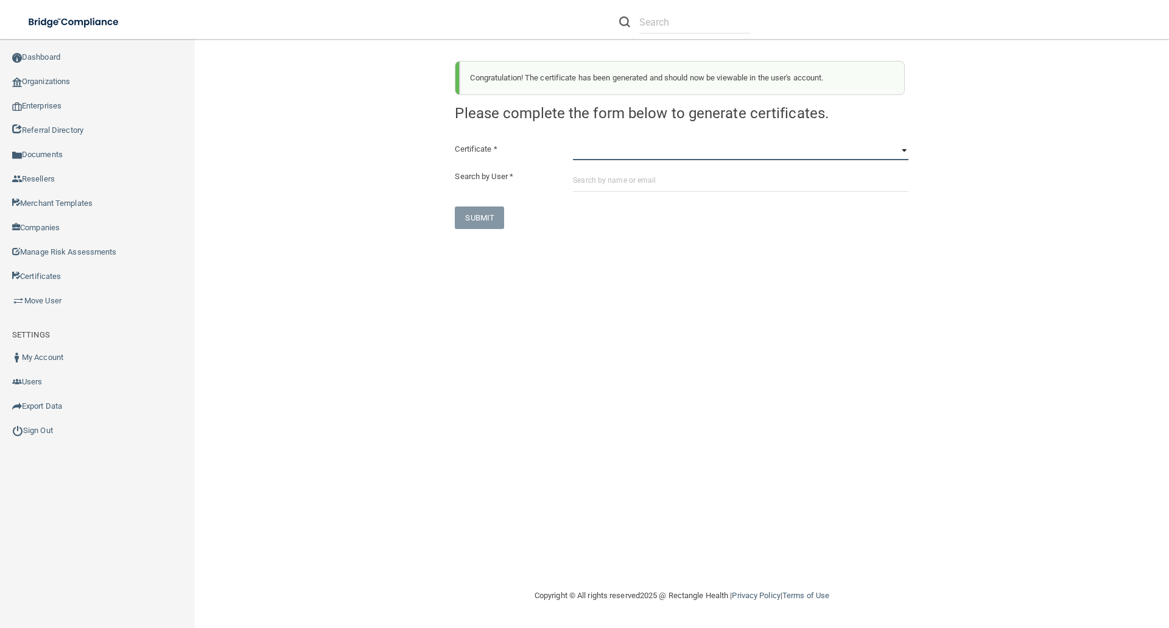
click at [583, 156] on select "HIPAA Officer Certification Training OSHA Bloodborne Pathogens OSHA COVID-19 Pr…" at bounding box center [740, 151] width 335 height 18
select select "4"
click at [573, 142] on select "HIPAA Officer Certification Training OSHA Bloodborne Pathogens OSHA COVID-19 Pr…" at bounding box center [740, 151] width 335 height 18
click at [577, 181] on input "text" at bounding box center [740, 180] width 335 height 23
paste input "alex.hudson30@gmail.com"
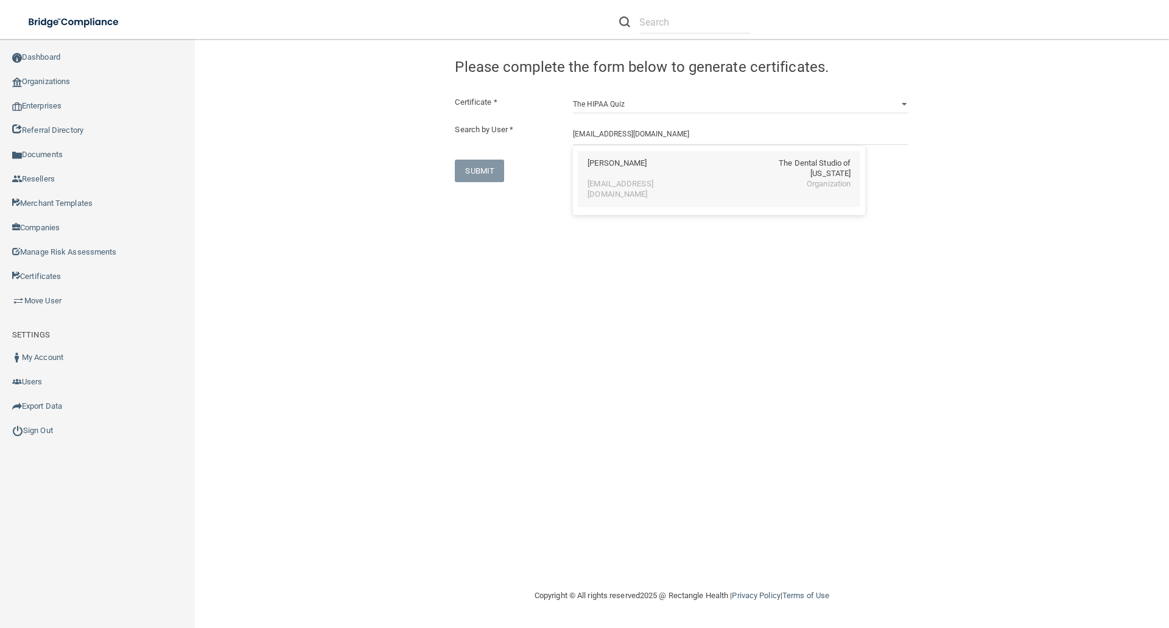
click at [620, 164] on div "Alex Shoening-Hudson" at bounding box center [616, 168] width 59 height 21
type input "Alex Shoening-Hudson"
click at [477, 233] on button "SUBMIT" at bounding box center [479, 234] width 49 height 23
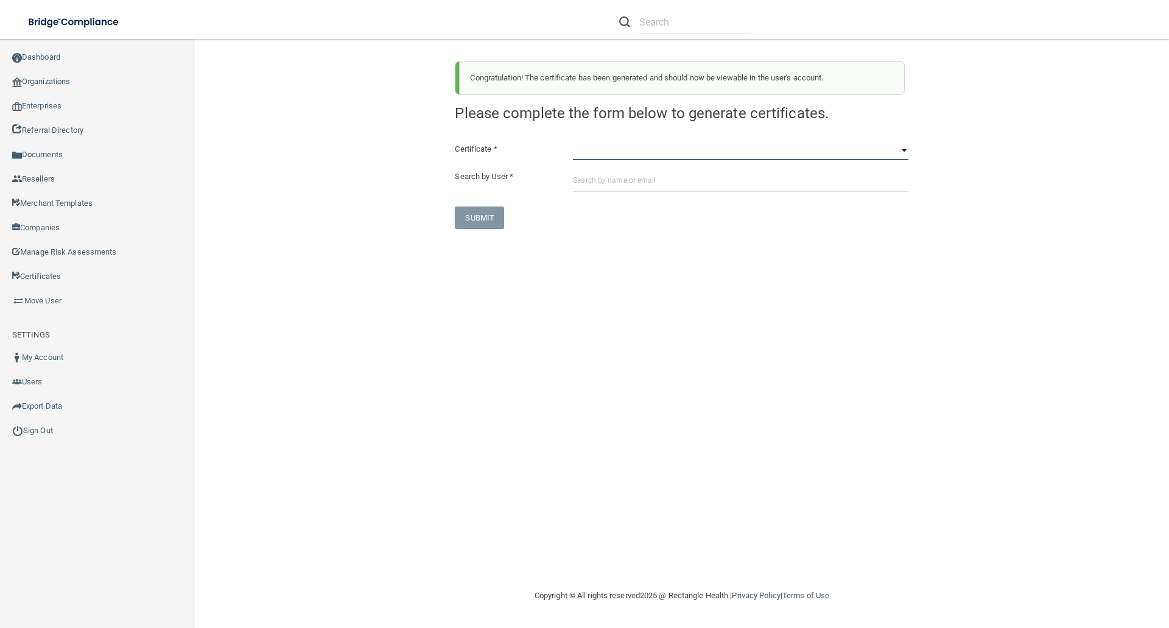
click at [592, 150] on select "HIPAA Officer Certification Training OSHA Bloodborne Pathogens OSHA COVID-19 Pr…" at bounding box center [740, 151] width 335 height 18
select select "5"
click at [573, 142] on select "HIPAA Officer Certification Training OSHA Bloodborne Pathogens OSHA COVID-19 Pr…" at bounding box center [740, 151] width 335 height 18
click at [577, 183] on input "text" at bounding box center [740, 180] width 335 height 23
paste input "alex.hudson30@gmail.com"
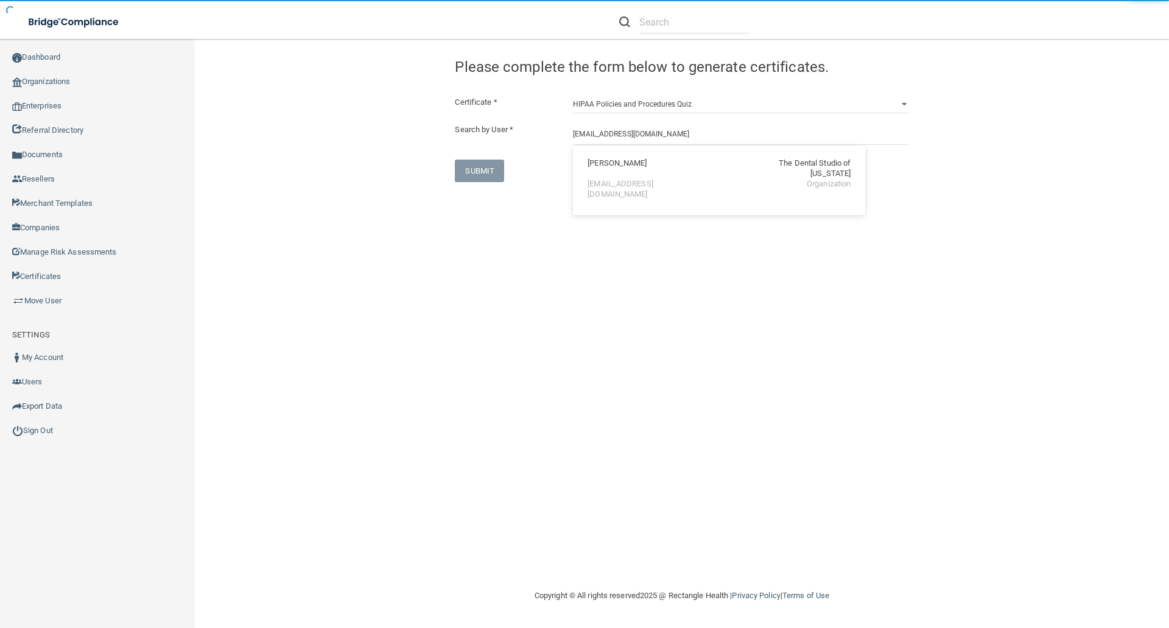
click at [597, 162] on div "Alex Shoening-Hudson" at bounding box center [616, 168] width 59 height 21
type input "Alex Shoening-Hudson"
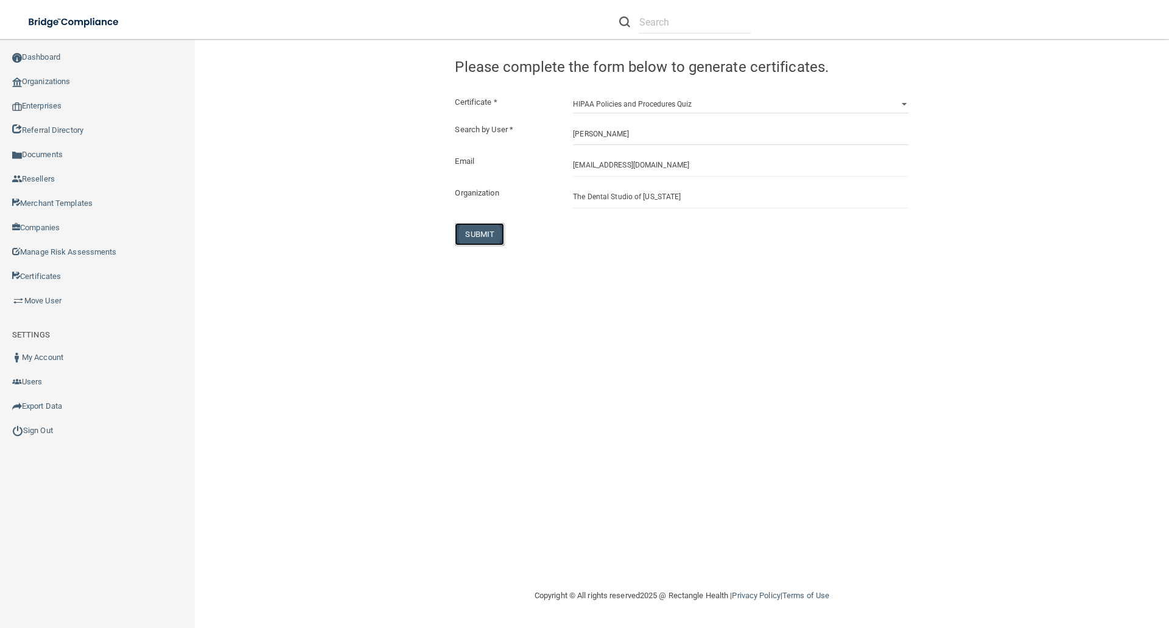
click at [474, 231] on button "SUBMIT" at bounding box center [479, 234] width 49 height 23
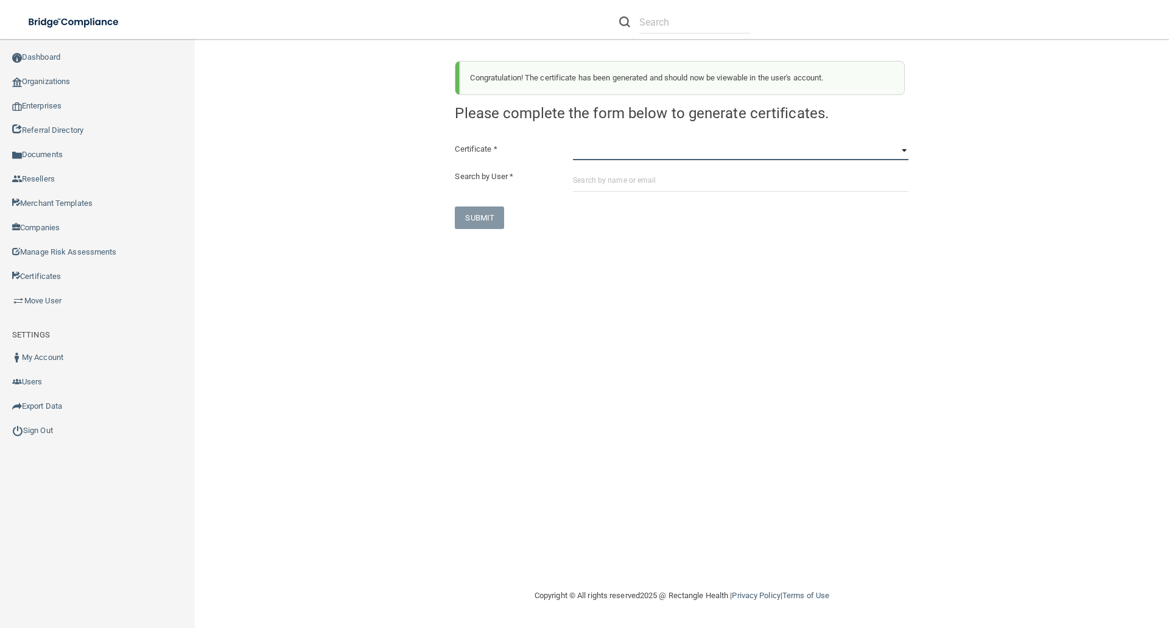
click at [579, 151] on select "HIPAA Officer Certification Training OSHA Bloodborne Pathogens OSHA COVID-19 Pr…" at bounding box center [740, 151] width 335 height 18
select select "6"
click at [573, 142] on select "HIPAA Officer Certification Training OSHA Bloodborne Pathogens OSHA COVID-19 Pr…" at bounding box center [740, 151] width 335 height 18
click at [577, 180] on input "text" at bounding box center [740, 180] width 335 height 23
paste input "alex.hudson30@gmail.com"
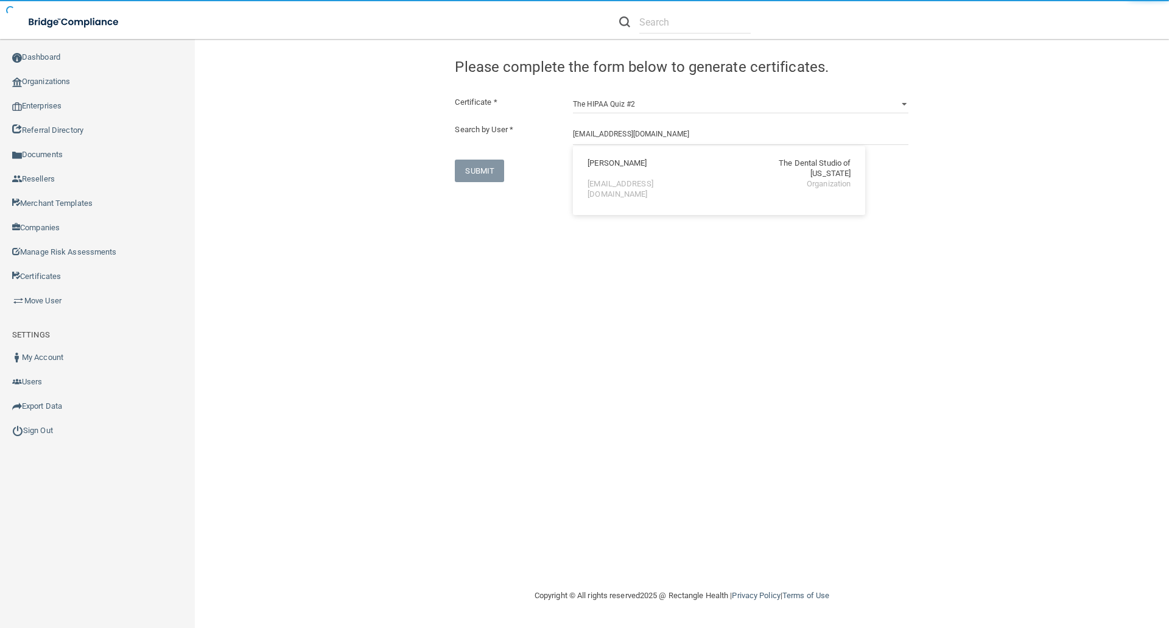
click at [614, 156] on div "Alex Shoening-Hudson The Dental Studio of Iowa alex.hudson30@gmail.com Organiza…" at bounding box center [719, 179] width 282 height 56
type input "Alex Shoening-Hudson"
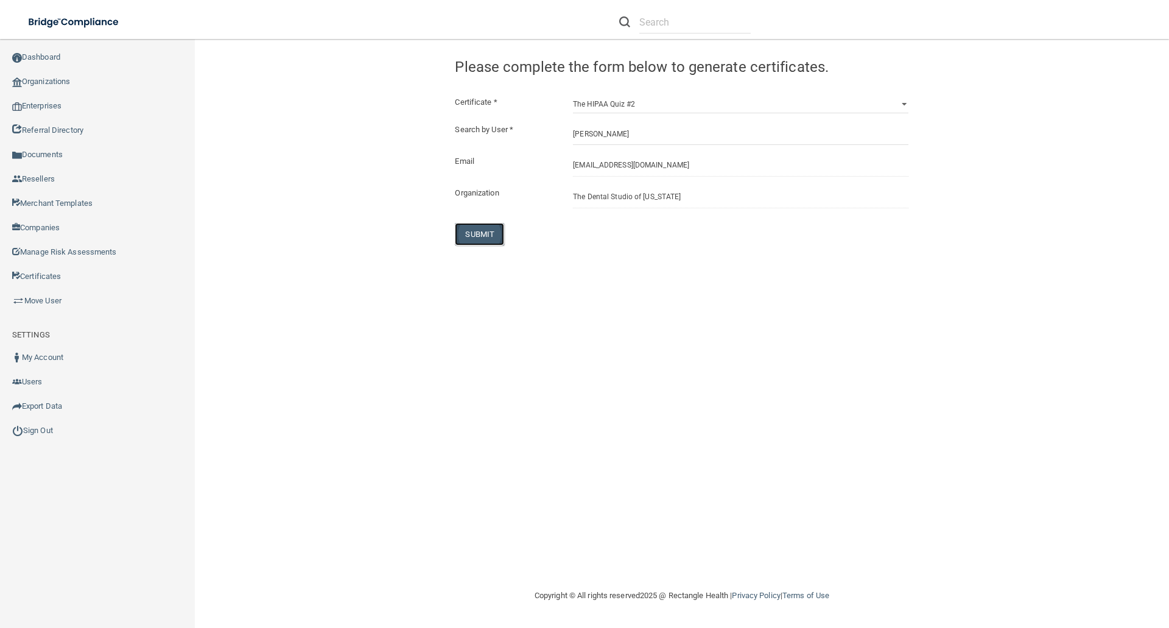
click at [485, 235] on button "SUBMIT" at bounding box center [479, 234] width 49 height 23
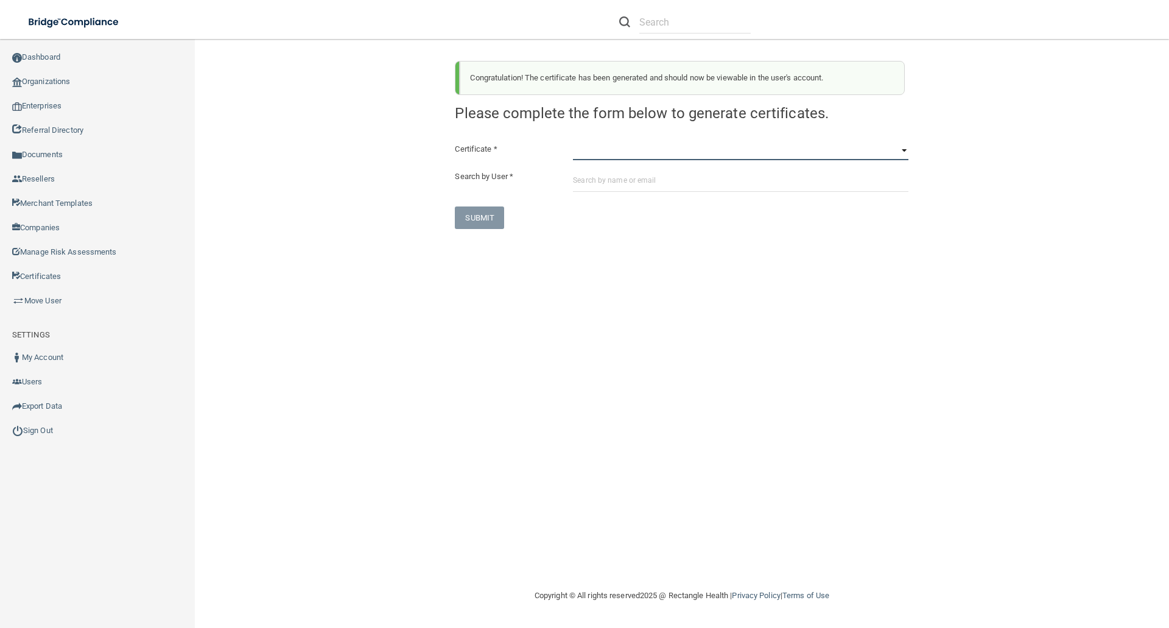
click at [583, 158] on select "HIPAA Officer Certification Training OSHA Bloodborne Pathogens OSHA COVID-19 Pr…" at bounding box center [740, 151] width 335 height 18
select select "7"
click at [573, 142] on select "HIPAA Officer Certification Training OSHA Bloodborne Pathogens OSHA COVID-19 Pr…" at bounding box center [740, 151] width 335 height 18
click at [583, 177] on input "text" at bounding box center [740, 180] width 335 height 23
paste input "alex.hudson30@gmail.com"
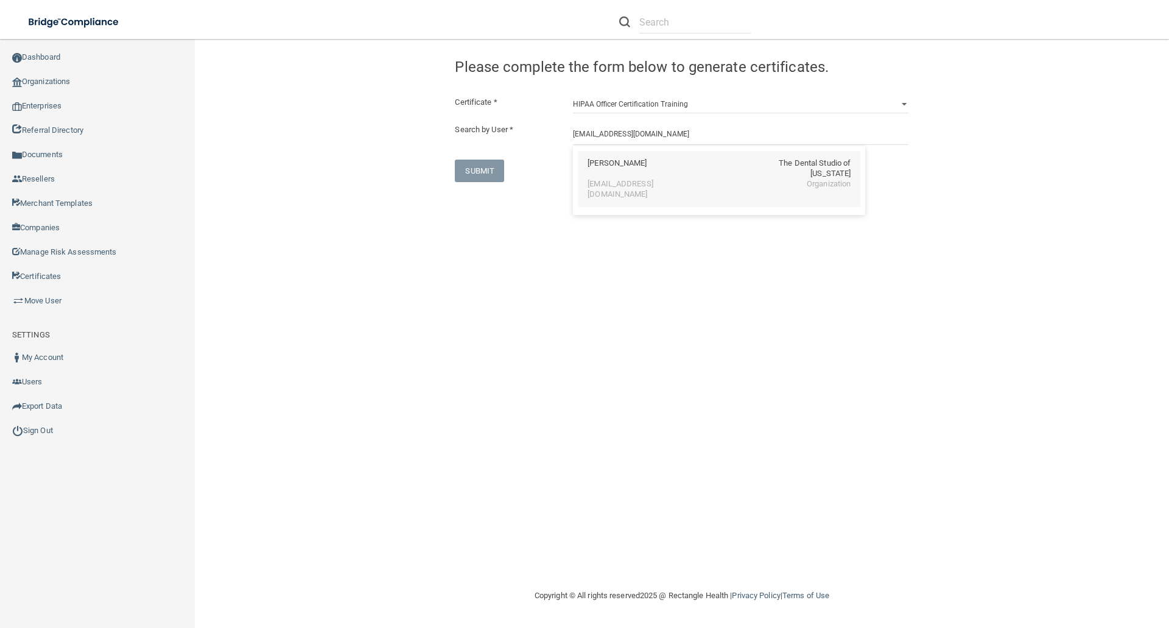
click at [646, 166] on div "Alex Shoening-Hudson" at bounding box center [616, 168] width 59 height 21
type input "Alex Shoening-Hudson"
click at [488, 231] on button "SUBMIT" at bounding box center [479, 234] width 49 height 23
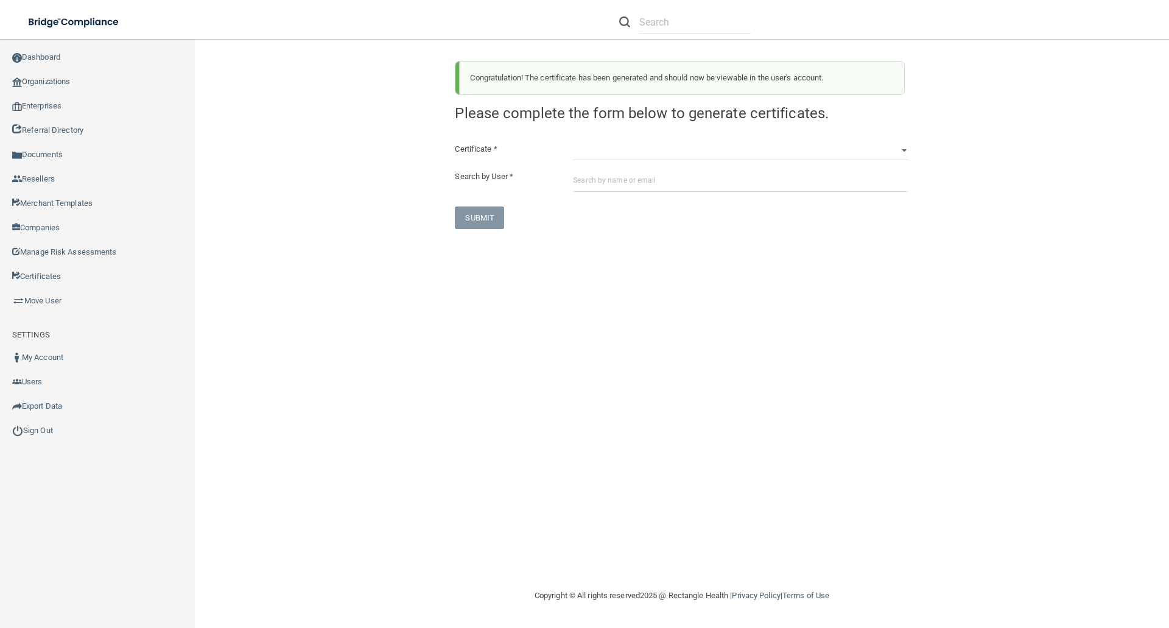
click at [574, 162] on div "Certificate * HIPAA Officer Certification Training OSHA Bloodborne Pathogens OS…" at bounding box center [681, 185] width 453 height 87
click at [579, 155] on select "HIPAA Officer Certification Training OSHA Bloodborne Pathogens OSHA COVID-19 Pr…" at bounding box center [740, 151] width 335 height 18
select select "1"
click at [573, 142] on select "HIPAA Officer Certification Training OSHA Bloodborne Pathogens OSHA COVID-19 Pr…" at bounding box center [740, 151] width 335 height 18
click at [579, 177] on input "text" at bounding box center [740, 180] width 335 height 23
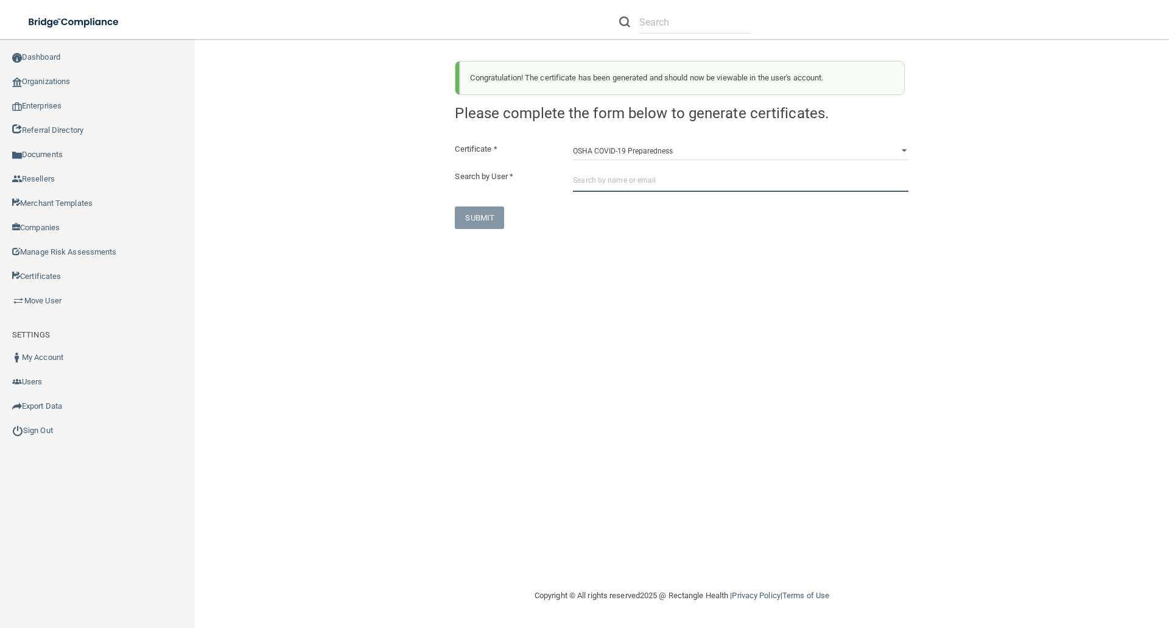
paste input "[EMAIL_ADDRESS][DOMAIN_NAME]"
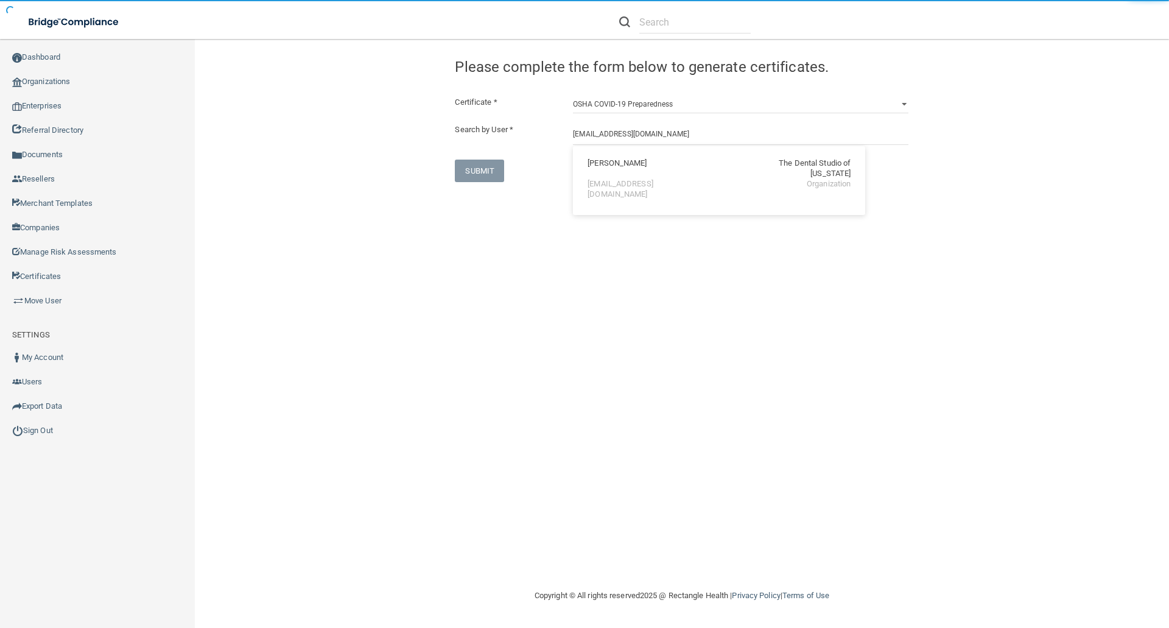
click at [597, 165] on div "[PERSON_NAME]" at bounding box center [616, 168] width 59 height 21
type input "[PERSON_NAME]"
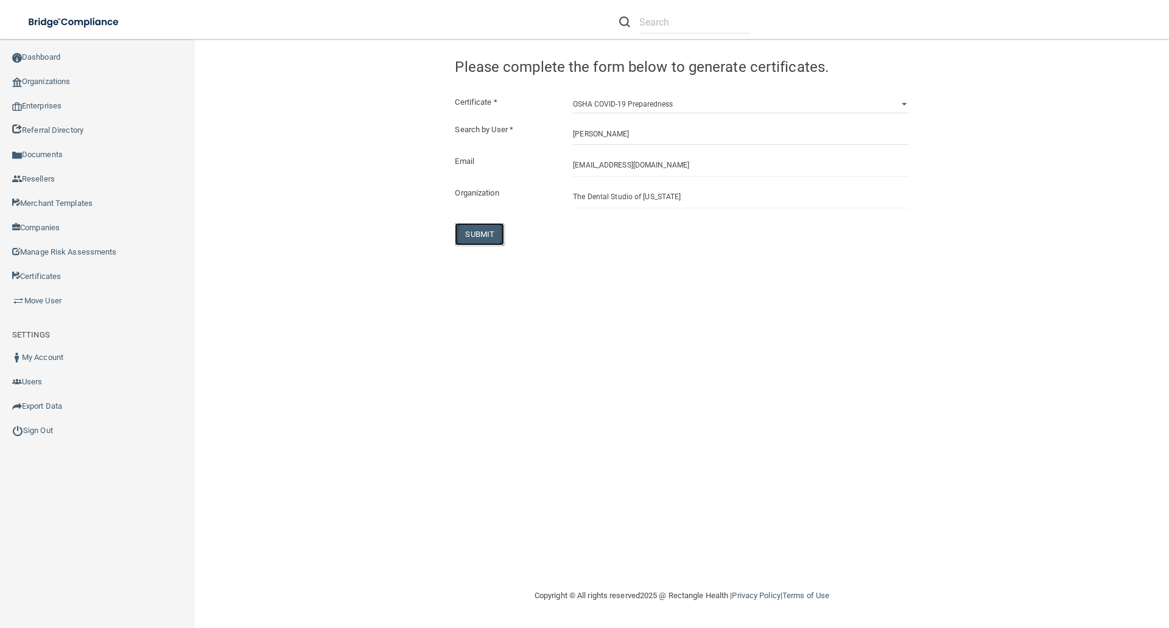
click at [475, 232] on button "SUBMIT" at bounding box center [479, 234] width 49 height 23
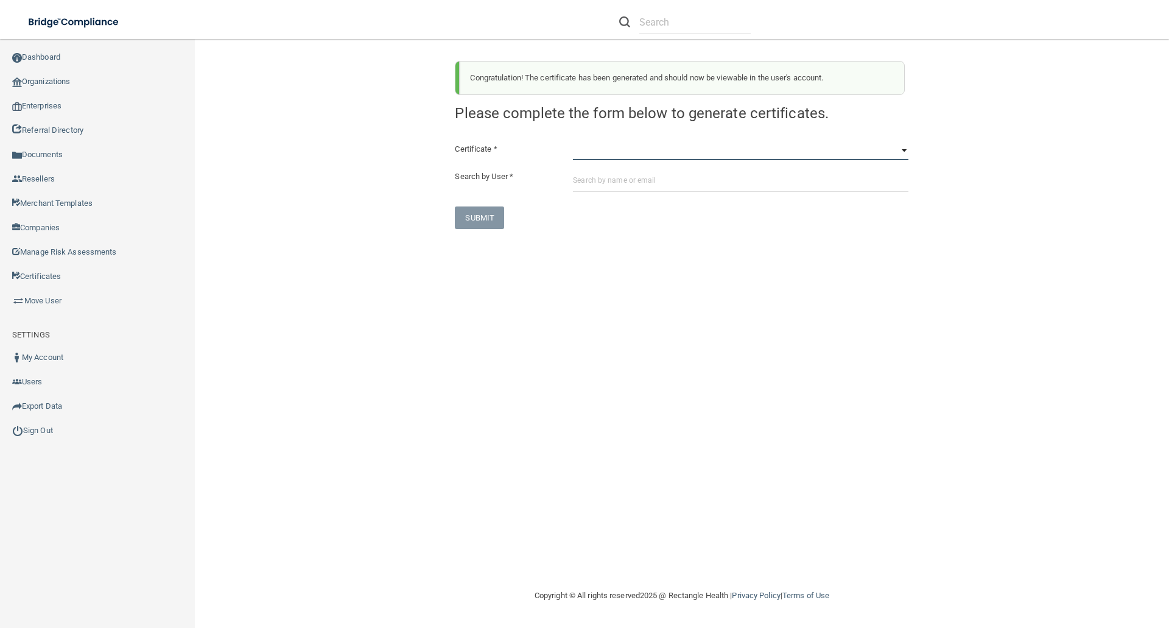
click at [592, 156] on select "HIPAA Officer Certification Training OSHA Bloodborne Pathogens OSHA COVID-19 Pr…" at bounding box center [740, 151] width 335 height 18
select select "3"
click at [573, 142] on select "HIPAA Officer Certification Training OSHA Bloodborne Pathogens OSHA COVID-19 Pr…" at bounding box center [740, 151] width 335 height 18
click at [583, 183] on input "text" at bounding box center [740, 180] width 335 height 23
paste input "[EMAIL_ADDRESS][DOMAIN_NAME]"
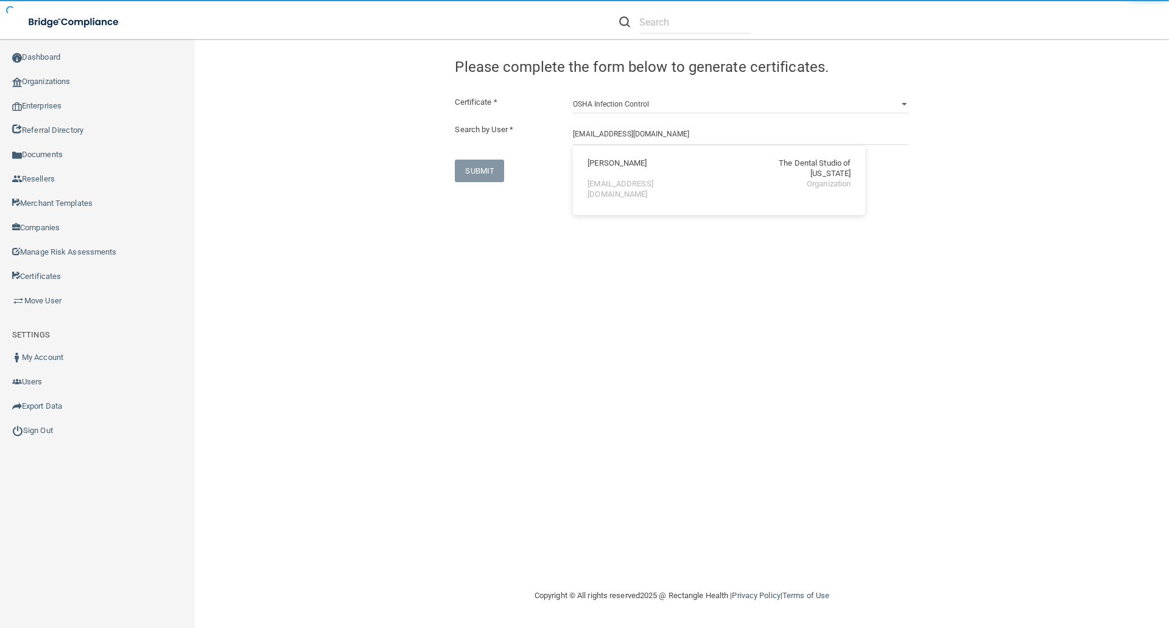
click at [600, 179] on div "[EMAIL_ADDRESS][DOMAIN_NAME]" at bounding box center [639, 189] width 105 height 21
type input "[PERSON_NAME]"
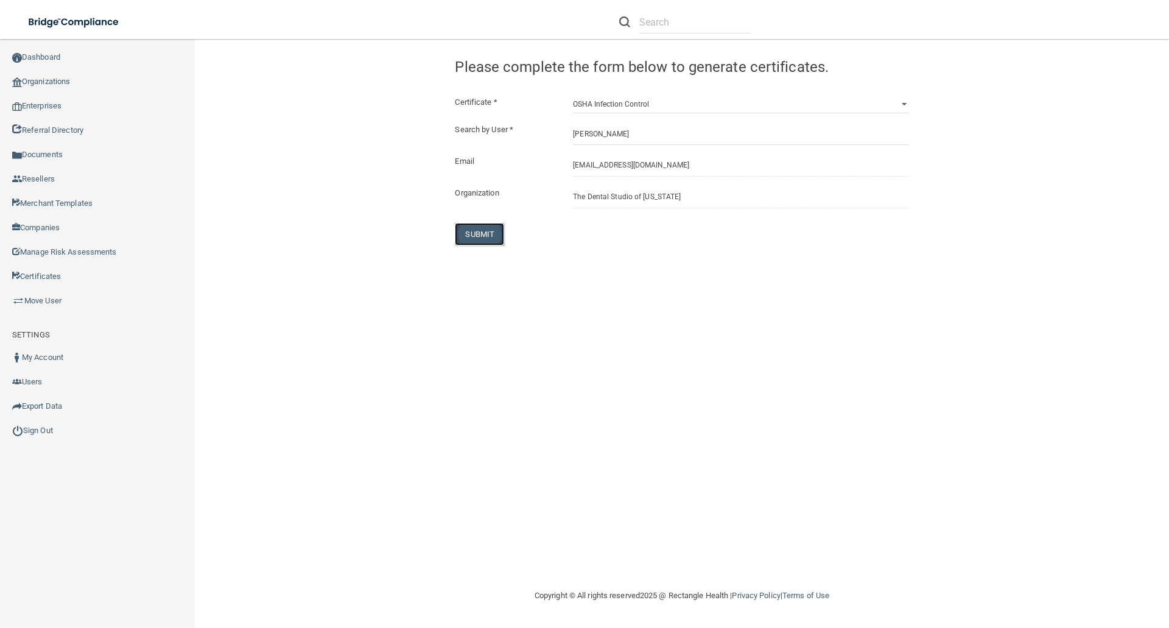
click at [481, 234] on button "SUBMIT" at bounding box center [479, 234] width 49 height 23
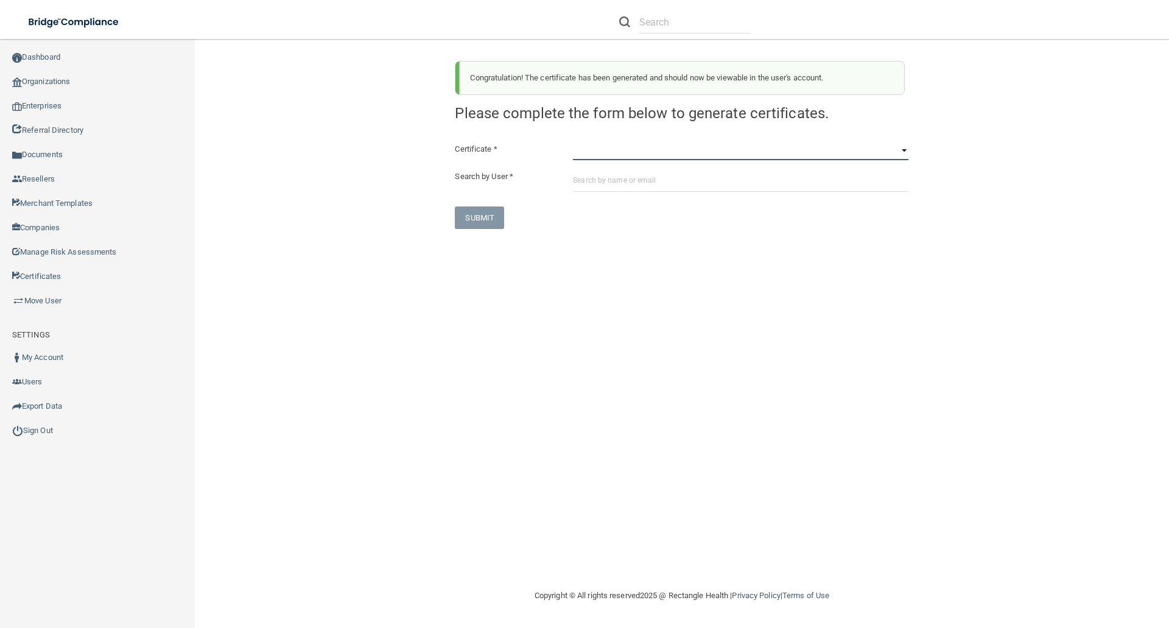
click at [583, 155] on select "HIPAA Officer Certification Training OSHA Bloodborne Pathogens OSHA COVID-19 Pr…" at bounding box center [740, 151] width 335 height 18
select select "4"
click at [573, 142] on select "HIPAA Officer Certification Training OSHA Bloodborne Pathogens OSHA COVID-19 Pr…" at bounding box center [740, 151] width 335 height 18
click at [580, 178] on input "text" at bounding box center [740, 180] width 335 height 23
paste input "[EMAIL_ADDRESS][DOMAIN_NAME]"
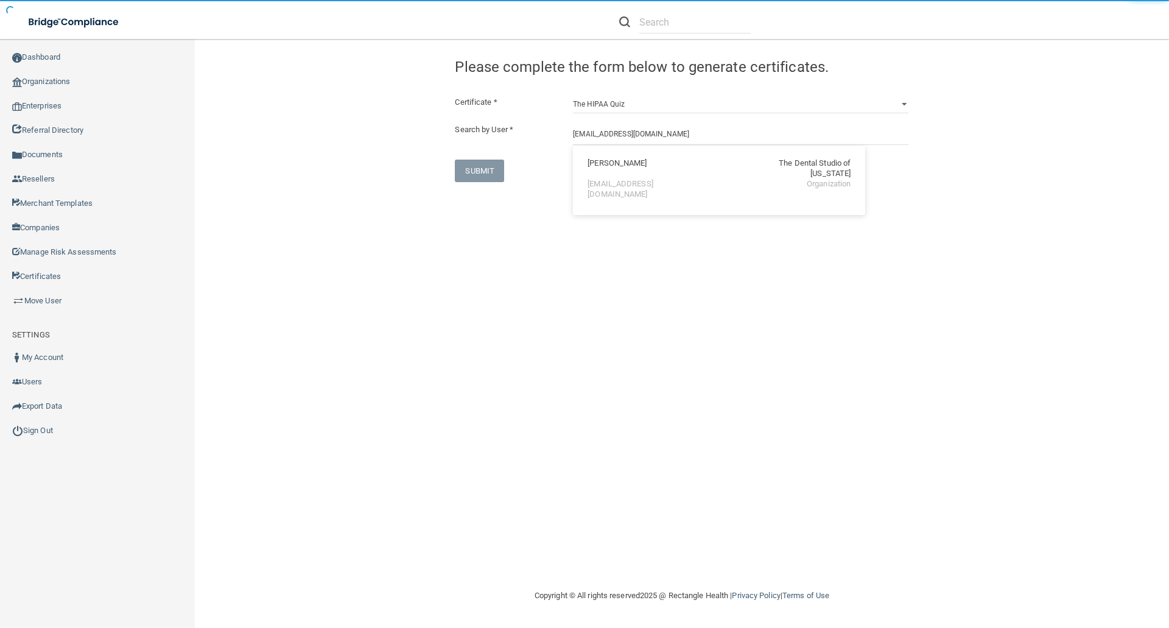
click at [607, 179] on div "[EMAIL_ADDRESS][DOMAIN_NAME]" at bounding box center [639, 189] width 105 height 21
type input "[PERSON_NAME]"
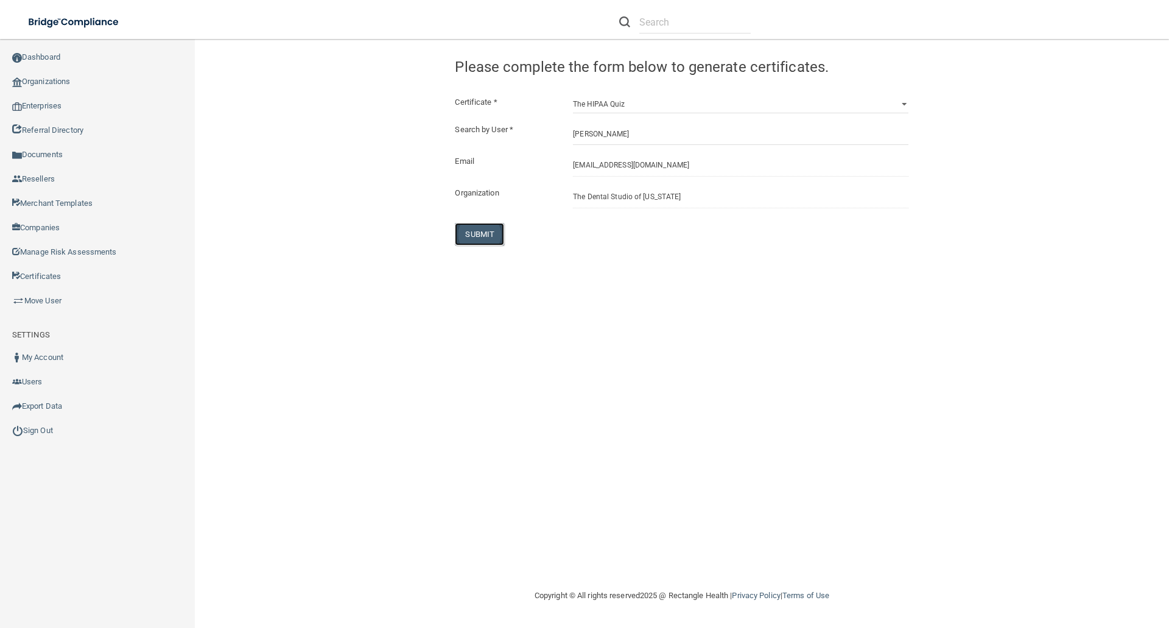
click at [482, 235] on button "SUBMIT" at bounding box center [479, 234] width 49 height 23
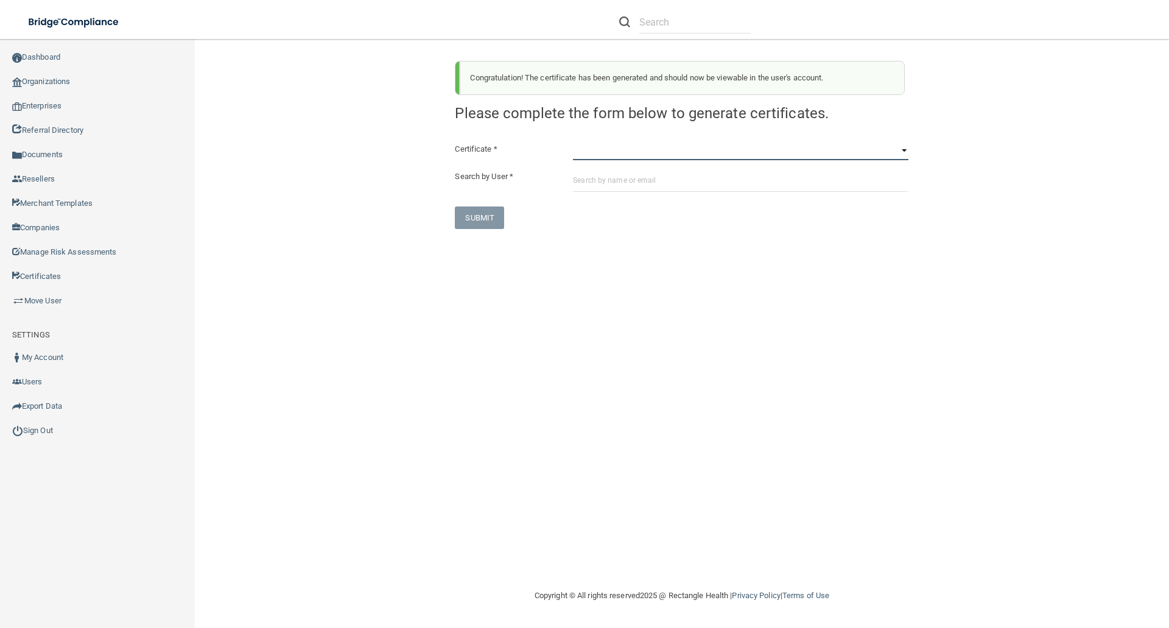
drag, startPoint x: 578, startPoint y: 152, endPoint x: 578, endPoint y: 159, distance: 7.9
click at [578, 152] on select "HIPAA Officer Certification Training OSHA Bloodborne Pathogens OSHA COVID-19 Pr…" at bounding box center [740, 151] width 335 height 18
select select "5"
click at [573, 142] on select "HIPAA Officer Certification Training OSHA Bloodborne Pathogens OSHA COVID-19 Pr…" at bounding box center [740, 151] width 335 height 18
click at [576, 179] on input "text" at bounding box center [740, 180] width 335 height 23
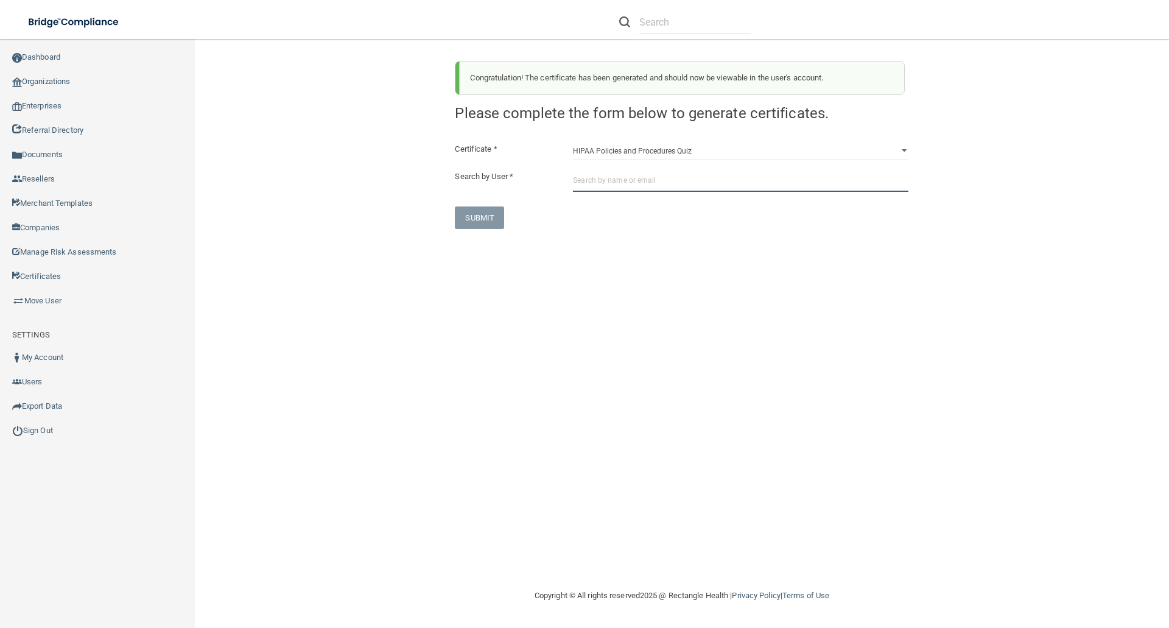
paste input "[EMAIL_ADDRESS][DOMAIN_NAME]"
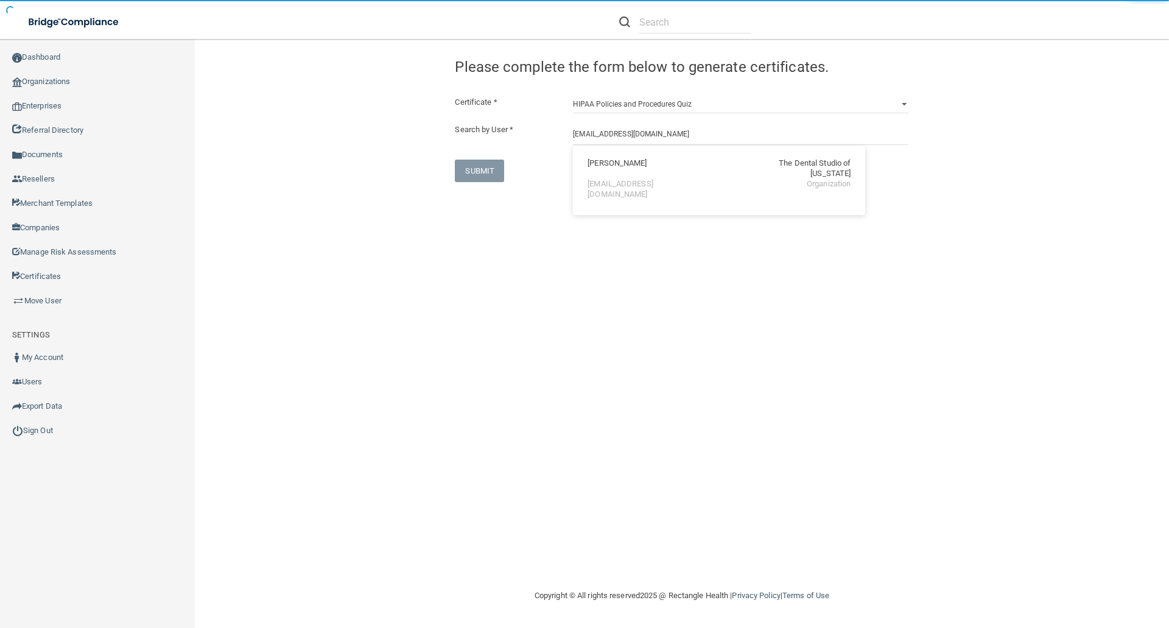
click at [597, 168] on div "[PERSON_NAME]" at bounding box center [616, 168] width 59 height 21
type input "[PERSON_NAME]"
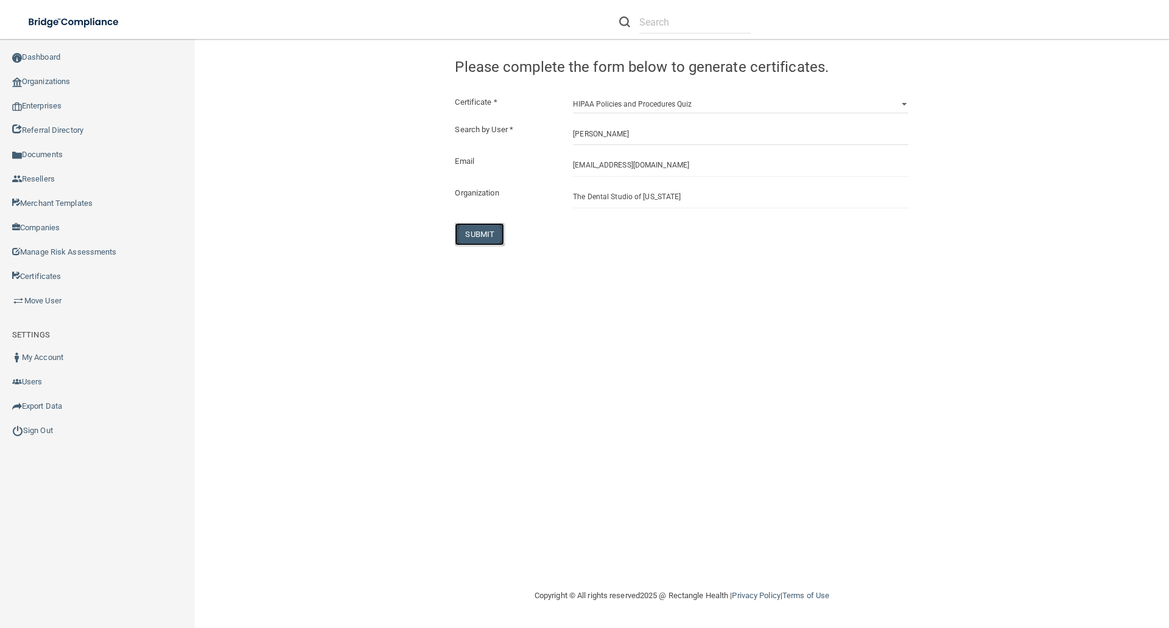
click at [488, 233] on button "SUBMIT" at bounding box center [479, 234] width 49 height 23
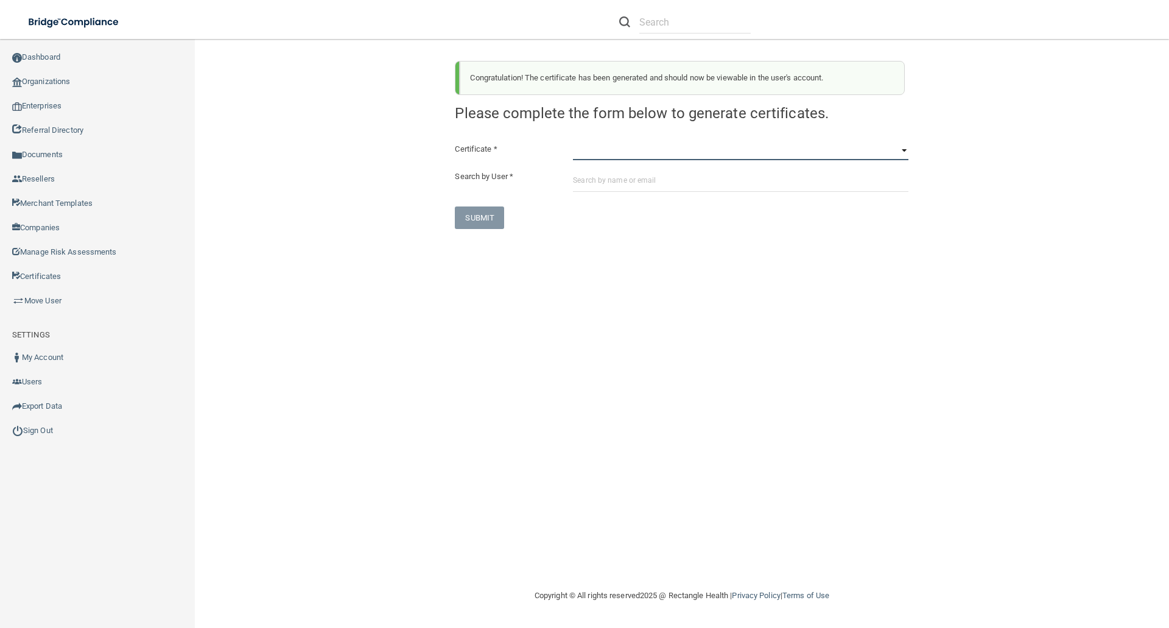
click at [580, 149] on select "HIPAA Officer Certification Training OSHA Bloodborne Pathogens OSHA COVID-19 Pr…" at bounding box center [740, 151] width 335 height 18
select select "7"
click at [573, 142] on select "HIPAA Officer Certification Training OSHA Bloodborne Pathogens OSHA COVID-19 Pr…" at bounding box center [740, 151] width 335 height 18
click at [577, 177] on input "text" at bounding box center [740, 180] width 335 height 23
paste input "[EMAIL_ADDRESS][DOMAIN_NAME]"
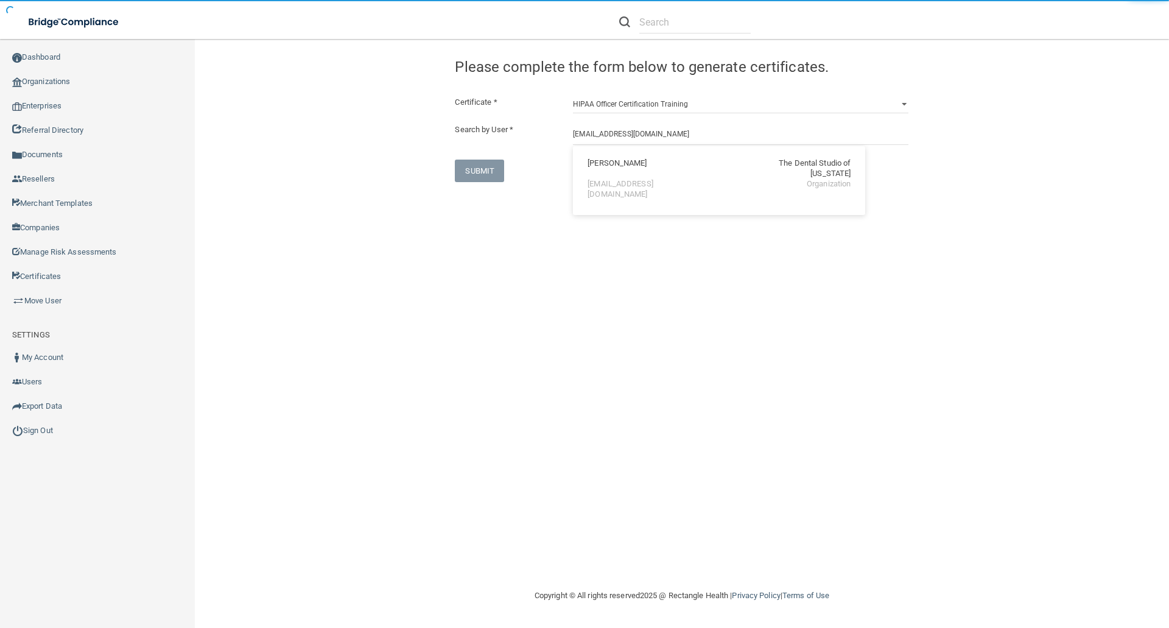
click at [645, 164] on div "Nancy Snyder The Dental Studio of Iowa" at bounding box center [718, 168] width 263 height 21
type input "[PERSON_NAME]"
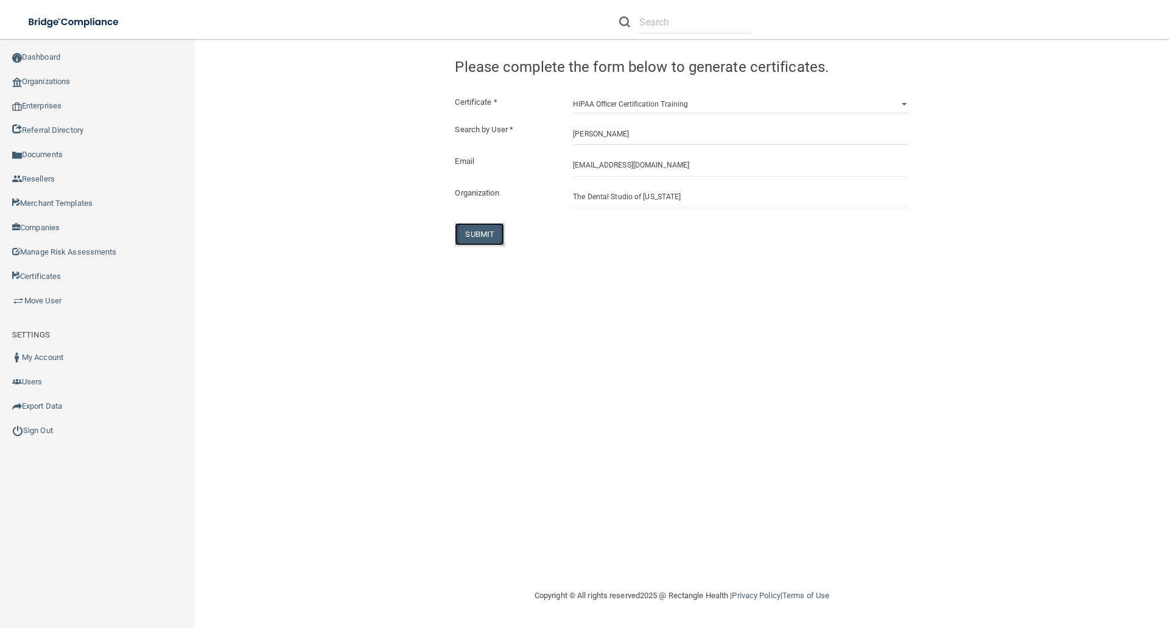
click at [486, 230] on button "SUBMIT" at bounding box center [479, 234] width 49 height 23
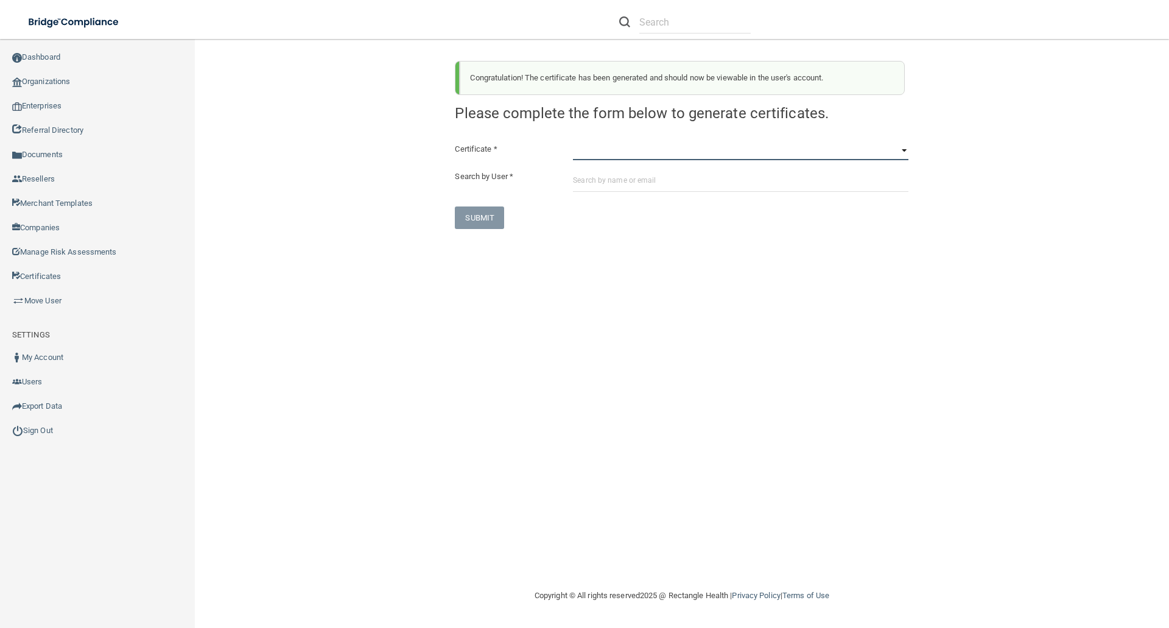
click at [586, 152] on select "HIPAA Officer Certification Training OSHA Bloodborne Pathogens OSHA COVID-19 Pr…" at bounding box center [740, 151] width 335 height 18
select select "1"
click at [573, 142] on select "HIPAA Officer Certification Training OSHA Bloodborne Pathogens OSHA COVID-19 Pr…" at bounding box center [740, 151] width 335 height 18
click at [583, 177] on input "text" at bounding box center [740, 180] width 335 height 23
paste input "jillianwhite87@gmail.com"
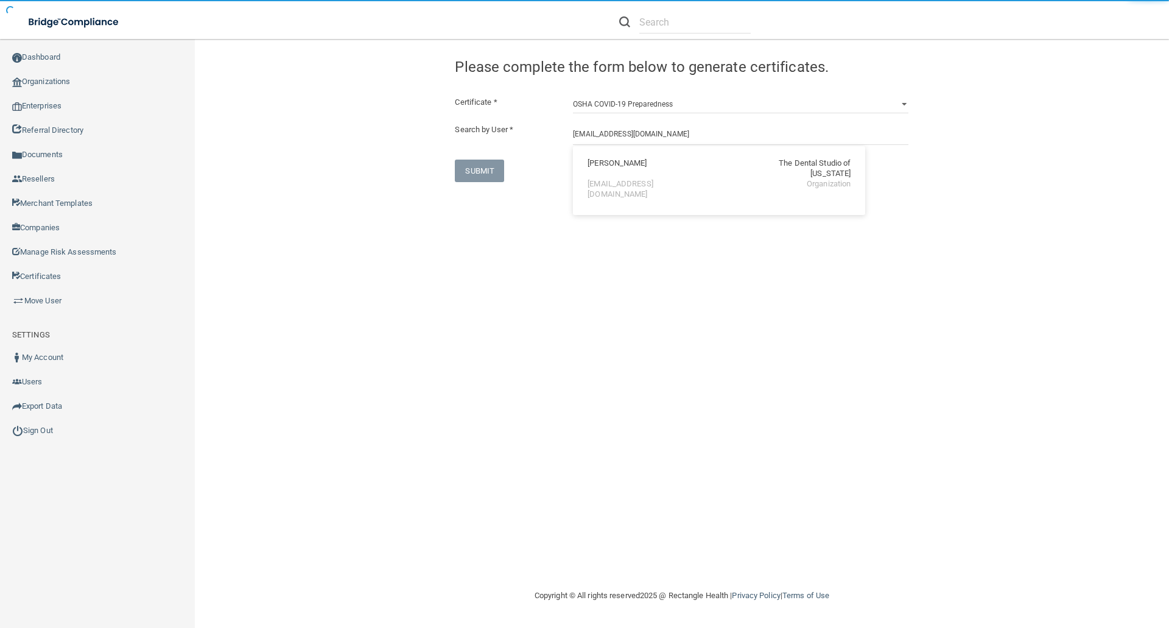
click at [591, 167] on div "Jillian Weaver" at bounding box center [616, 168] width 59 height 21
type input "Jillian Weaver"
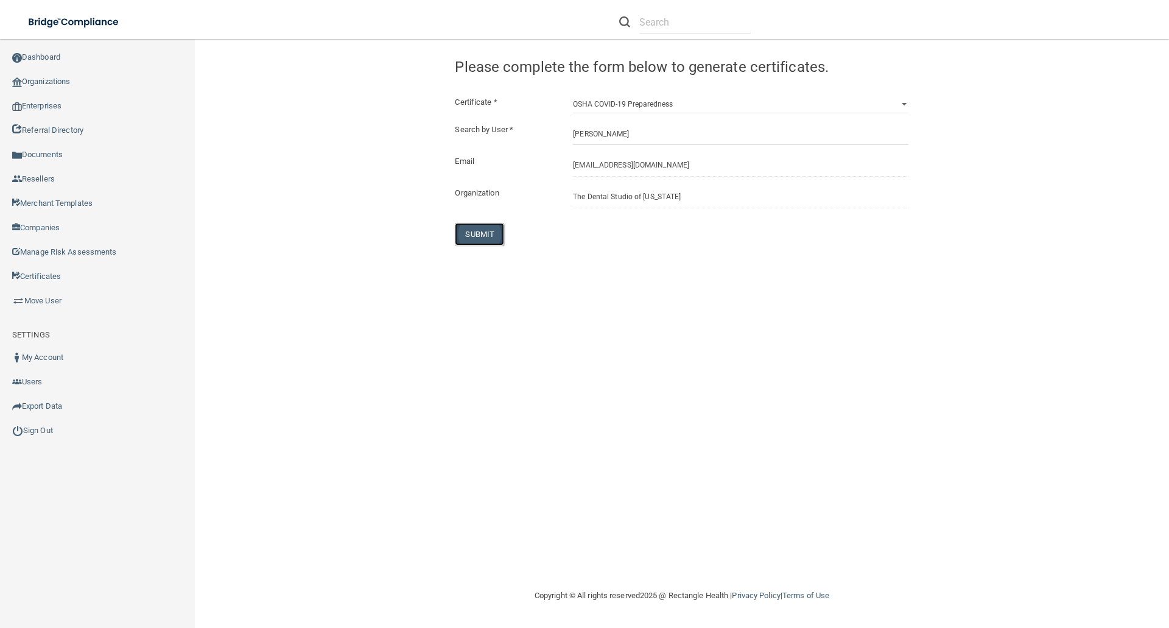
click at [489, 233] on button "SUBMIT" at bounding box center [479, 234] width 49 height 23
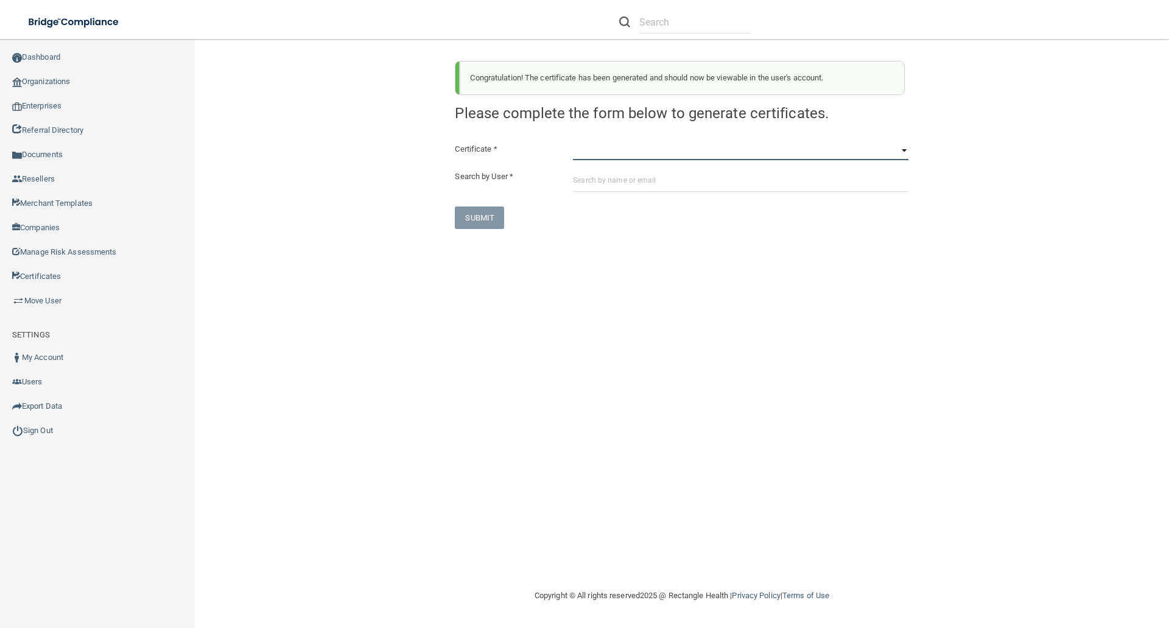
click at [585, 153] on select "HIPAA Officer Certification Training OSHA Bloodborne Pathogens OSHA COVID-19 Pr…" at bounding box center [740, 151] width 335 height 18
select select "3"
click at [573, 142] on select "HIPAA Officer Certification Training OSHA Bloodborne Pathogens OSHA COVID-19 Pr…" at bounding box center [740, 151] width 335 height 18
click at [584, 179] on input "text" at bounding box center [740, 180] width 335 height 23
paste input "jillianwhite87@gmail.com"
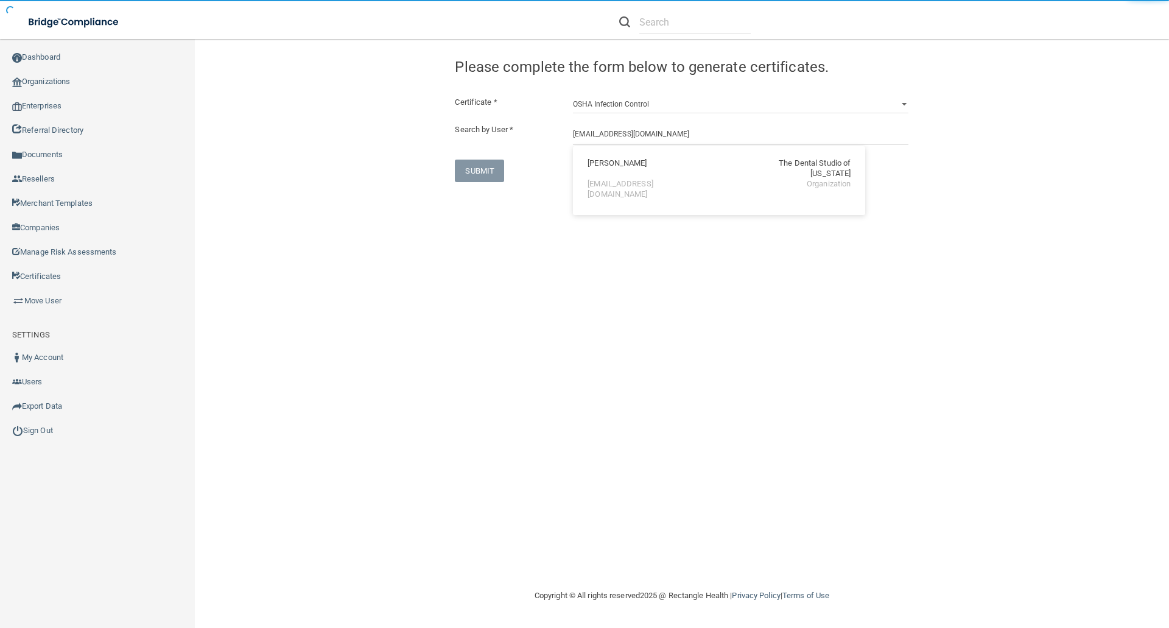
click at [616, 179] on div "jillianwhite87@gmail.com" at bounding box center [639, 189] width 105 height 21
type input "Jillian Weaver"
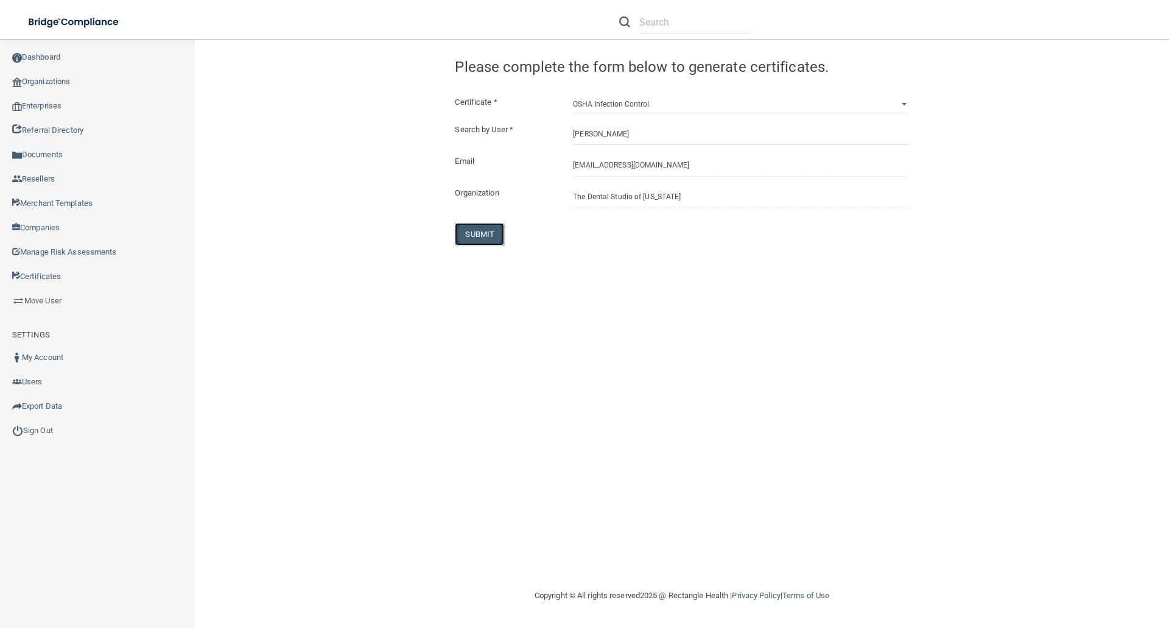
click at [482, 226] on button "SUBMIT" at bounding box center [479, 234] width 49 height 23
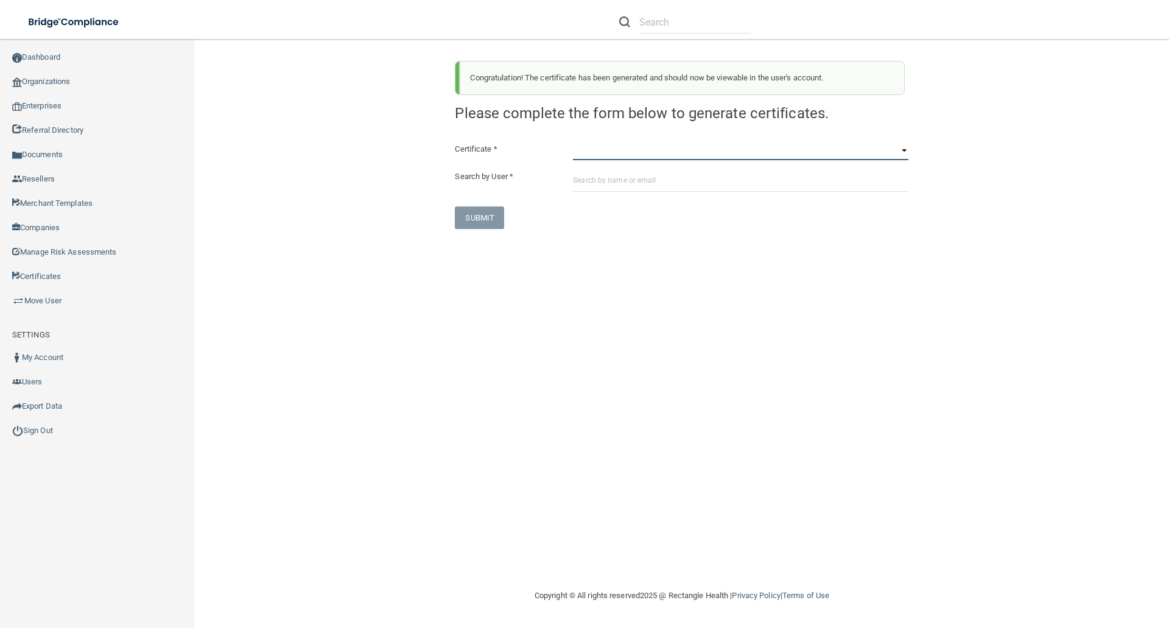
click at [583, 151] on select "HIPAA Officer Certification Training OSHA Bloodborne Pathogens OSHA COVID-19 Pr…" at bounding box center [740, 151] width 335 height 18
click at [573, 142] on select "HIPAA Officer Certification Training OSHA Bloodborne Pathogens OSHA COVID-19 Pr…" at bounding box center [740, 151] width 335 height 18
click at [673, 153] on select "HIPAA Officer Certification Training OSHA Bloodborne Pathogens OSHA COVID-19 Pr…" at bounding box center [740, 151] width 335 height 18
select select "4"
click at [573, 142] on select "HIPAA Officer Certification Training OSHA Bloodborne Pathogens OSHA COVID-19 Pr…" at bounding box center [740, 151] width 335 height 18
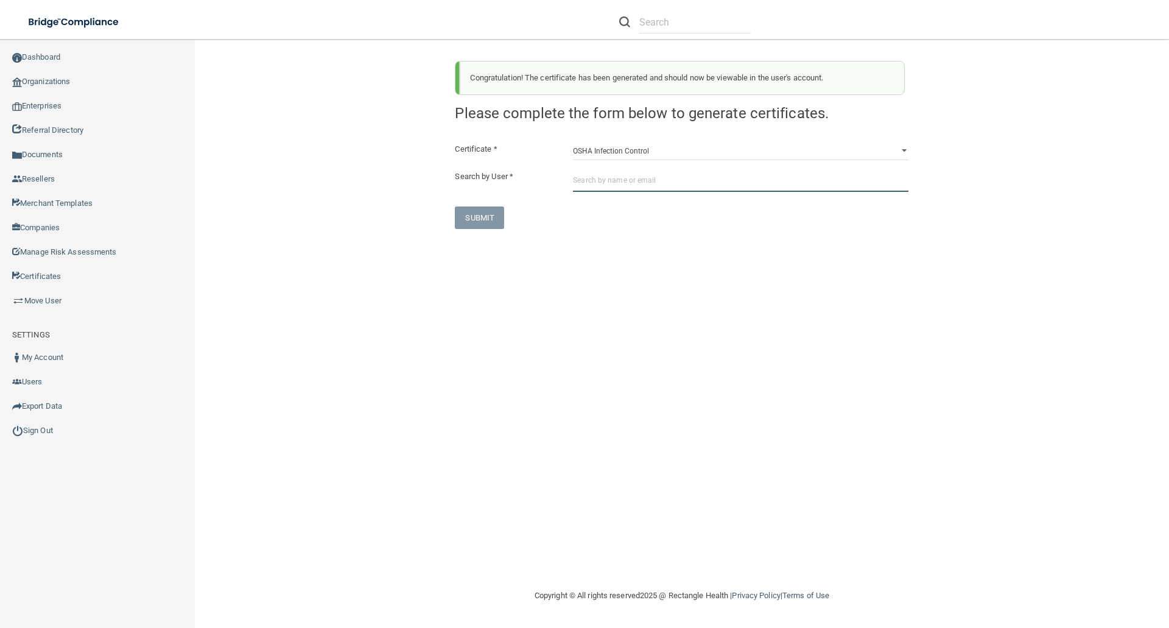
click at [573, 181] on input "text" at bounding box center [740, 180] width 335 height 23
paste input "jillianwhite87@gmail.com"
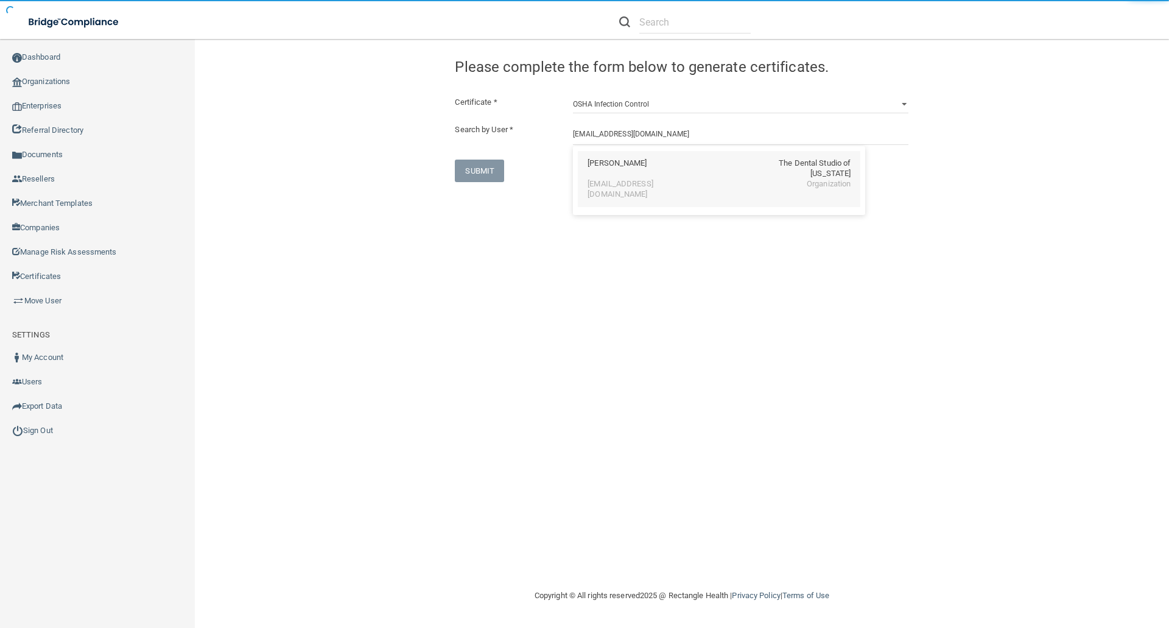
click at [615, 161] on div "Jillian Weaver" at bounding box center [616, 168] width 59 height 21
type input "Jillian Weaver"
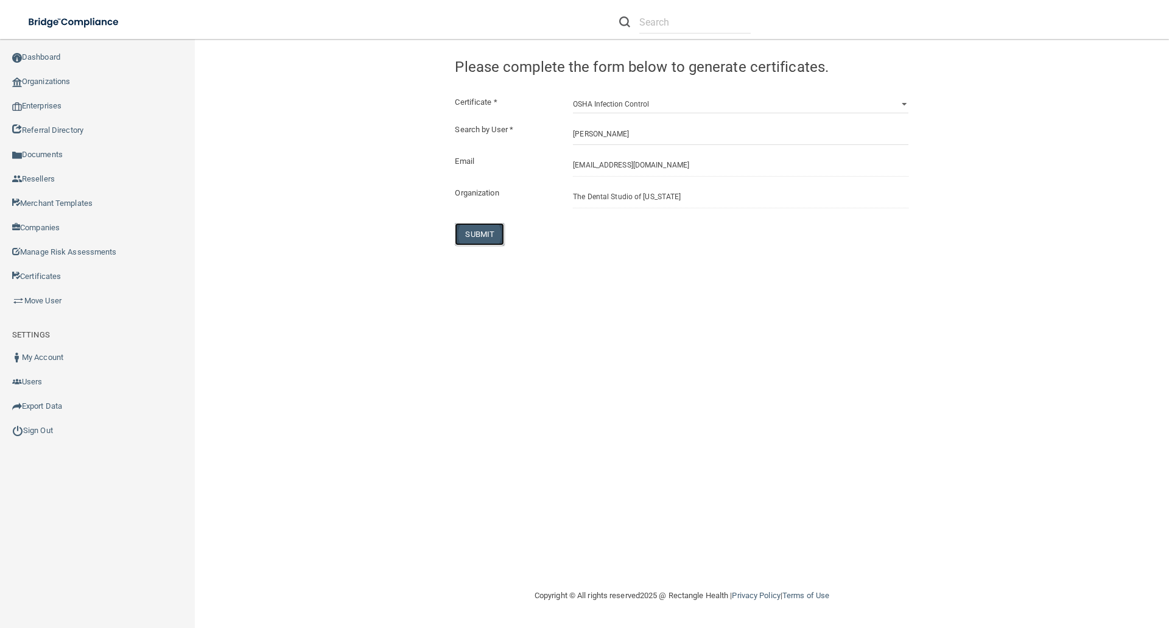
click at [486, 232] on button "SUBMIT" at bounding box center [479, 234] width 49 height 23
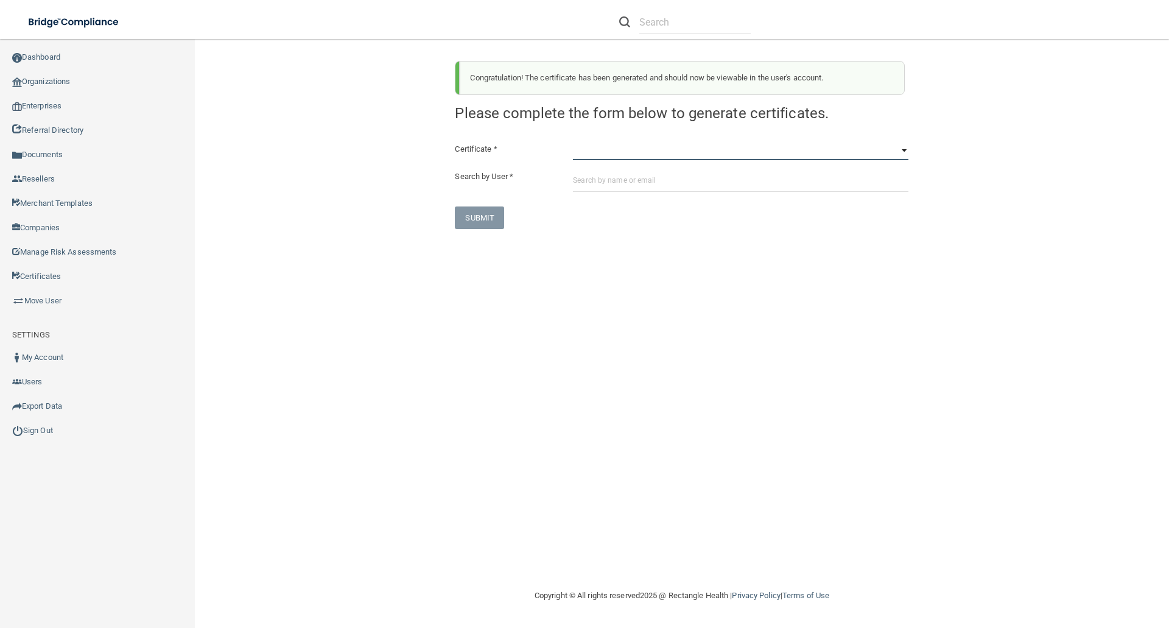
click at [586, 155] on select "HIPAA Officer Certification Training OSHA Bloodborne Pathogens OSHA COVID-19 Pr…" at bounding box center [740, 151] width 335 height 18
select select "5"
click at [573, 142] on select "HIPAA Officer Certification Training OSHA Bloodborne Pathogens OSHA COVID-19 Pr…" at bounding box center [740, 151] width 335 height 18
click at [583, 181] on input "text" at bounding box center [740, 180] width 335 height 23
paste input "jillianwhite87@gmail.com"
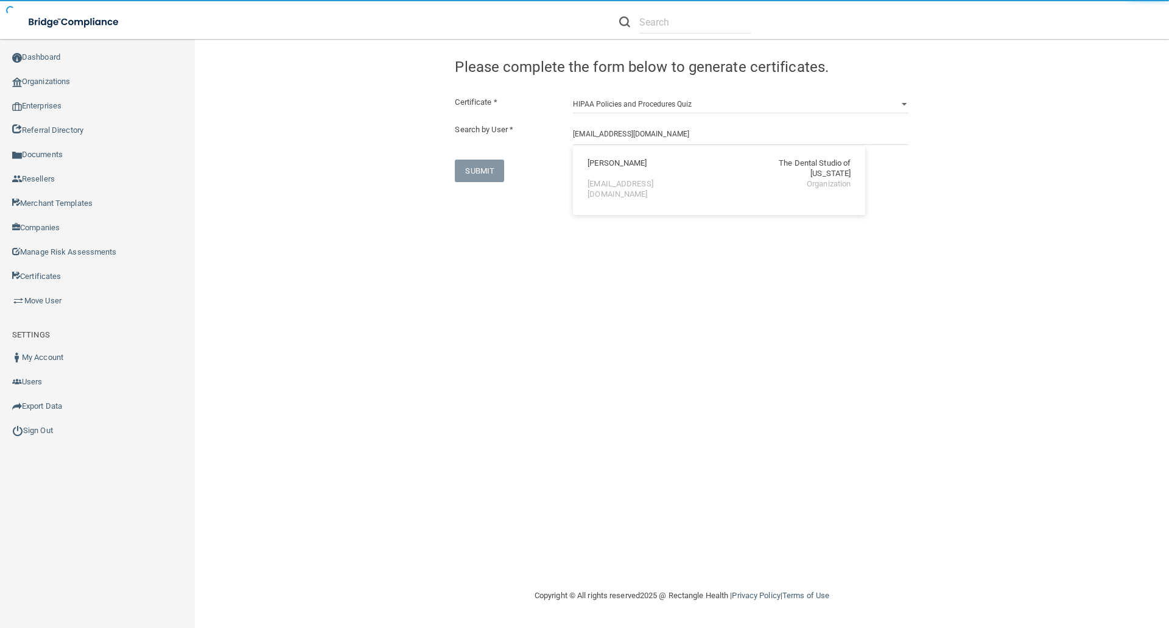
click at [615, 166] on div "Jillian Weaver" at bounding box center [616, 168] width 59 height 21
type input "Jillian Weaver"
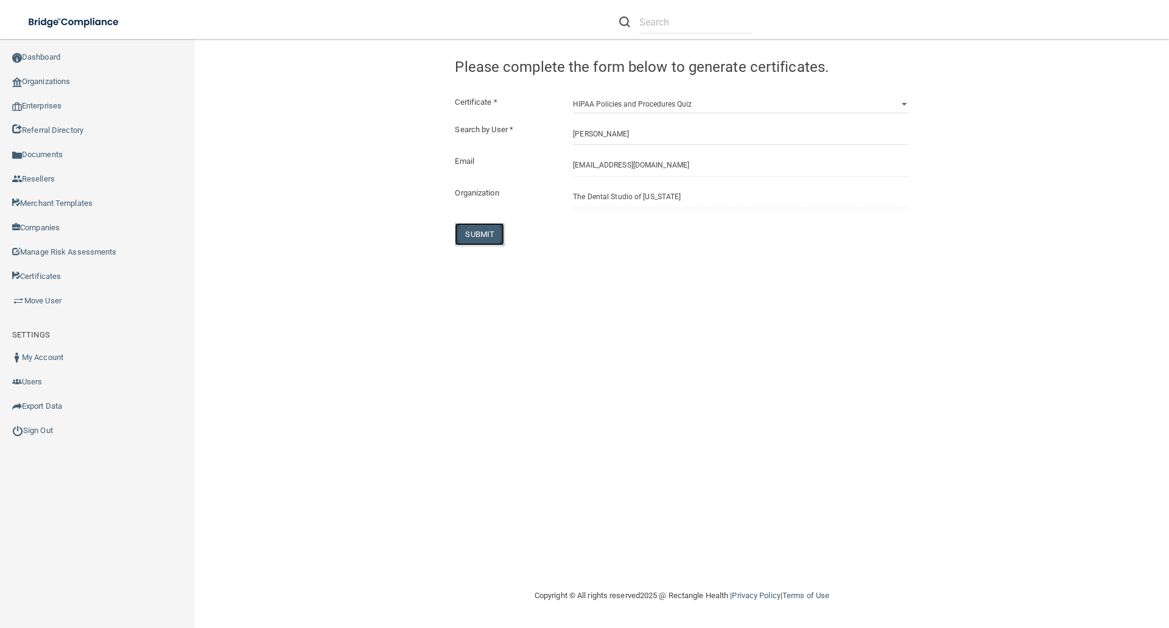
click at [496, 226] on button "SUBMIT" at bounding box center [479, 234] width 49 height 23
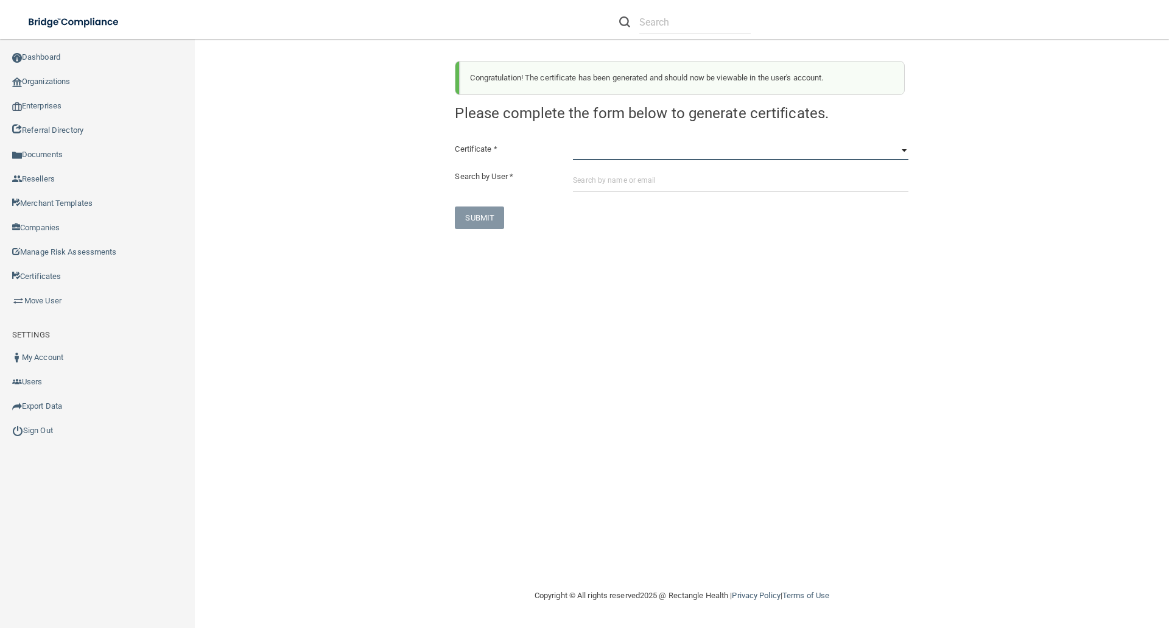
click at [586, 159] on select "HIPAA Officer Certification Training OSHA Bloodborne Pathogens OSHA COVID-19 Pr…" at bounding box center [740, 151] width 335 height 18
select select "6"
click at [573, 142] on select "HIPAA Officer Certification Training OSHA Bloodborne Pathogens OSHA COVID-19 Pr…" at bounding box center [740, 151] width 335 height 18
click at [579, 180] on input "text" at bounding box center [740, 180] width 335 height 23
paste input "jillianwhite87@gmail.com"
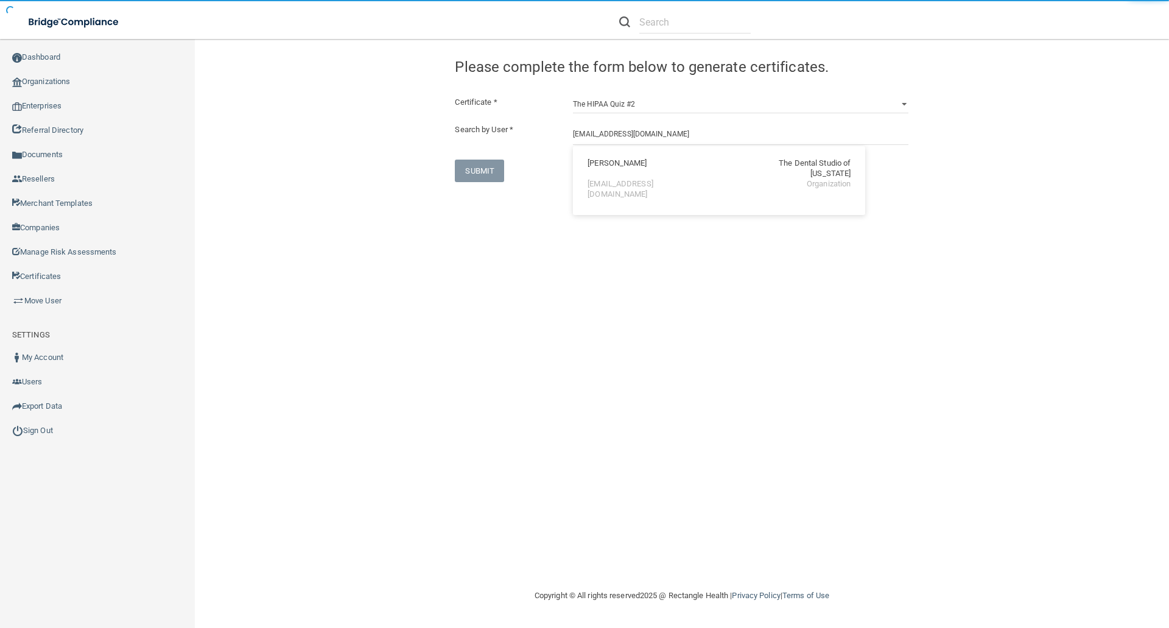
click at [625, 160] on div "Jillian Weaver" at bounding box center [616, 168] width 59 height 21
type input "Jillian Weaver"
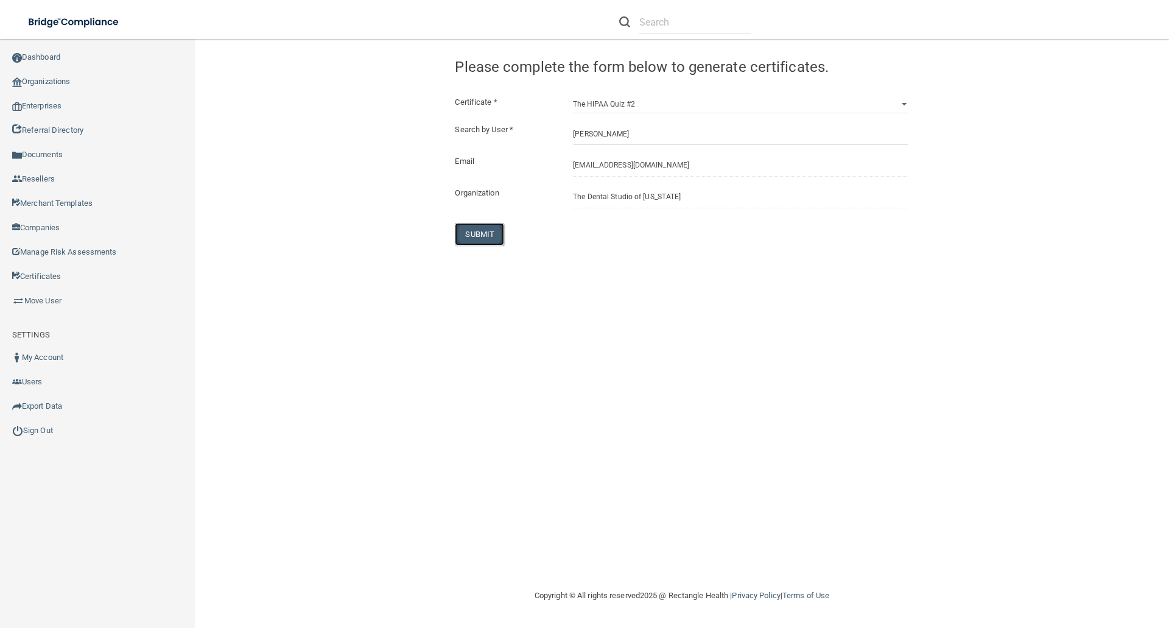
click at [481, 232] on button "SUBMIT" at bounding box center [479, 234] width 49 height 23
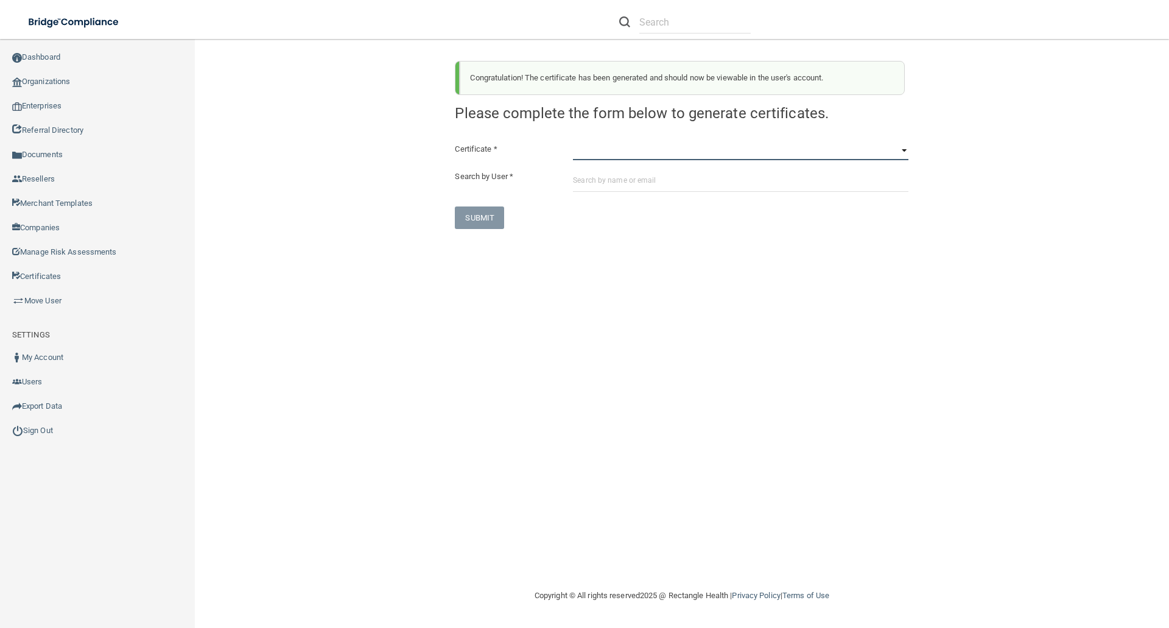
click at [584, 156] on select "HIPAA Officer Certification Training OSHA Bloodborne Pathogens OSHA COVID-19 Pr…" at bounding box center [740, 151] width 335 height 18
select select "7"
click at [573, 142] on select "HIPAA Officer Certification Training OSHA Bloodborne Pathogens OSHA COVID-19 Pr…" at bounding box center [740, 151] width 335 height 18
click at [587, 182] on input "text" at bounding box center [740, 180] width 335 height 23
paste input "jillianwhite87@gmail.com"
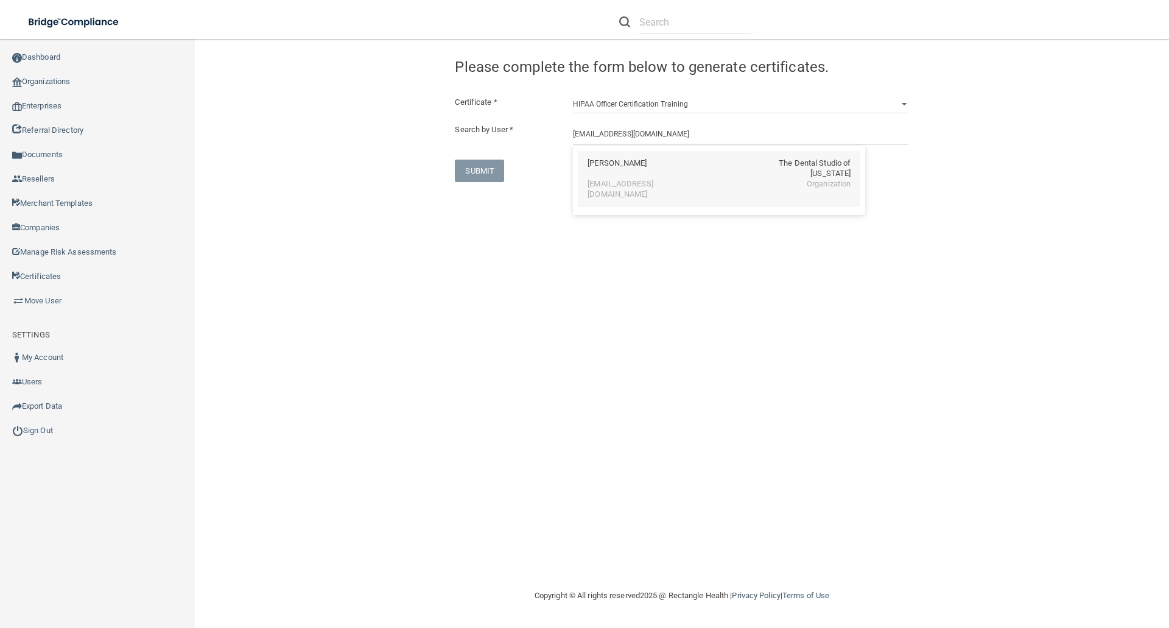
click at [603, 166] on div "Jillian Weaver" at bounding box center [616, 168] width 59 height 21
type input "Jillian Weaver"
click at [478, 233] on button "SUBMIT" at bounding box center [479, 234] width 49 height 23
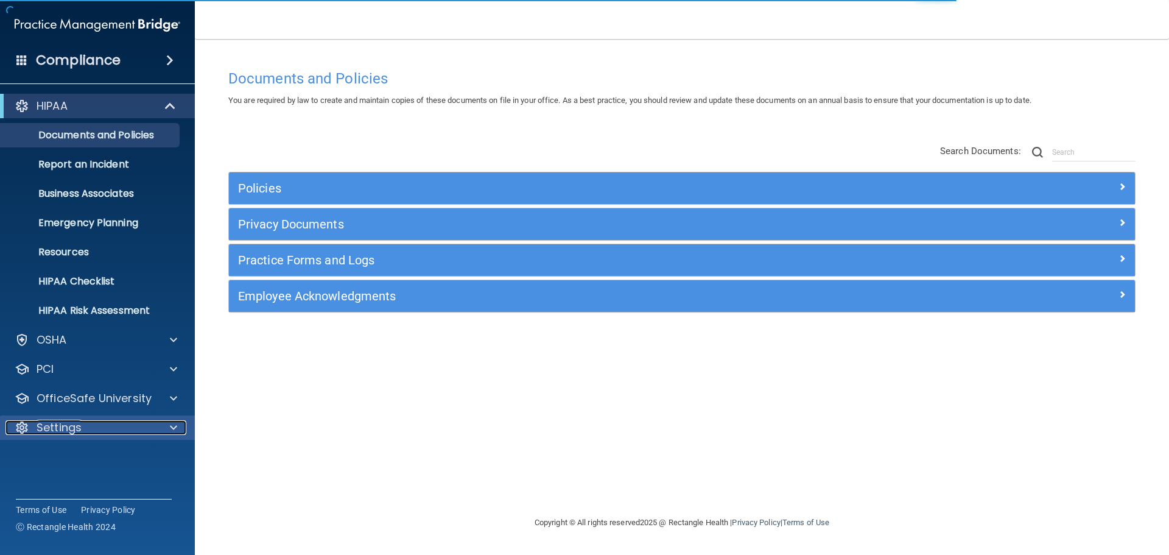
click at [61, 428] on p "Settings" at bounding box center [59, 427] width 45 height 15
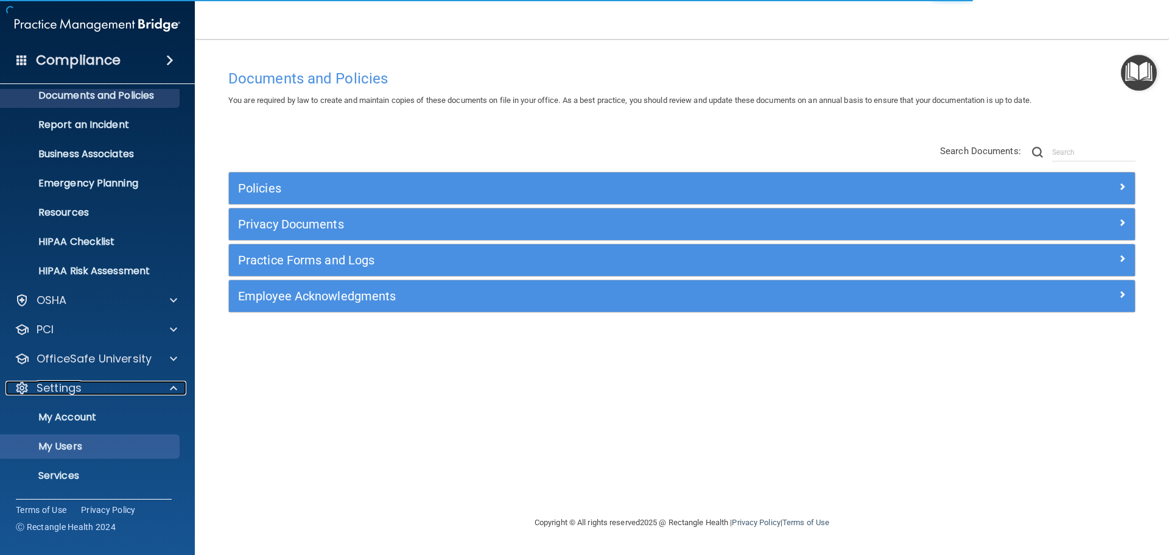
scroll to position [61, 0]
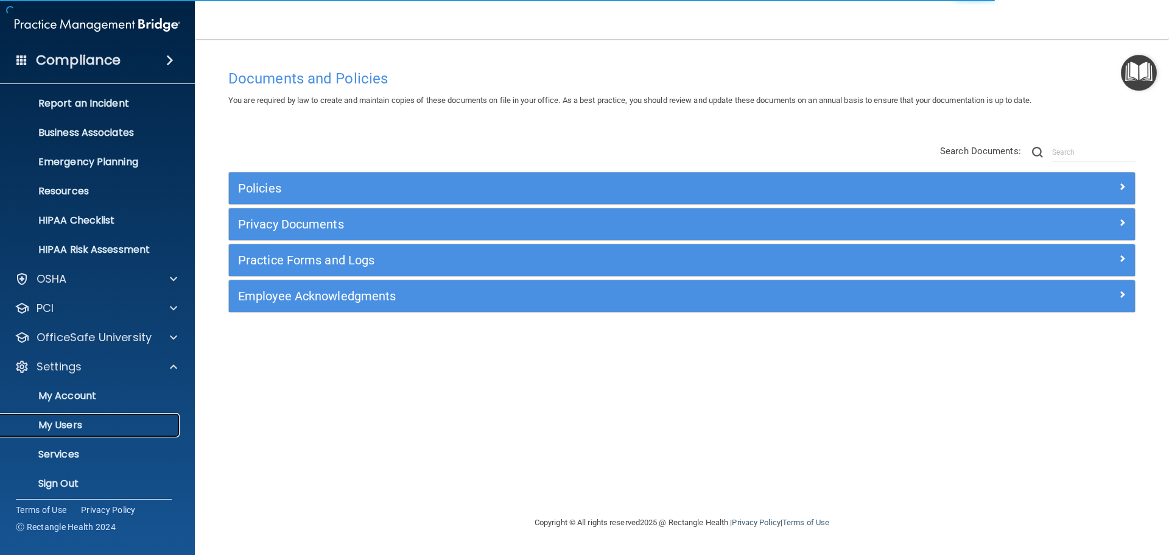
click at [65, 423] on p "My Users" at bounding box center [91, 425] width 166 height 12
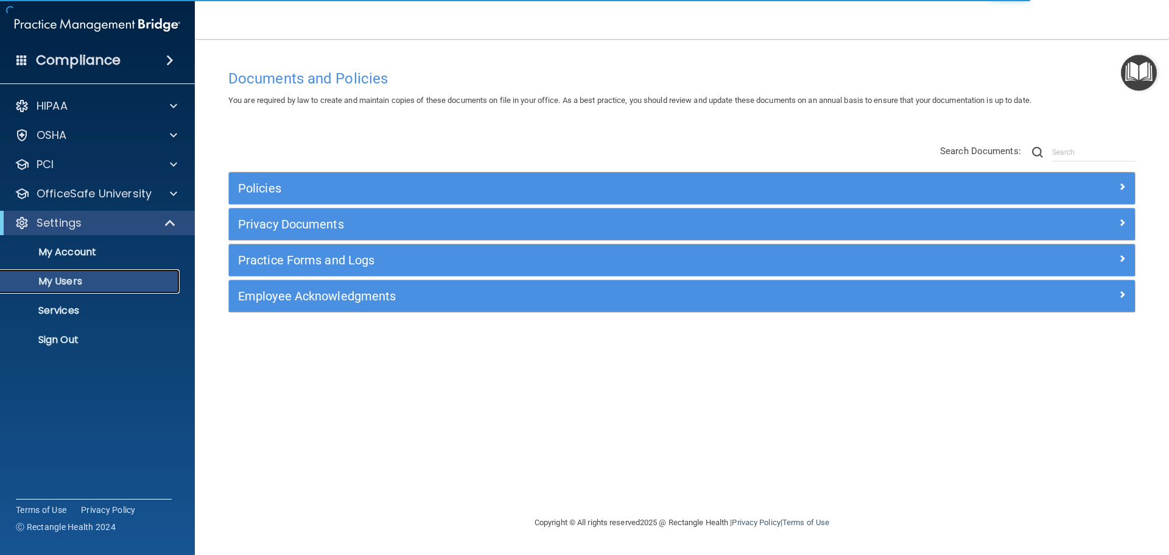
select select "20"
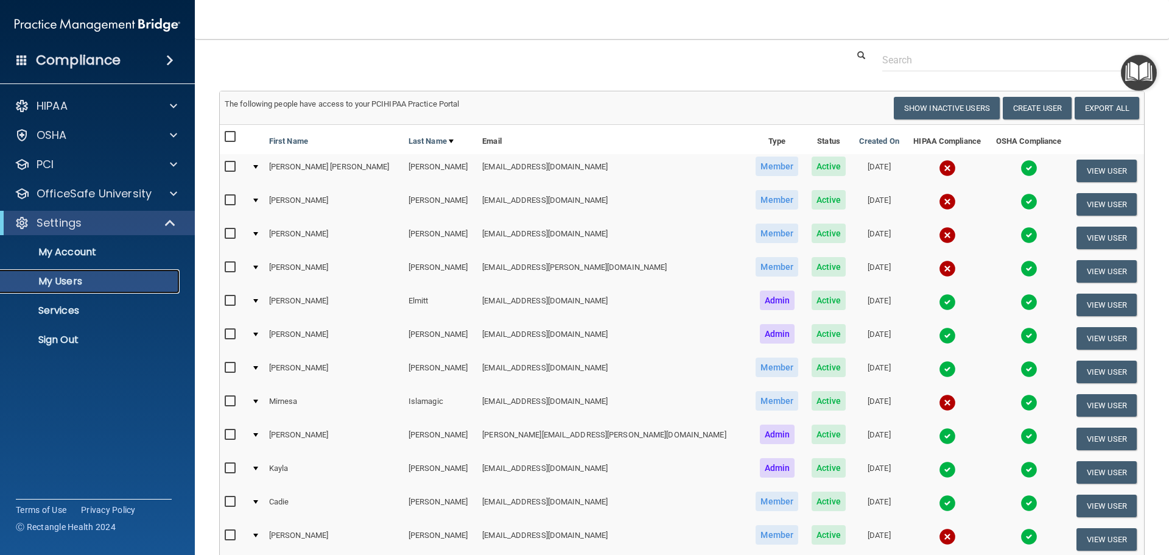
scroll to position [122, 0]
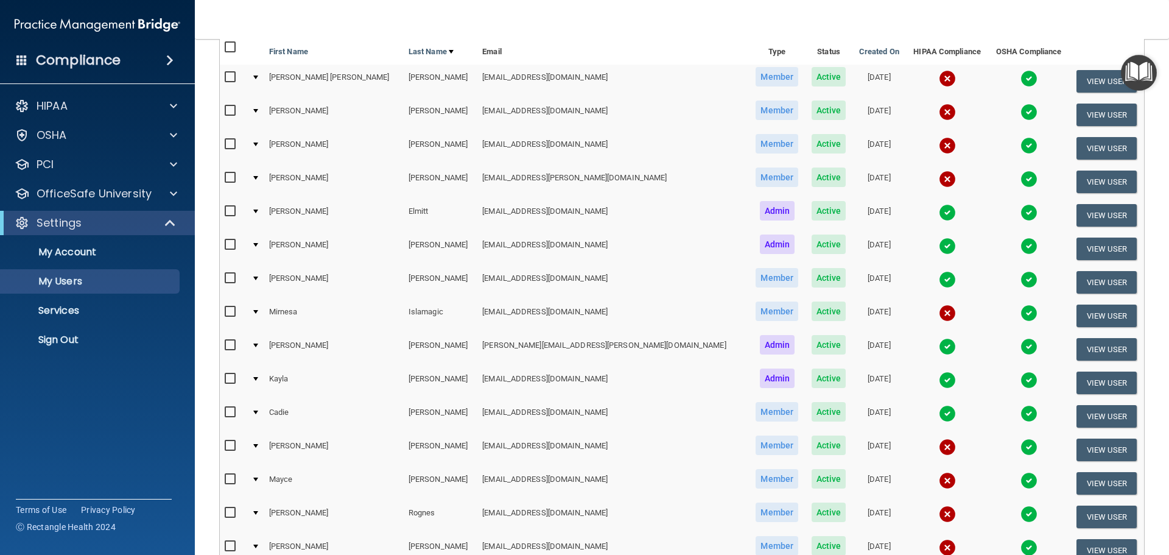
click at [939, 79] on img at bounding box center [947, 78] width 17 height 17
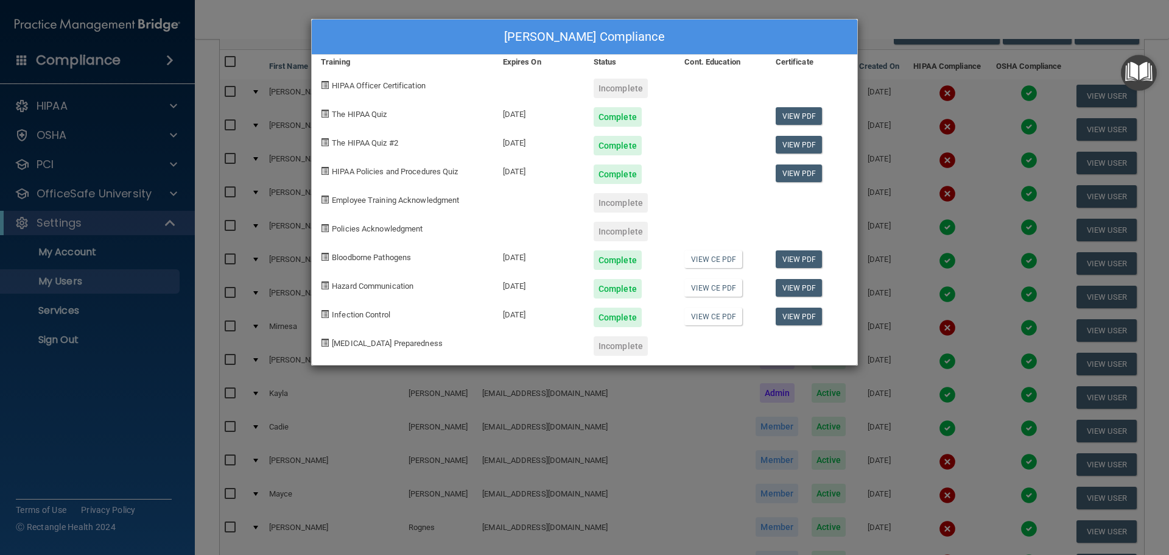
click at [915, 111] on div "Julie Ann Andersen's Compliance Training Expires On Status Cont. Education Cert…" at bounding box center [584, 277] width 1169 height 555
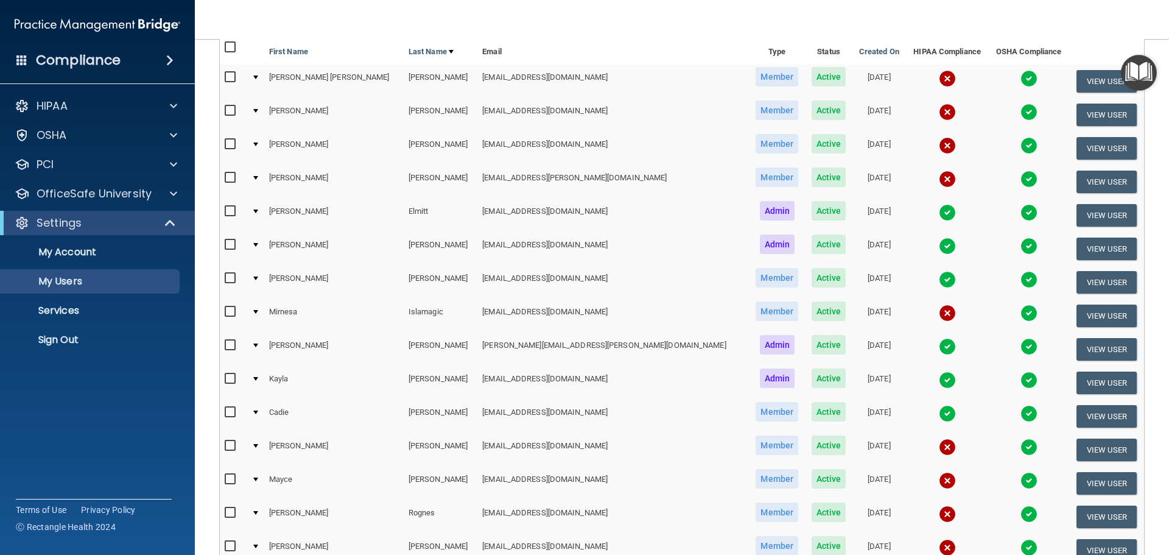
click at [939, 111] on img at bounding box center [947, 111] width 17 height 17
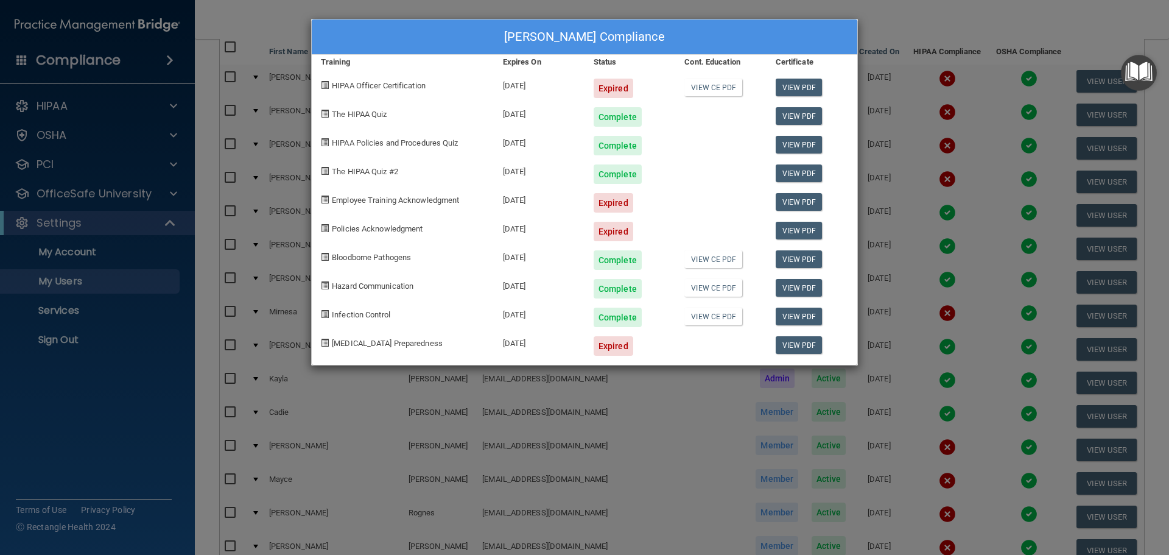
click at [920, 149] on div "Angela Christianson's Compliance Training Expires On Status Cont. Education Cer…" at bounding box center [584, 277] width 1169 height 555
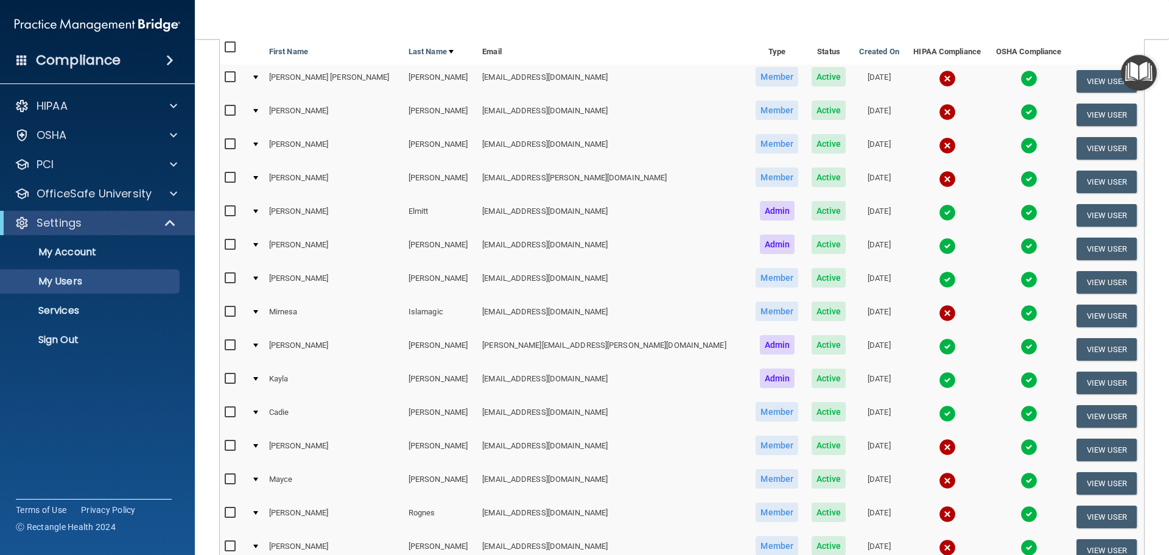
drag, startPoint x: 875, startPoint y: 145, endPoint x: 958, endPoint y: 173, distance: 87.8
click at [939, 147] on img at bounding box center [947, 145] width 17 height 17
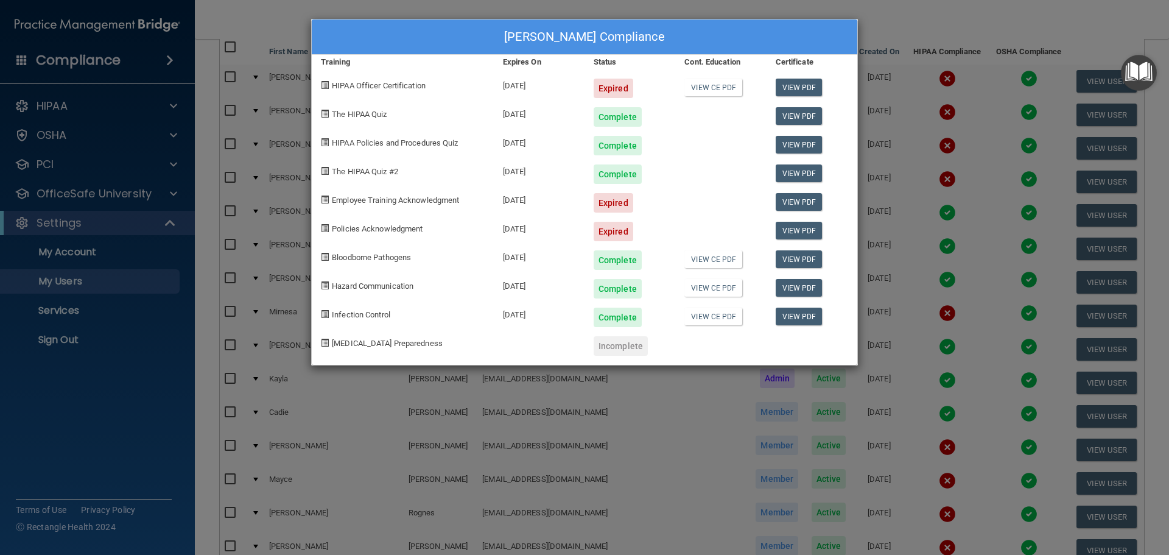
click at [906, 215] on div "Julie Collins's Compliance Training Expires On Status Cont. Education Certifica…" at bounding box center [584, 277] width 1169 height 555
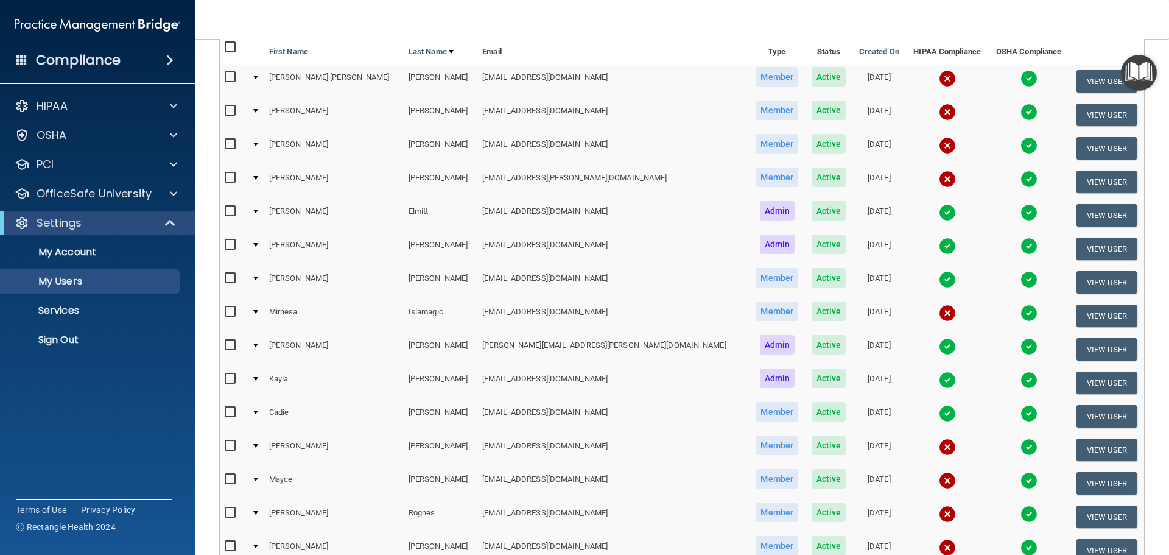
click at [939, 176] on img at bounding box center [947, 178] width 17 height 17
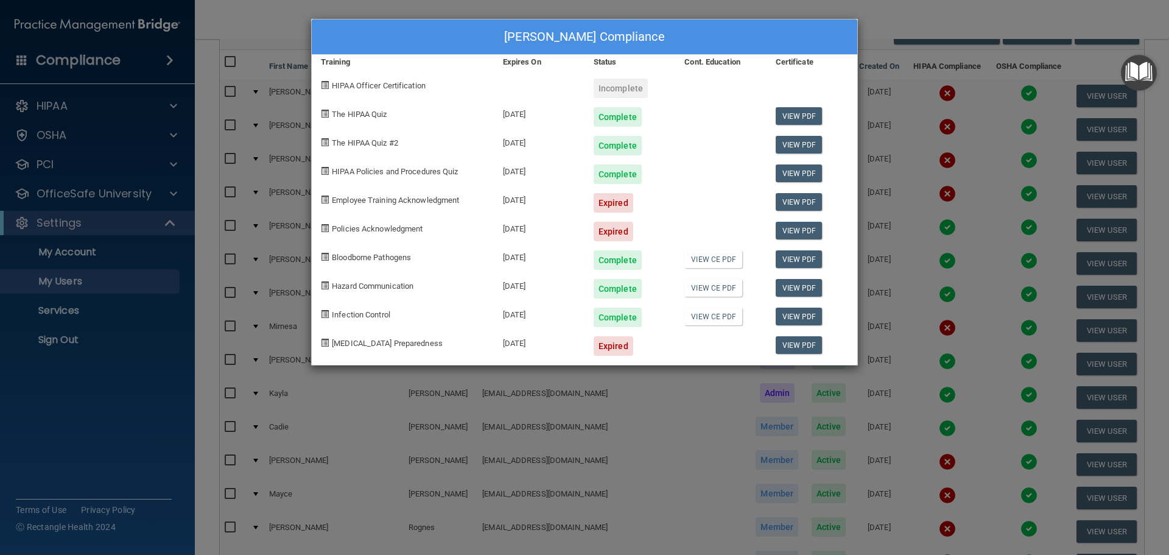
click at [930, 198] on div "Paula Duffy's Compliance Training Expires On Status Cont. Education Certificate…" at bounding box center [584, 277] width 1169 height 555
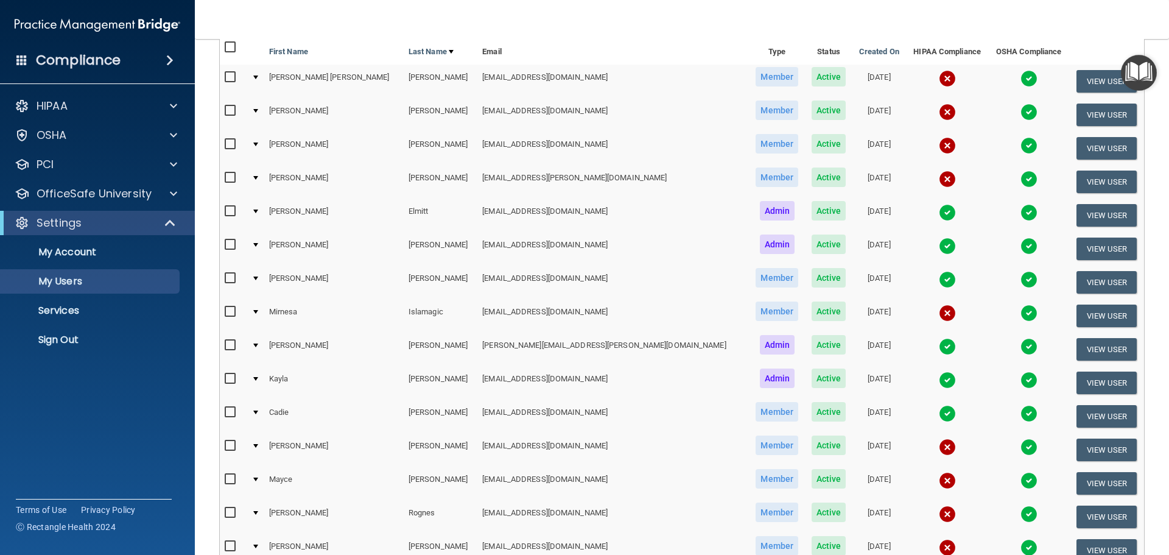
click at [939, 209] on img at bounding box center [947, 212] width 17 height 17
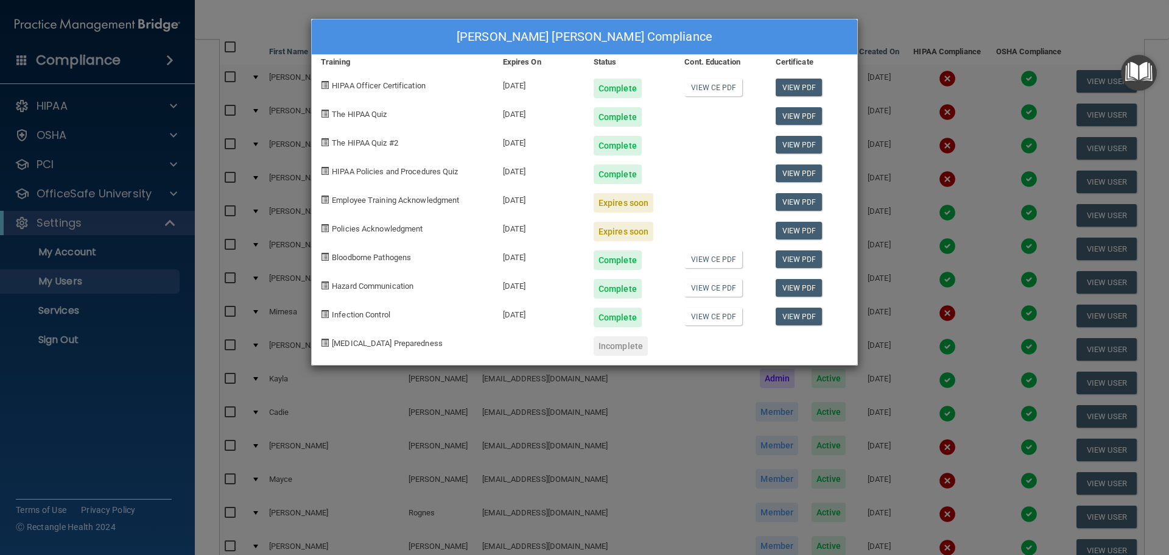
click at [914, 230] on div "Connor Elmitt's Compliance Training Expires On Status Cont. Education Certifica…" at bounding box center [584, 277] width 1169 height 555
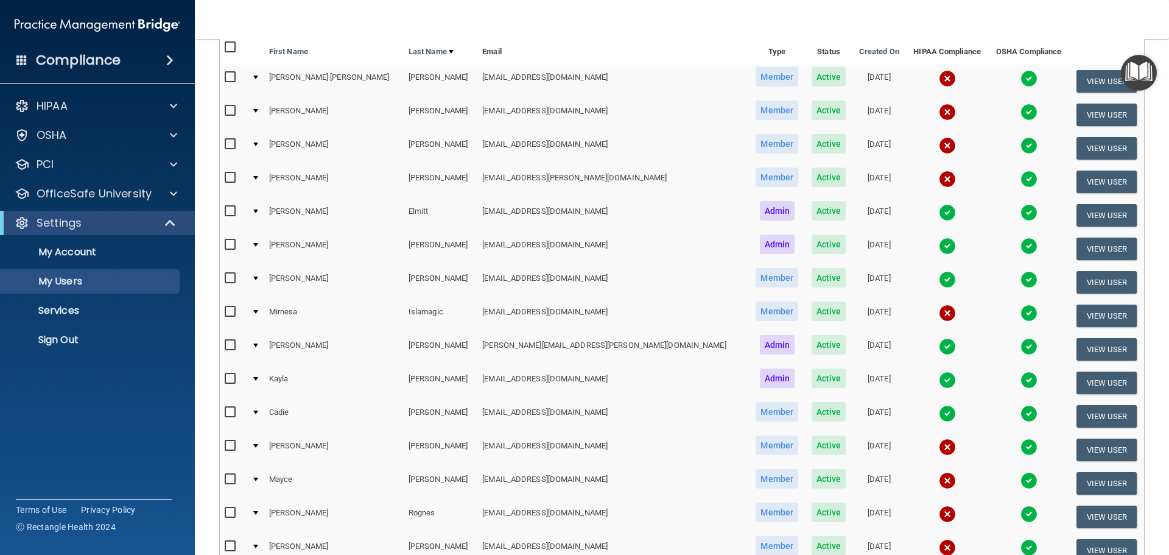
click at [939, 275] on img at bounding box center [947, 279] width 17 height 17
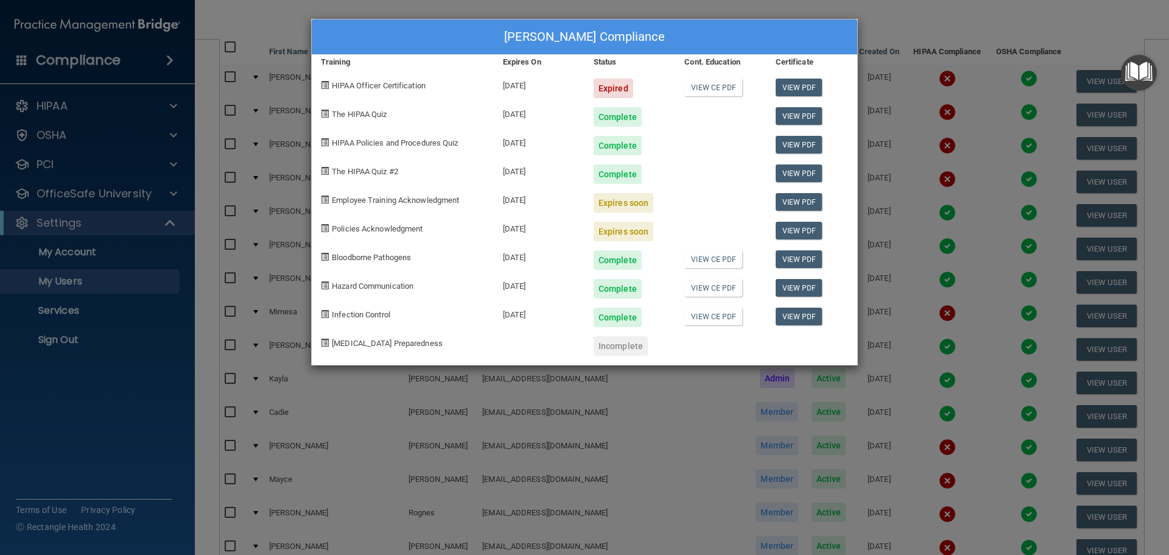
click at [929, 266] on div "Tiffany Goodridge's Compliance Training Expires On Status Cont. Education Certi…" at bounding box center [584, 277] width 1169 height 555
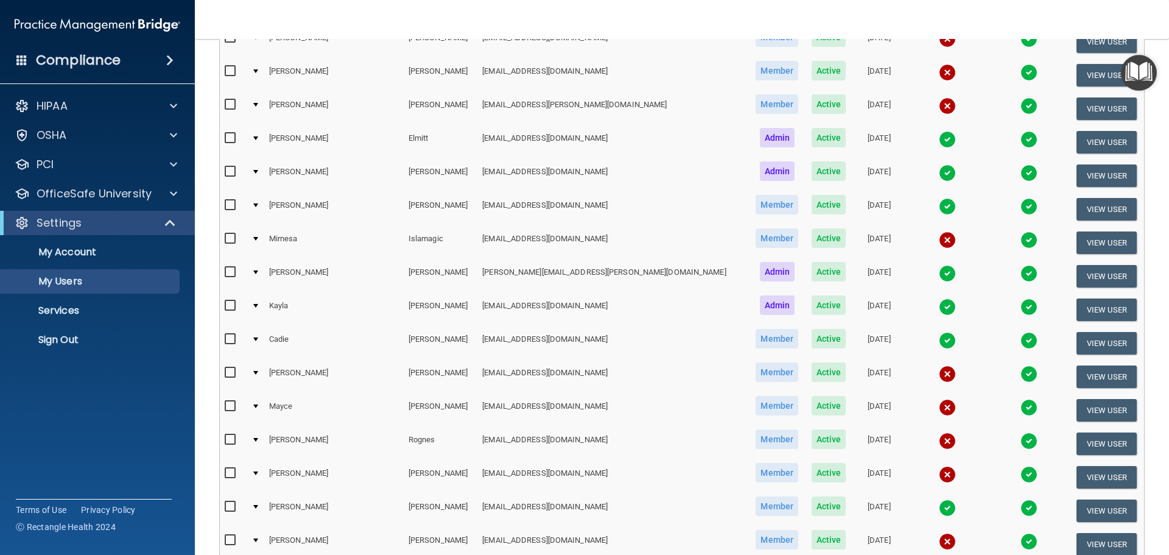
scroll to position [243, 0]
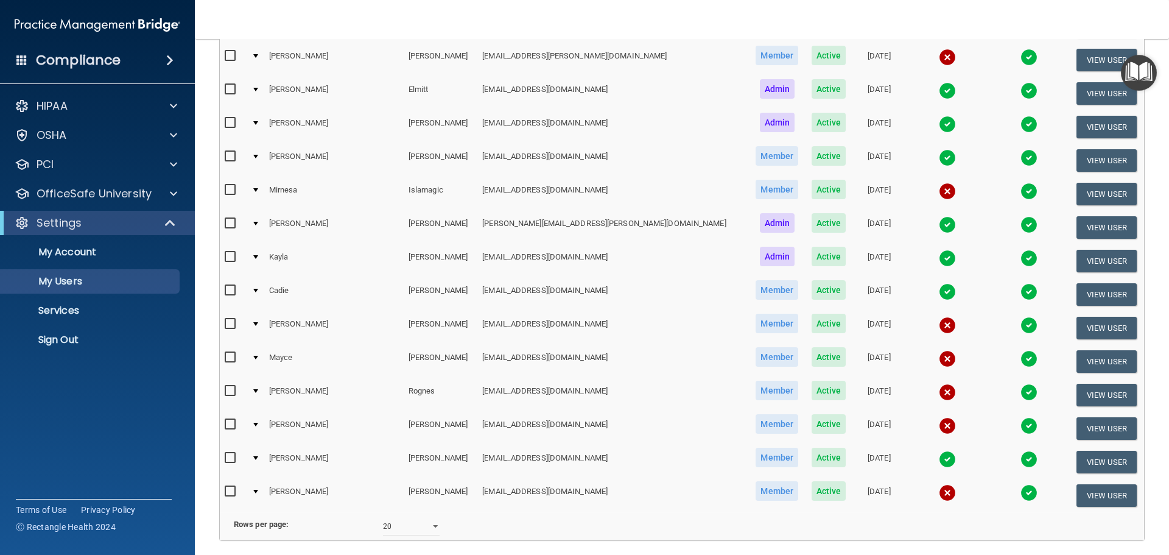
click at [939, 188] on img at bounding box center [947, 191] width 17 height 17
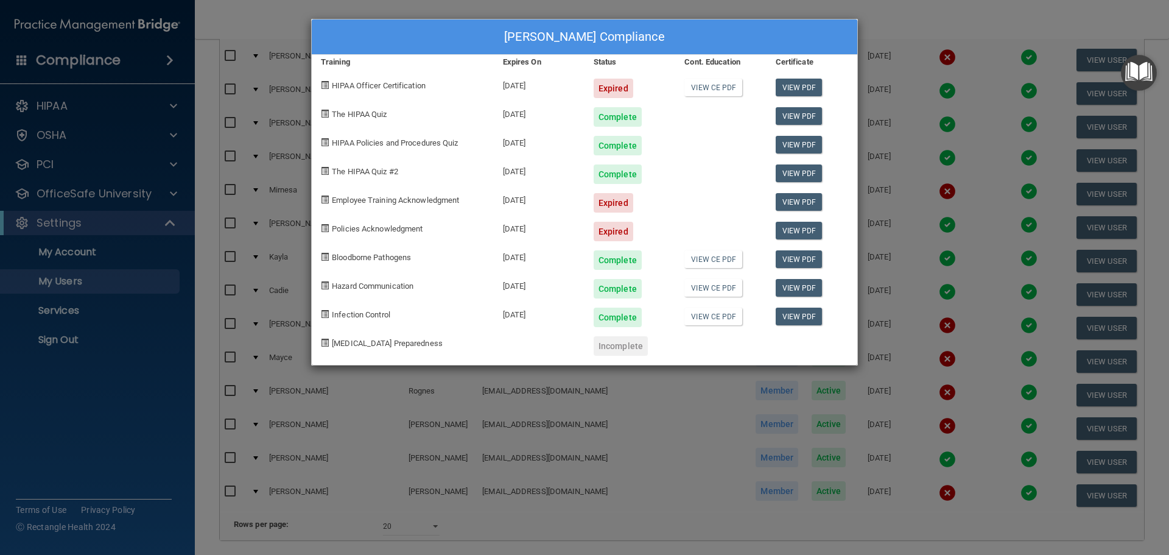
click at [943, 231] on div "Mirnesa Islamagic's Compliance Training Expires On Status Cont. Education Certi…" at bounding box center [584, 277] width 1169 height 555
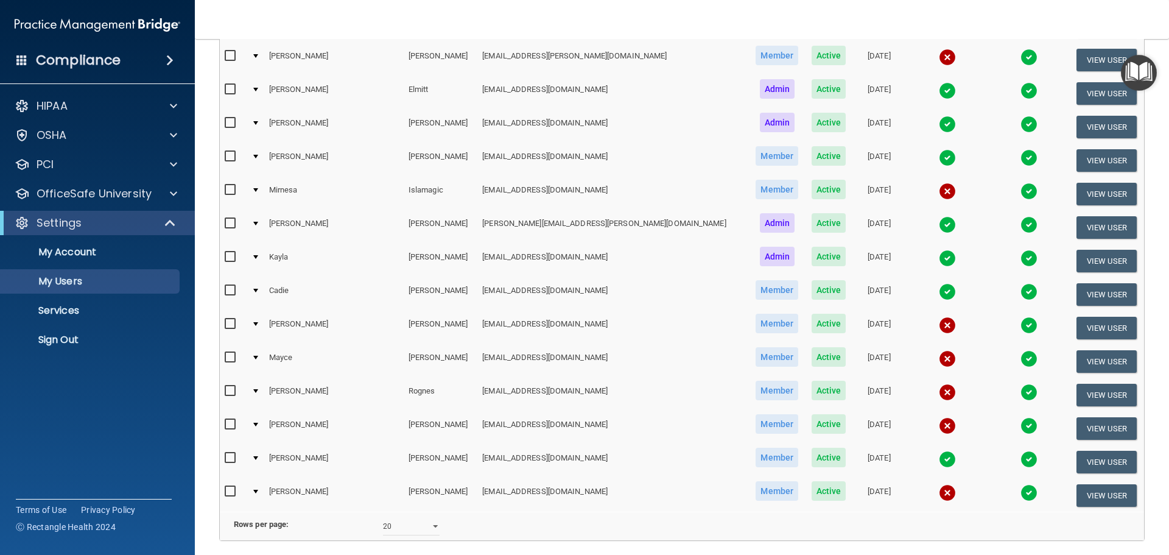
click at [939, 222] on img at bounding box center [947, 224] width 17 height 17
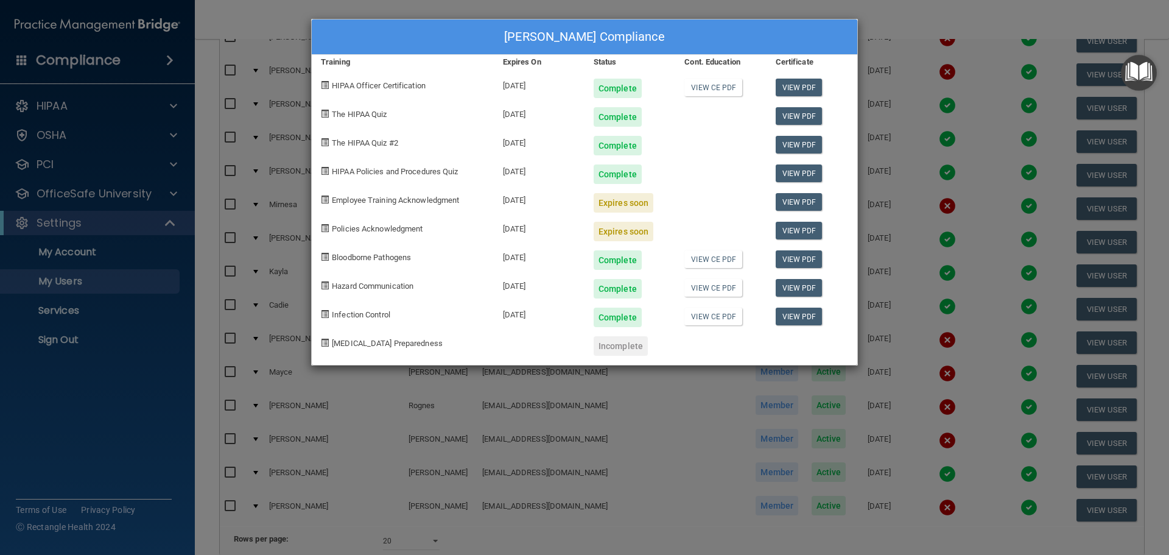
click at [925, 252] on div "Jonathan Karch's Compliance Training Expires On Status Cont. Education Certific…" at bounding box center [584, 277] width 1169 height 555
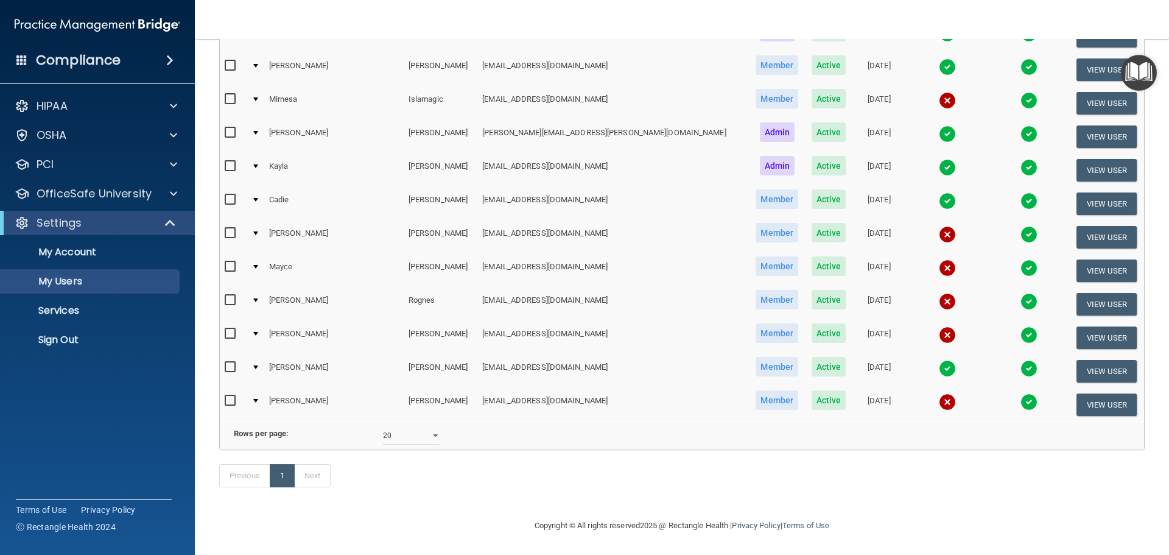
scroll to position [352, 0]
click at [939, 192] on img at bounding box center [947, 200] width 17 height 17
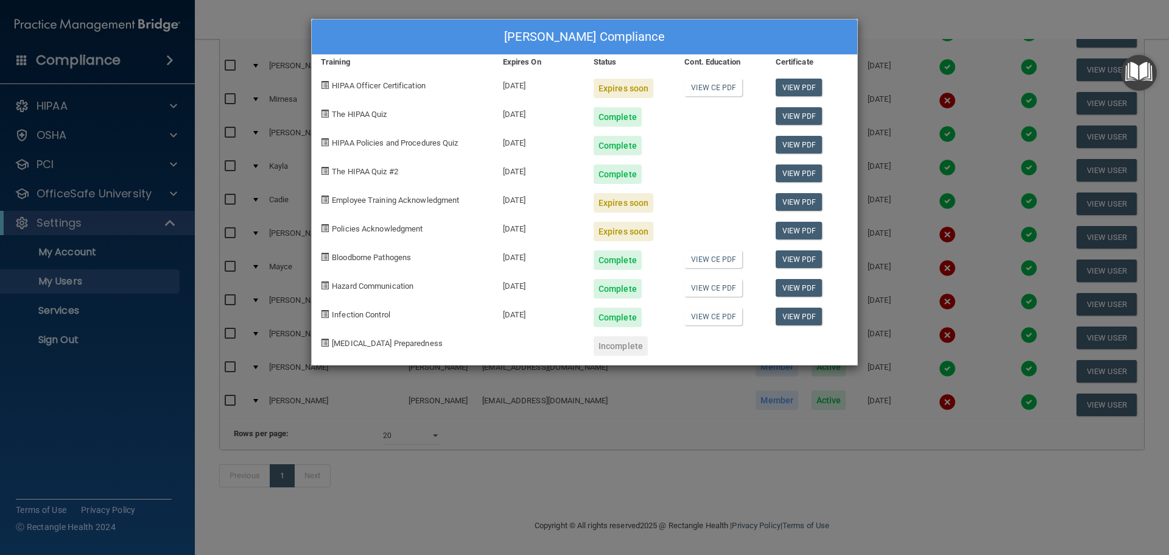
click at [938, 229] on div "Cadie Miller's Compliance Training Expires On Status Cont. Education Certificat…" at bounding box center [584, 277] width 1169 height 555
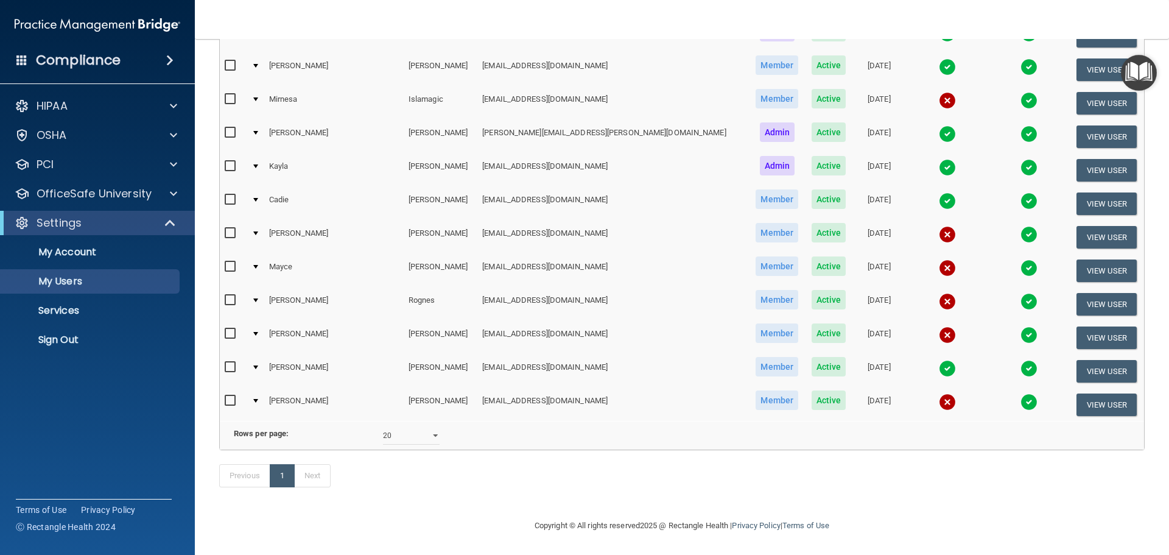
click at [939, 226] on img at bounding box center [947, 234] width 17 height 17
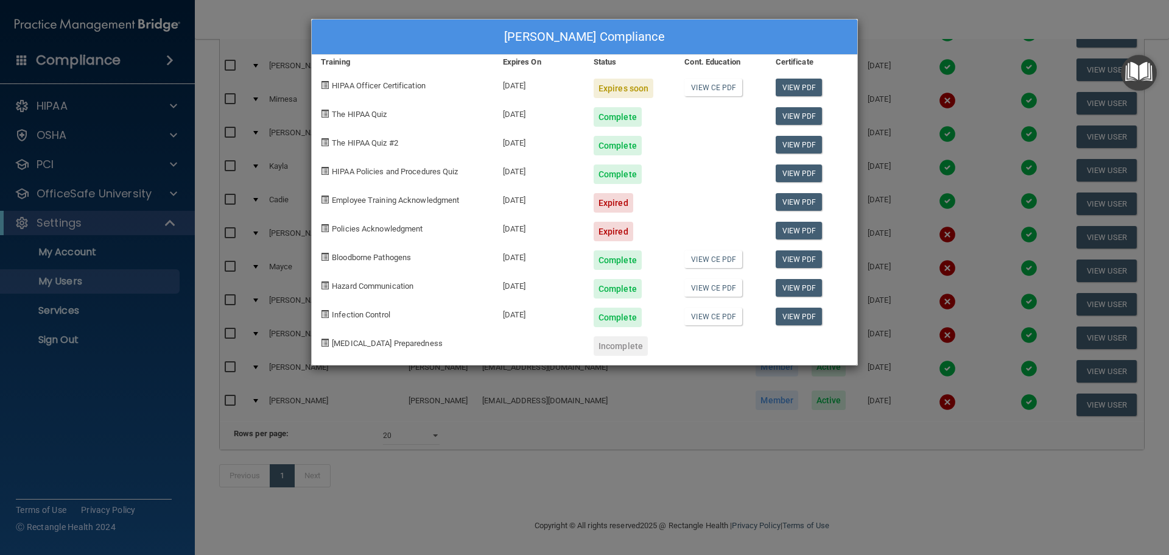
click at [930, 237] on div "Taylor Mills's Compliance Training Expires On Status Cont. Education Certificat…" at bounding box center [584, 277] width 1169 height 555
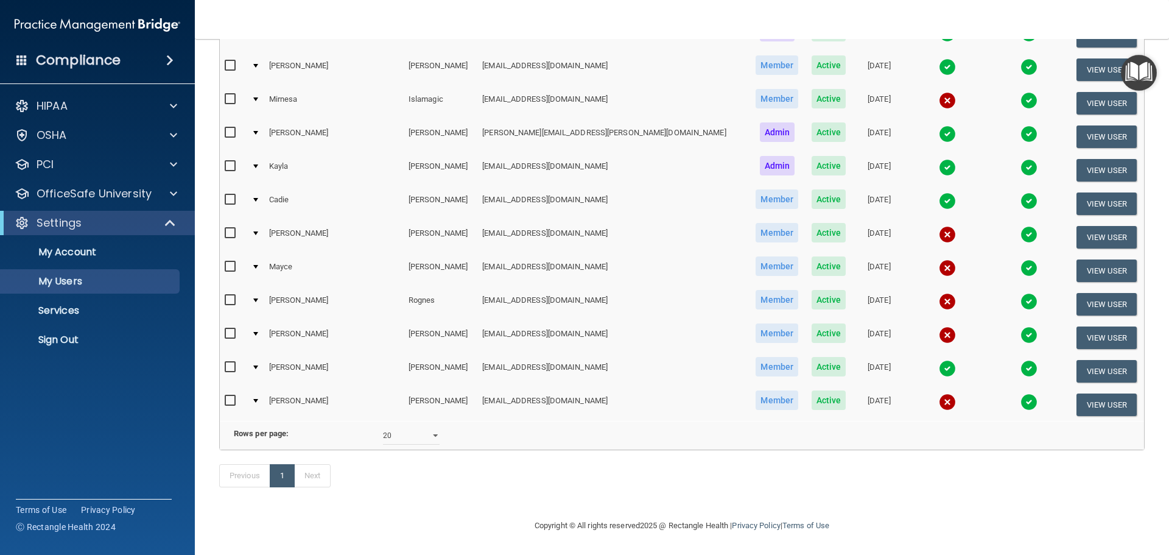
click at [939, 259] on img at bounding box center [947, 267] width 17 height 17
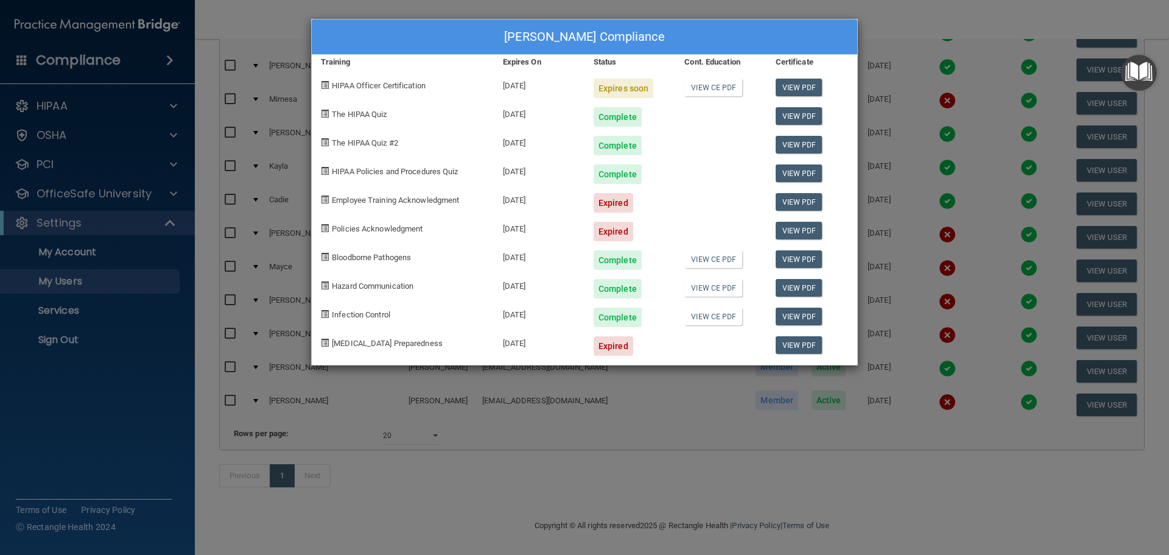
click at [902, 259] on div "Mayce Patterson's Compliance Training Expires On Status Cont. Education Certifi…" at bounding box center [584, 277] width 1169 height 555
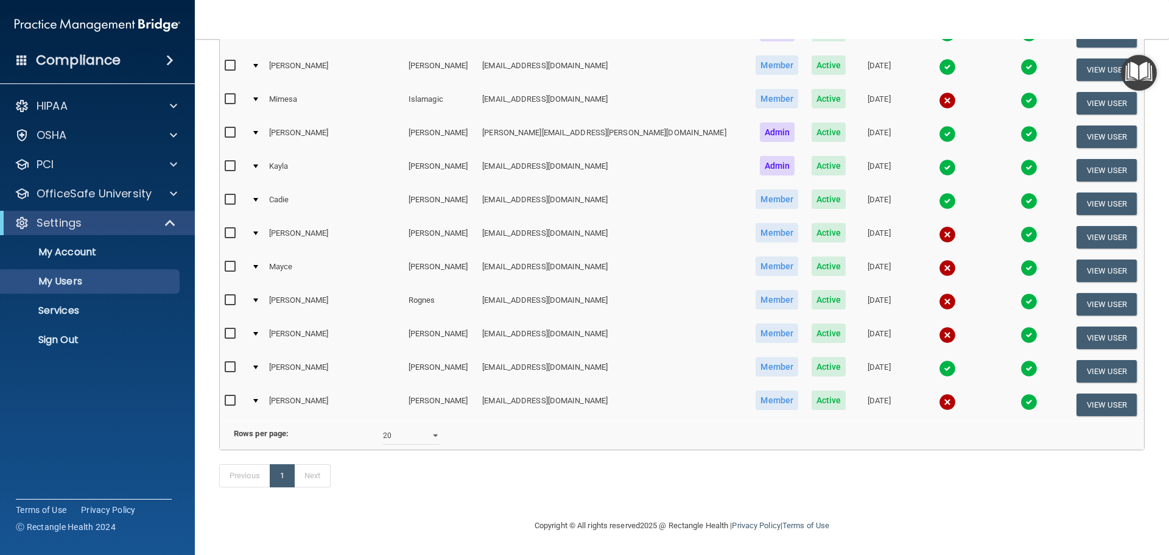
click at [939, 293] on img at bounding box center [947, 301] width 17 height 17
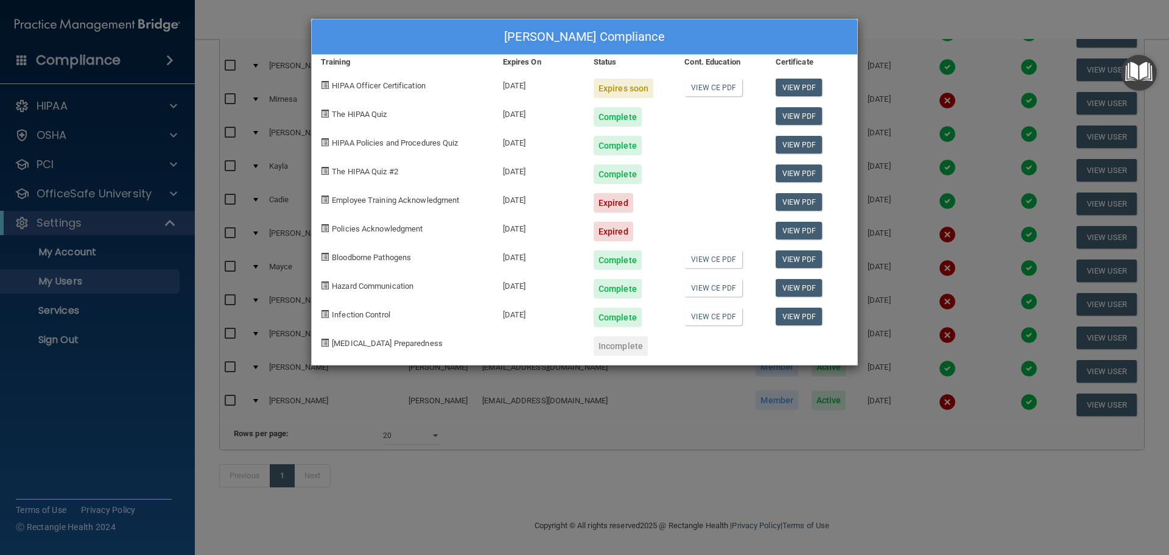
click at [911, 298] on div "Tiffany Rognes's Compliance Training Expires On Status Cont. Education Certific…" at bounding box center [584, 277] width 1169 height 555
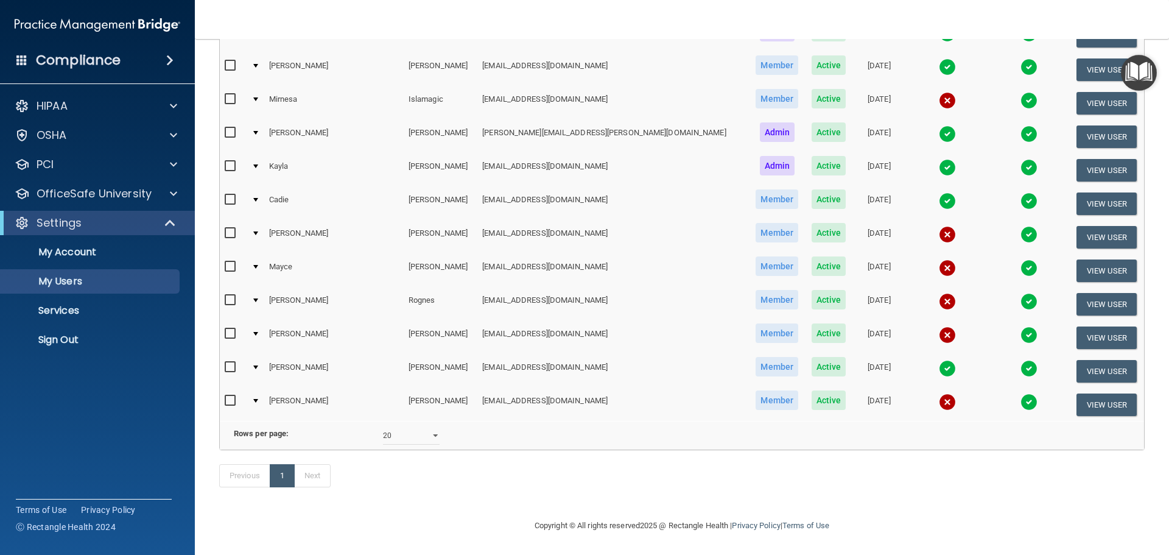
click at [939, 326] on img at bounding box center [947, 334] width 17 height 17
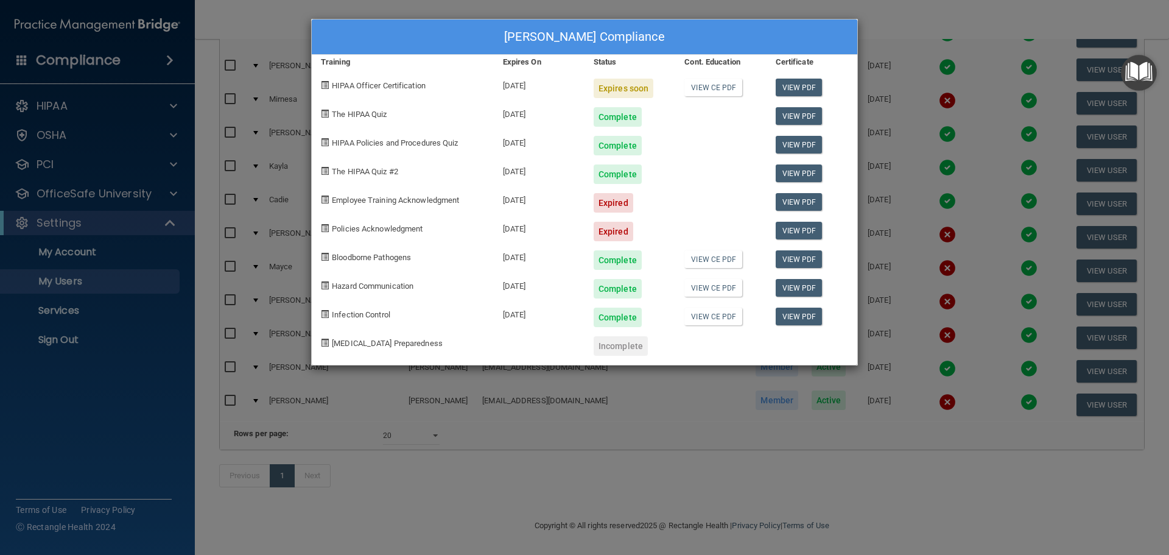
click at [926, 323] on div "Alex Shoening-Hudson's Compliance Training Expires On Status Cont. Education Ce…" at bounding box center [584, 277] width 1169 height 555
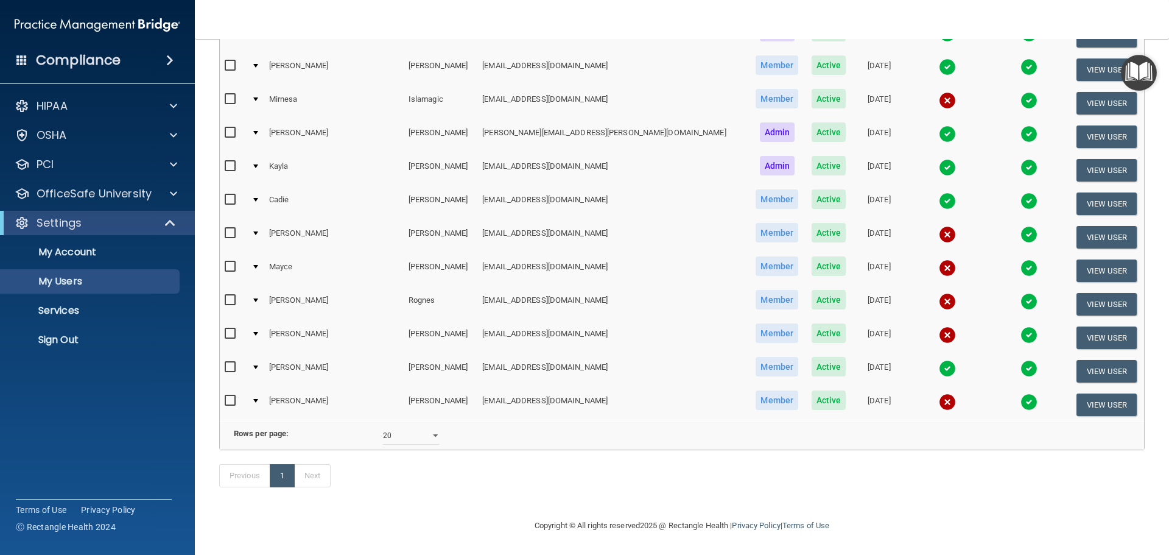
click at [939, 360] on img at bounding box center [947, 368] width 17 height 17
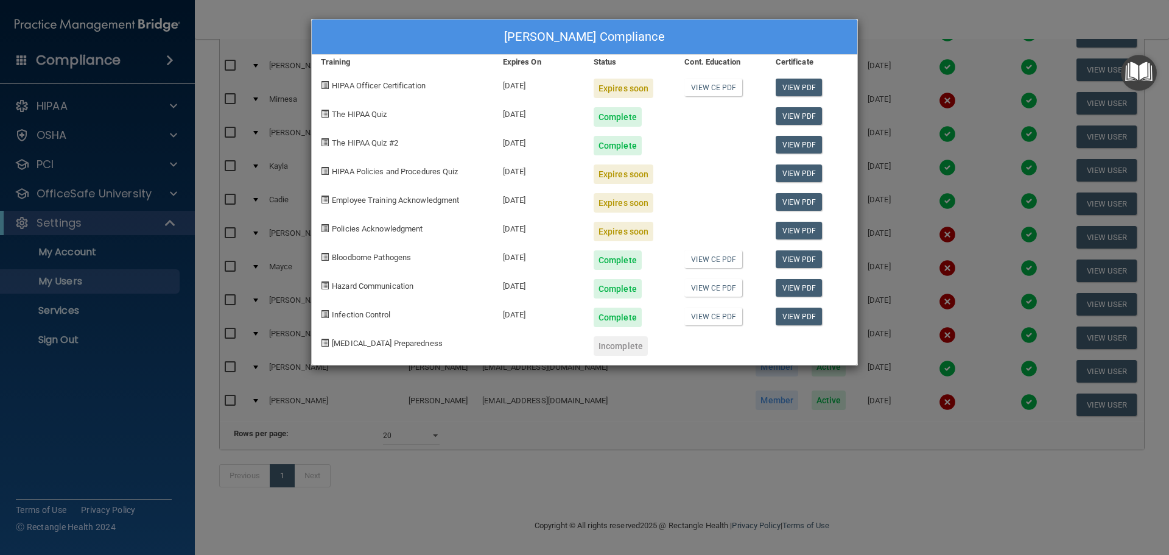
click at [855, 474] on div "Nancy Snyder's Compliance Training Expires On Status Cont. Education Certificat…" at bounding box center [584, 277] width 1169 height 555
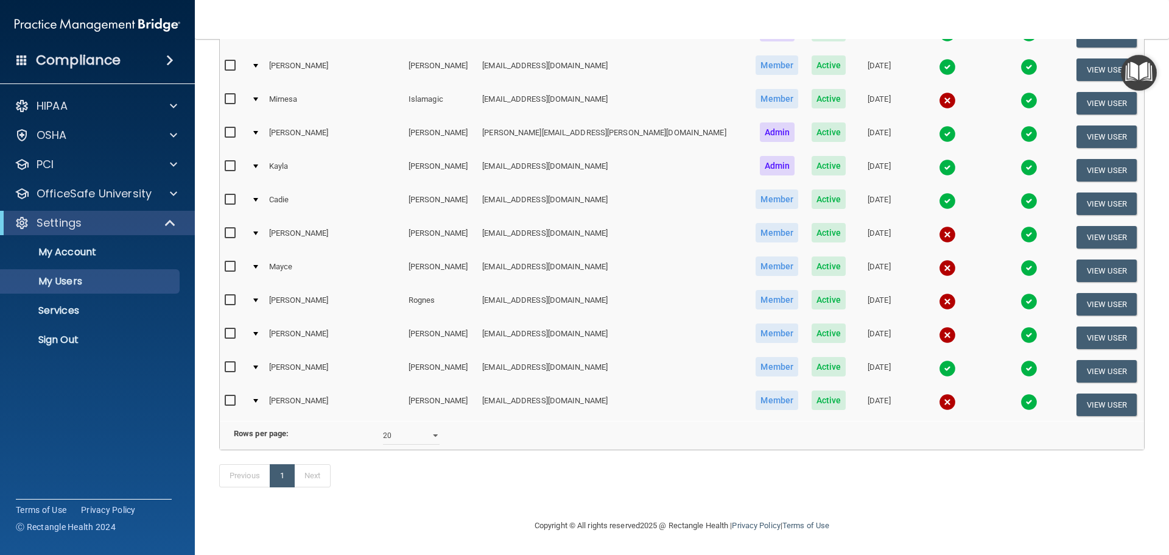
click at [939, 393] on img at bounding box center [947, 401] width 17 height 17
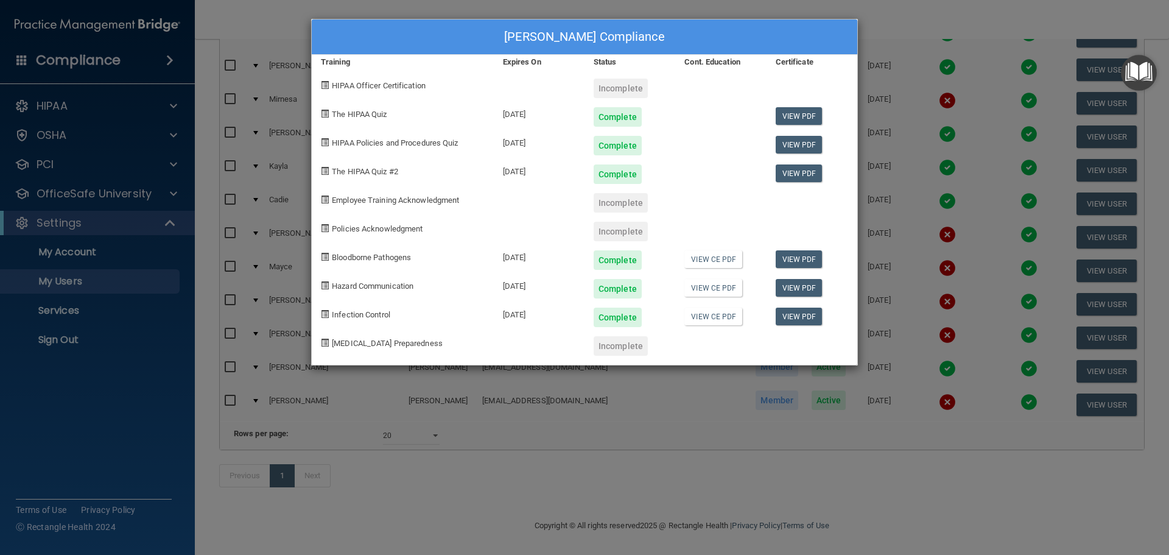
click at [872, 487] on div "Jillian Weaver's Compliance Training Expires On Status Cont. Education Certific…" at bounding box center [584, 277] width 1169 height 555
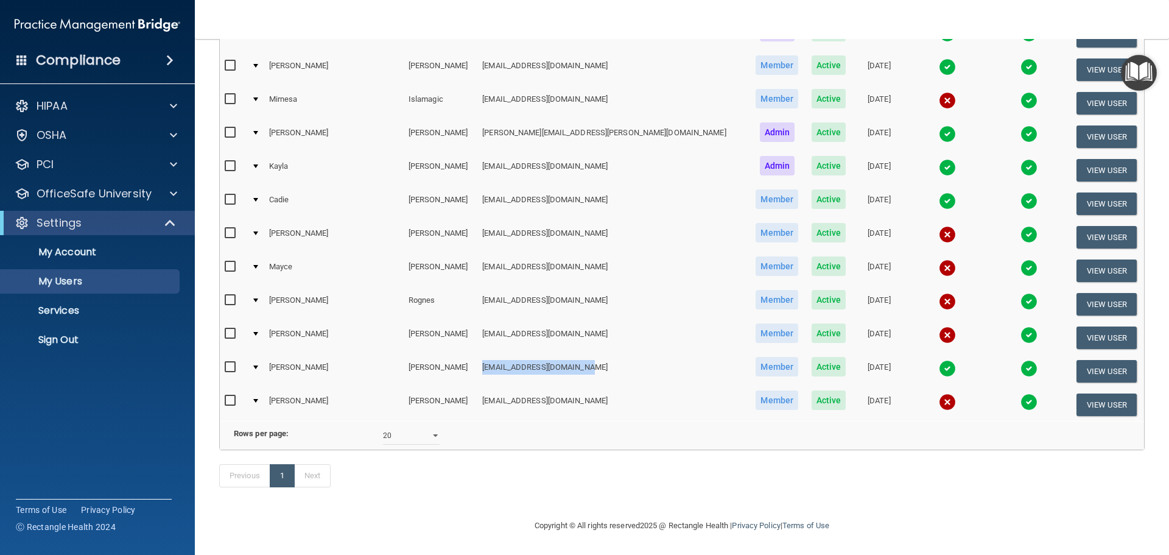
drag, startPoint x: 454, startPoint y: 349, endPoint x: 564, endPoint y: 349, distance: 109.6
click at [564, 354] on td "[EMAIL_ADDRESS][DOMAIN_NAME]" at bounding box center [612, 370] width 271 height 33
copy td "[EMAIL_ADDRESS][DOMAIN_NAME]"
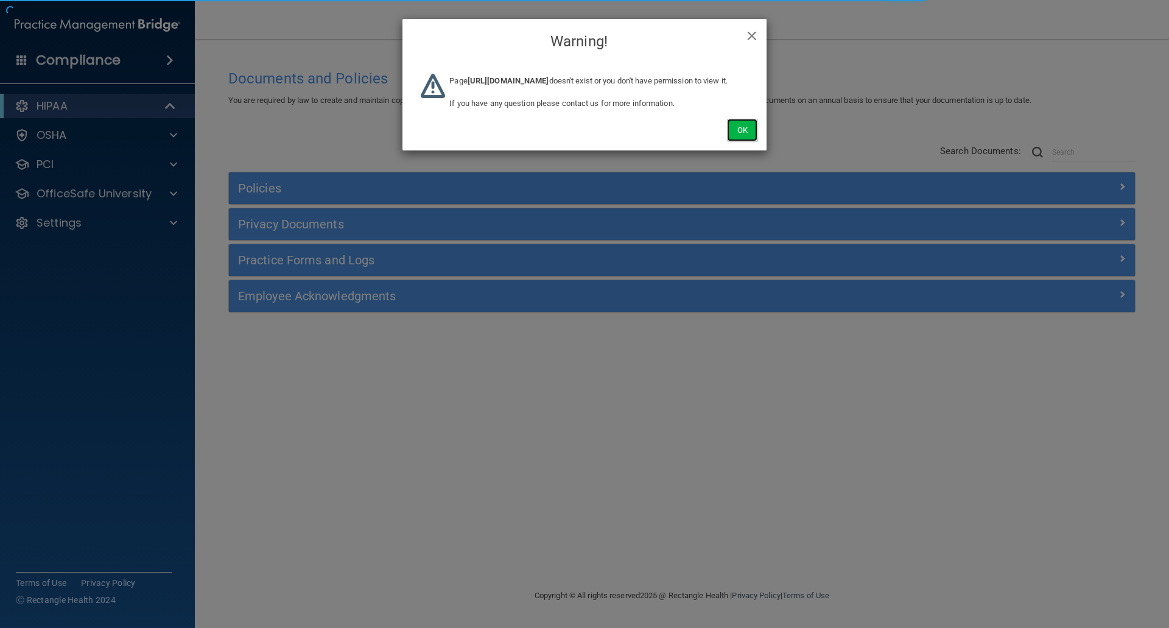
click at [743, 141] on button "Ok" at bounding box center [742, 130] width 30 height 23
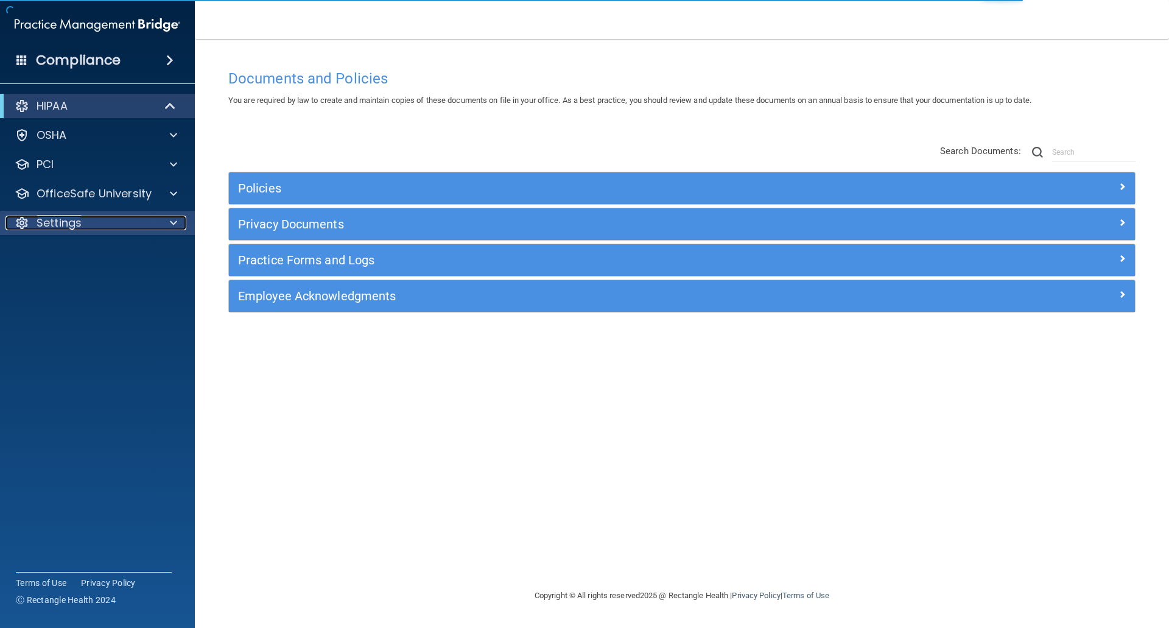
drag, startPoint x: 54, startPoint y: 218, endPoint x: 58, endPoint y: 226, distance: 8.7
click at [54, 218] on p "Settings" at bounding box center [59, 222] width 45 height 15
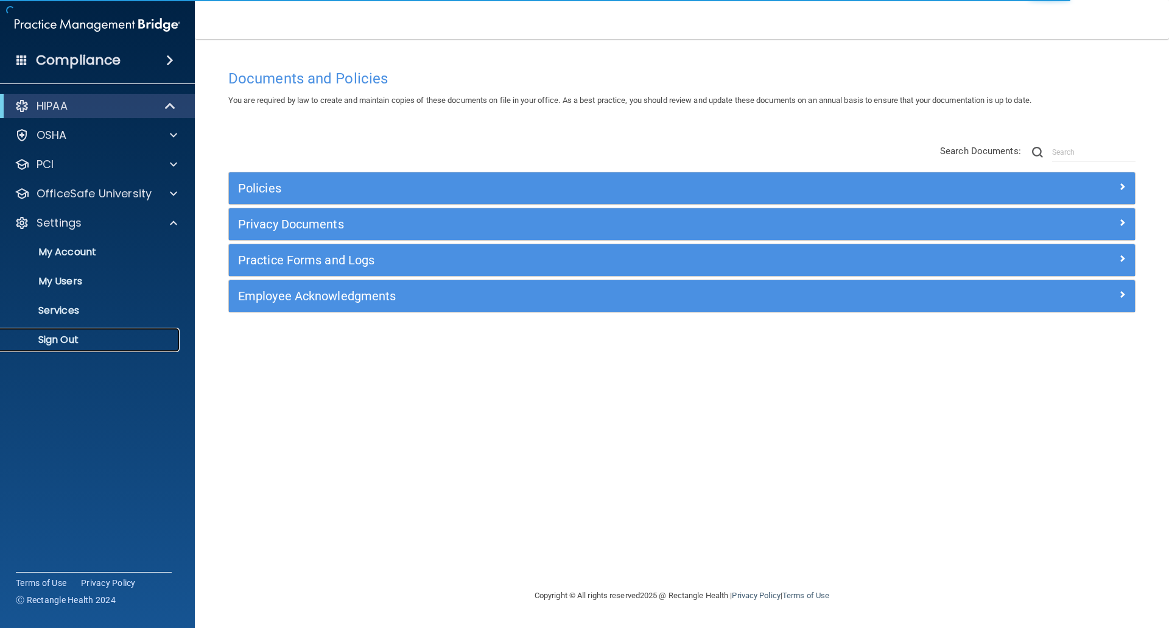
click at [60, 338] on p "Sign Out" at bounding box center [91, 340] width 166 height 12
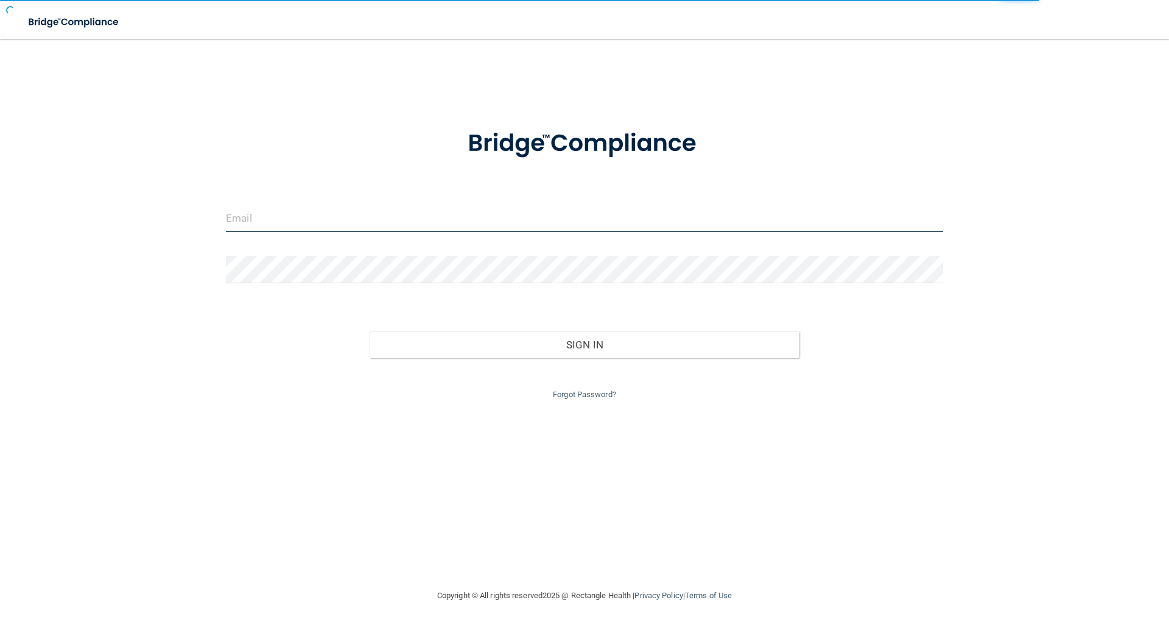
type input "[EMAIL_ADDRESS][DOMAIN_NAME]"
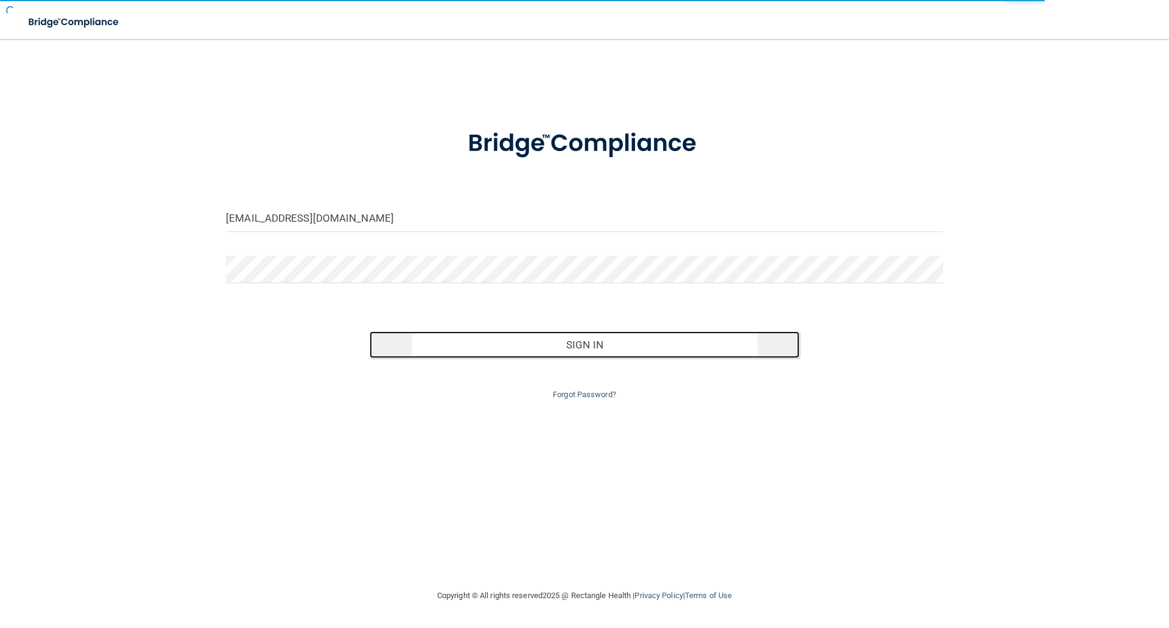
click at [458, 345] on button "Sign In" at bounding box center [584, 344] width 430 height 27
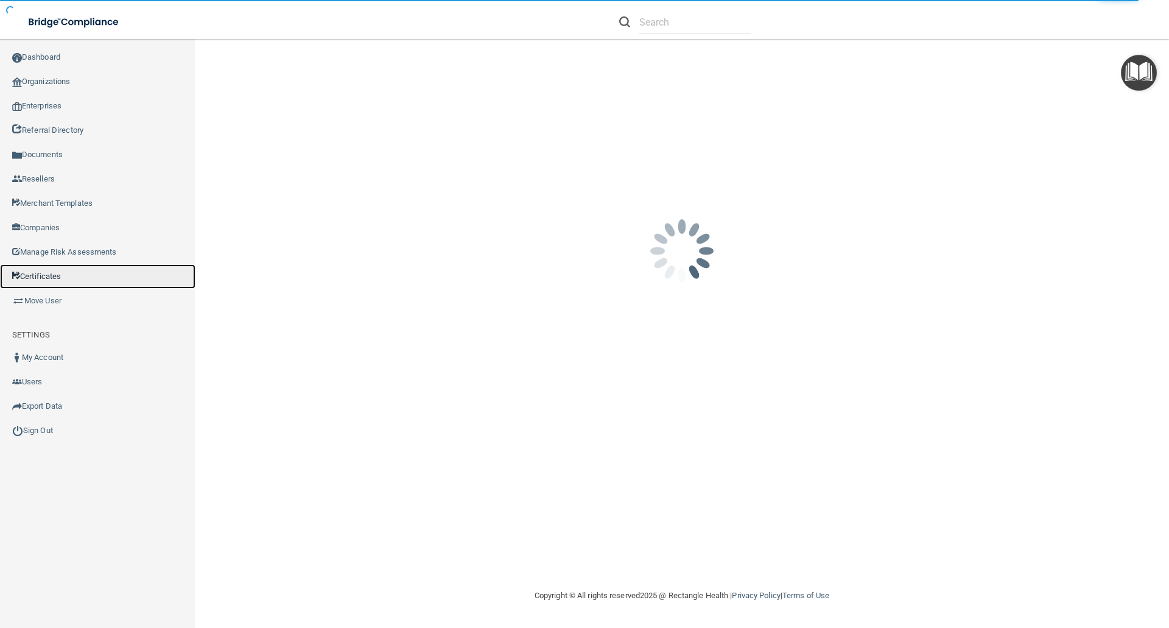
click at [44, 276] on link "Certificates" at bounding box center [97, 276] width 195 height 24
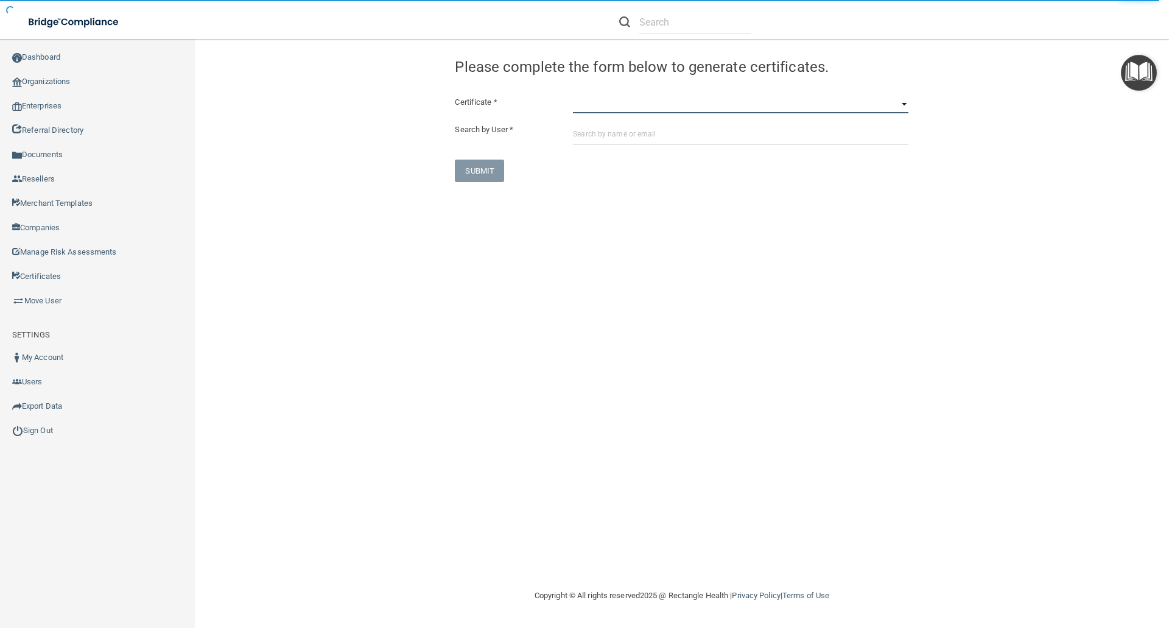
click at [576, 104] on select "HIPAA Officer Certification Training OSHA Bloodborne Pathogens OSHA [MEDICAL_DA…" at bounding box center [740, 104] width 335 height 18
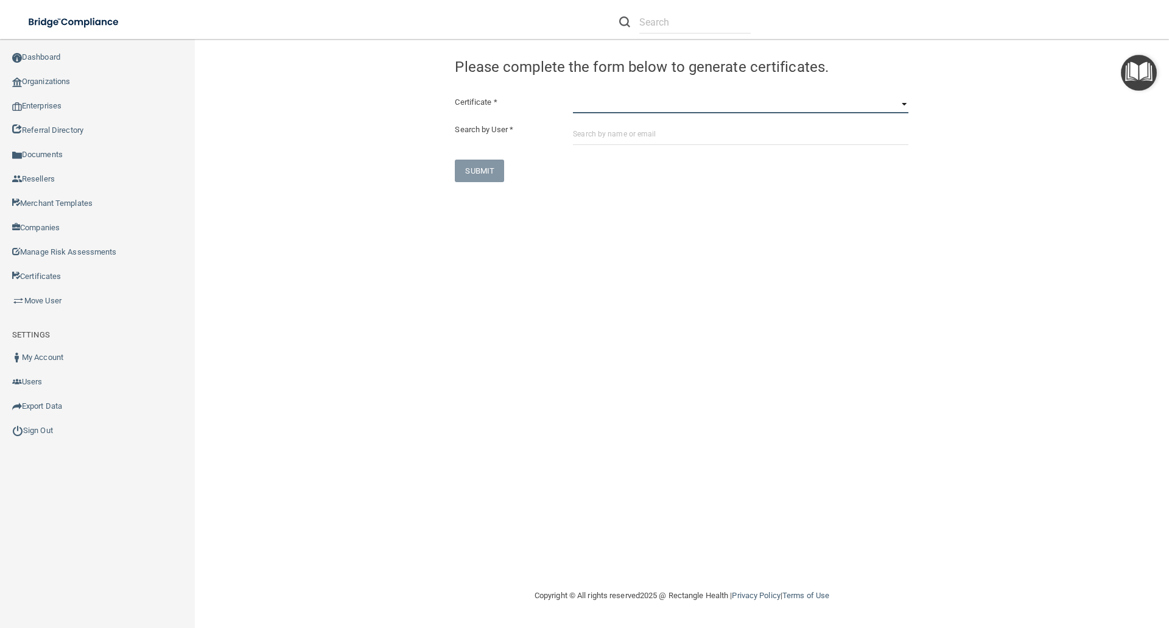
select select "7"
click at [573, 95] on select "HIPAA Officer Certification Training OSHA Bloodborne Pathogens OSHA [MEDICAL_DA…" at bounding box center [740, 104] width 335 height 18
click at [592, 134] on input "text" at bounding box center [740, 133] width 335 height 23
paste input "[EMAIL_ADDRESS][DOMAIN_NAME]"
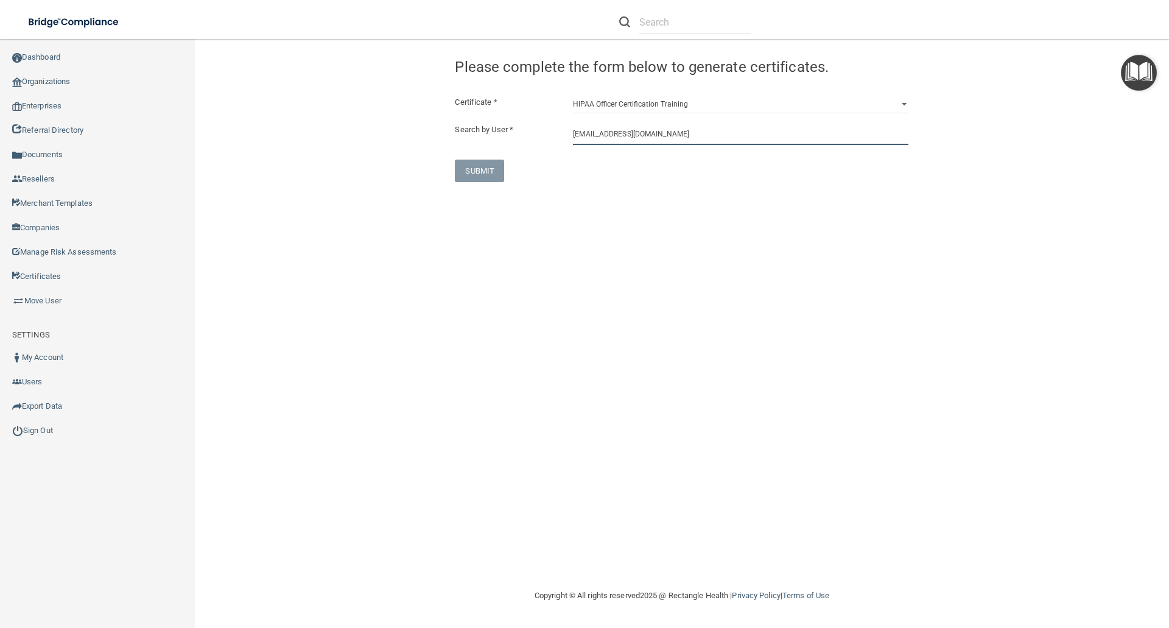
click at [668, 138] on input "[EMAIL_ADDRESS][DOMAIN_NAME]" at bounding box center [740, 133] width 335 height 23
click at [670, 136] on input "[EMAIL_ADDRESS][DOMAIN_NAME]" at bounding box center [740, 133] width 335 height 23
click at [665, 133] on input "[EMAIL_ADDRESS][DOMAIN_NAME]" at bounding box center [740, 133] width 335 height 23
type input "[EMAIL_ADDRESS][DOMAIN_NAME]"
click at [618, 167] on div "SUBMIT" at bounding box center [682, 170] width 472 height 23
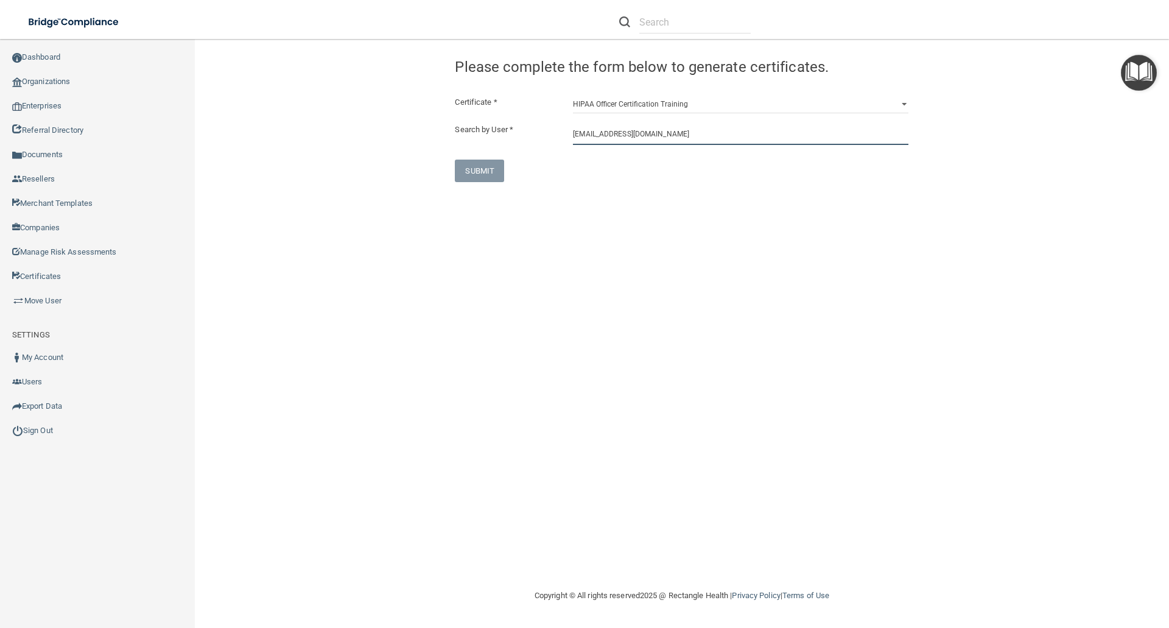
click at [672, 132] on input "[EMAIL_ADDRESS][DOMAIN_NAME]" at bounding box center [740, 133] width 335 height 23
click at [674, 135] on input "[EMAIL_ADDRESS][DOMAIN_NAME]" at bounding box center [740, 133] width 335 height 23
click at [675, 135] on input "[EMAIL_ADDRESS][DOMAIN_NAME]" at bounding box center [740, 133] width 335 height 23
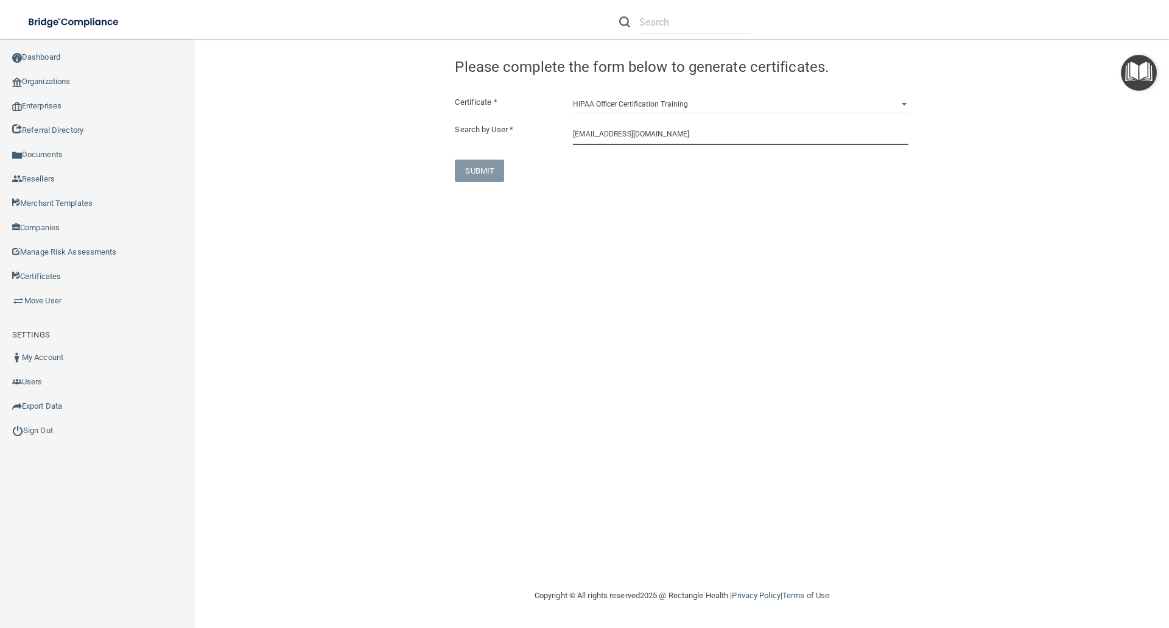
drag, startPoint x: 675, startPoint y: 135, endPoint x: 563, endPoint y: 131, distance: 112.1
click at [563, 131] on div "Search by User * nlrodriguez7891@gmail.com" at bounding box center [682, 133] width 472 height 23
paste input "[EMAIL_ADDRESS][DOMAIN_NAME]"
type input "[EMAIL_ADDRESS][DOMAIN_NAME]"
click at [672, 135] on input "[EMAIL_ADDRESS][DOMAIN_NAME]" at bounding box center [740, 133] width 335 height 23
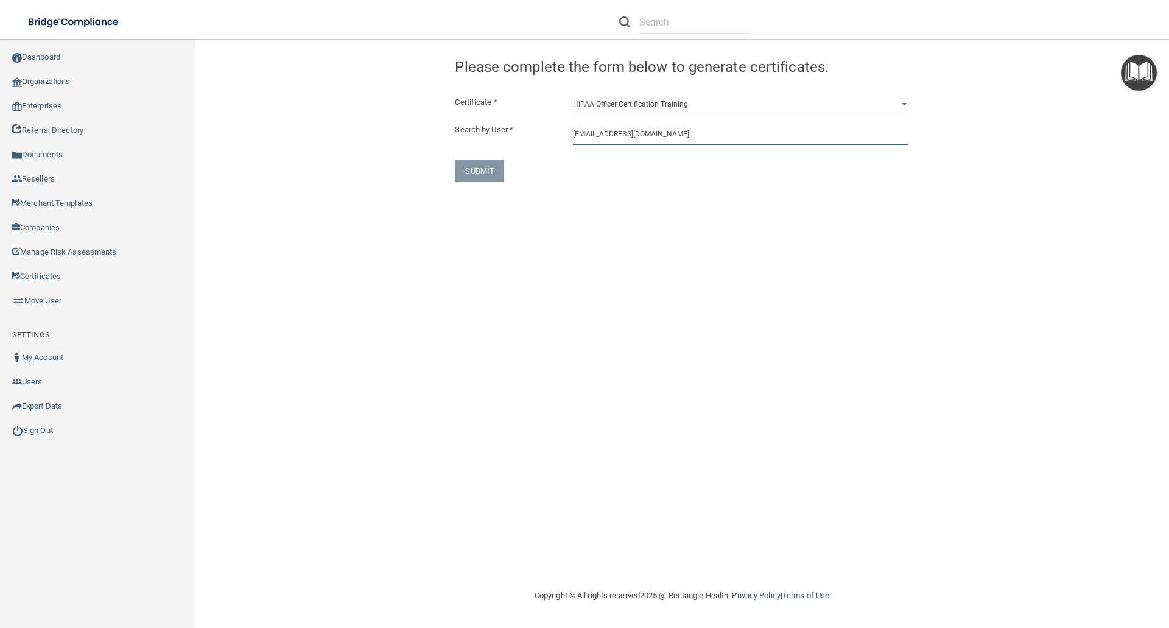
drag, startPoint x: 668, startPoint y: 135, endPoint x: 568, endPoint y: 135, distance: 99.8
click at [568, 135] on div "[EMAIL_ADDRESS][DOMAIN_NAME]" at bounding box center [741, 133] width 354 height 23
drag, startPoint x: 572, startPoint y: 132, endPoint x: 796, endPoint y: 136, distance: 224.0
click at [844, 141] on input "[EMAIL_ADDRESS][DOMAIN_NAME]" at bounding box center [740, 133] width 335 height 23
drag, startPoint x: 657, startPoint y: 137, endPoint x: 576, endPoint y: 137, distance: 81.0
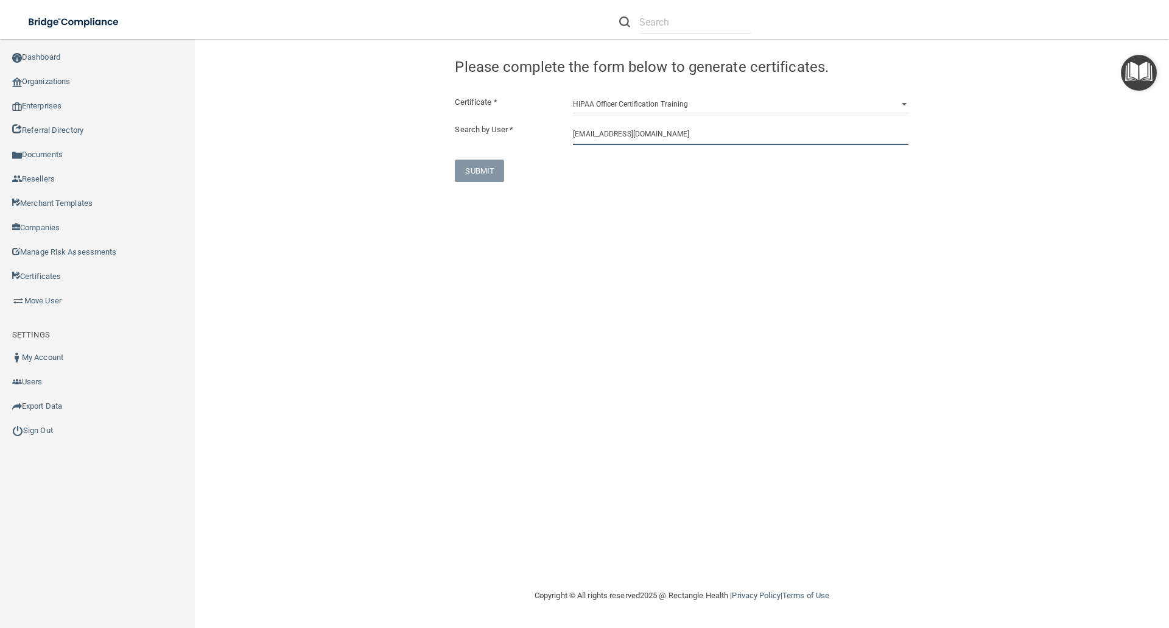
click at [576, 137] on input "[EMAIL_ADDRESS][DOMAIN_NAME]" at bounding box center [740, 133] width 335 height 23
click at [679, 135] on input "[EMAIL_ADDRESS][DOMAIN_NAME]" at bounding box center [740, 133] width 335 height 23
drag, startPoint x: 679, startPoint y: 135, endPoint x: 579, endPoint y: 133, distance: 100.4
click at [579, 133] on input "[EMAIL_ADDRESS][DOMAIN_NAME]" at bounding box center [740, 133] width 335 height 23
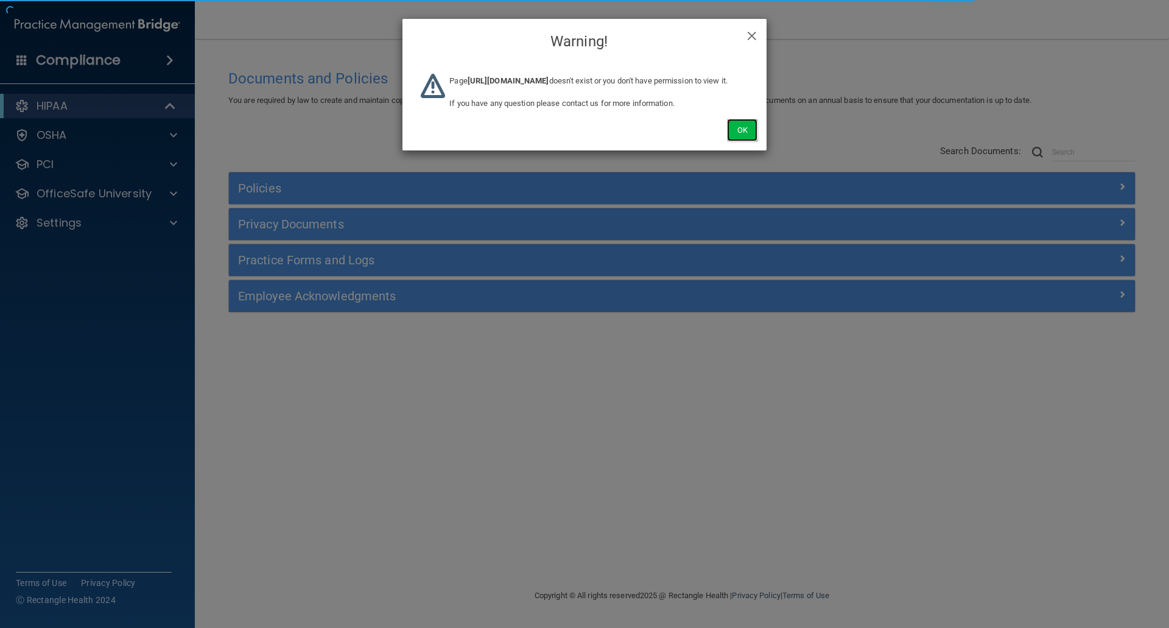
click at [741, 141] on button "Ok" at bounding box center [742, 130] width 30 height 23
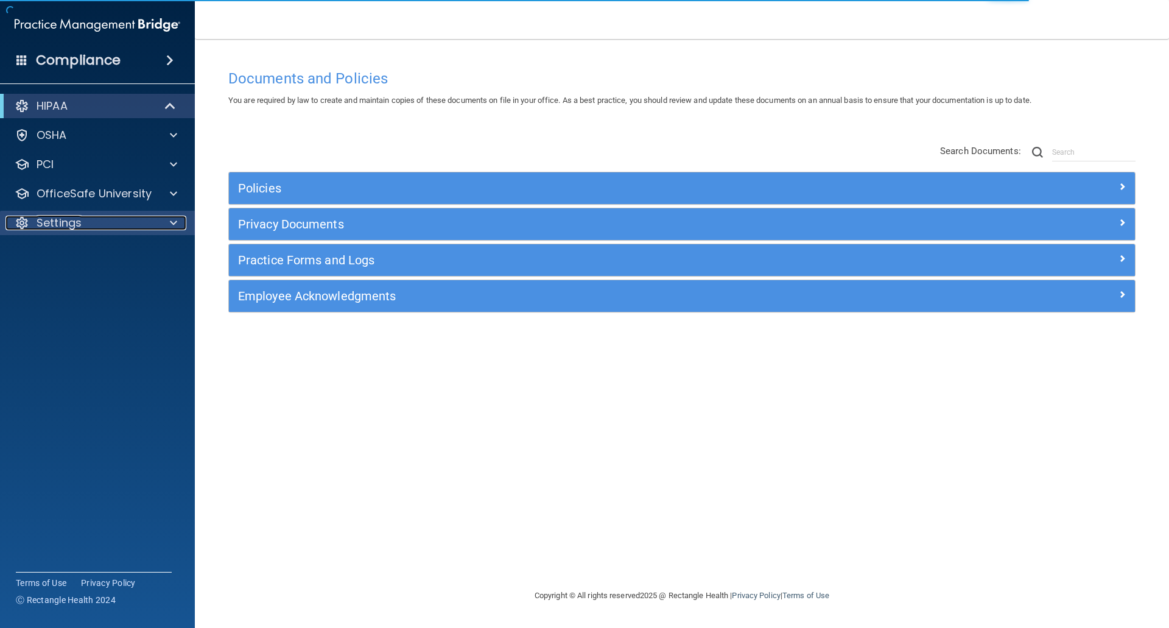
click at [54, 225] on p "Settings" at bounding box center [59, 222] width 45 height 15
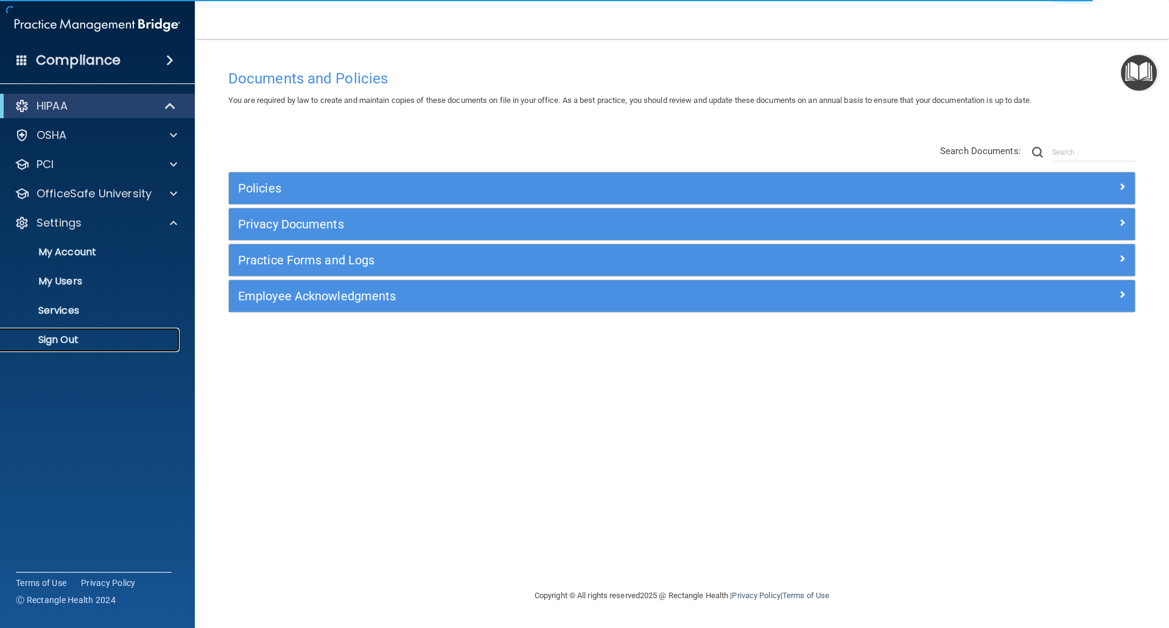
click at [66, 343] on p "Sign Out" at bounding box center [91, 340] width 166 height 12
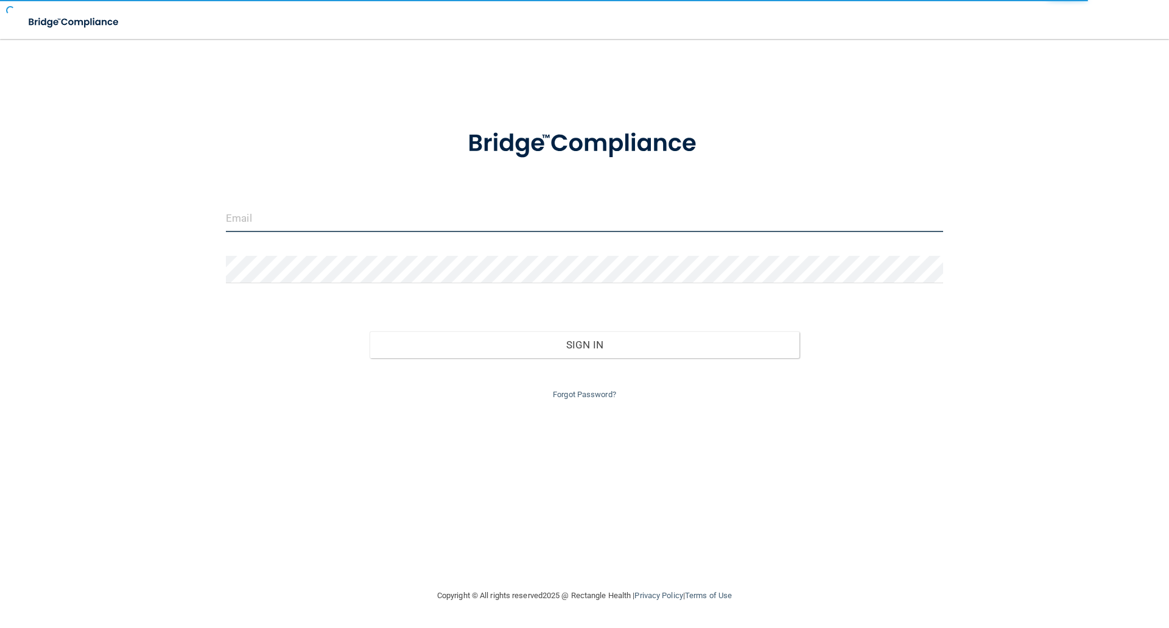
type input "[EMAIL_ADDRESS][DOMAIN_NAME]"
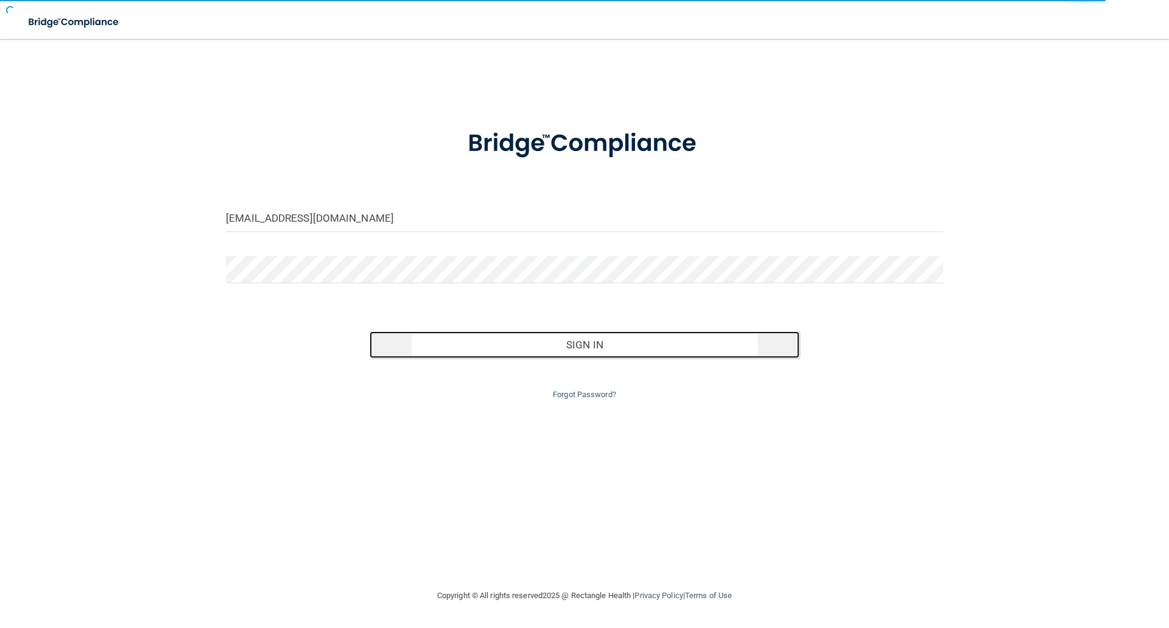
click at [599, 347] on button "Sign In" at bounding box center [584, 344] width 430 height 27
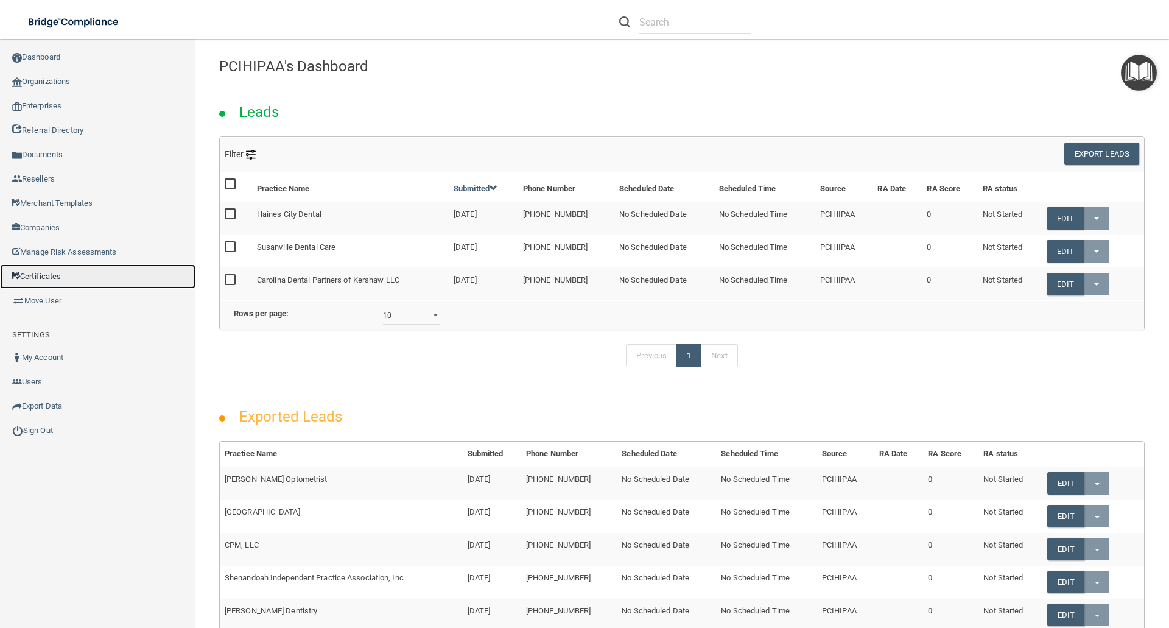
click at [64, 281] on link "Certificates" at bounding box center [97, 276] width 195 height 24
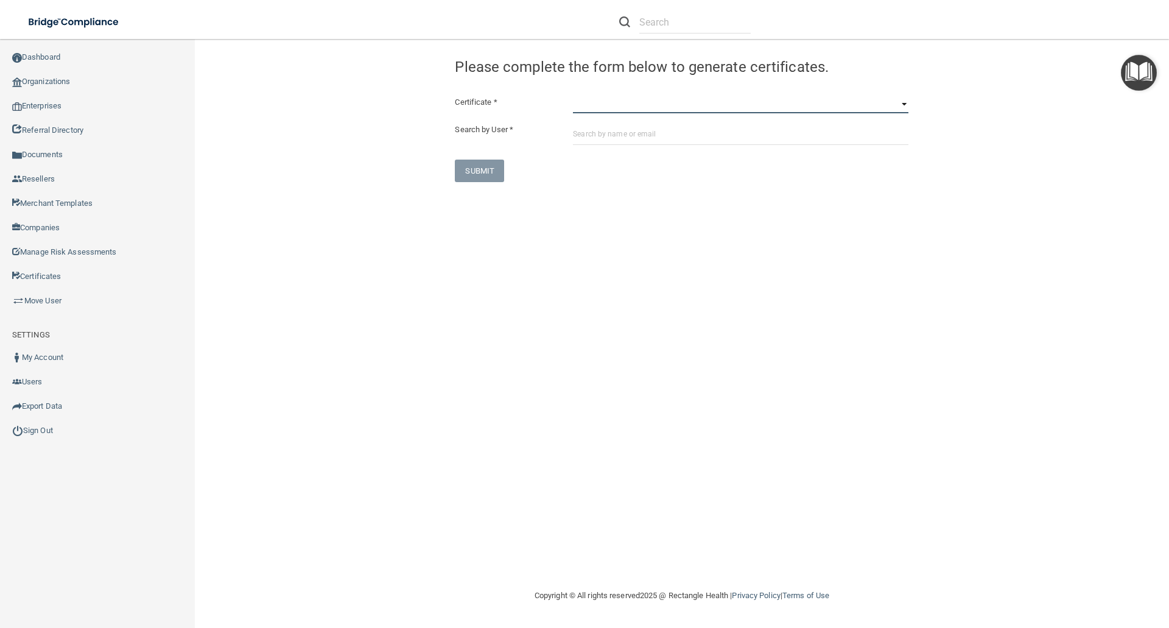
click at [593, 104] on select "HIPAA Officer Certification Training OSHA Bloodborne Pathogens OSHA [MEDICAL_DA…" at bounding box center [740, 104] width 335 height 18
select select "7"
click at [573, 95] on select "HIPAA Officer Certification Training OSHA Bloodborne Pathogens OSHA [MEDICAL_DA…" at bounding box center [740, 104] width 335 height 18
click at [578, 136] on input "text" at bounding box center [740, 133] width 335 height 23
paste input "[EMAIL_ADDRESS][DOMAIN_NAME]"
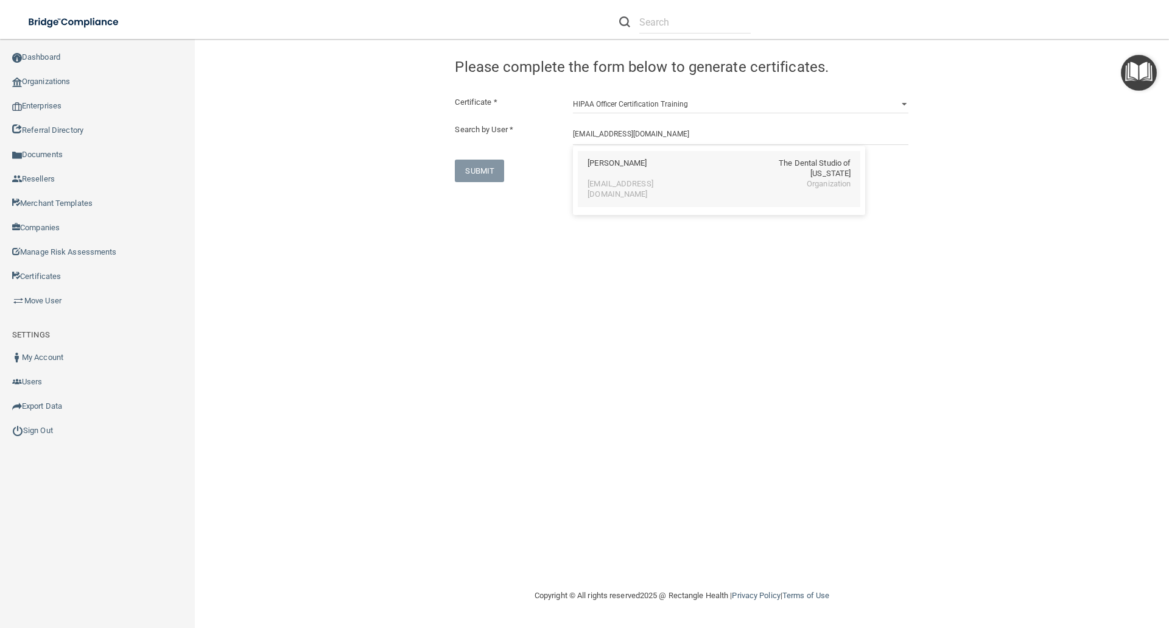
click at [588, 179] on div "[EMAIL_ADDRESS][DOMAIN_NAME]" at bounding box center [639, 189] width 105 height 21
type input "[PERSON_NAME]"
click at [483, 238] on button "SUBMIT" at bounding box center [479, 234] width 49 height 23
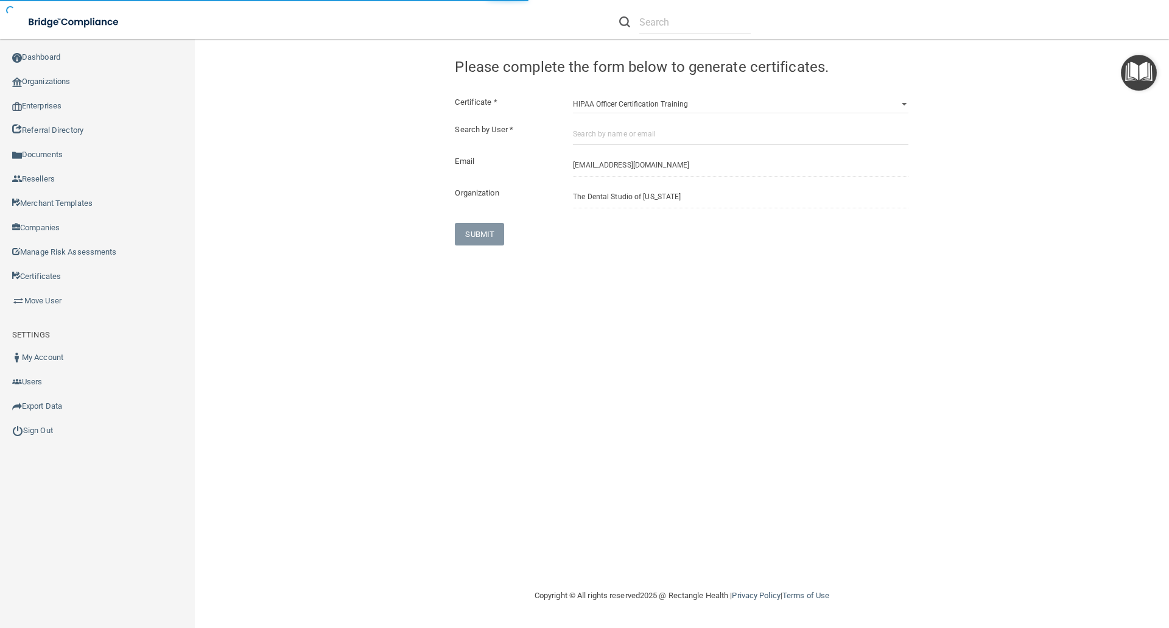
select select "?"
